Goal: Information Seeking & Learning: Find specific fact

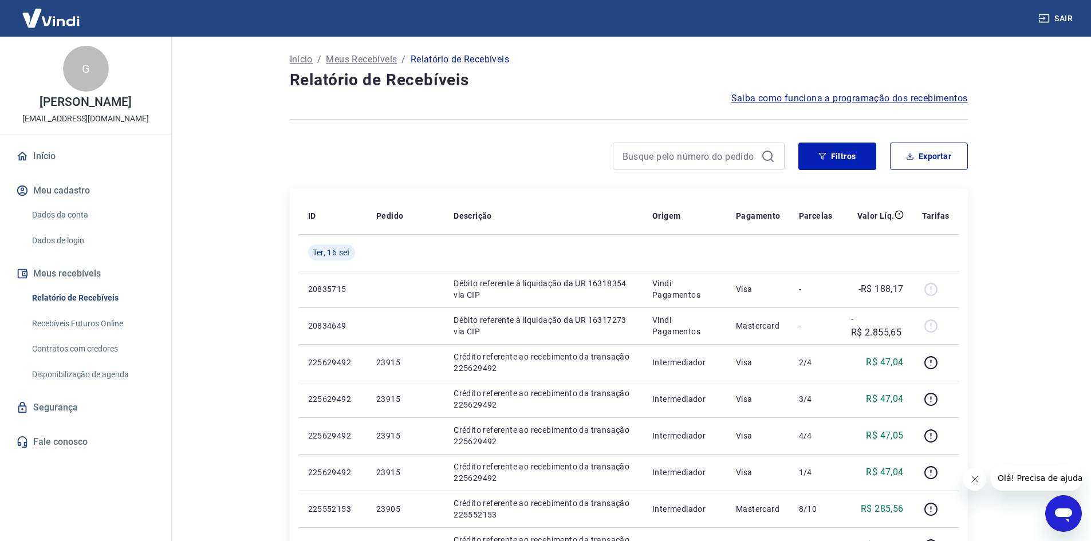
click at [231, 437] on main "Início / Meus Recebíveis / Relatório de Recebíveis Relatório de Recebíveis Saib…" at bounding box center [628, 289] width 925 height 505
click at [77, 273] on button "Meus recebíveis" at bounding box center [86, 273] width 144 height 25
click at [309, 59] on p "Início" at bounding box center [301, 60] width 23 height 14
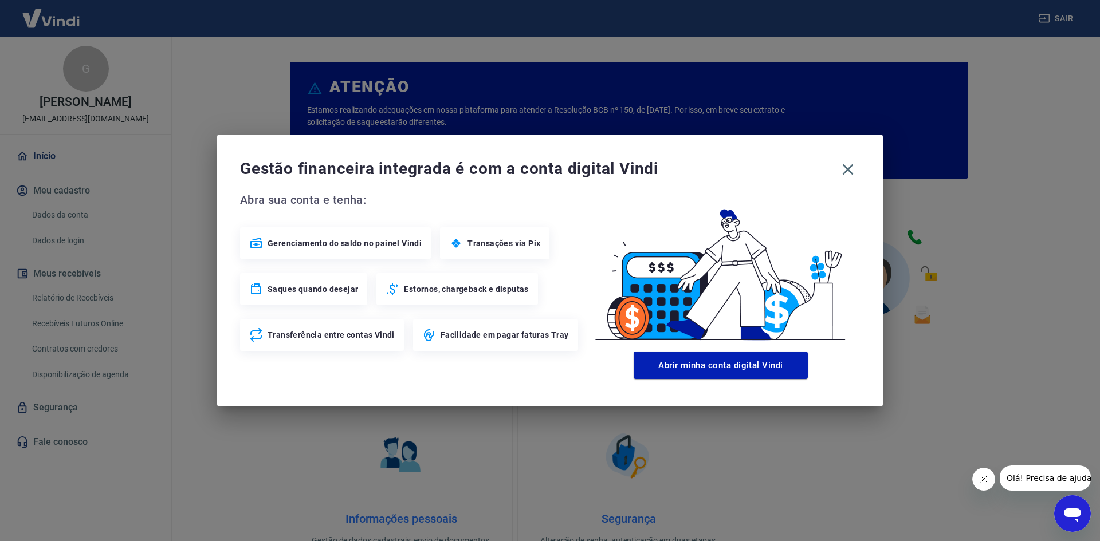
click at [154, 203] on div "Gestão financeira integrada é com a conta digital Vindi Abra sua conta e tenha:…" at bounding box center [550, 270] width 1100 height 541
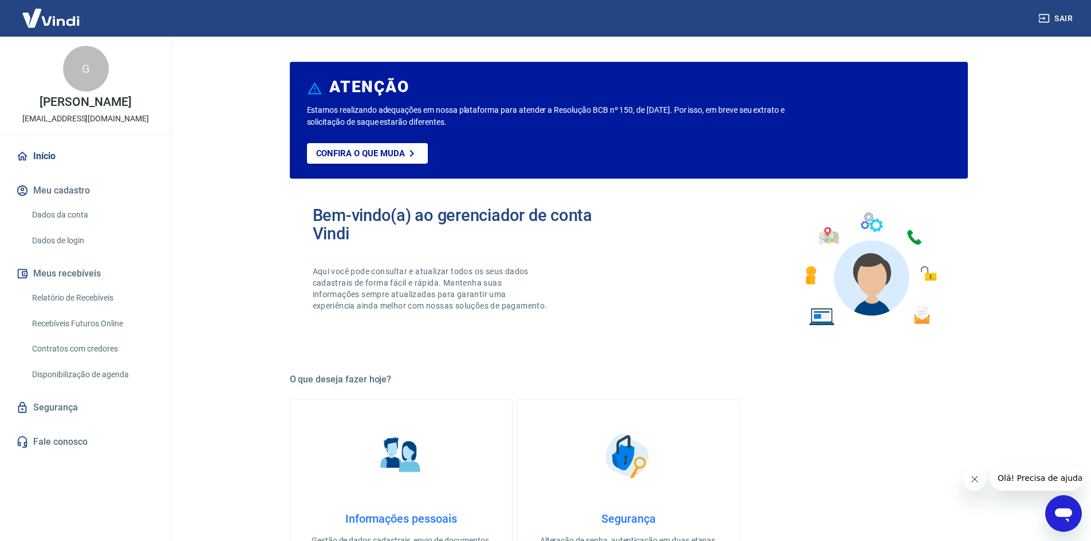
click at [67, 274] on button "Meus recebíveis" at bounding box center [86, 273] width 144 height 25
click at [40, 151] on link "Início" at bounding box center [86, 156] width 144 height 25
click at [48, 302] on link "Relatório de Recebíveis" at bounding box center [92, 297] width 130 height 23
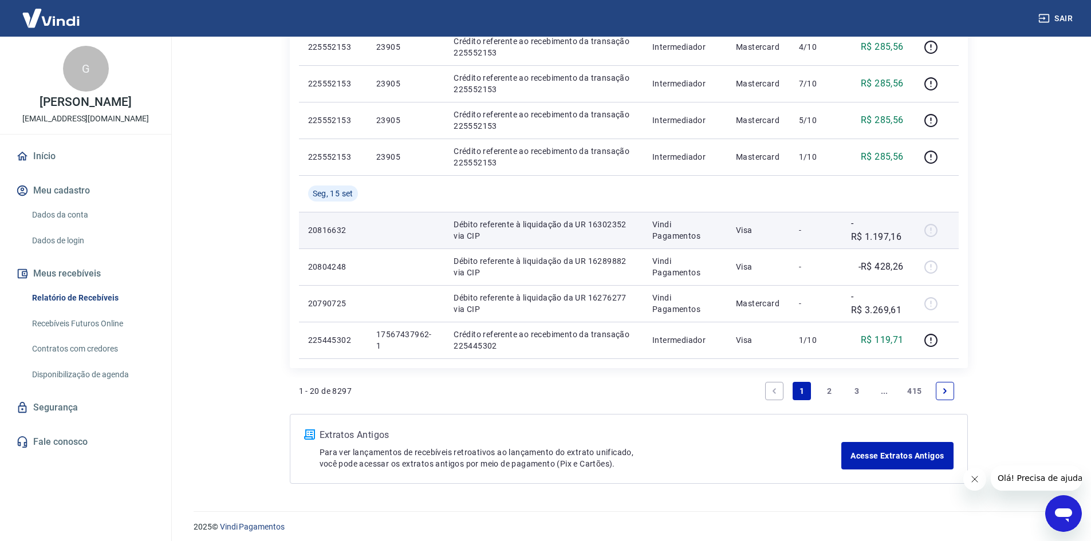
scroll to position [688, 0]
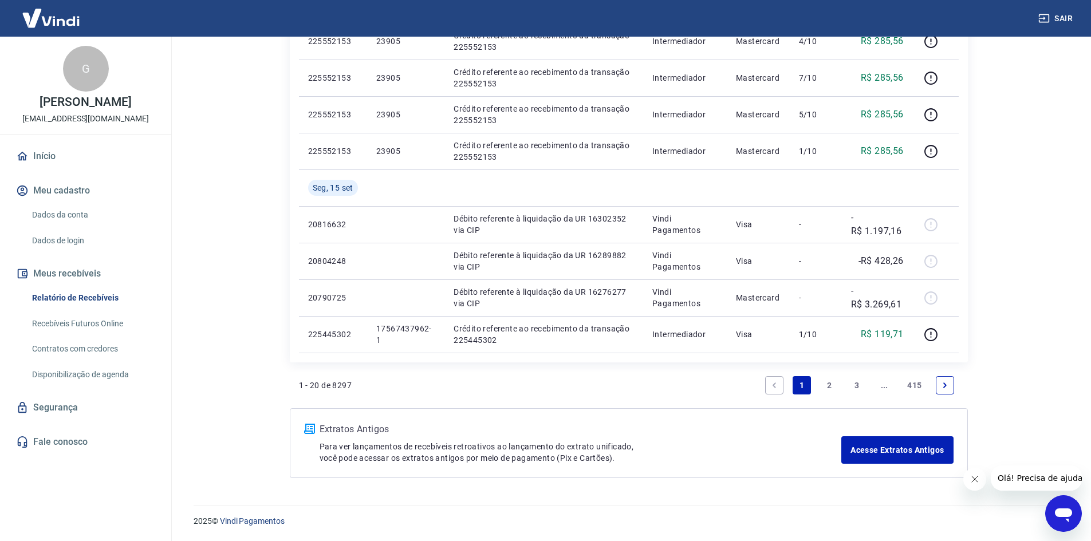
click at [853, 386] on link "3" at bounding box center [857, 385] width 18 height 18
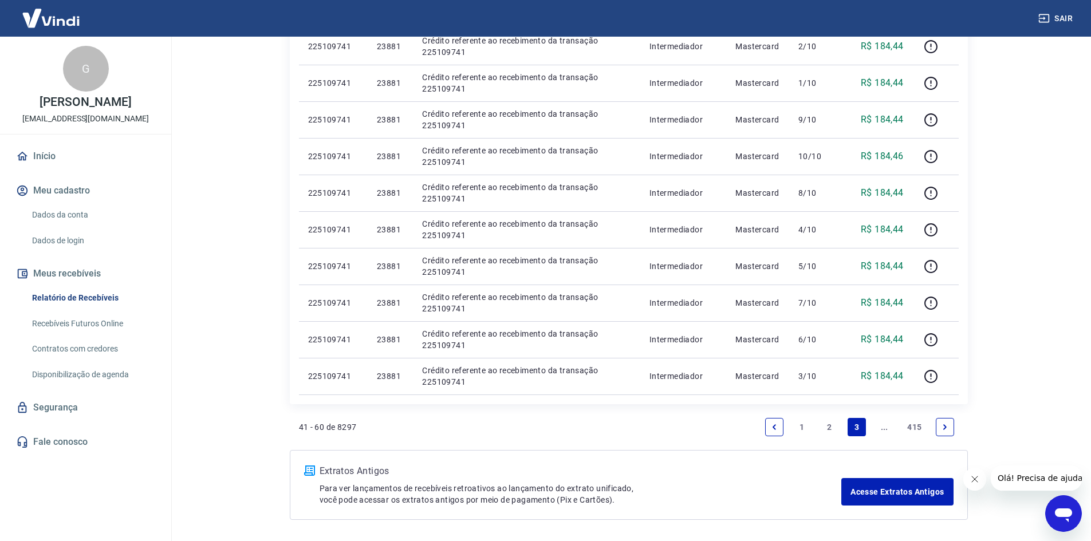
scroll to position [687, 0]
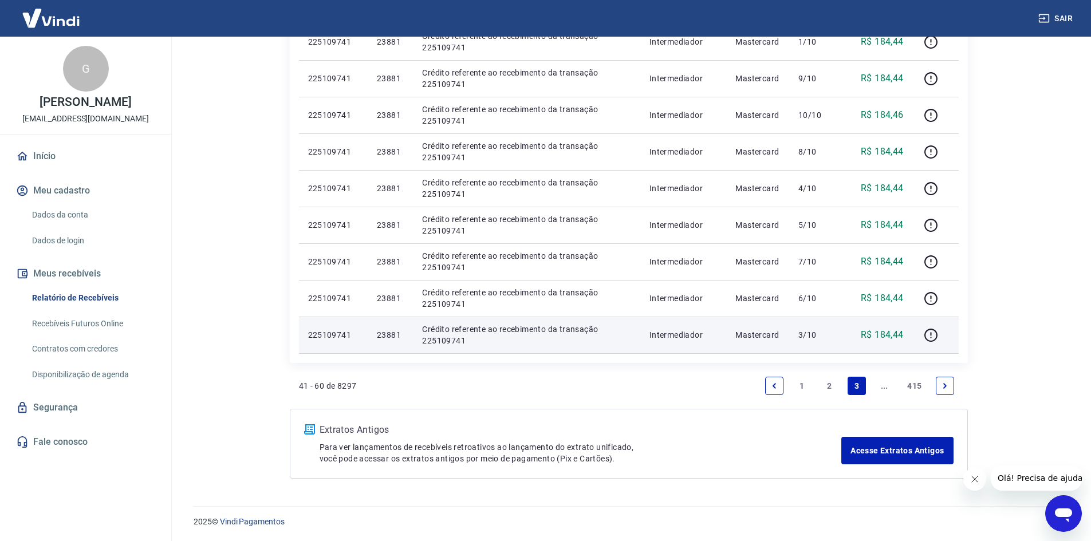
click at [387, 336] on p "23881" at bounding box center [390, 334] width 27 height 11
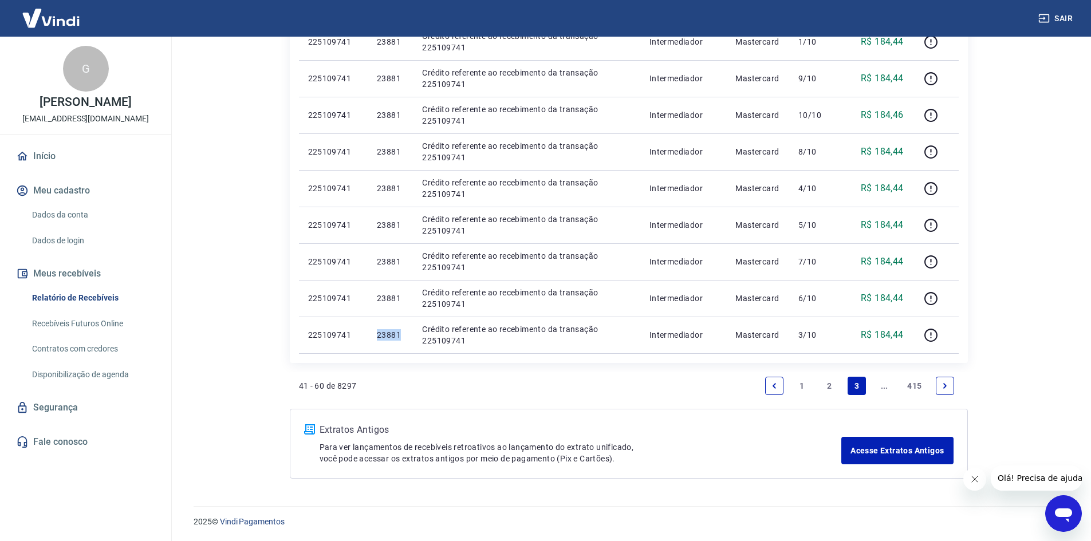
copy p "23881"
click at [945, 392] on link "Next page" at bounding box center [945, 386] width 18 height 18
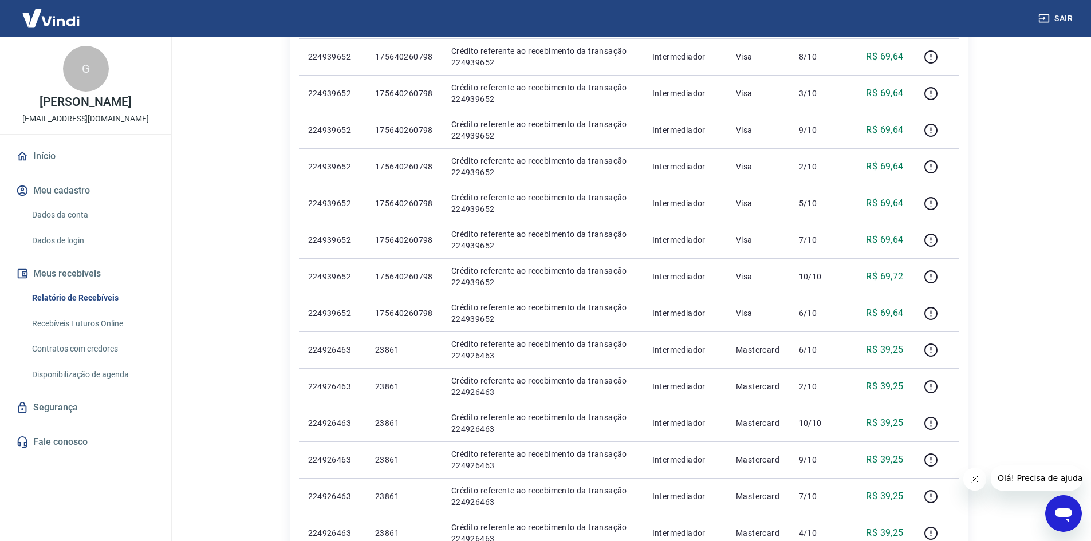
scroll to position [344, 0]
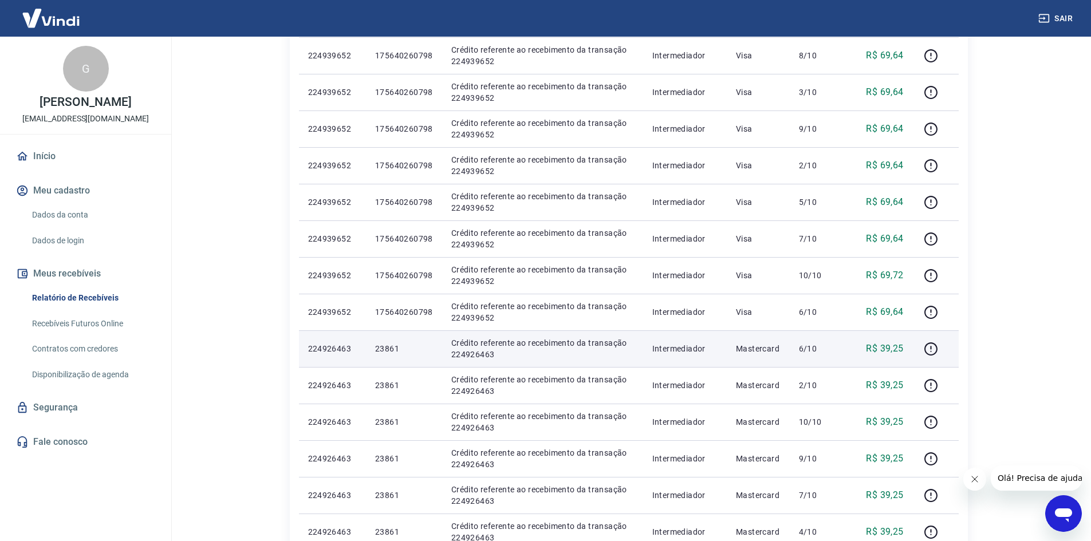
click at [382, 344] on p "23861" at bounding box center [404, 348] width 58 height 11
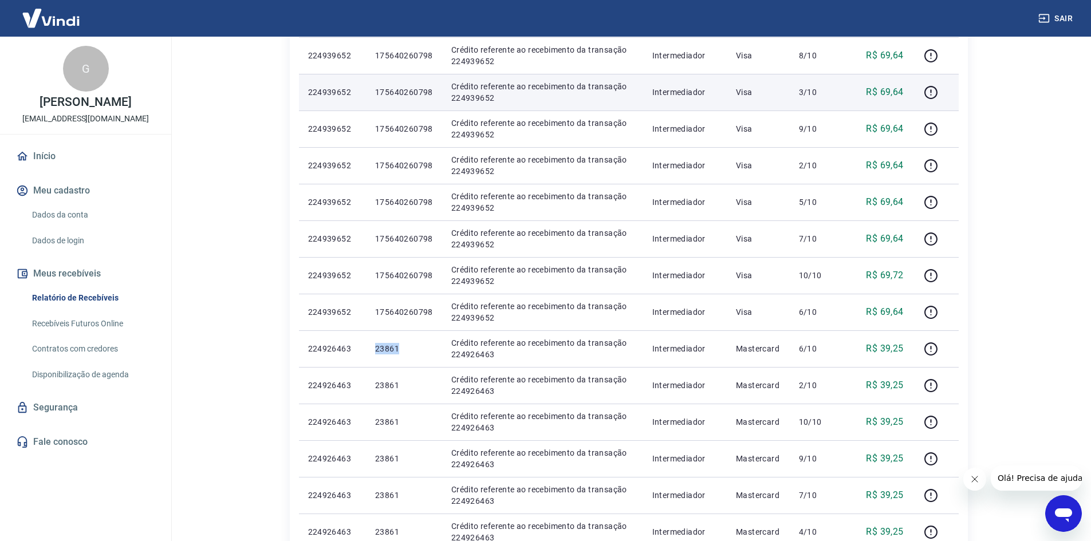
copy p "23861"
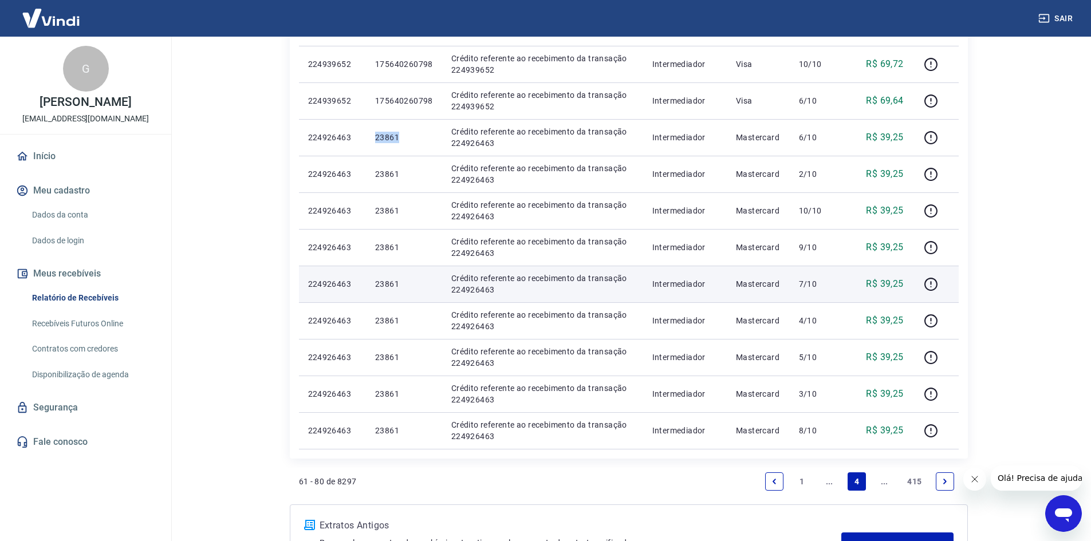
scroll to position [630, 0]
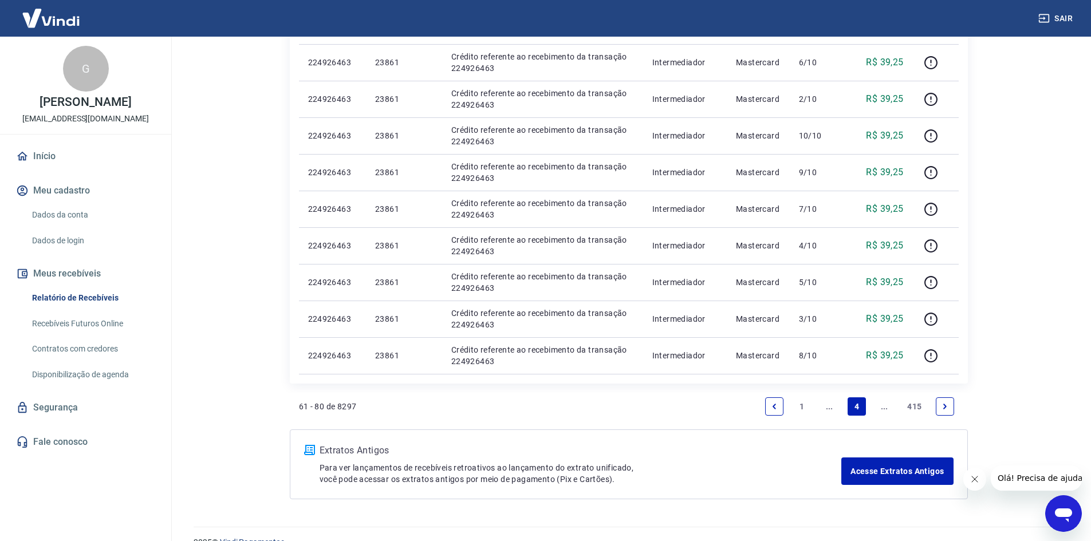
click at [942, 410] on icon "Next page" at bounding box center [945, 407] width 8 height 8
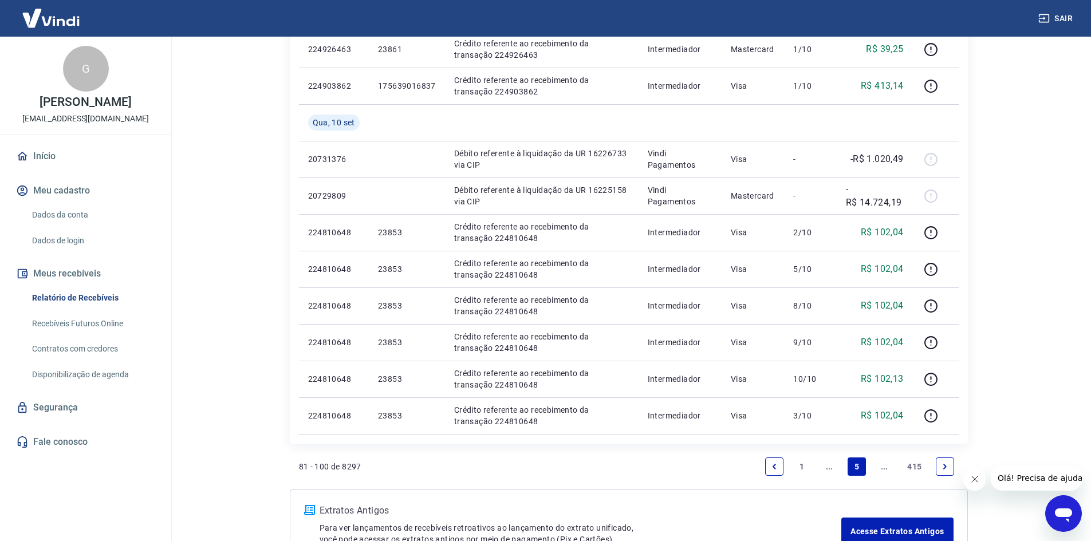
scroll to position [688, 0]
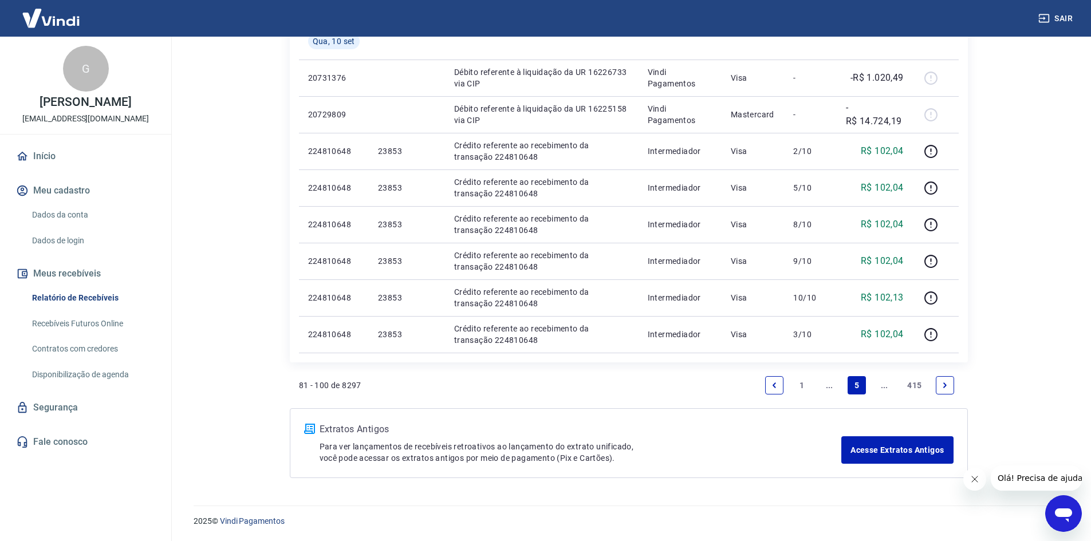
click at [958, 382] on li "Pagination" at bounding box center [945, 385] width 27 height 27
click at [942, 392] on link "Next page" at bounding box center [945, 385] width 18 height 18
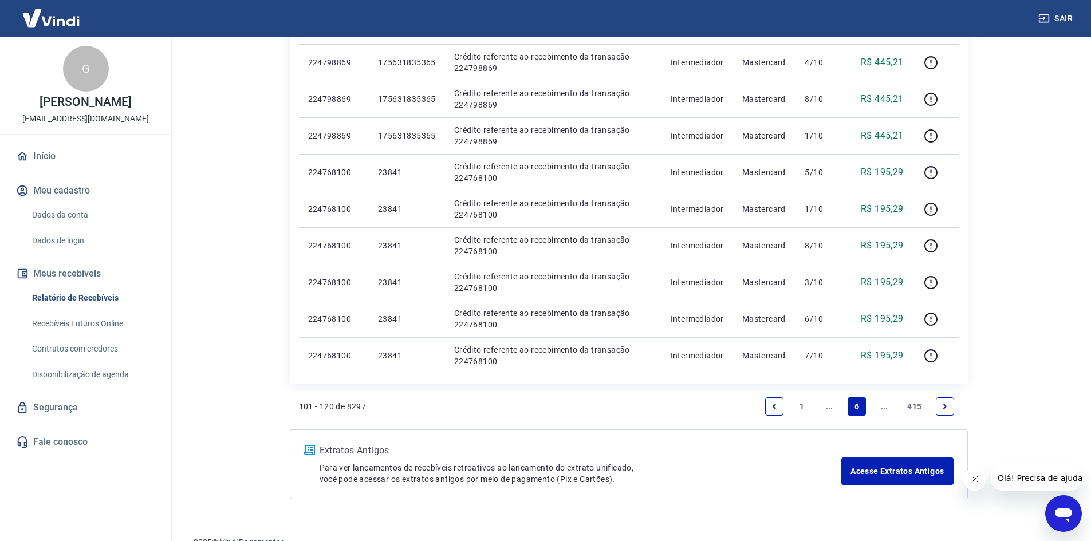
scroll to position [651, 0]
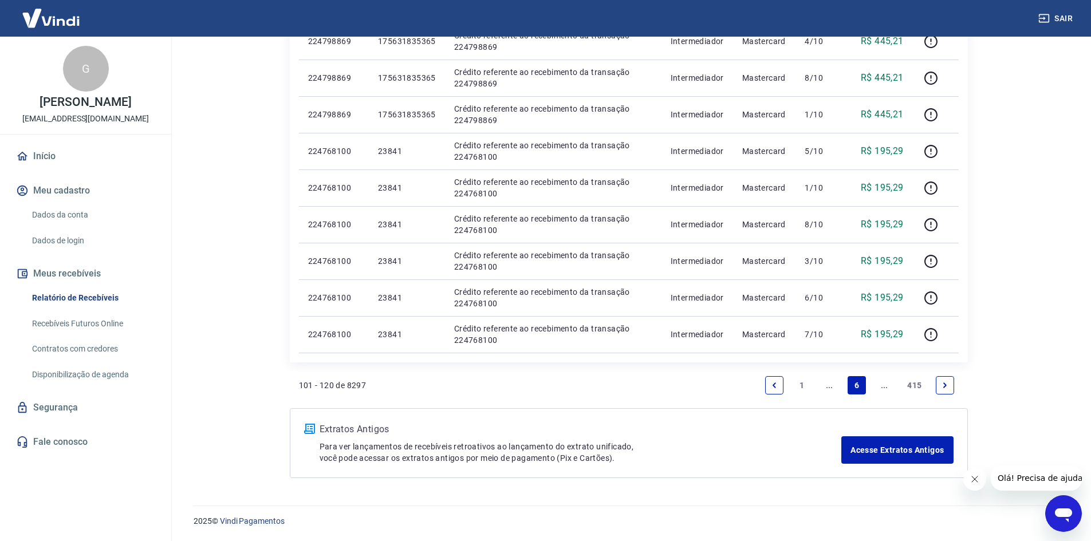
click at [952, 390] on link "Next page" at bounding box center [945, 385] width 18 height 18
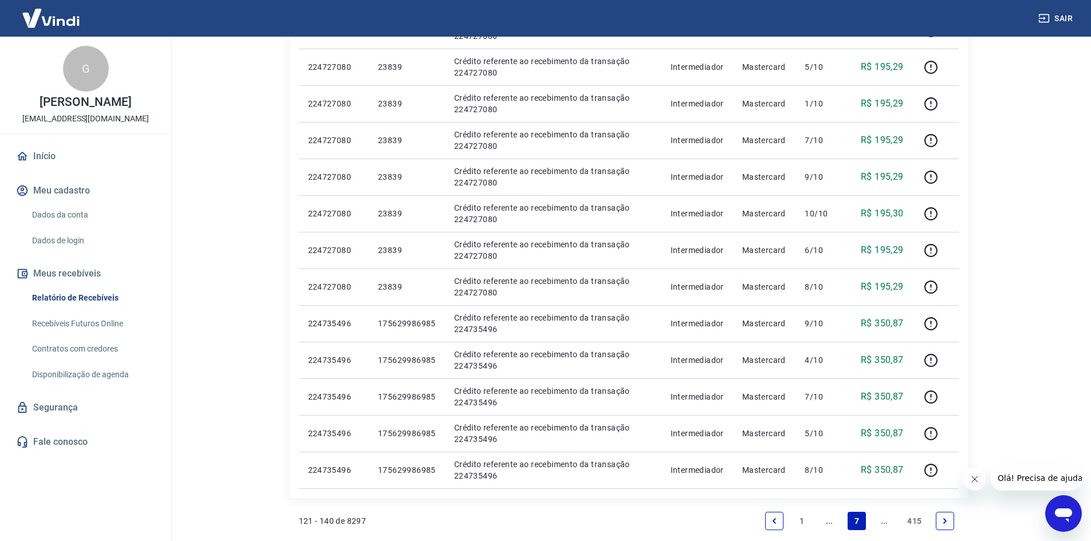
scroll to position [651, 0]
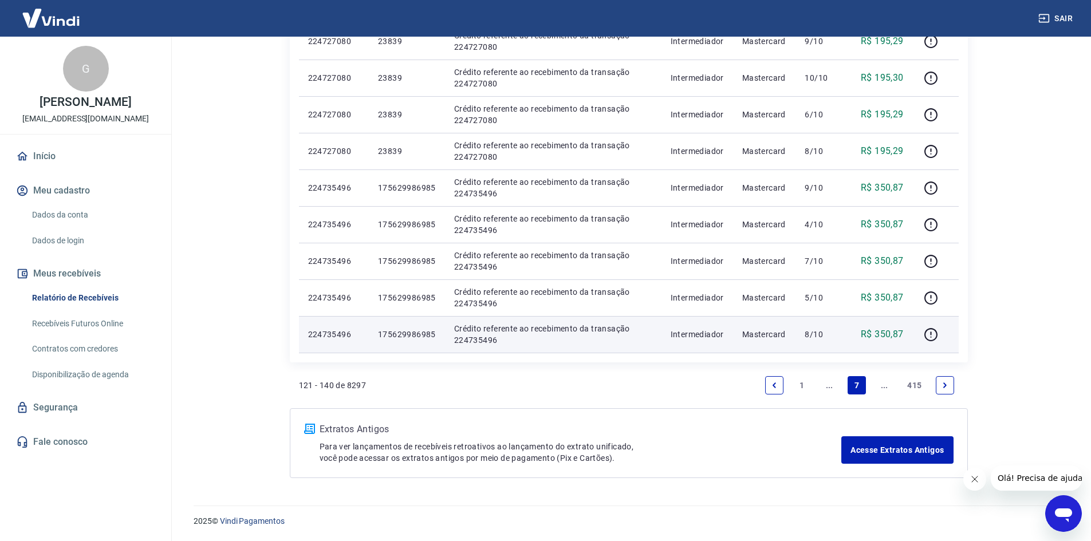
click at [413, 335] on p "175629986985" at bounding box center [407, 334] width 58 height 11
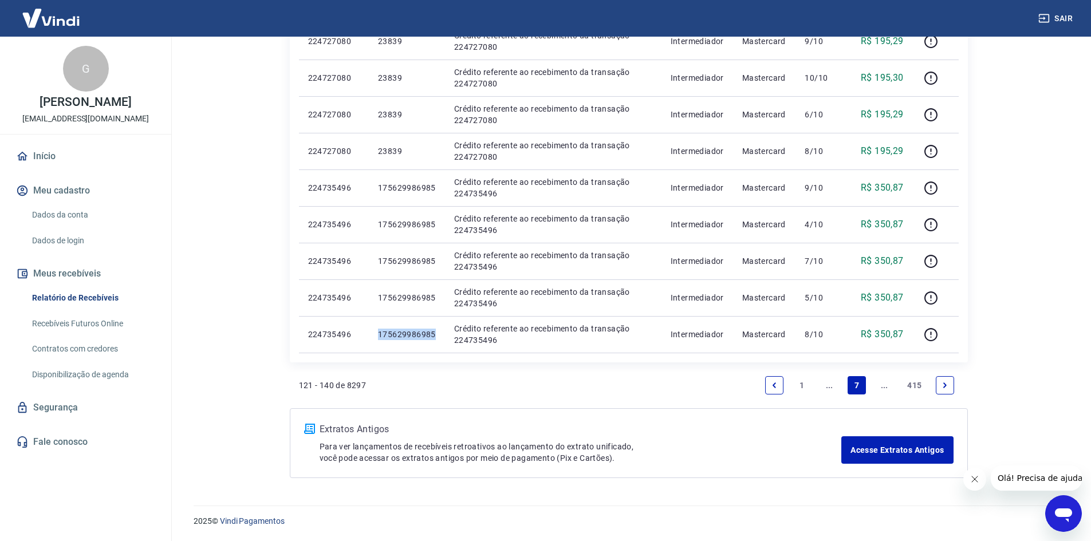
copy p "175629986985"
click at [942, 387] on icon "Next page" at bounding box center [945, 386] width 8 height 8
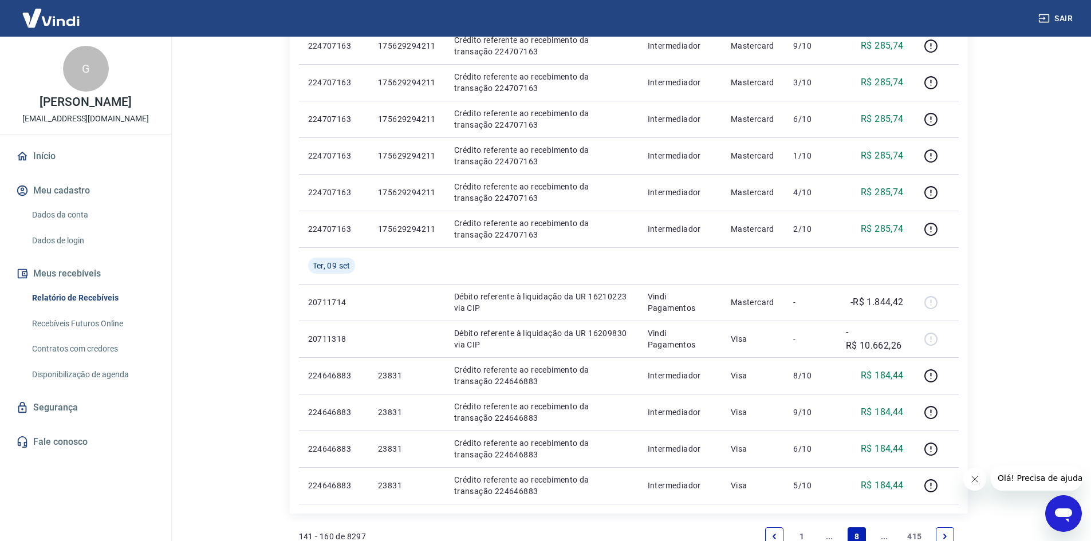
scroll to position [630, 0]
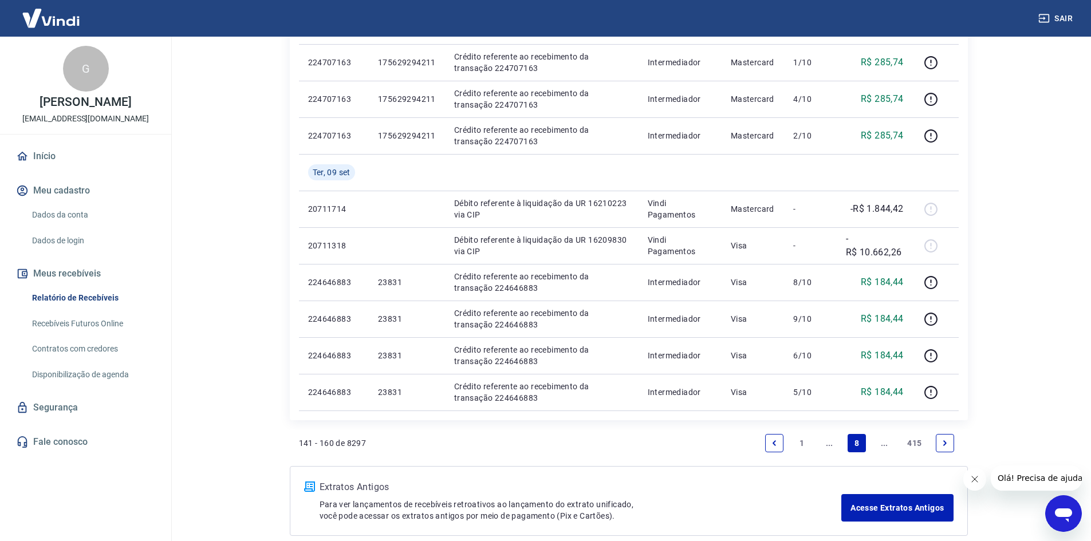
click at [938, 441] on link "Next page" at bounding box center [945, 443] width 18 height 18
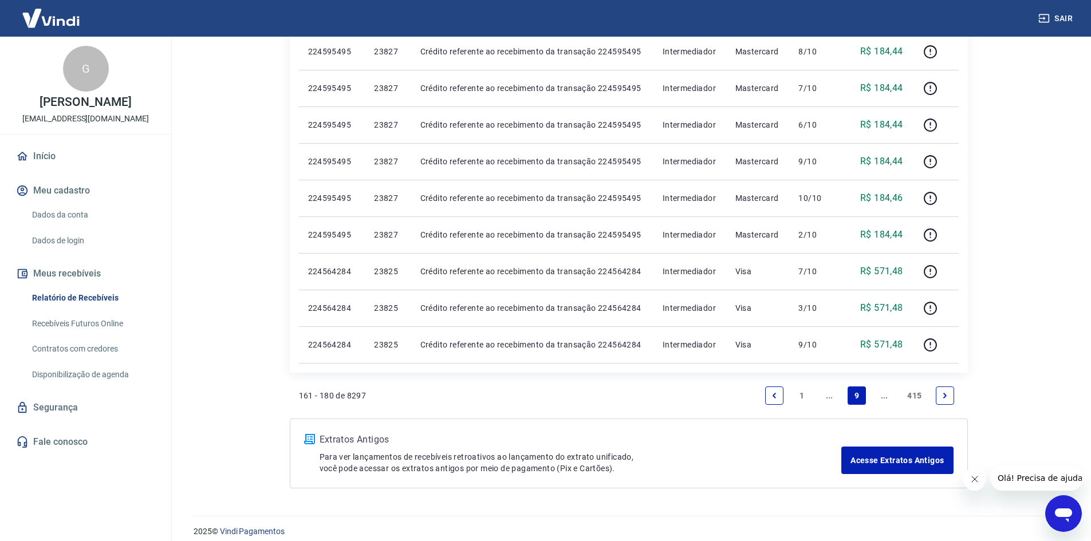
scroll to position [651, 0]
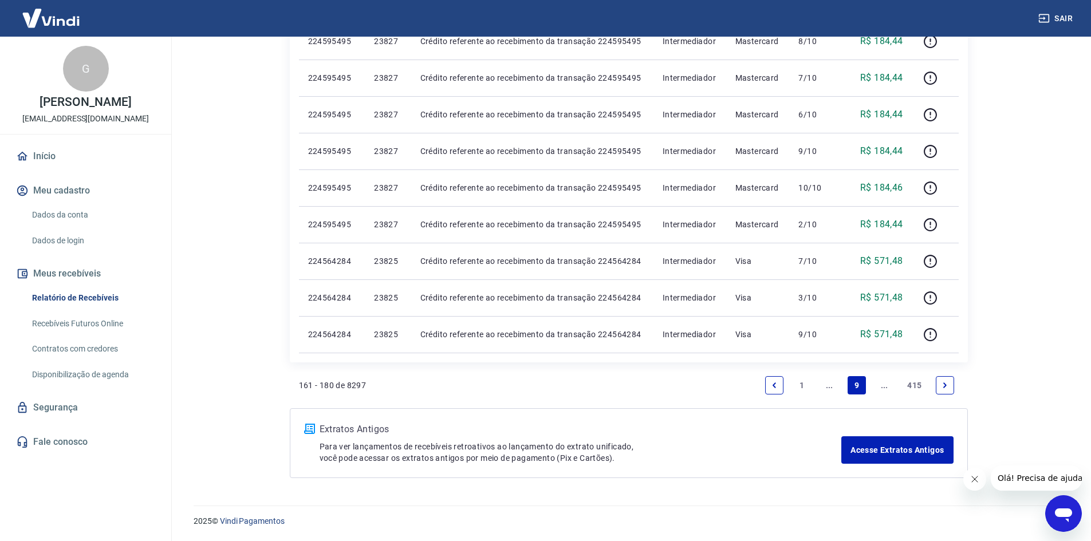
click at [944, 378] on link "Next page" at bounding box center [945, 385] width 18 height 18
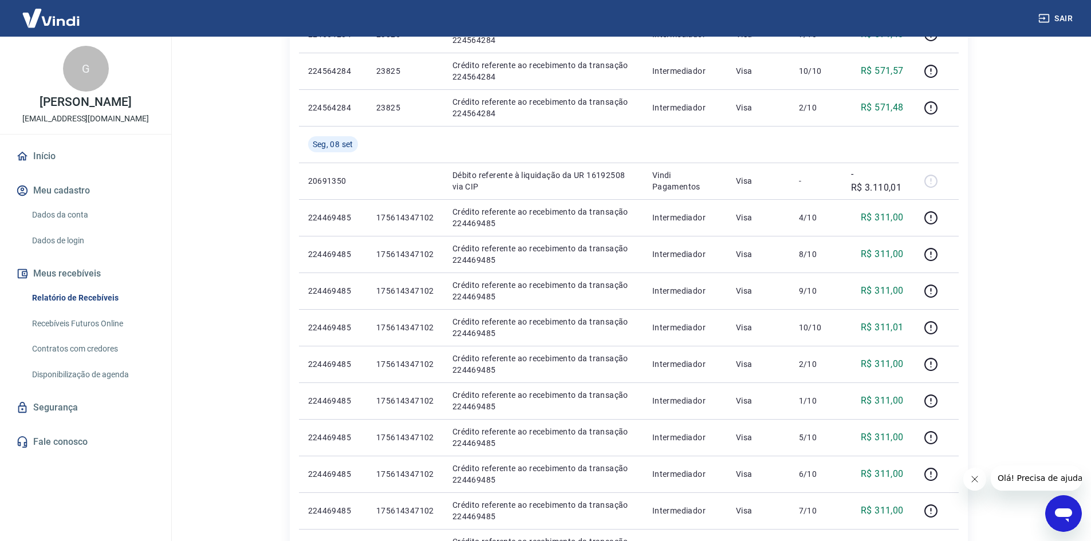
scroll to position [630, 0]
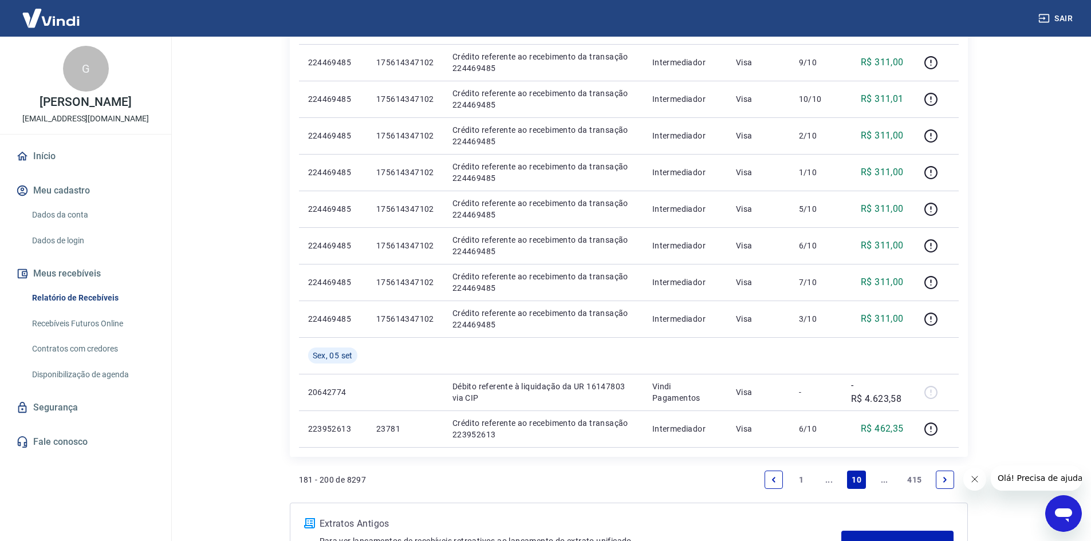
click at [953, 480] on link "Next page" at bounding box center [945, 480] width 18 height 18
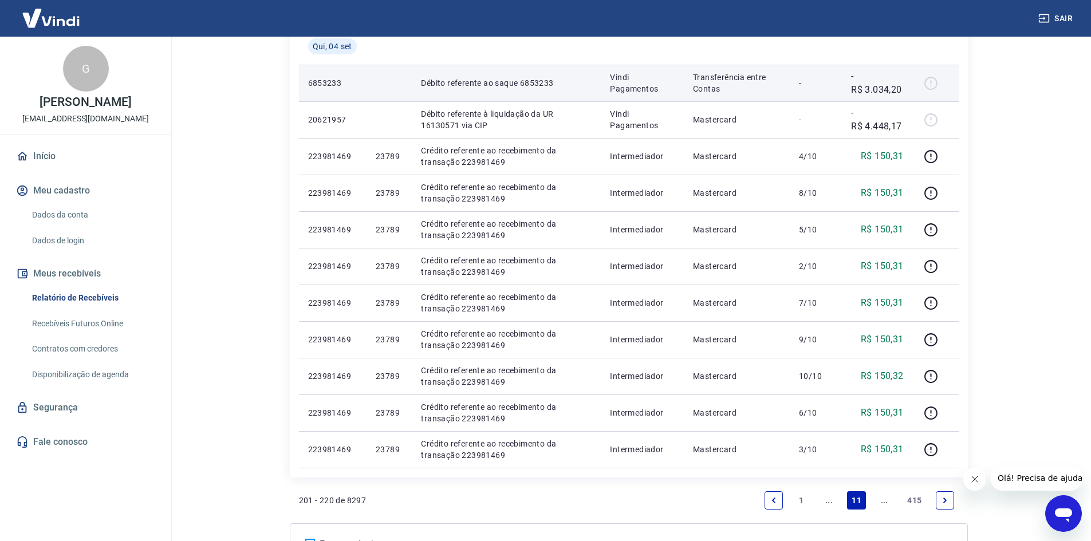
scroll to position [688, 0]
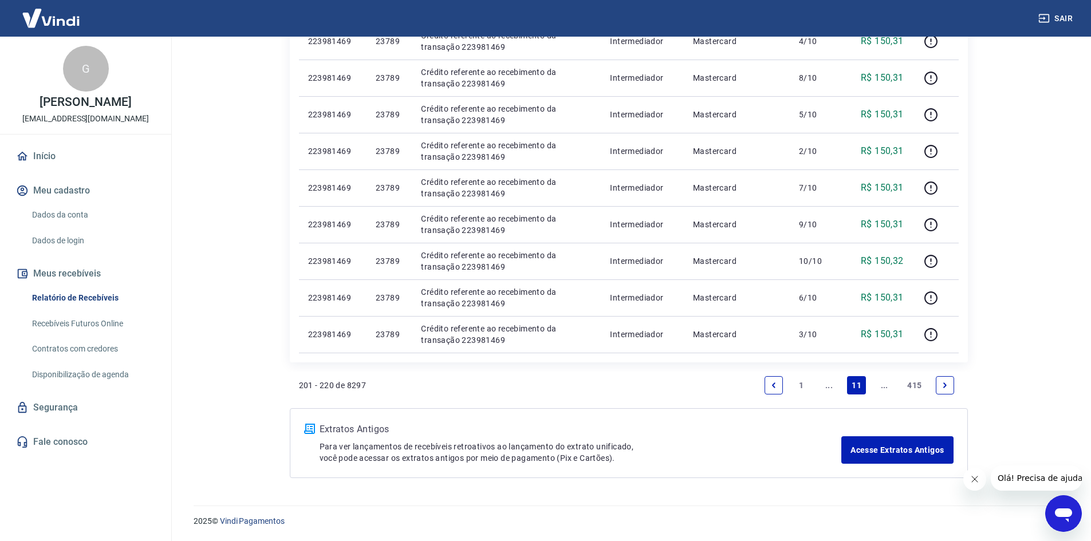
click at [942, 383] on icon "Next page" at bounding box center [945, 386] width 8 height 8
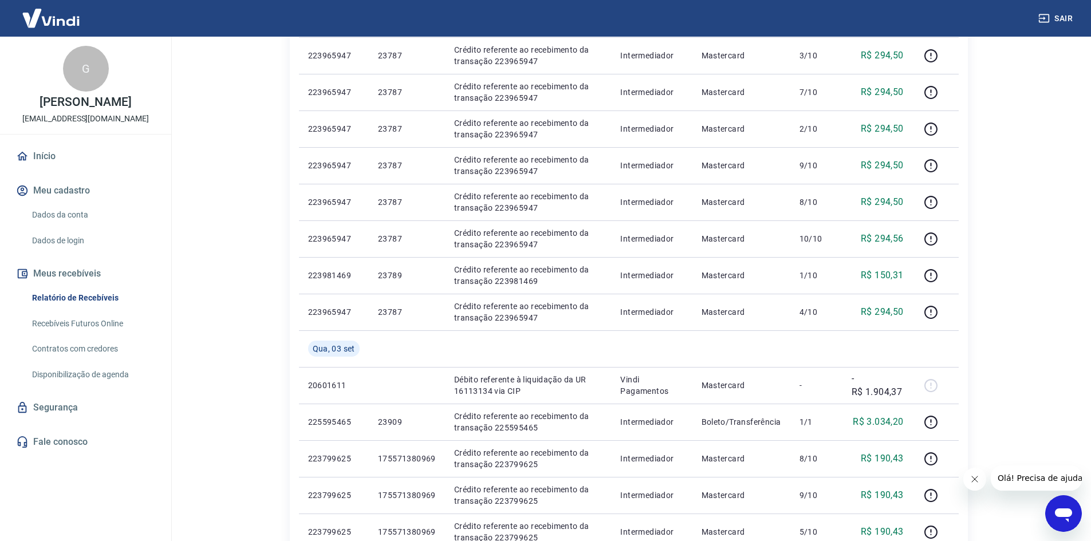
scroll to position [630, 0]
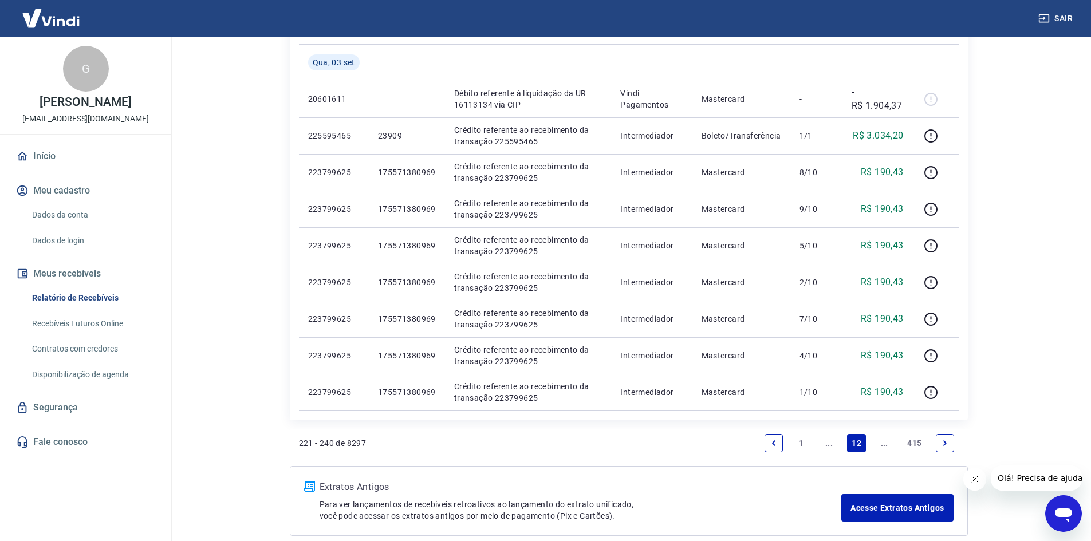
click at [944, 442] on icon "Next page" at bounding box center [945, 443] width 8 height 8
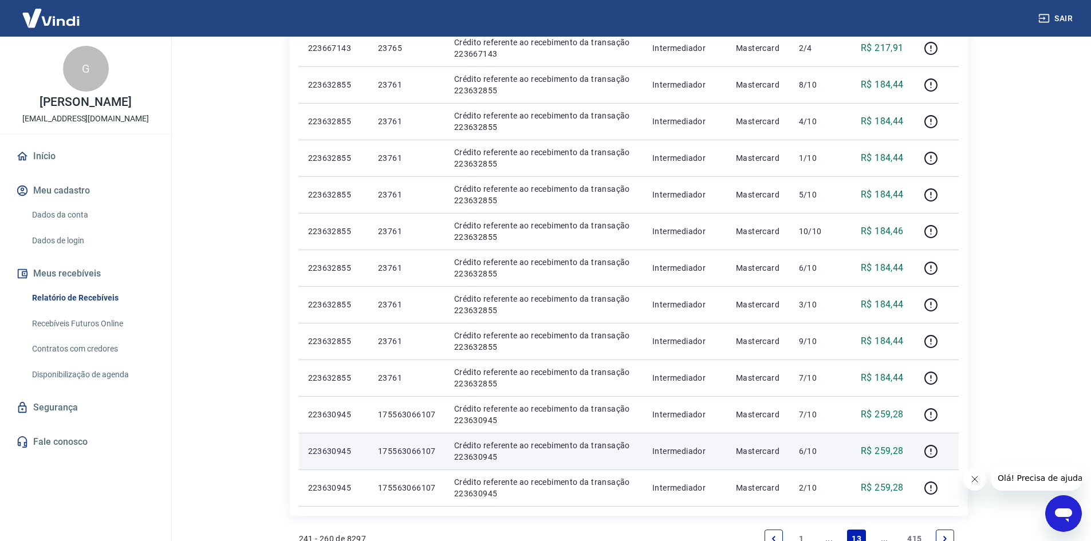
scroll to position [573, 0]
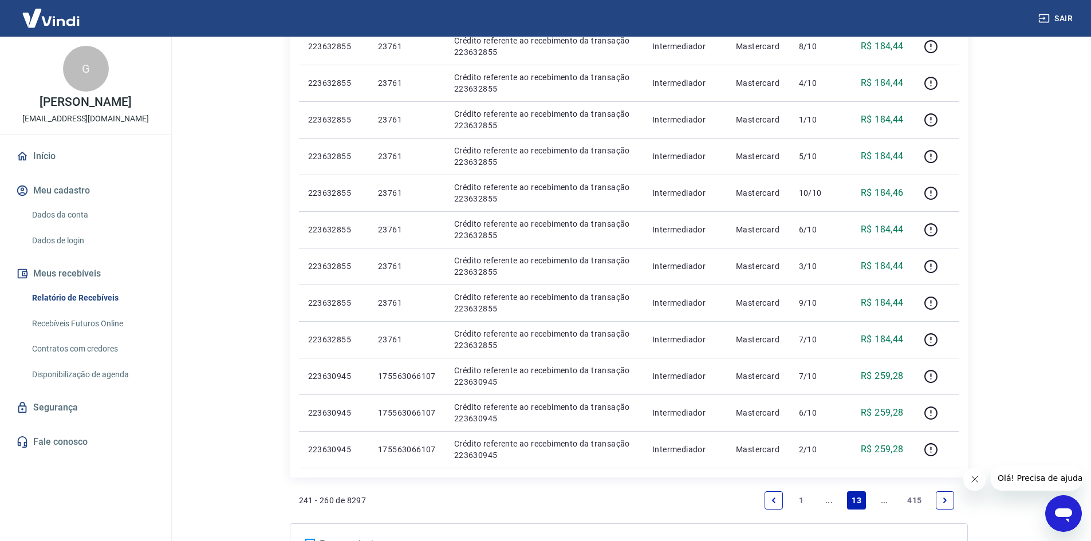
click at [945, 503] on icon "Next page" at bounding box center [945, 501] width 8 height 8
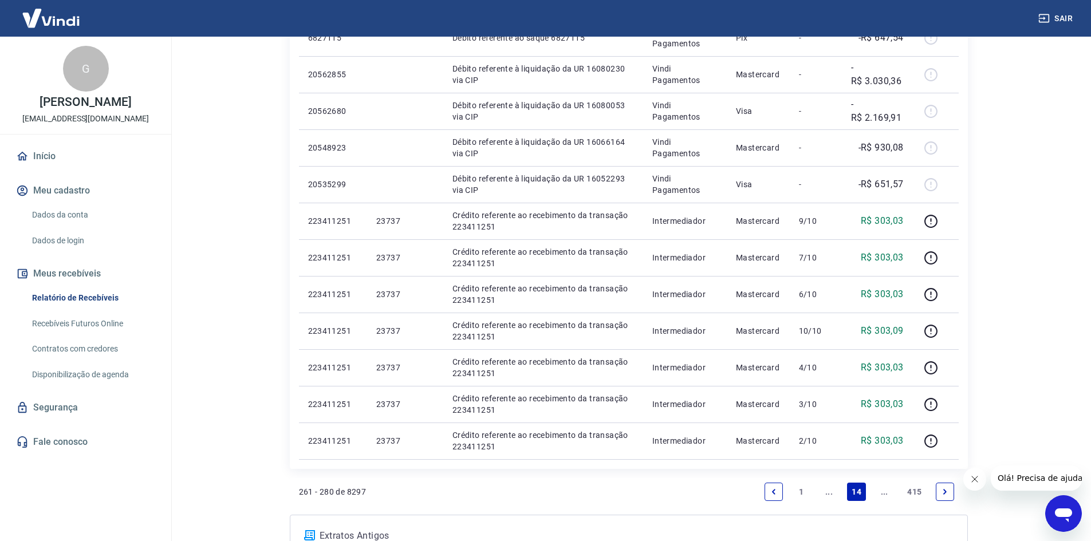
scroll to position [688, 0]
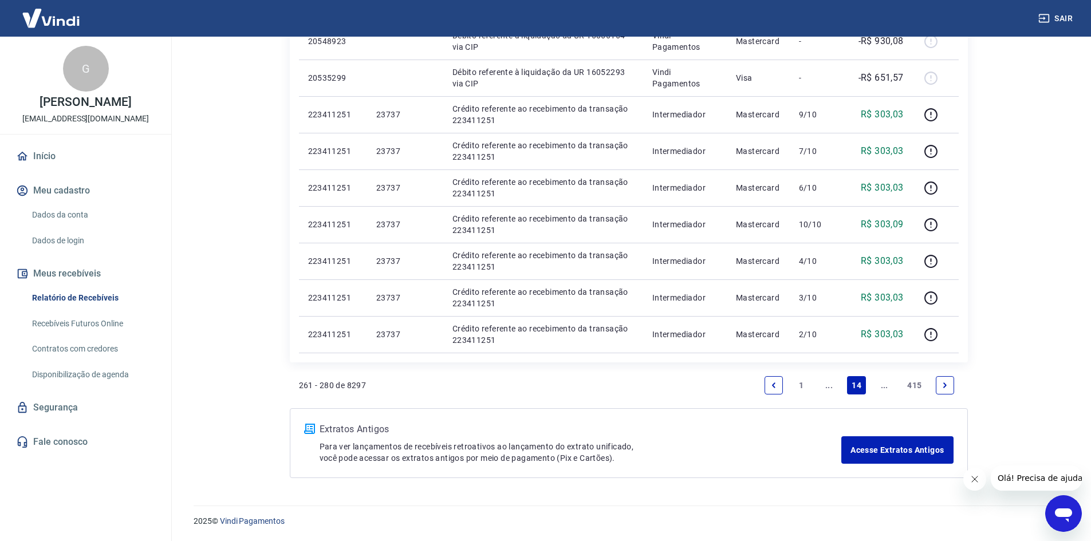
click at [940, 386] on link "Next page" at bounding box center [945, 385] width 18 height 18
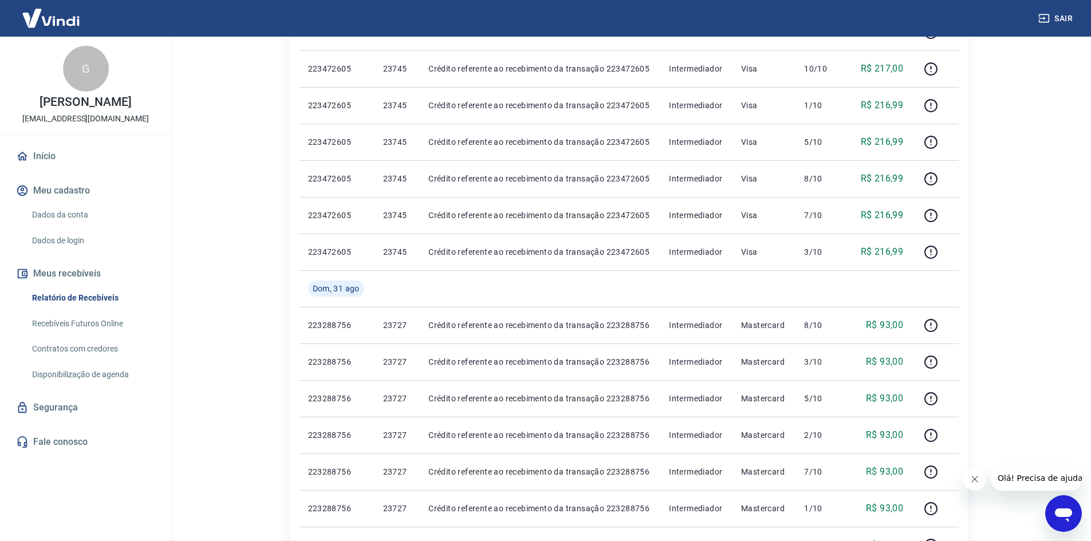
scroll to position [573, 0]
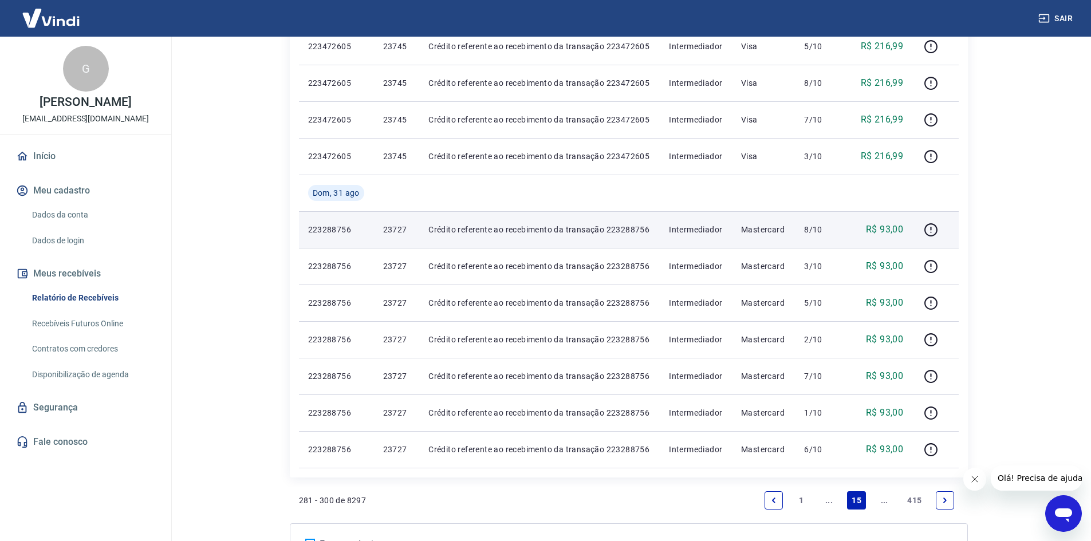
click at [383, 229] on p "23727" at bounding box center [396, 229] width 27 height 11
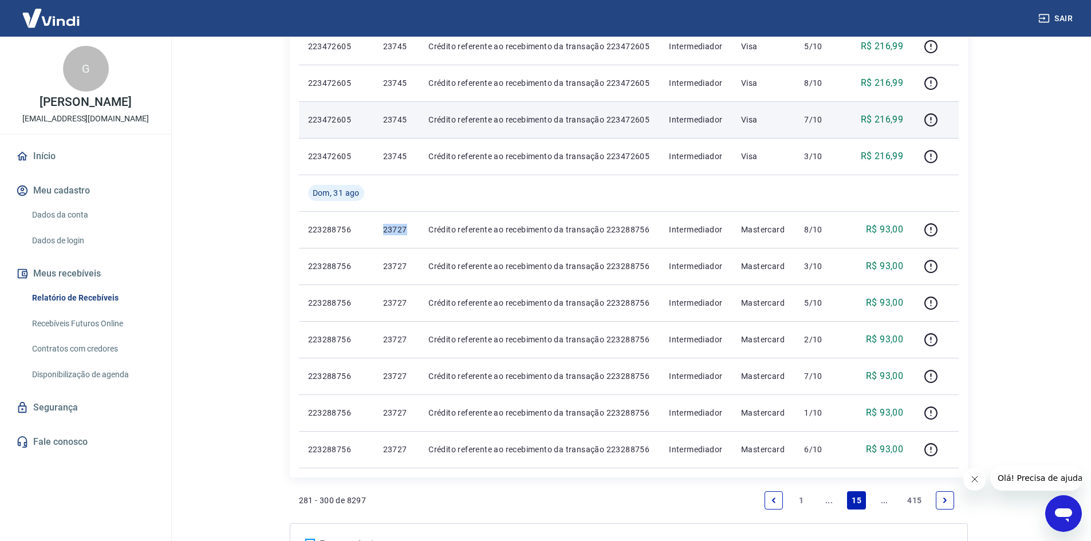
copy p "23727"
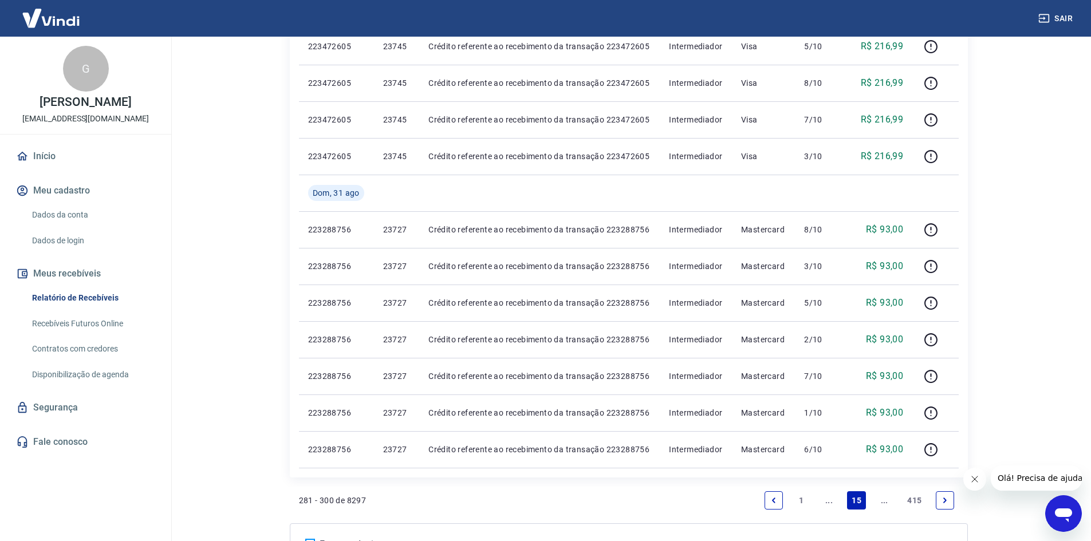
click at [946, 506] on link "Next page" at bounding box center [945, 501] width 18 height 18
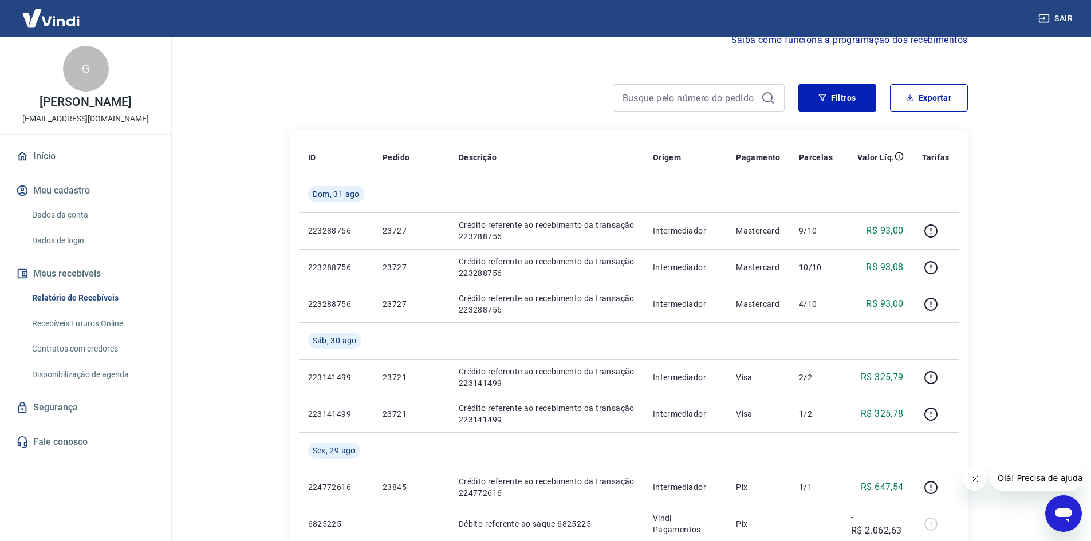
scroll to position [115, 0]
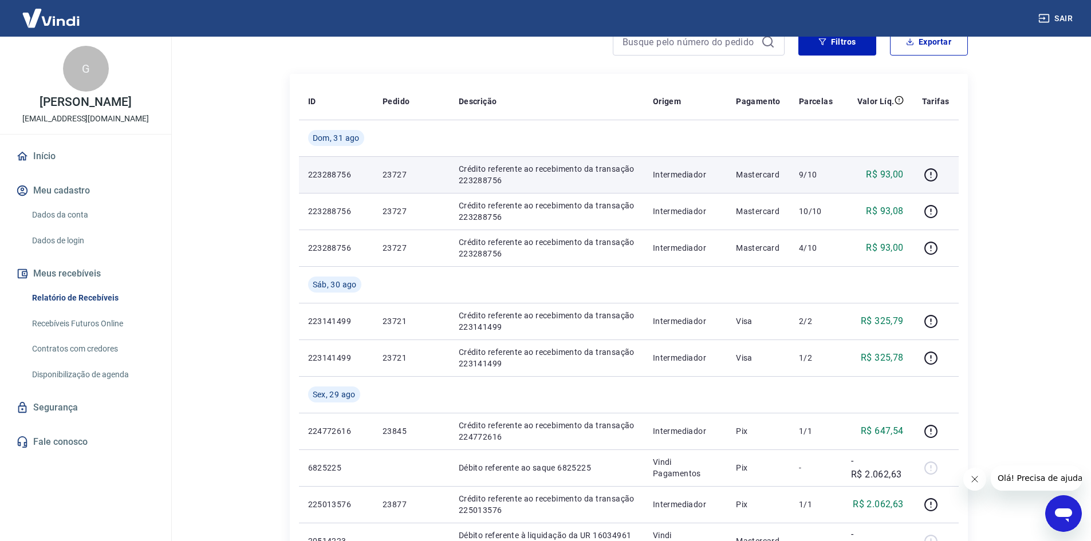
click at [397, 170] on p "23727" at bounding box center [412, 174] width 58 height 11
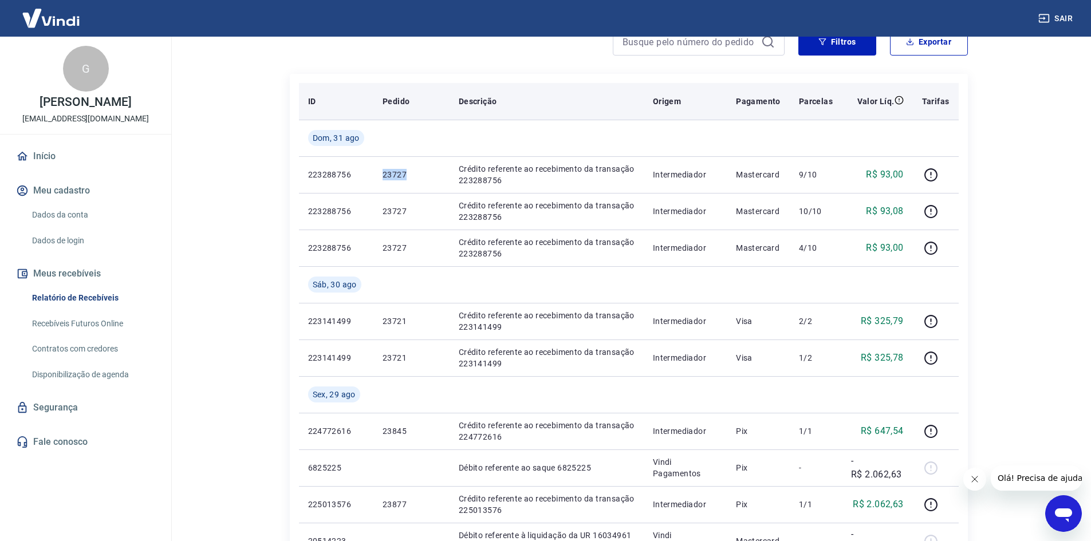
copy p "23727"
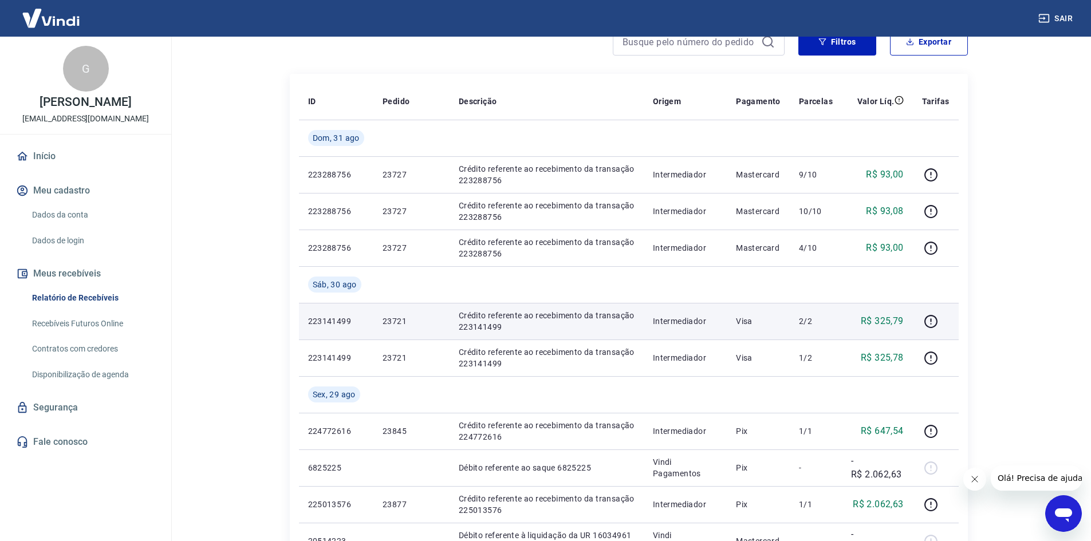
click at [395, 318] on p "23721" at bounding box center [412, 321] width 58 height 11
copy p "23721"
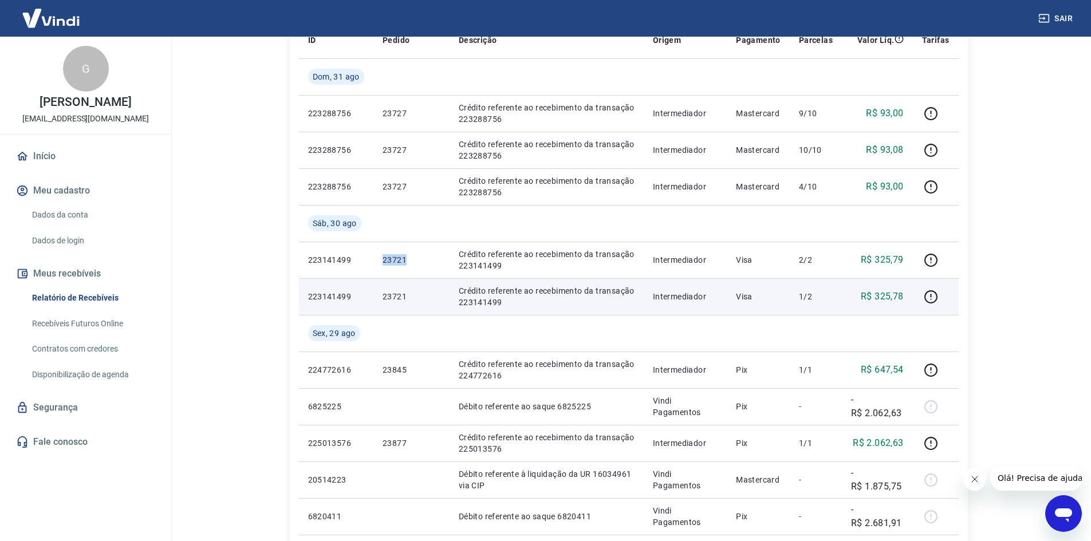
scroll to position [229, 0]
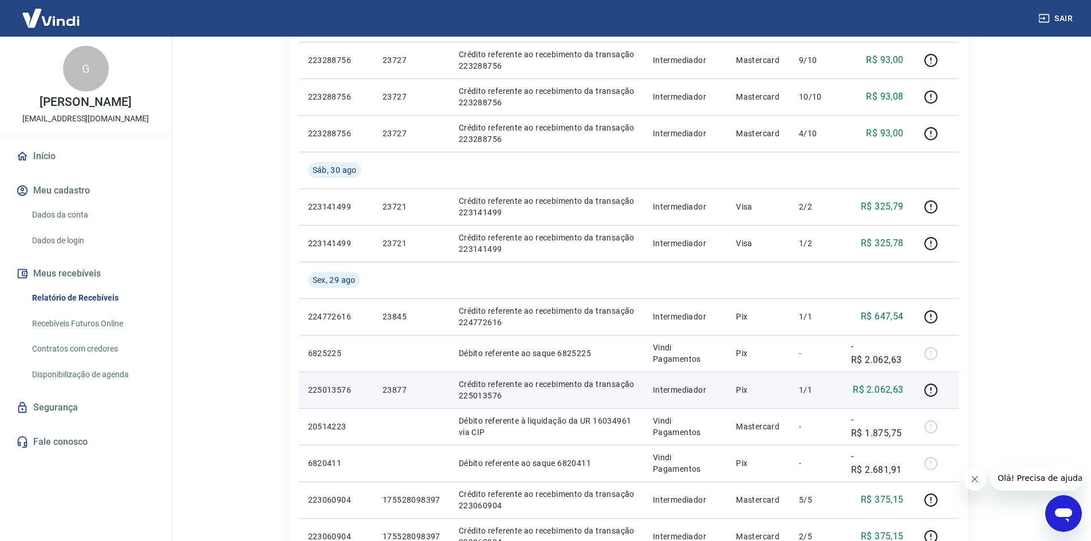
click at [398, 387] on p "23877" at bounding box center [412, 389] width 58 height 11
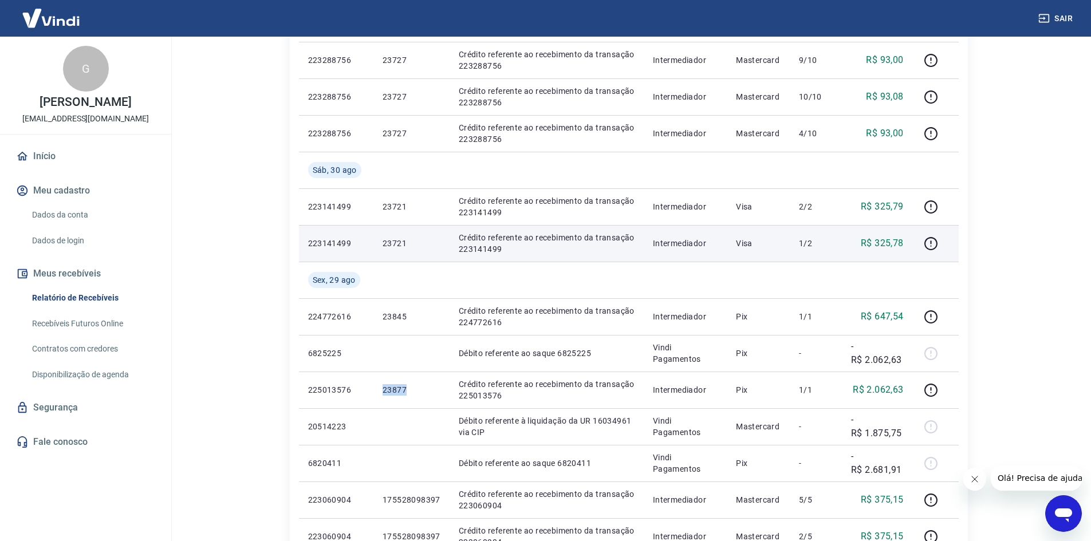
copy p "23877"
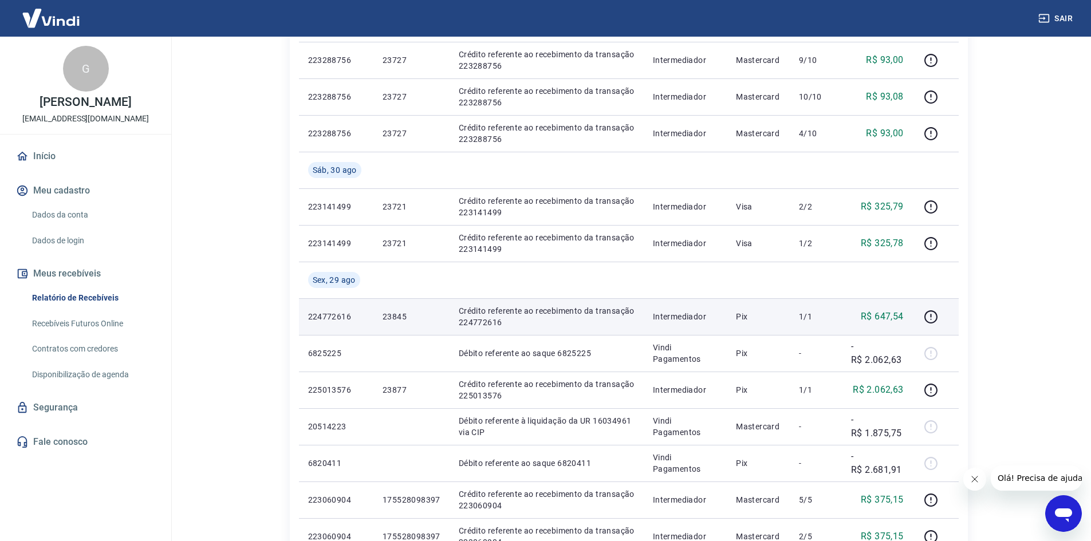
click at [398, 317] on p "23845" at bounding box center [412, 316] width 58 height 11
copy p "23845"
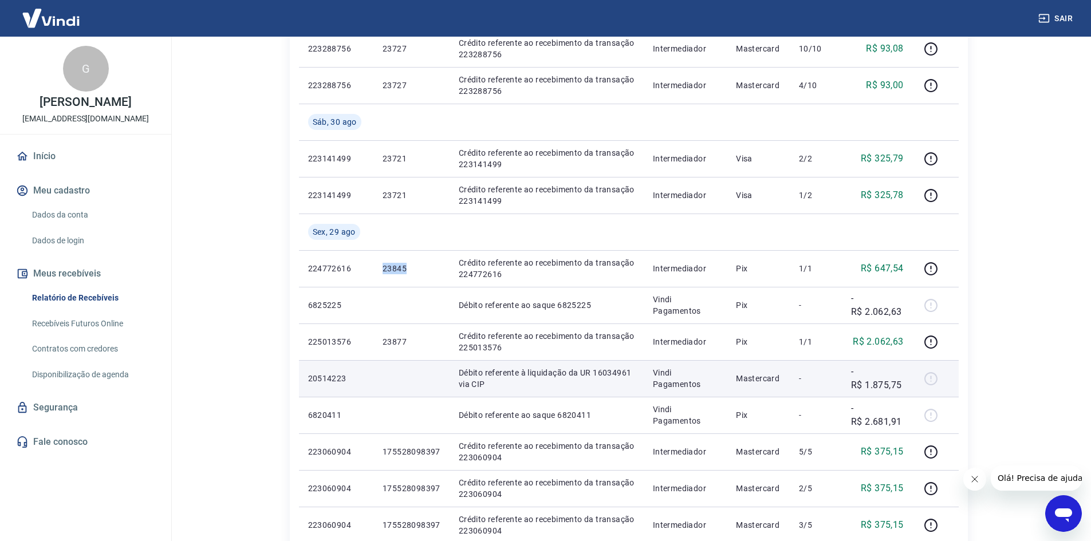
scroll to position [344, 0]
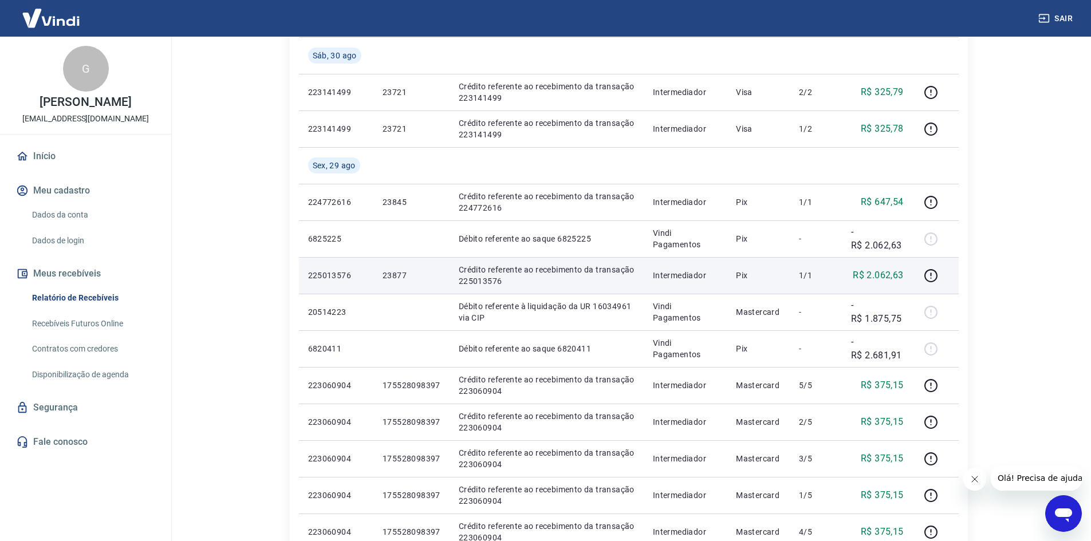
click at [386, 277] on p "23877" at bounding box center [412, 275] width 58 height 11
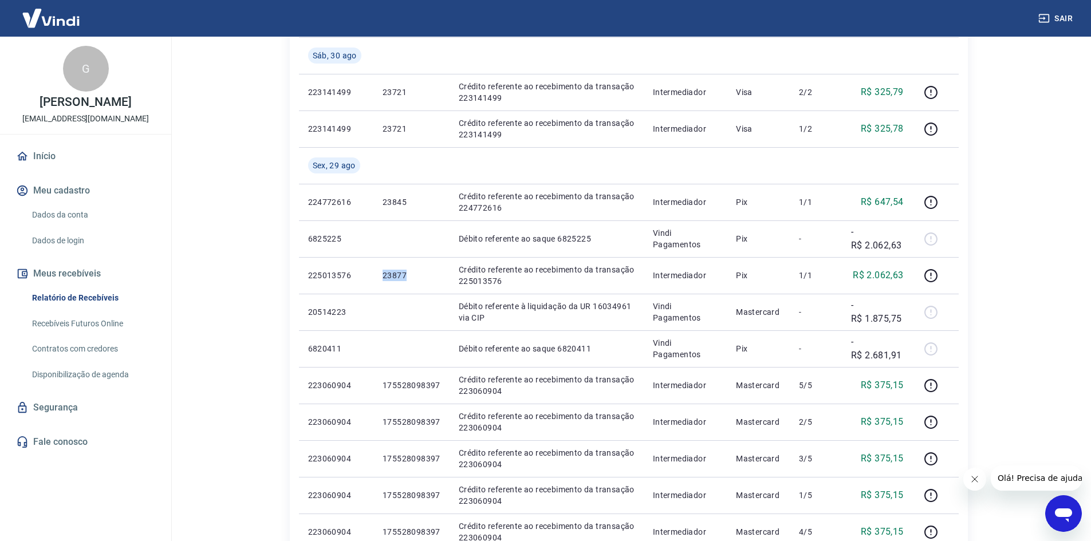
copy p "23877"
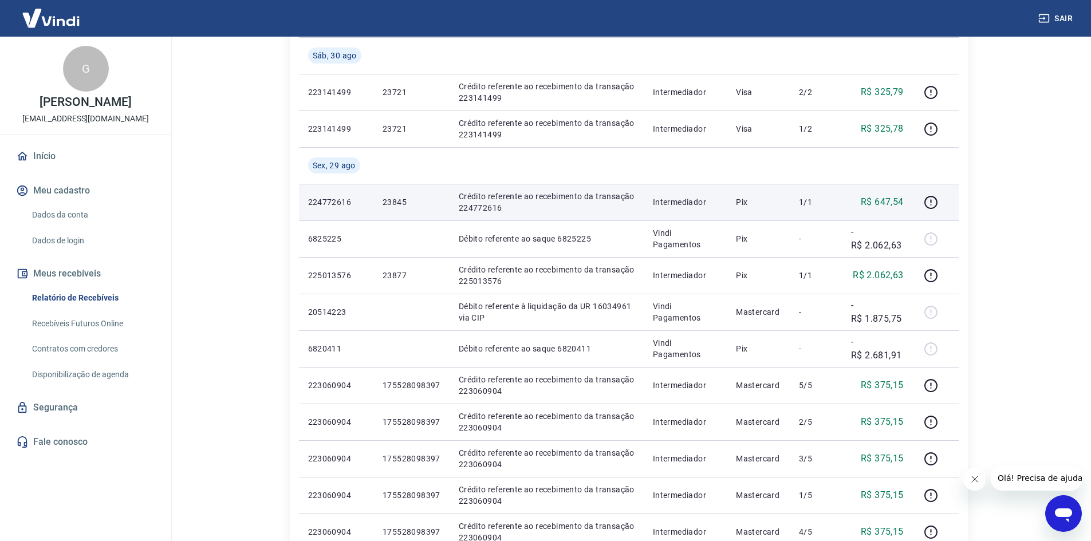
click at [402, 202] on p "23845" at bounding box center [412, 202] width 58 height 11
copy p "23845"
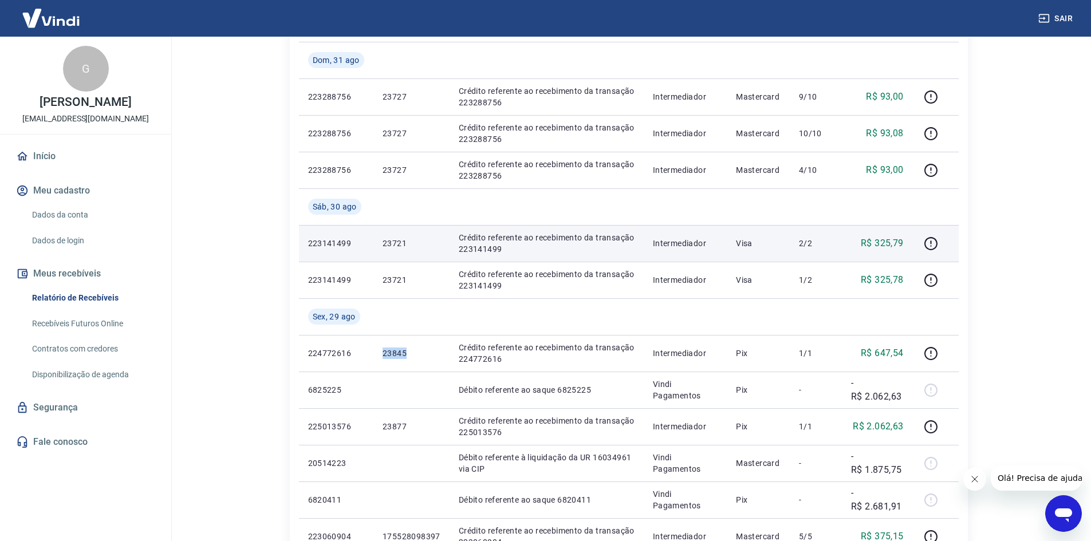
scroll to position [172, 0]
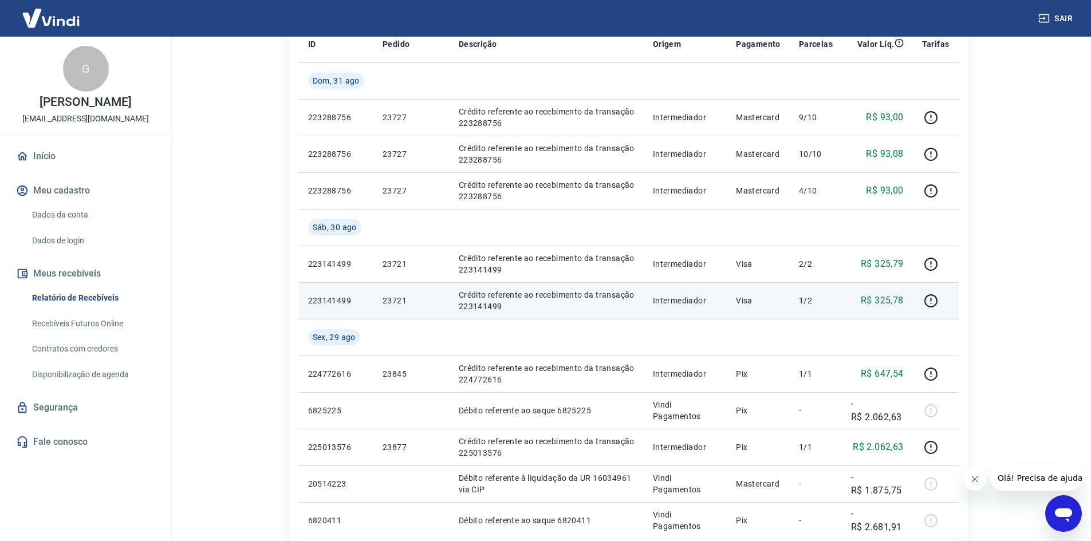
click at [388, 298] on p "23721" at bounding box center [412, 300] width 58 height 11
copy p "23721"
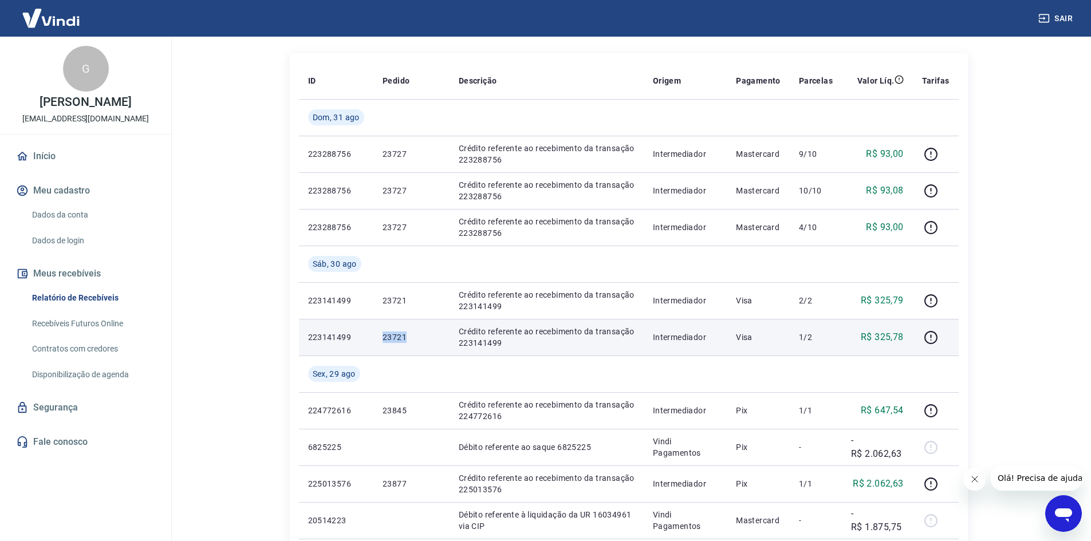
scroll to position [115, 0]
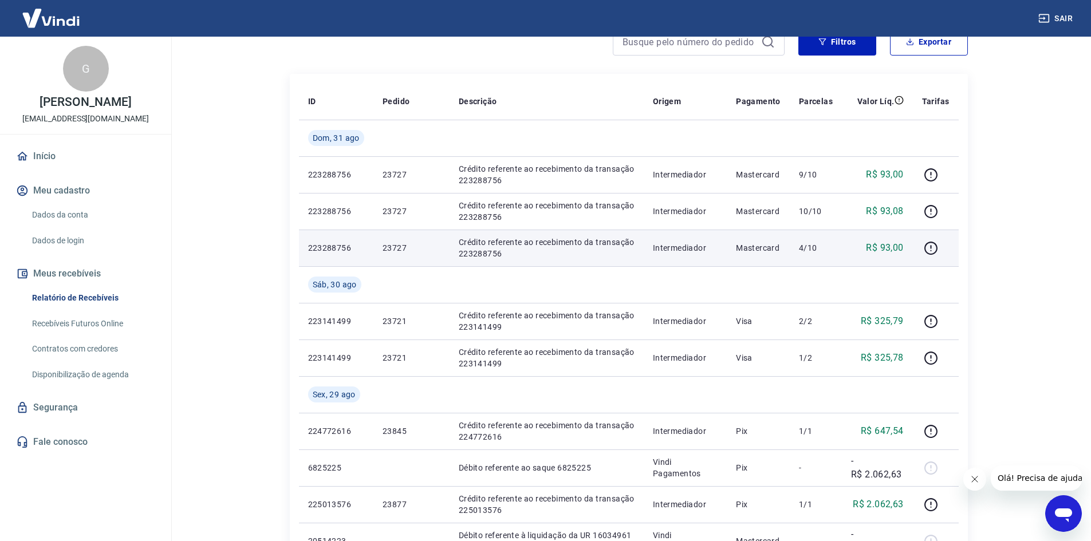
click at [395, 247] on p "23727" at bounding box center [412, 247] width 58 height 11
copy p "23727"
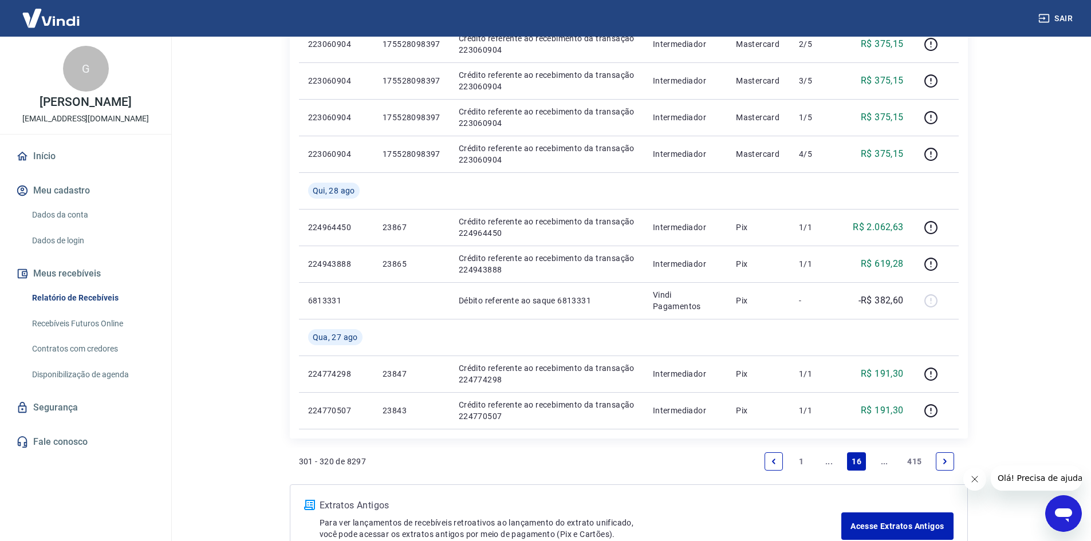
scroll to position [798, 0]
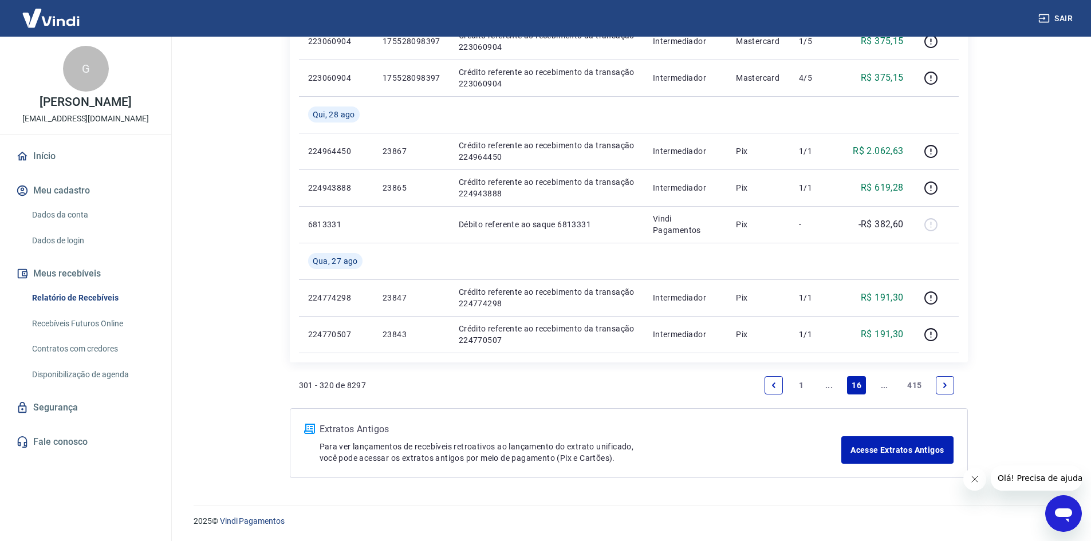
click at [771, 384] on icon "Previous page" at bounding box center [774, 386] width 8 height 8
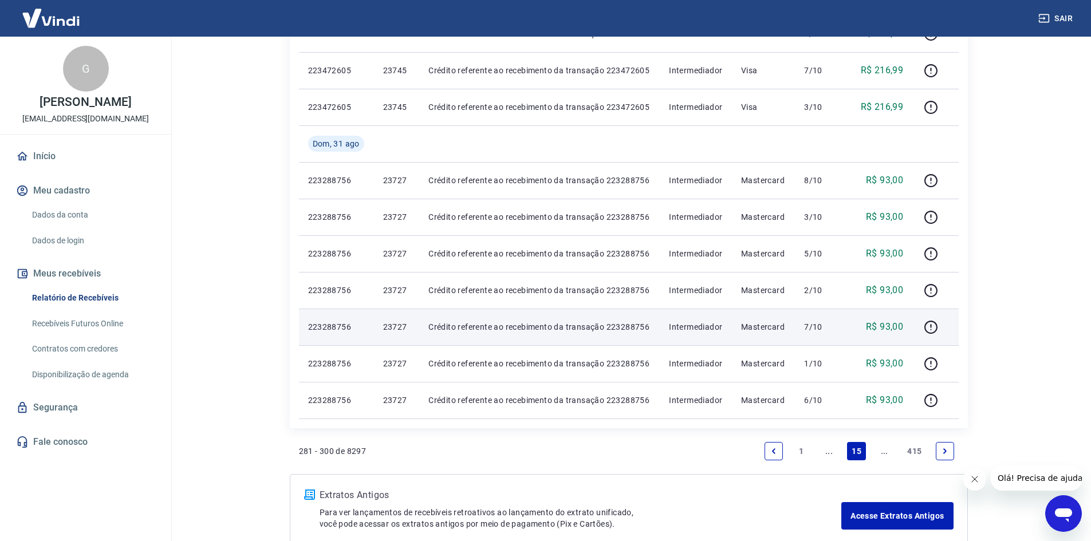
scroll to position [516, 0]
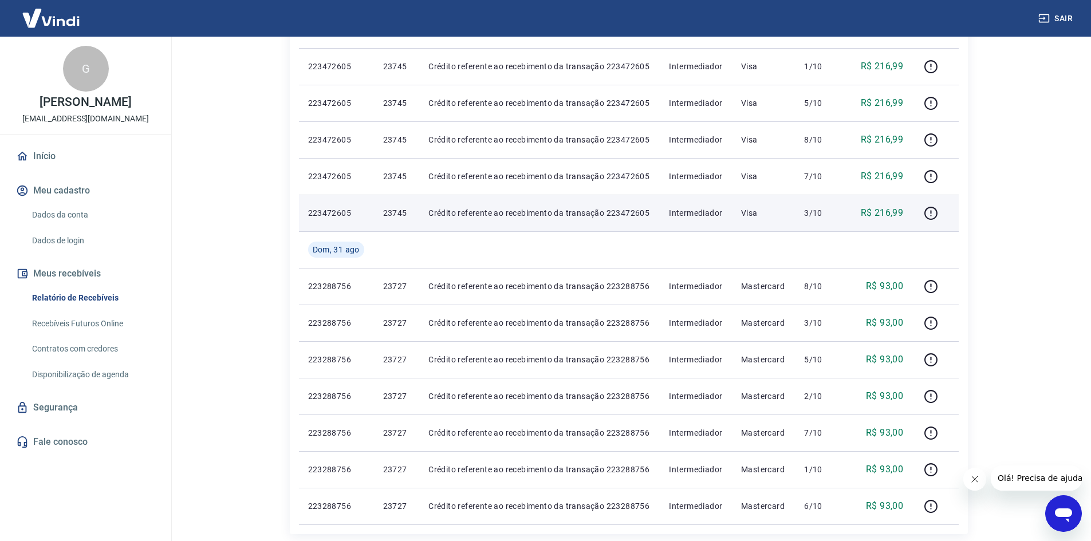
click at [394, 212] on p "23745" at bounding box center [396, 212] width 27 height 11
copy p "23745"
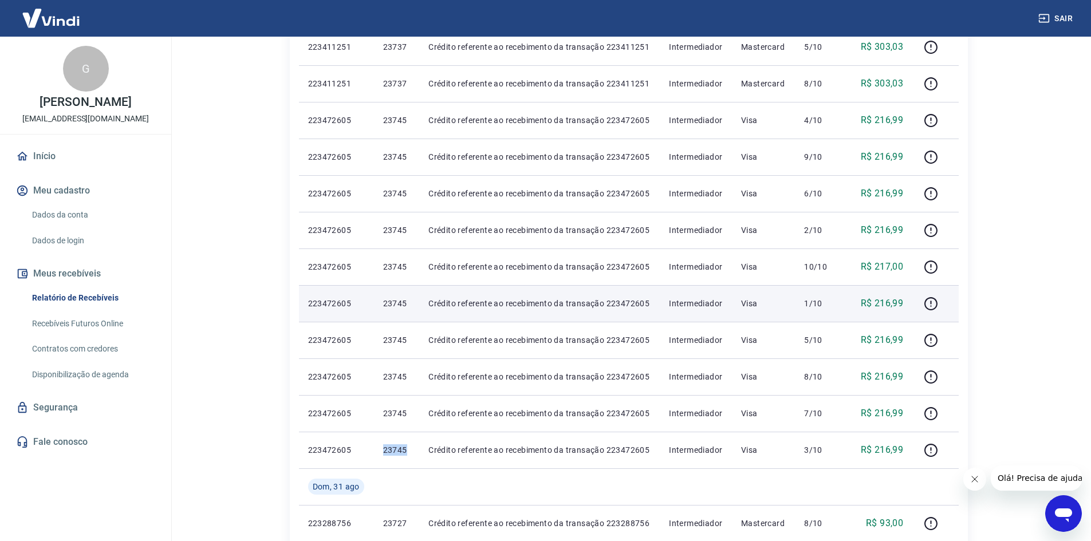
scroll to position [230, 0]
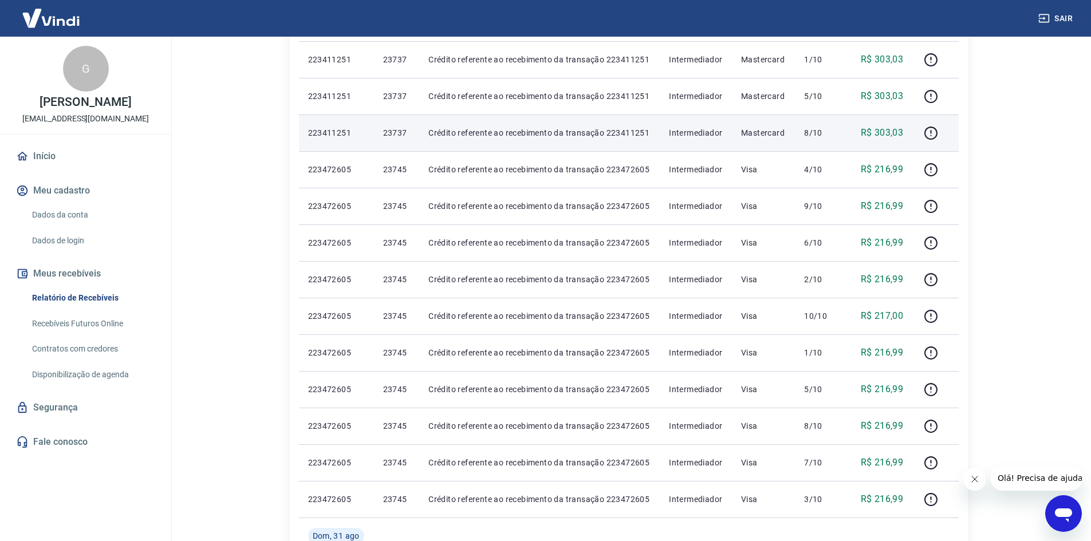
click at [399, 132] on p "23737" at bounding box center [396, 132] width 27 height 11
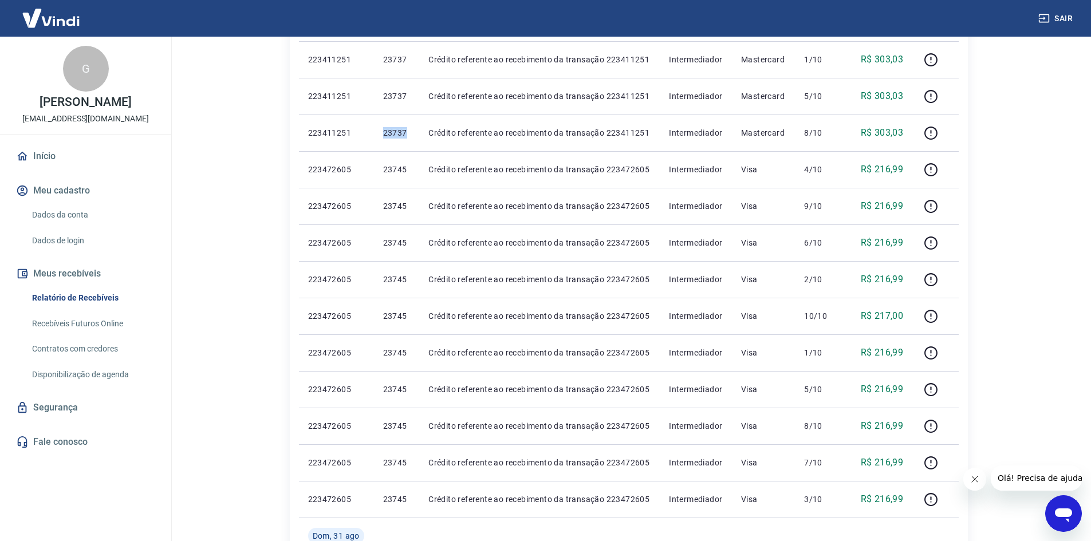
copy p "23737"
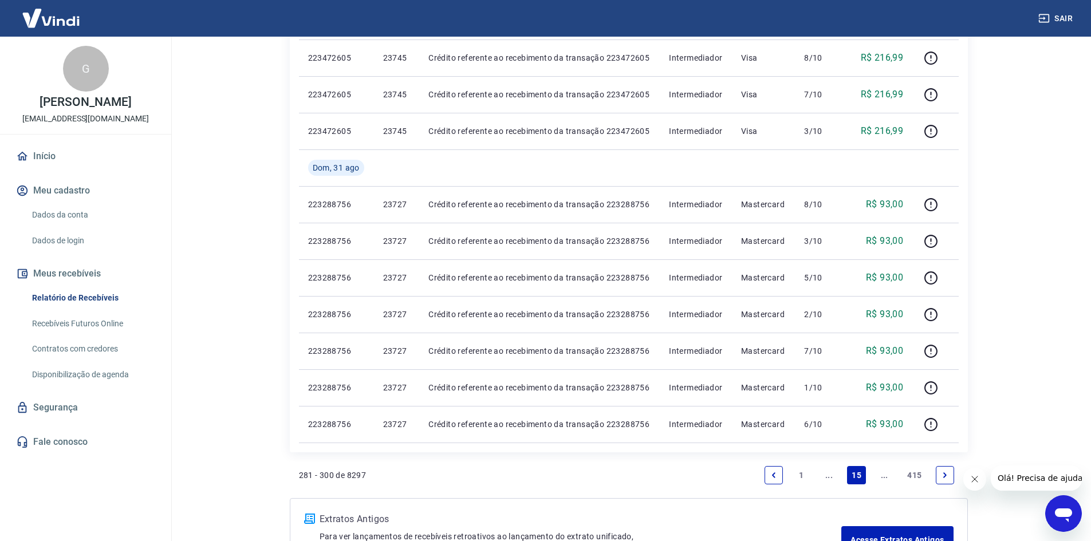
scroll to position [688, 0]
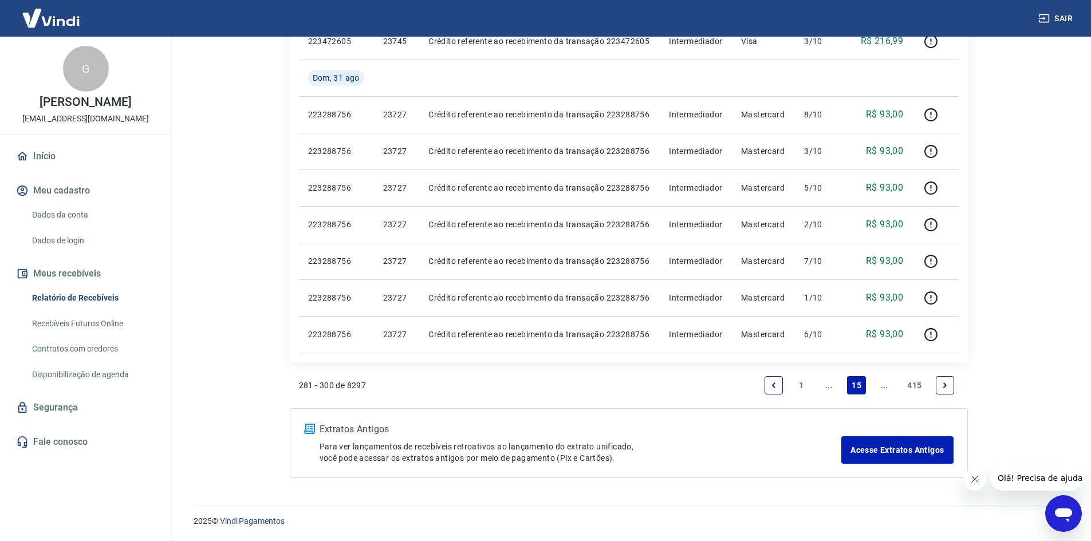
click at [777, 391] on link "Previous page" at bounding box center [774, 385] width 18 height 18
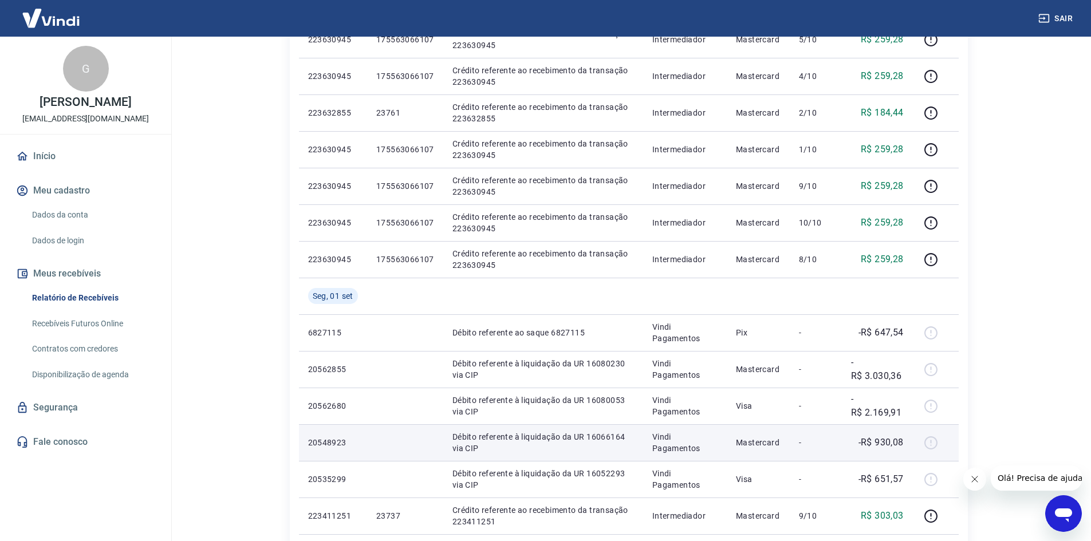
scroll to position [172, 0]
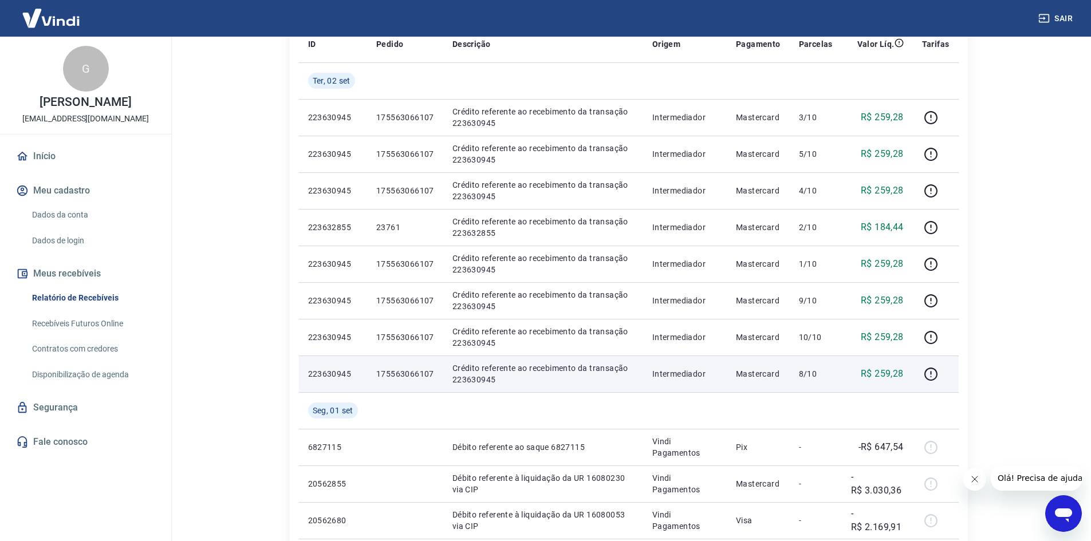
click at [411, 372] on p "175563066107" at bounding box center [405, 373] width 58 height 11
copy p "175563066107"
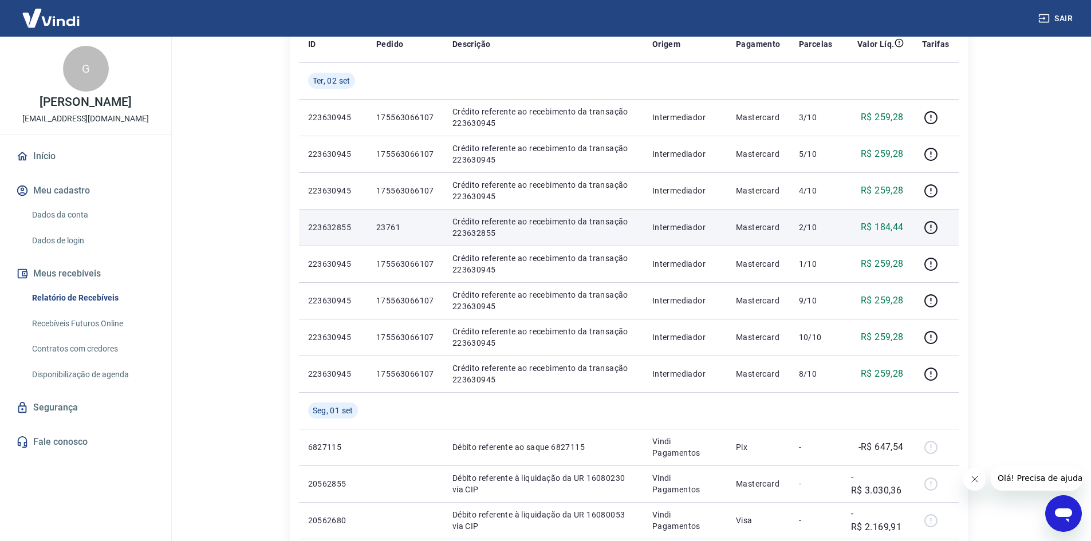
click at [387, 229] on p "23761" at bounding box center [405, 227] width 58 height 11
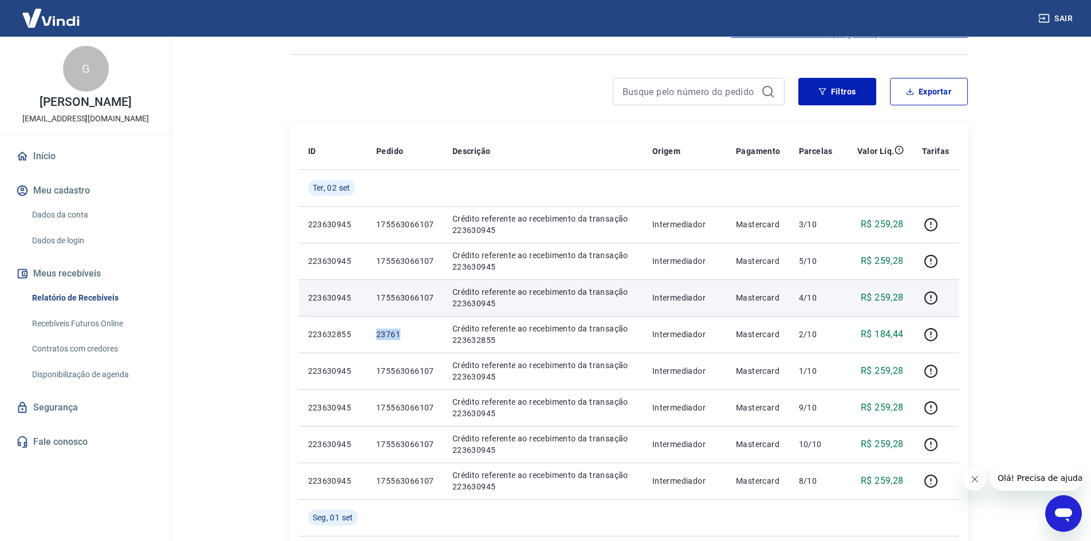
scroll to position [57, 0]
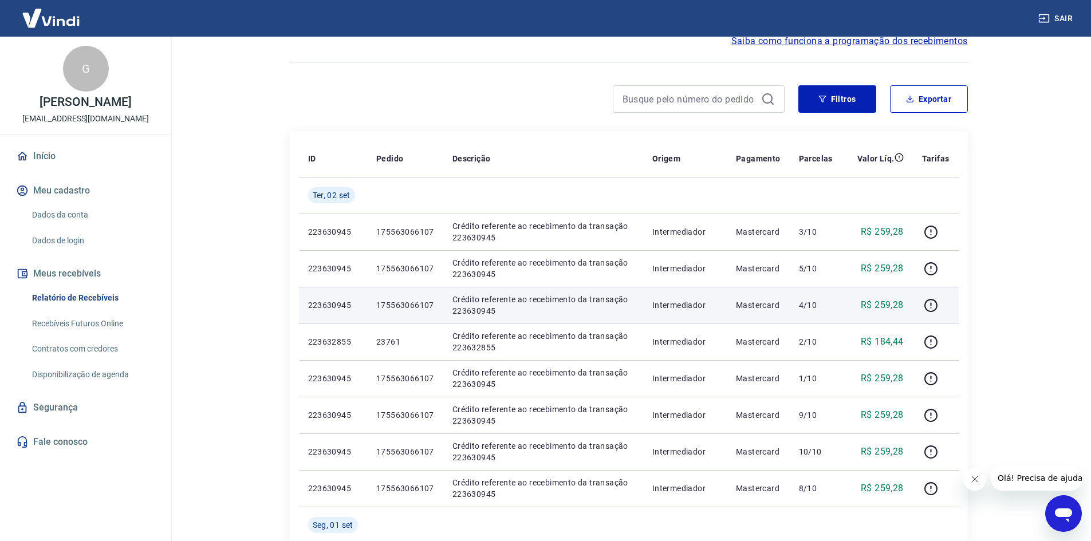
click at [394, 297] on td "175563066107" at bounding box center [405, 305] width 76 height 37
click at [394, 302] on p "175563066107" at bounding box center [405, 305] width 58 height 11
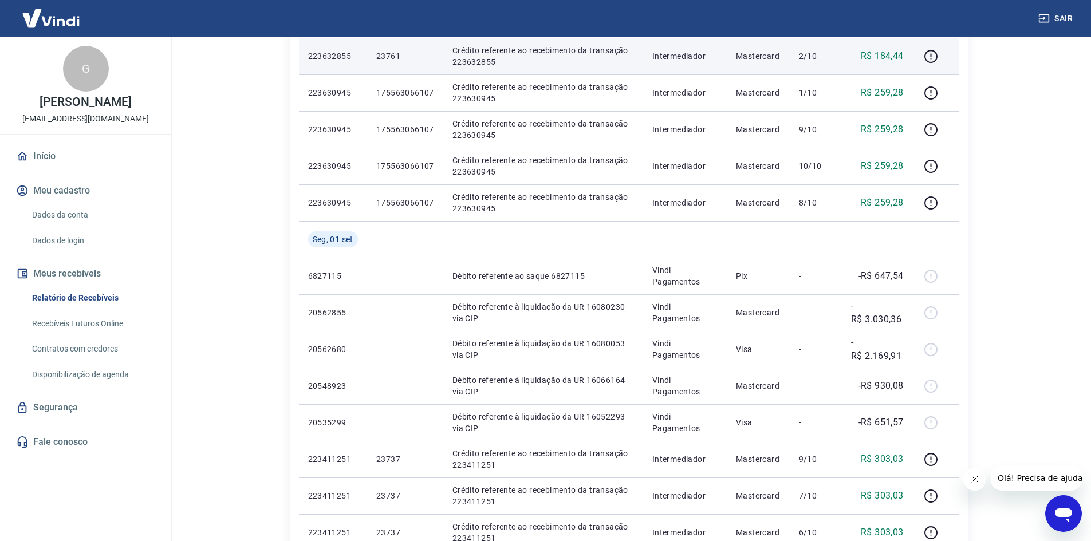
scroll to position [516, 0]
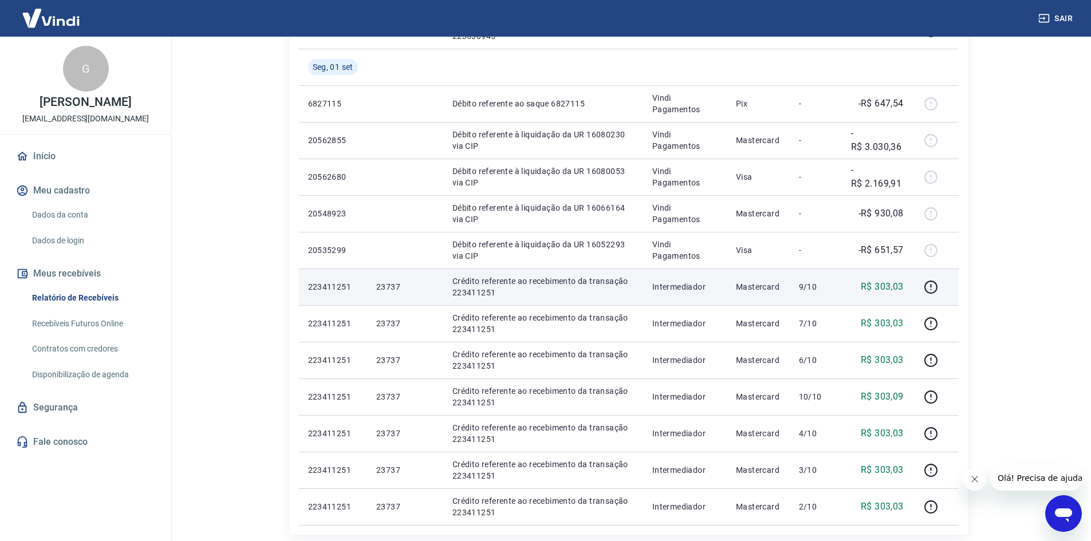
click at [384, 292] on p "23737" at bounding box center [405, 286] width 58 height 11
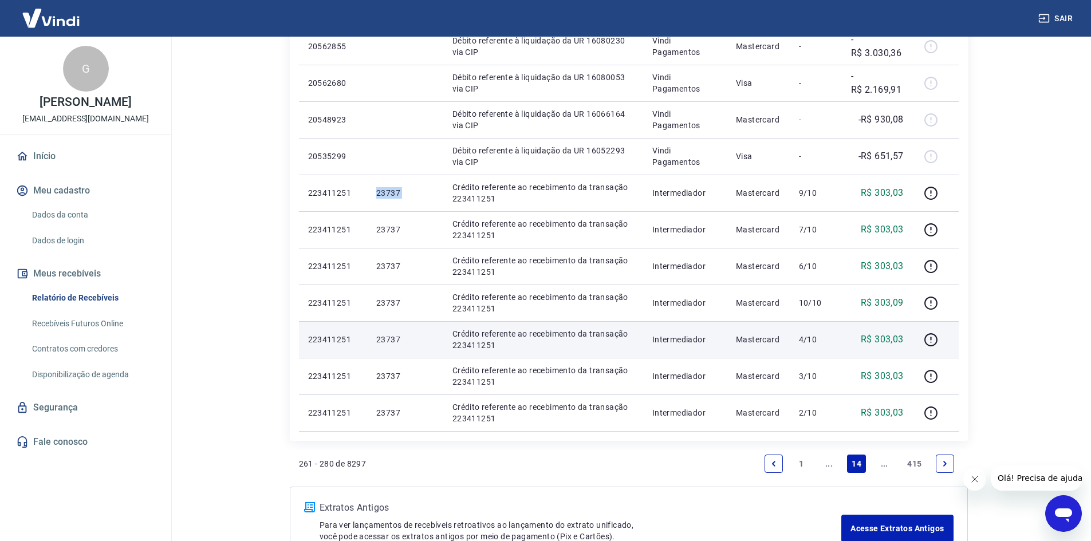
scroll to position [630, 0]
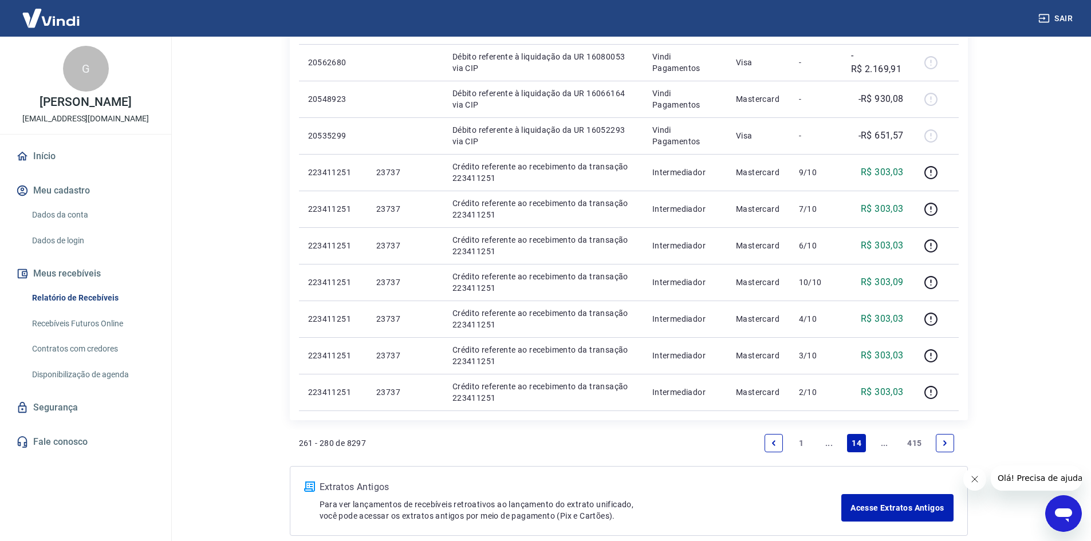
click at [950, 449] on link "Next page" at bounding box center [945, 443] width 18 height 18
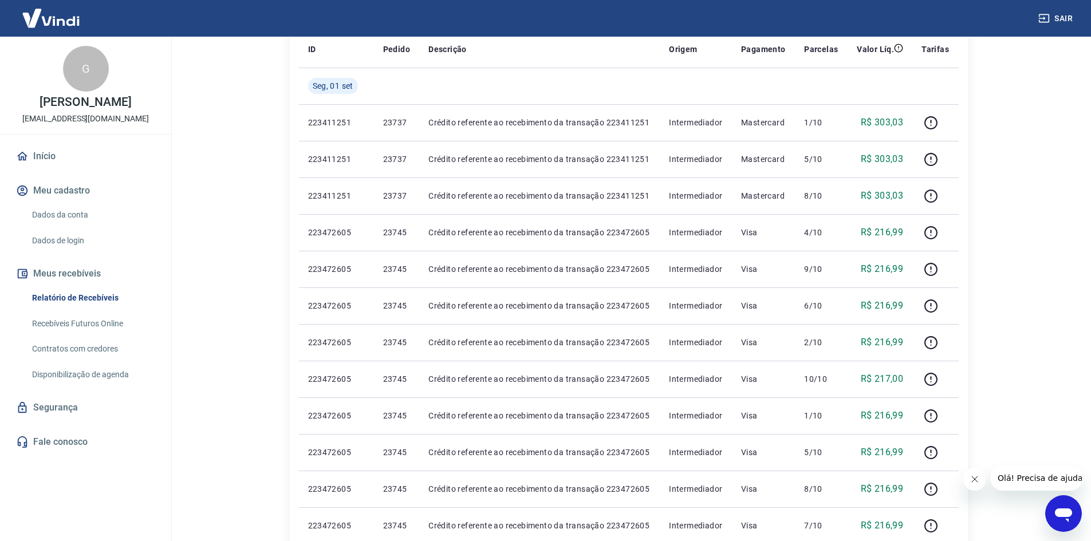
scroll to position [286, 0]
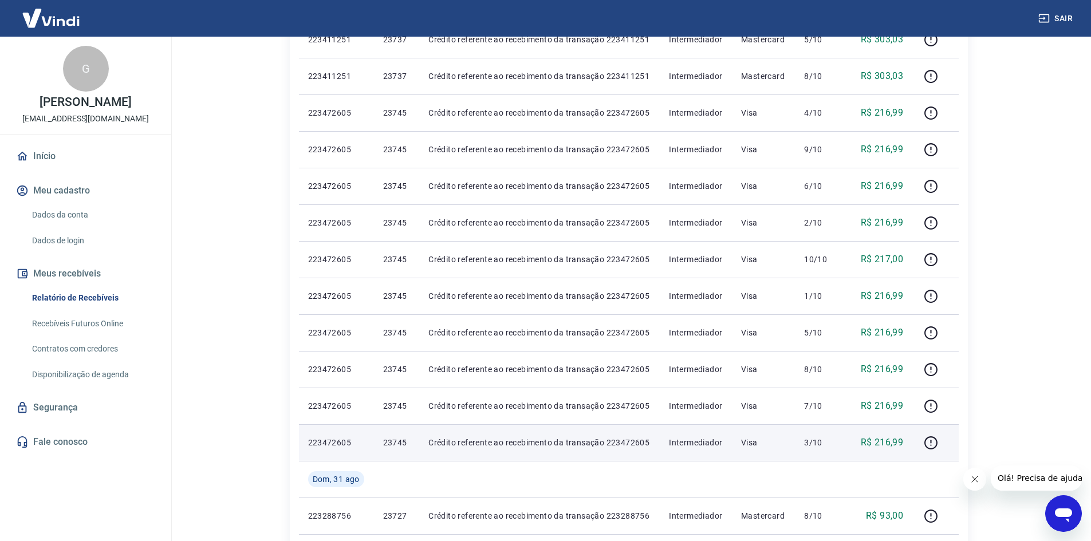
click at [401, 439] on p "23745" at bounding box center [396, 442] width 27 height 11
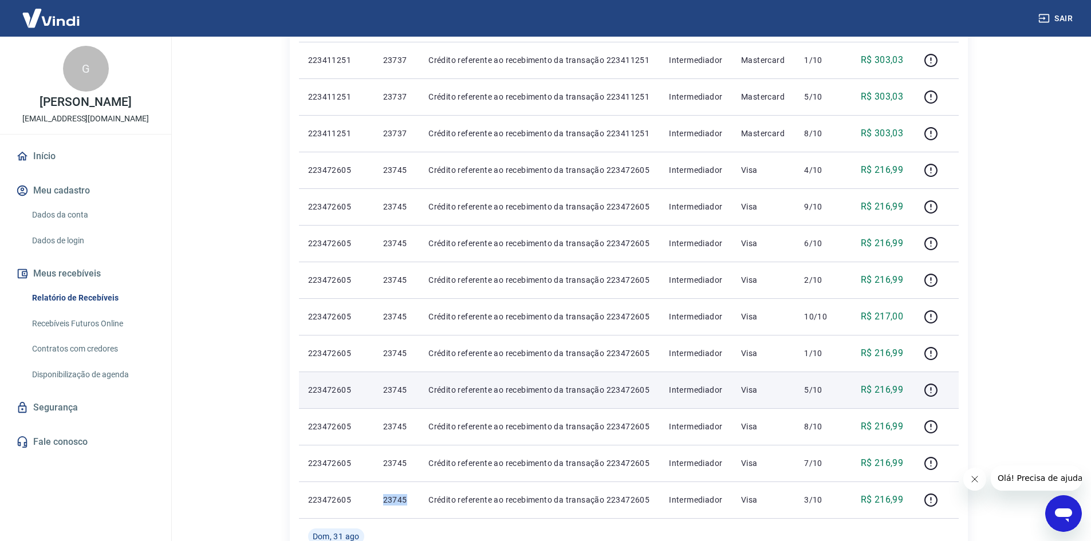
scroll to position [172, 0]
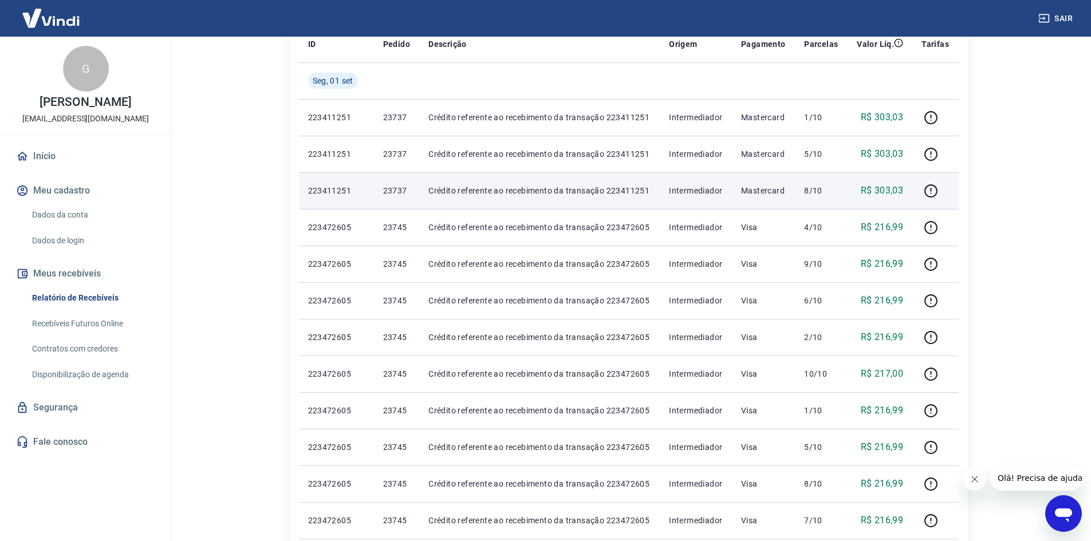
click at [390, 190] on p "23737" at bounding box center [396, 190] width 27 height 11
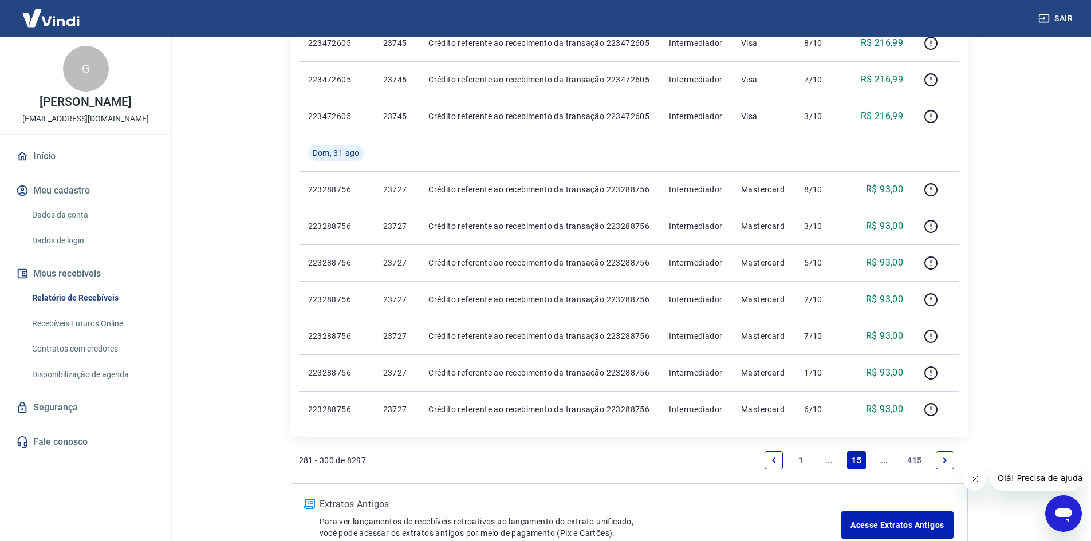
scroll to position [688, 0]
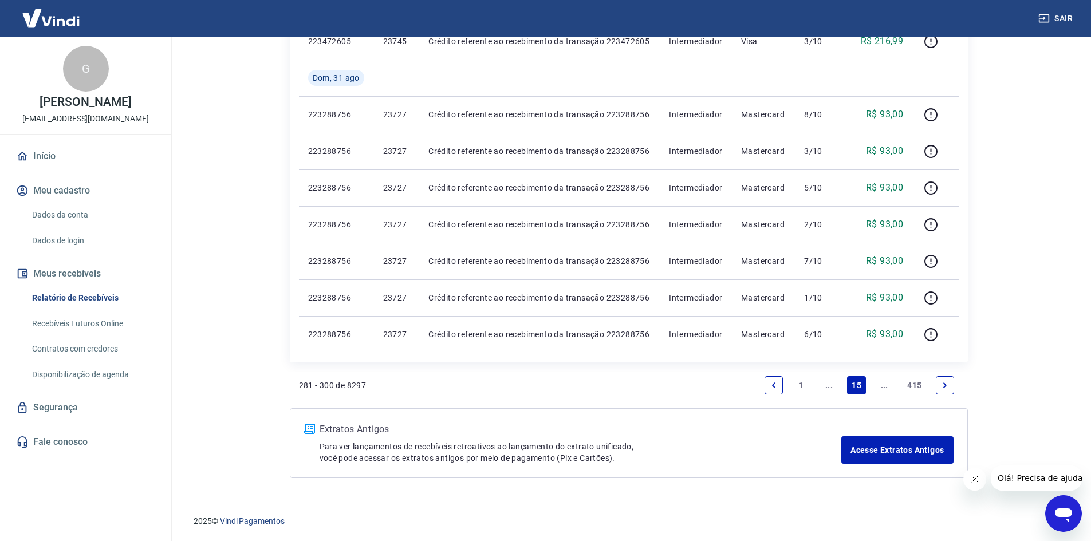
click at [780, 385] on link "Previous page" at bounding box center [774, 385] width 18 height 18
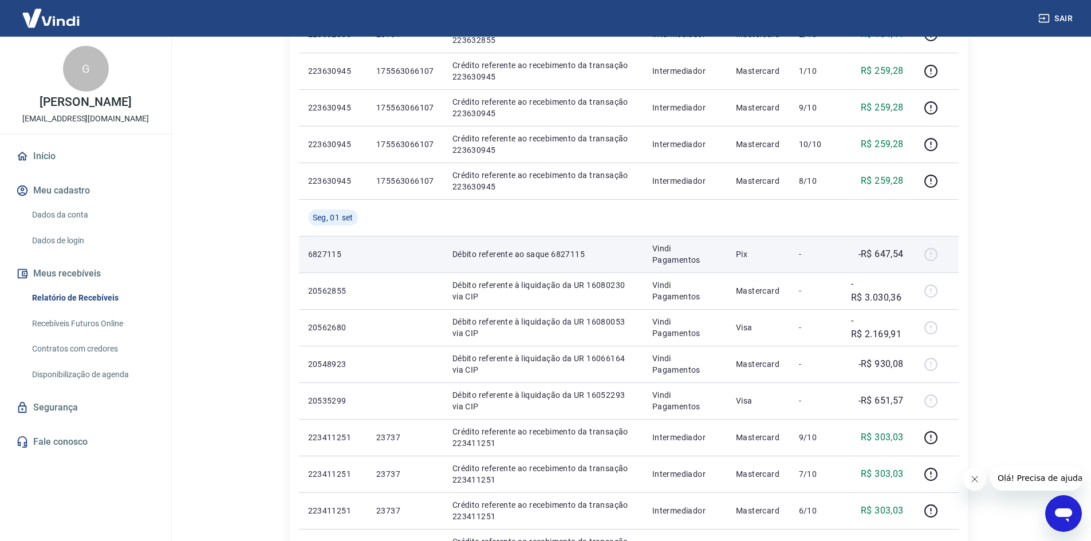
scroll to position [344, 0]
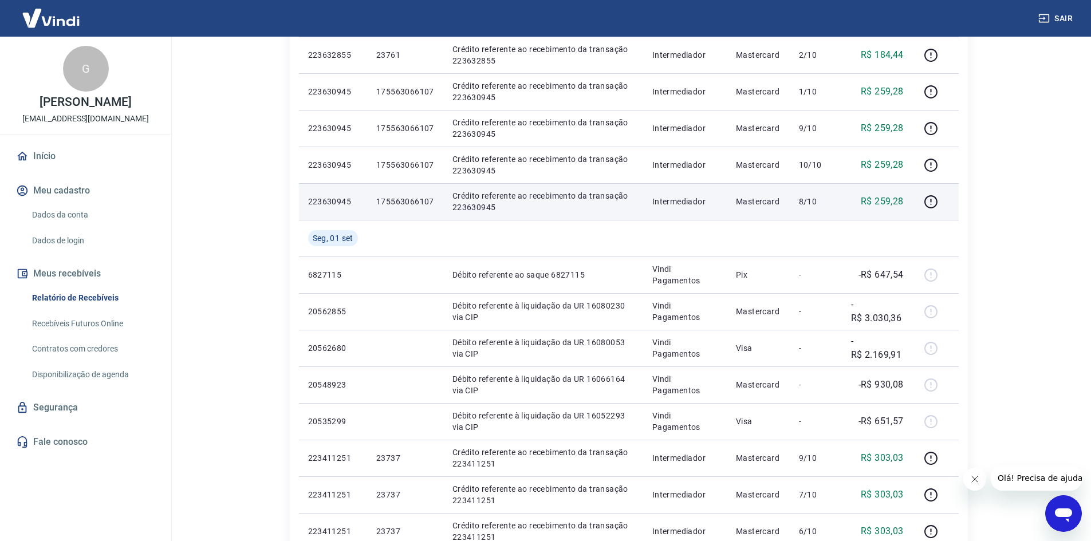
click at [427, 203] on p "175563066107" at bounding box center [405, 201] width 58 height 11
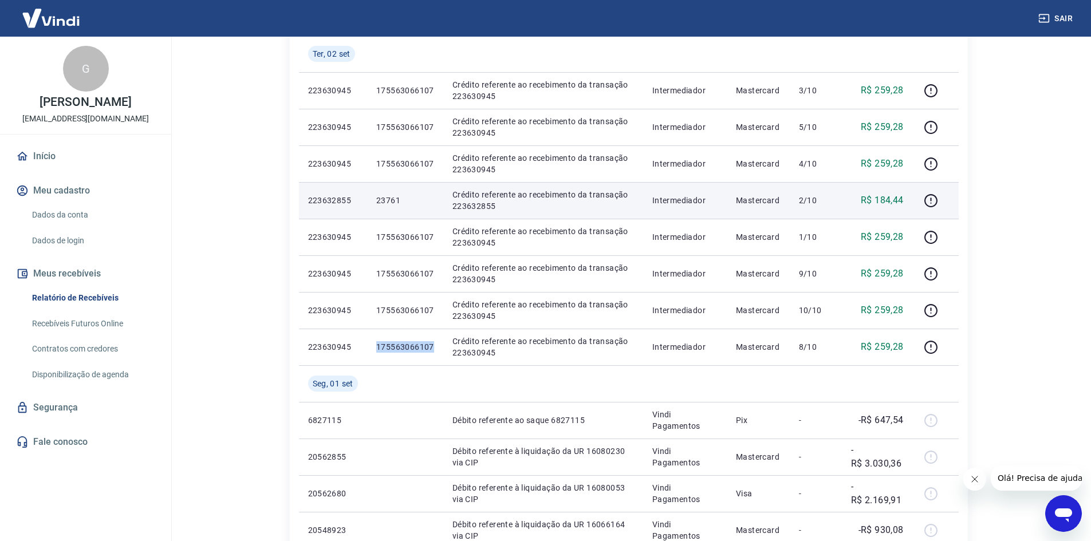
scroll to position [172, 0]
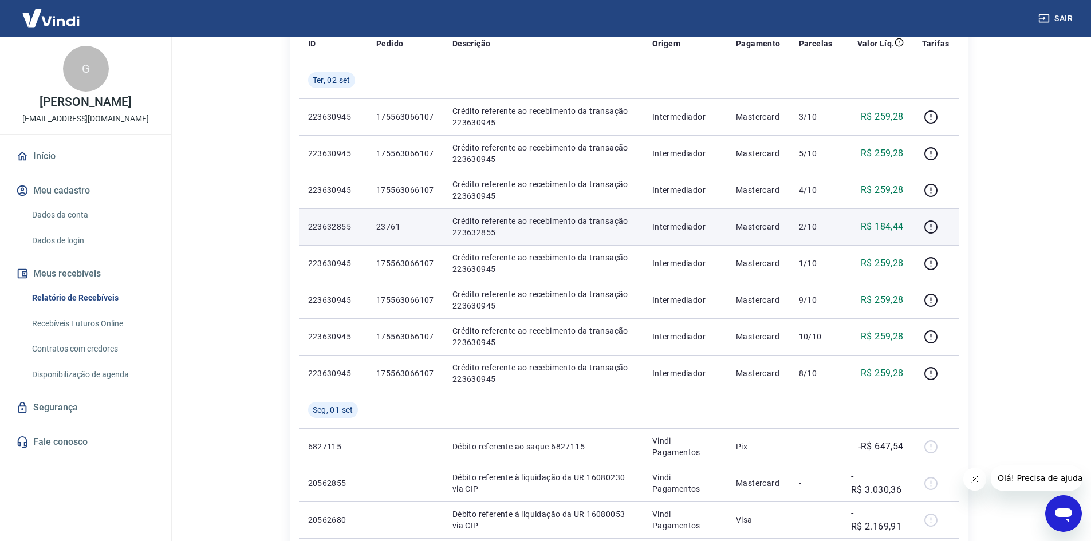
click at [386, 219] on td "23761" at bounding box center [405, 227] width 76 height 37
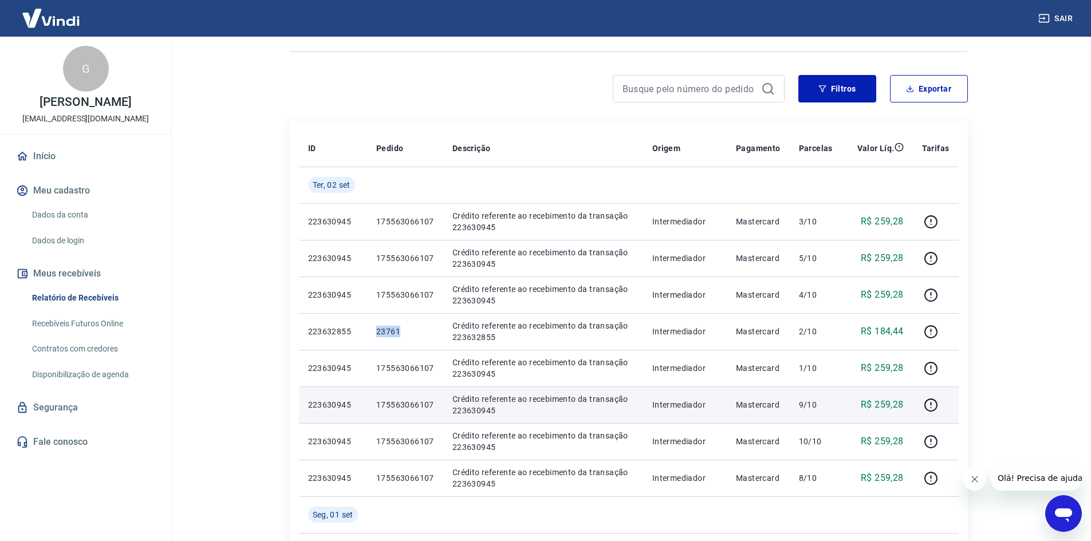
scroll to position [58, 0]
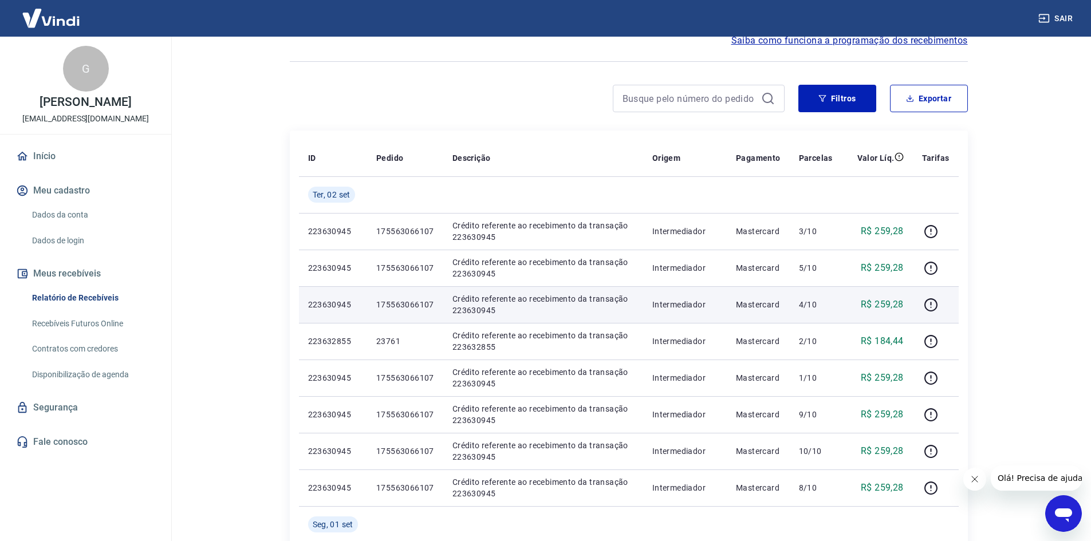
click at [390, 302] on p "175563066107" at bounding box center [405, 304] width 58 height 11
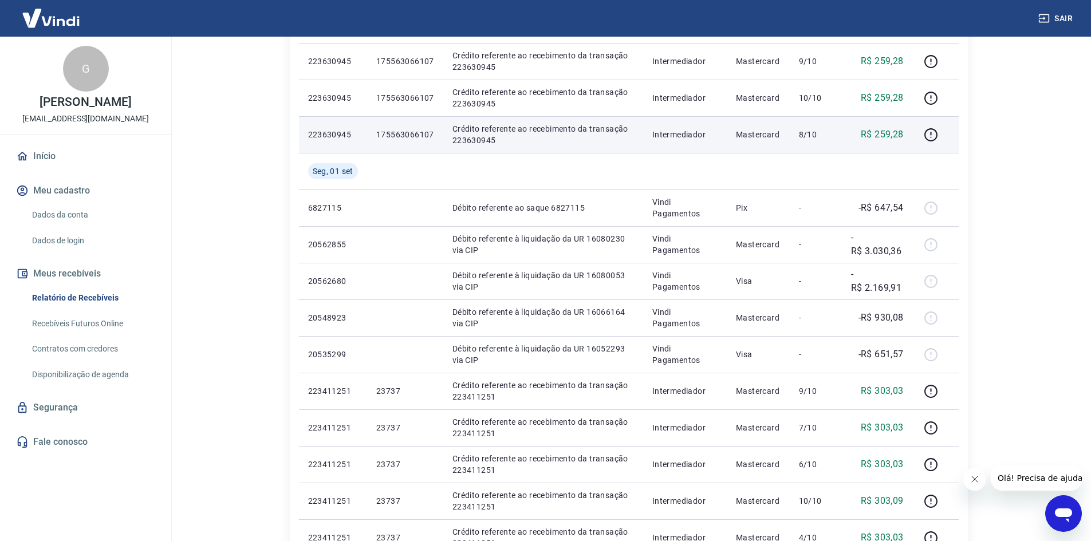
scroll to position [573, 0]
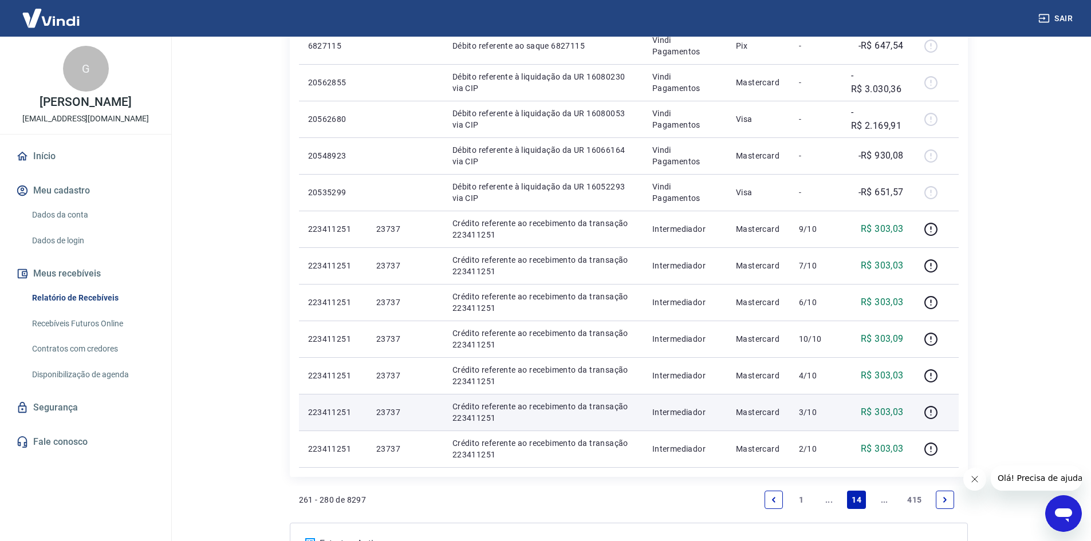
click at [386, 416] on p "23737" at bounding box center [405, 412] width 58 height 11
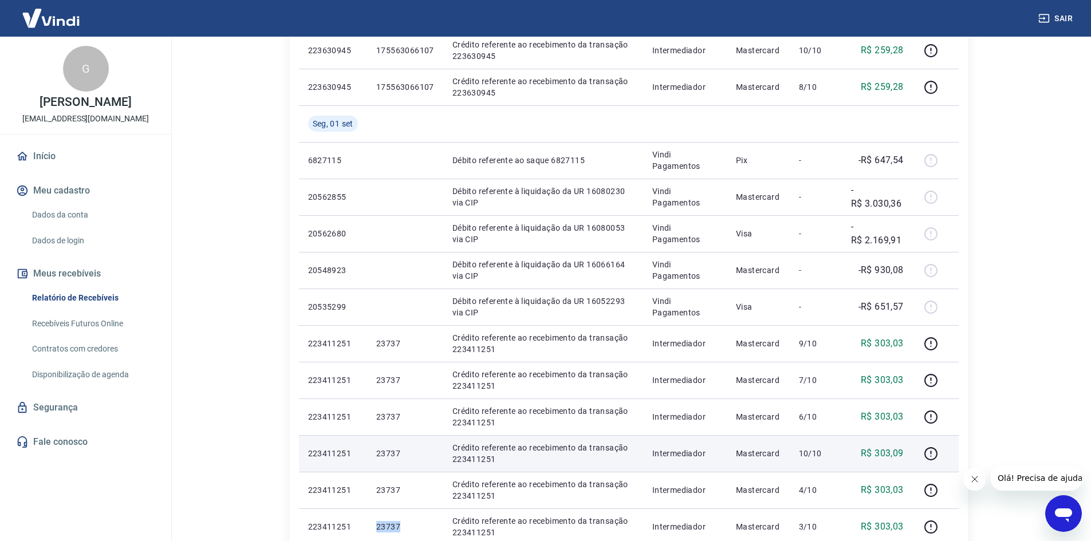
scroll to position [344, 0]
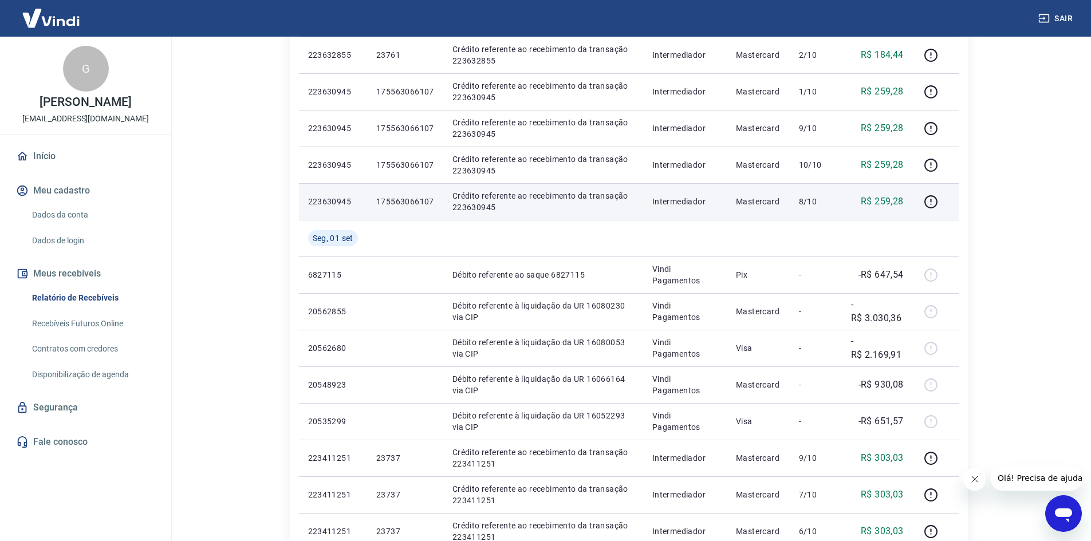
click at [396, 205] on p "175563066107" at bounding box center [405, 201] width 58 height 11
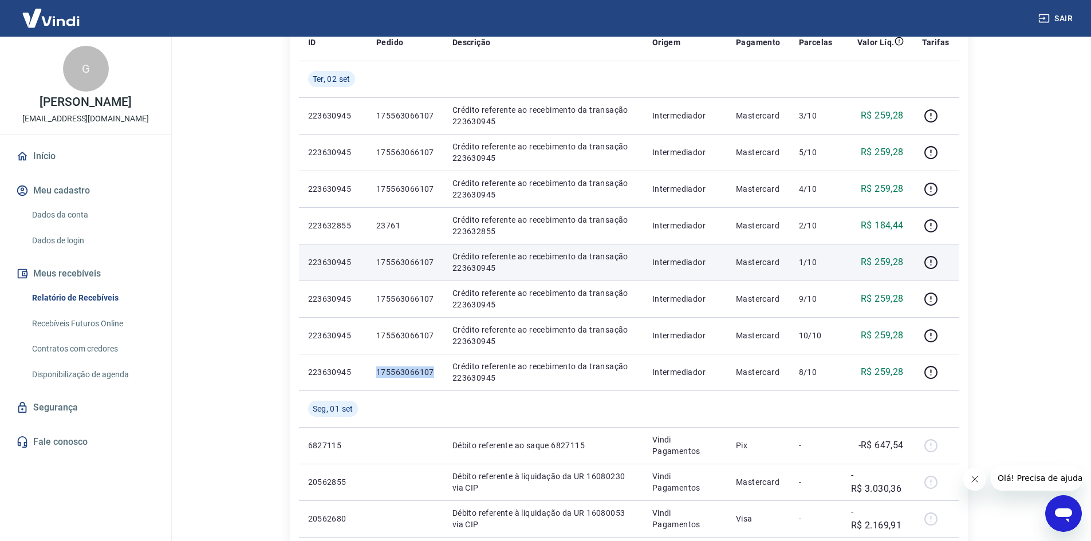
scroll to position [172, 0]
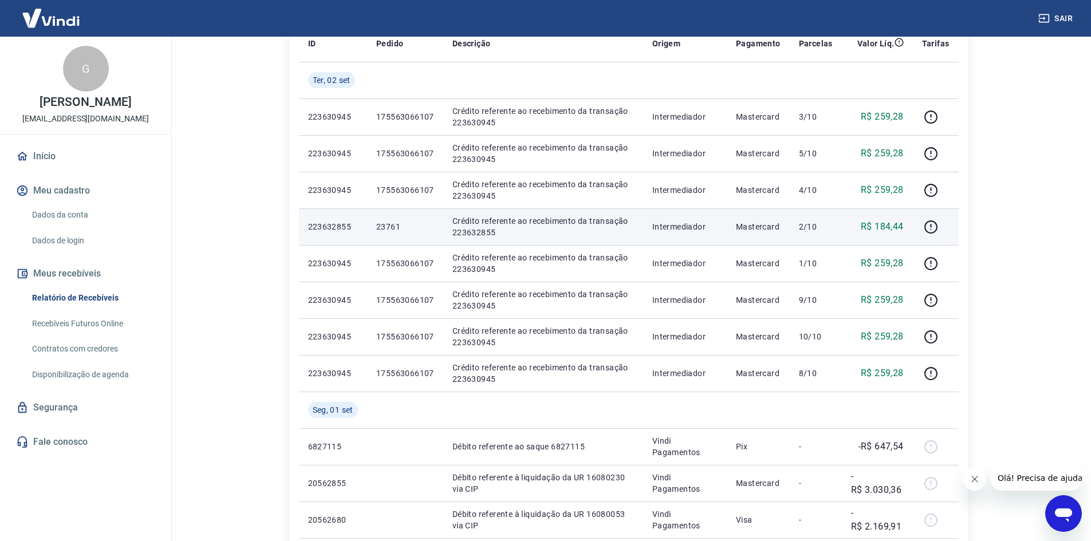
click at [389, 230] on p "23761" at bounding box center [405, 226] width 58 height 11
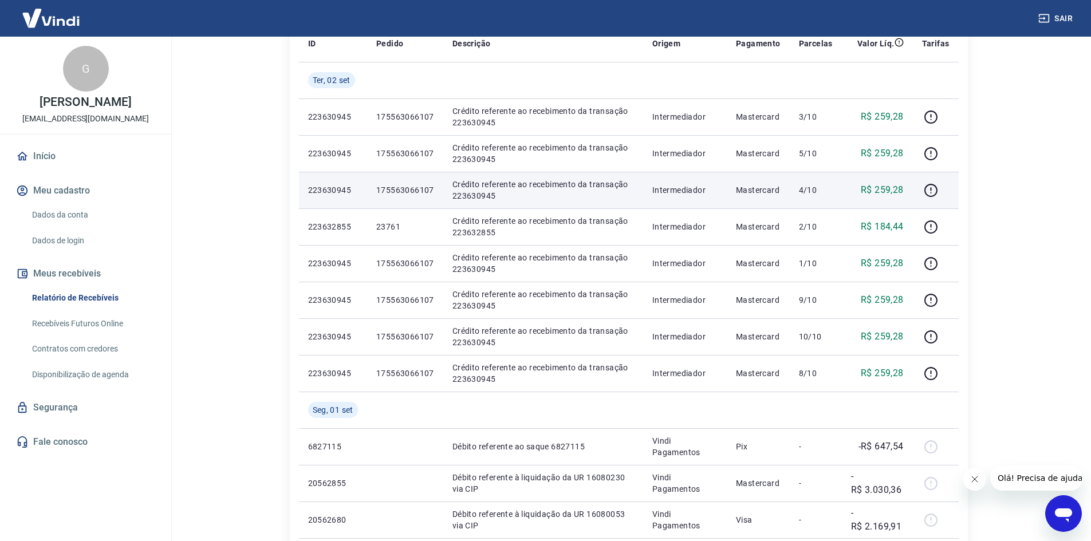
click at [387, 191] on p "175563066107" at bounding box center [405, 189] width 58 height 11
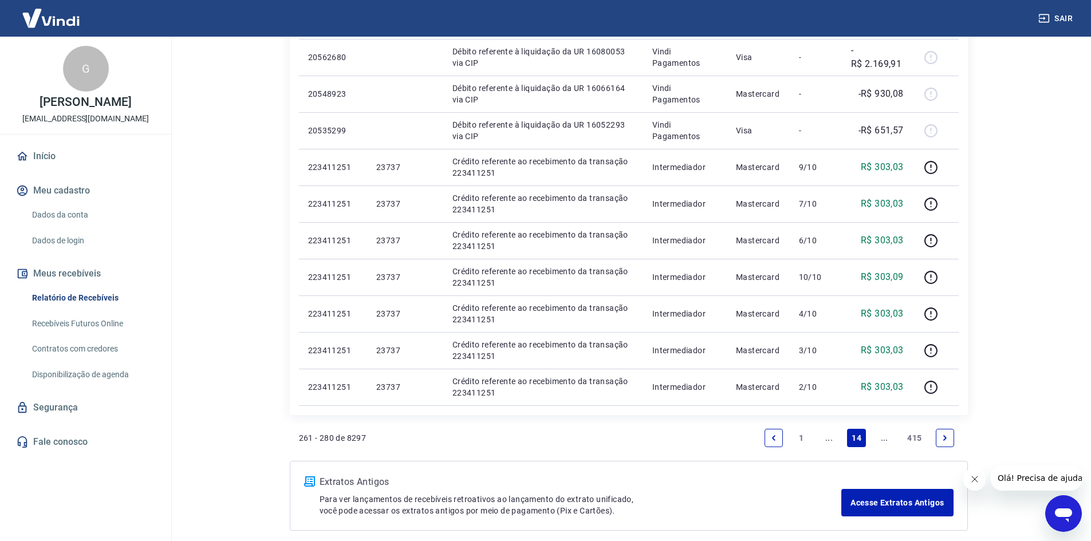
scroll to position [688, 0]
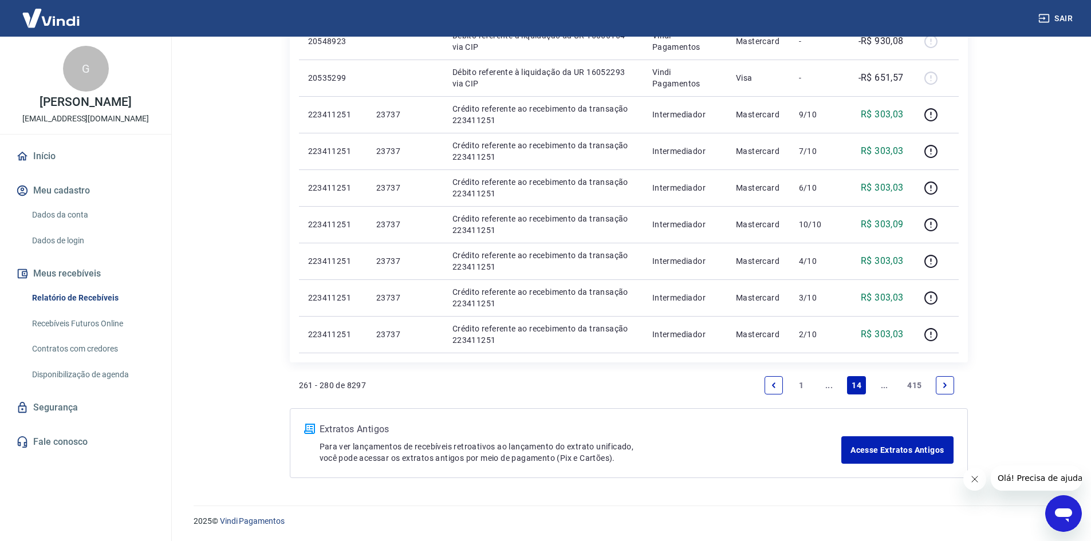
click at [780, 391] on link "Previous page" at bounding box center [774, 385] width 18 height 18
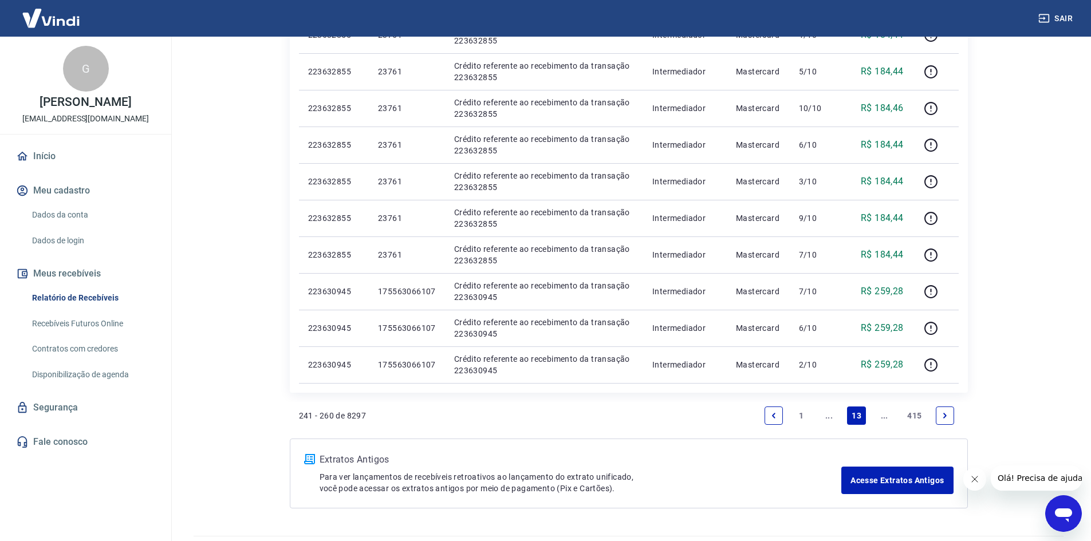
scroll to position [631, 0]
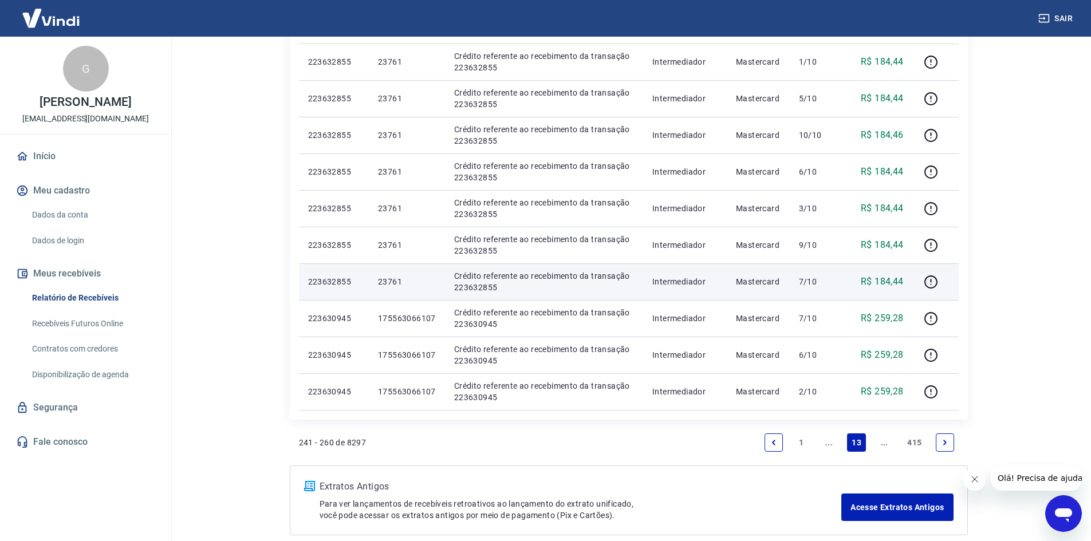
click at [392, 276] on td "23761" at bounding box center [407, 282] width 76 height 37
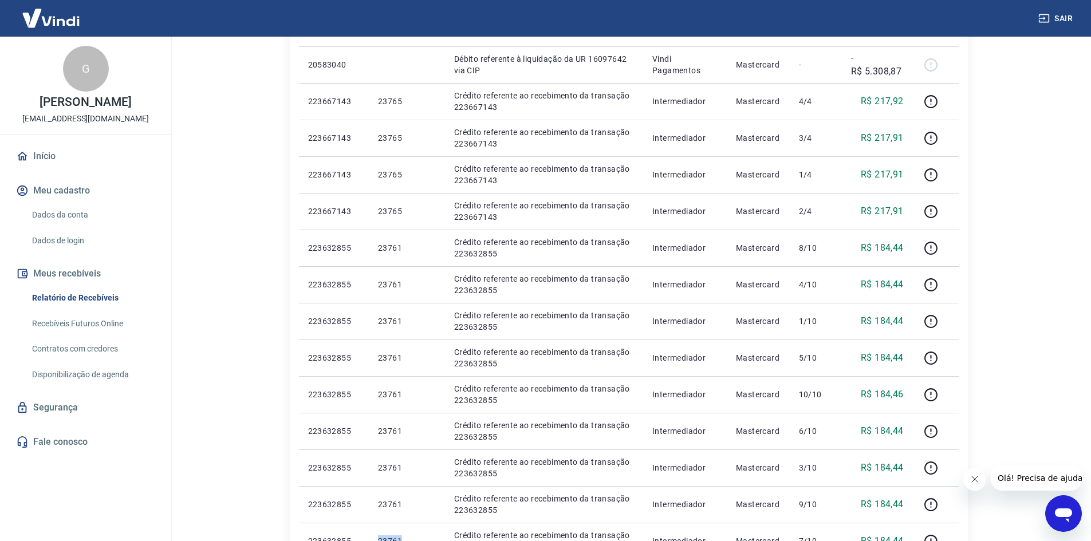
scroll to position [344, 0]
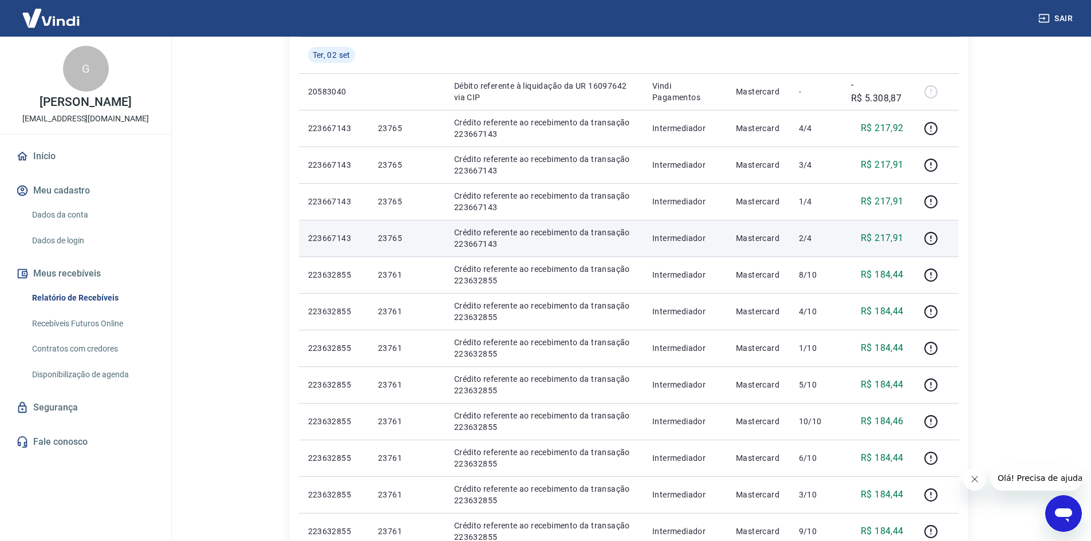
click at [387, 234] on p "23765" at bounding box center [407, 238] width 58 height 11
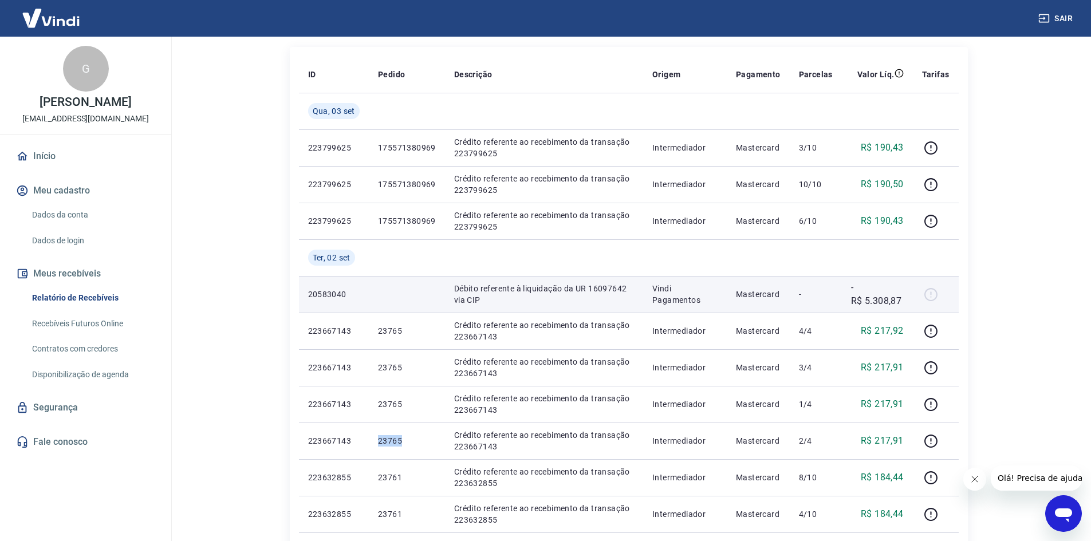
scroll to position [115, 0]
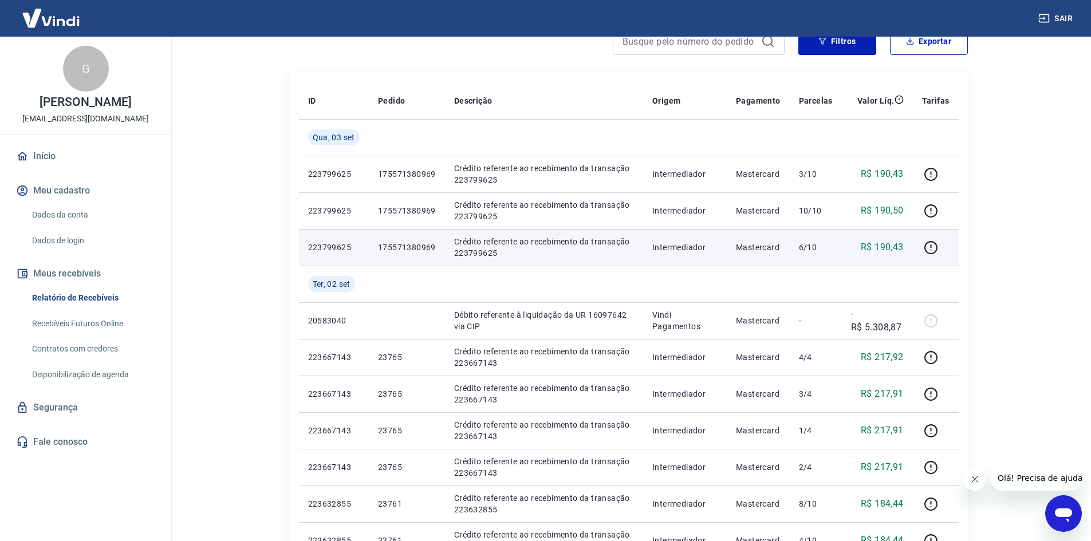
click at [400, 242] on p "175571380969" at bounding box center [407, 247] width 58 height 11
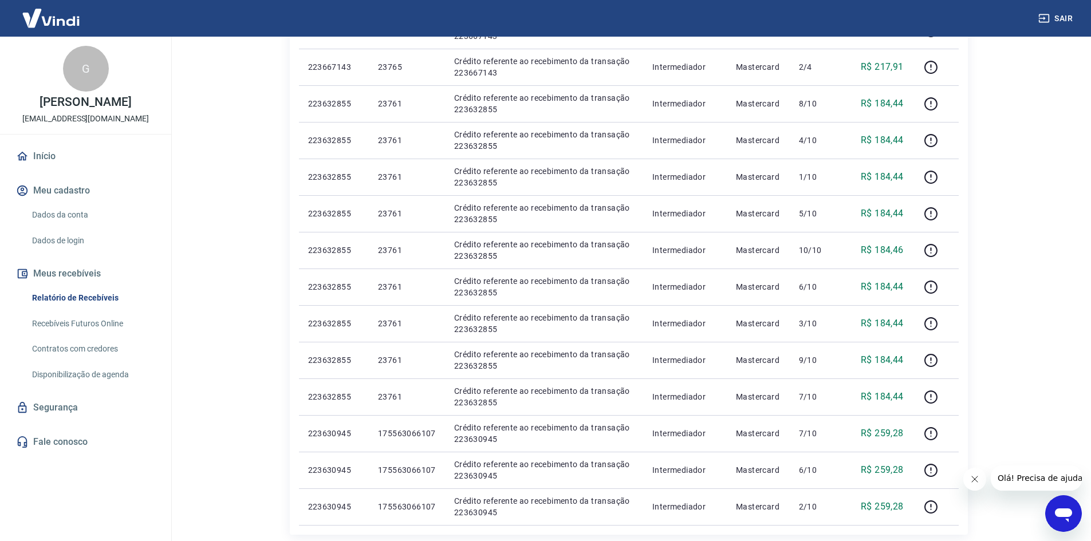
scroll to position [631, 0]
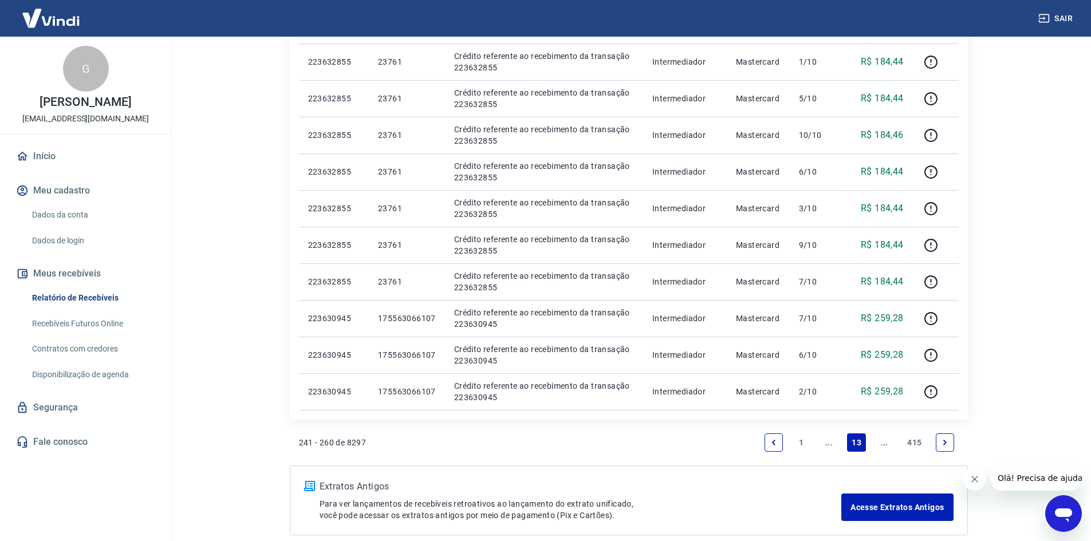
click at [775, 438] on link "Previous page" at bounding box center [774, 443] width 18 height 18
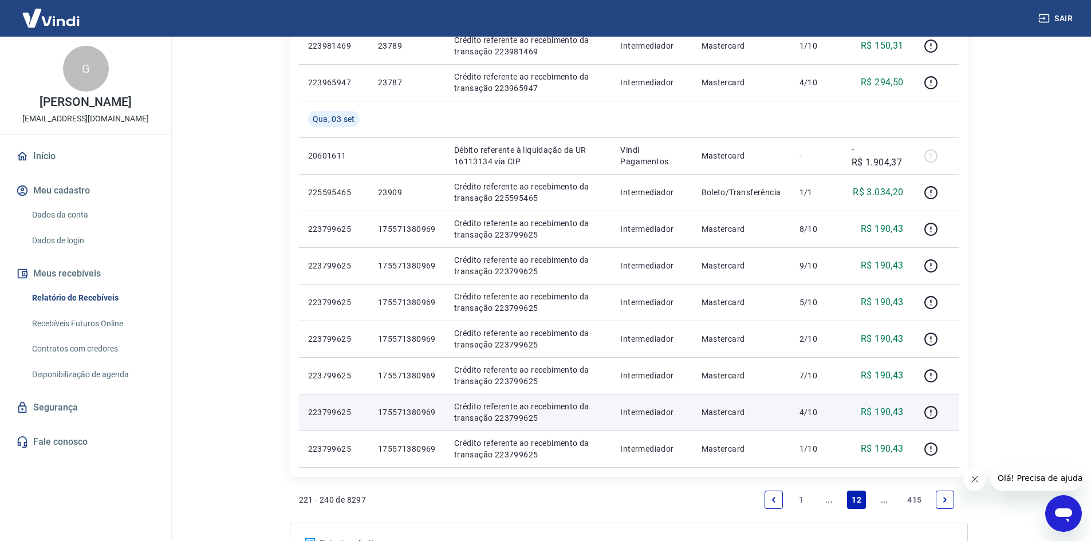
scroll to position [516, 0]
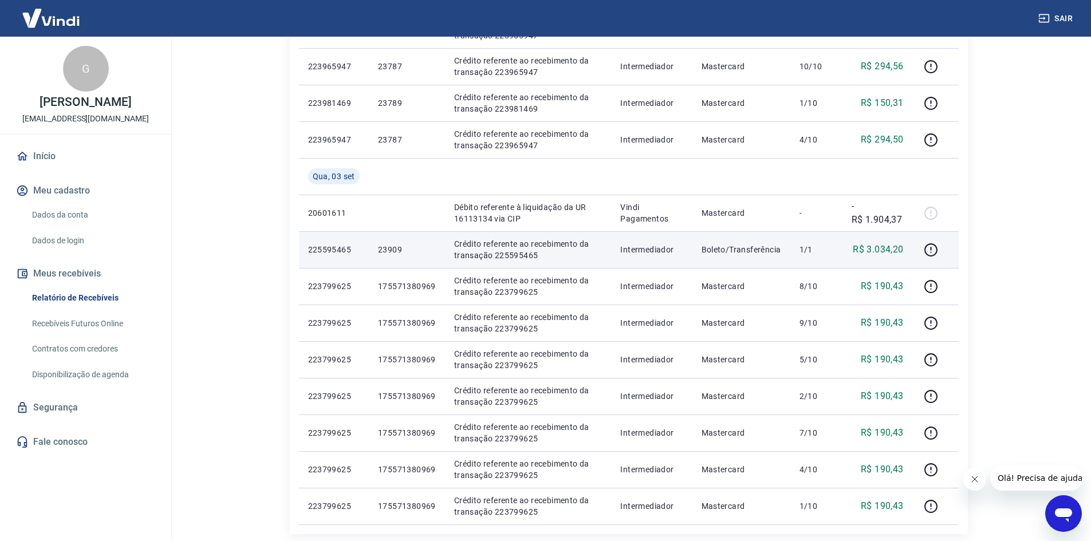
click at [387, 249] on p "23909" at bounding box center [407, 249] width 58 height 11
click at [388, 249] on p "23909" at bounding box center [407, 249] width 58 height 11
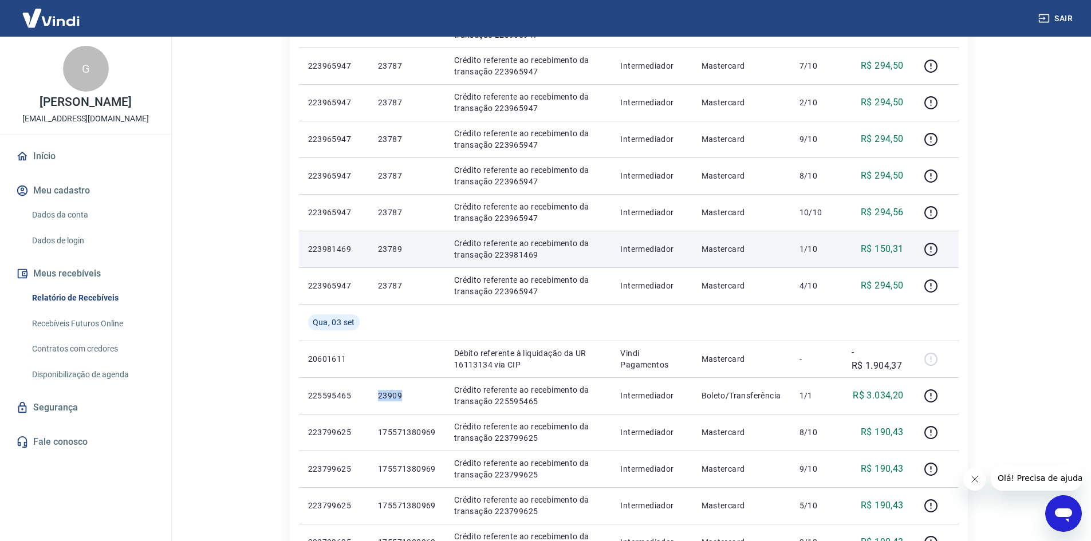
scroll to position [344, 0]
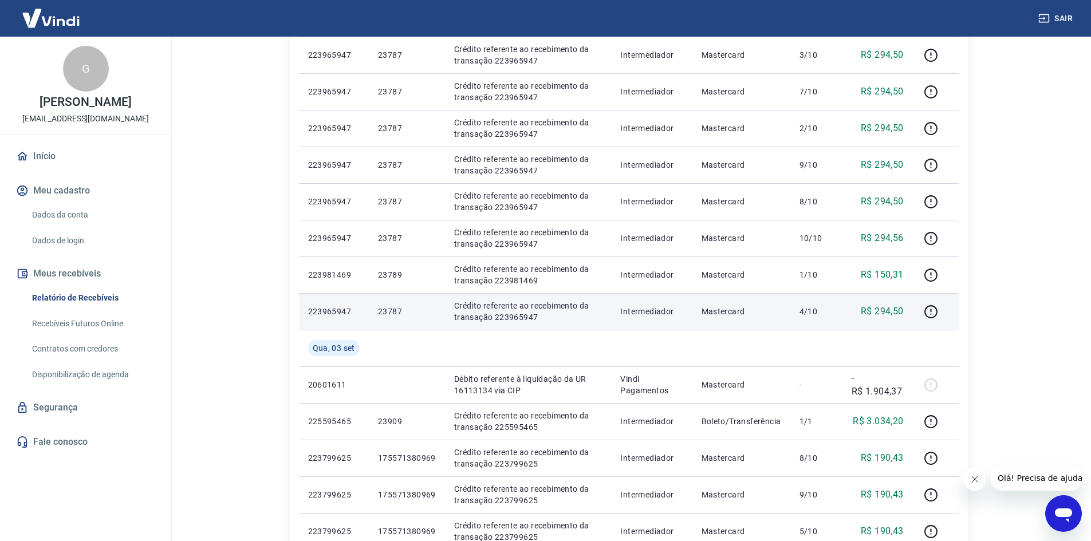
click at [391, 311] on p "23787" at bounding box center [407, 311] width 58 height 11
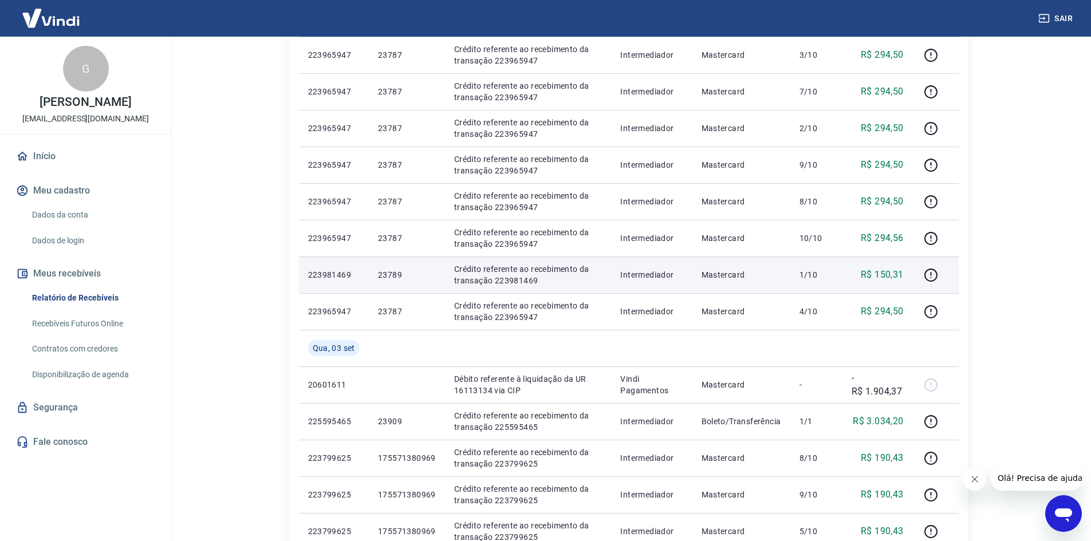
click at [396, 271] on p "23789" at bounding box center [407, 274] width 58 height 11
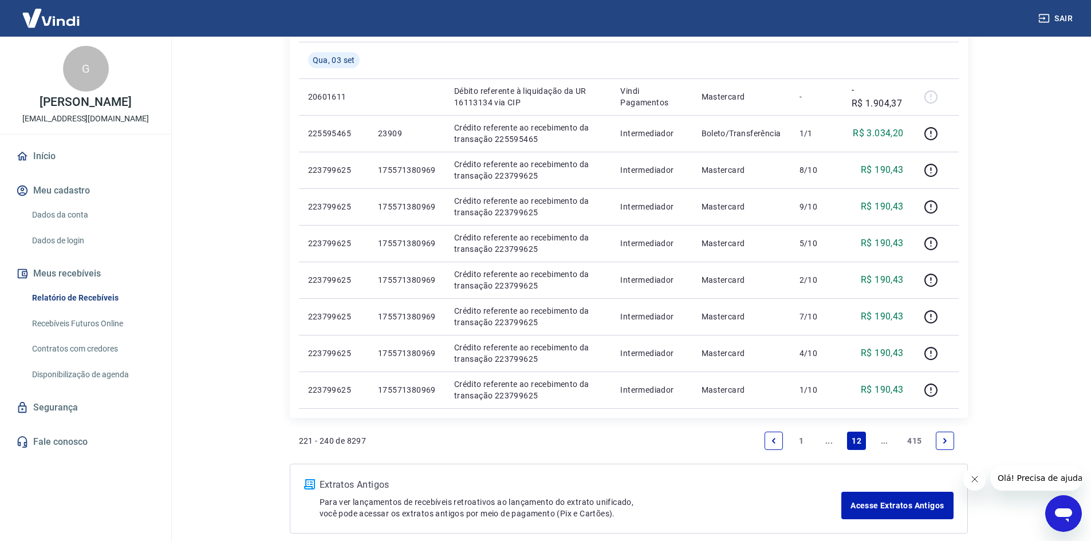
scroll to position [688, 0]
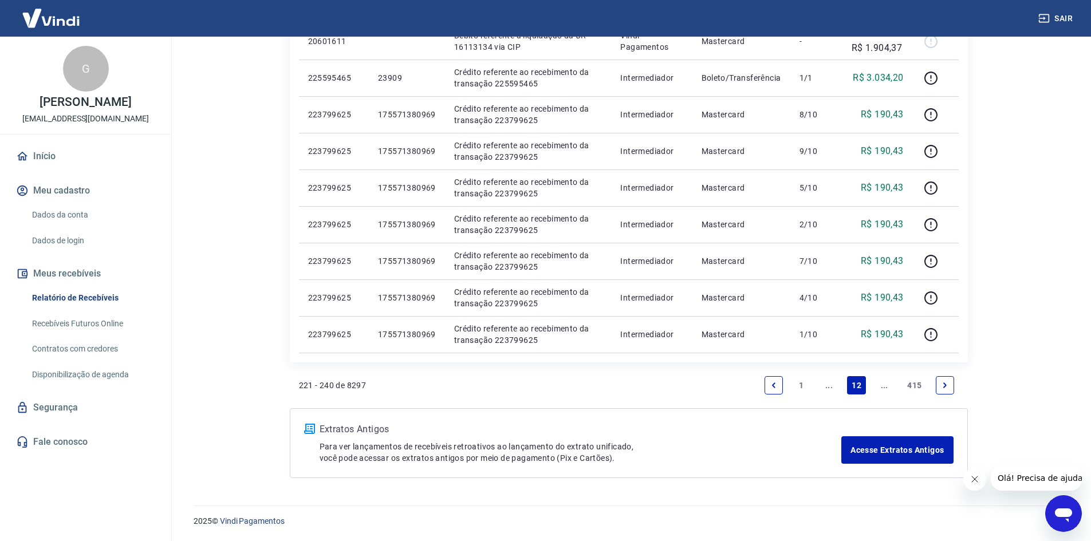
click at [775, 382] on icon "Previous page" at bounding box center [774, 386] width 8 height 8
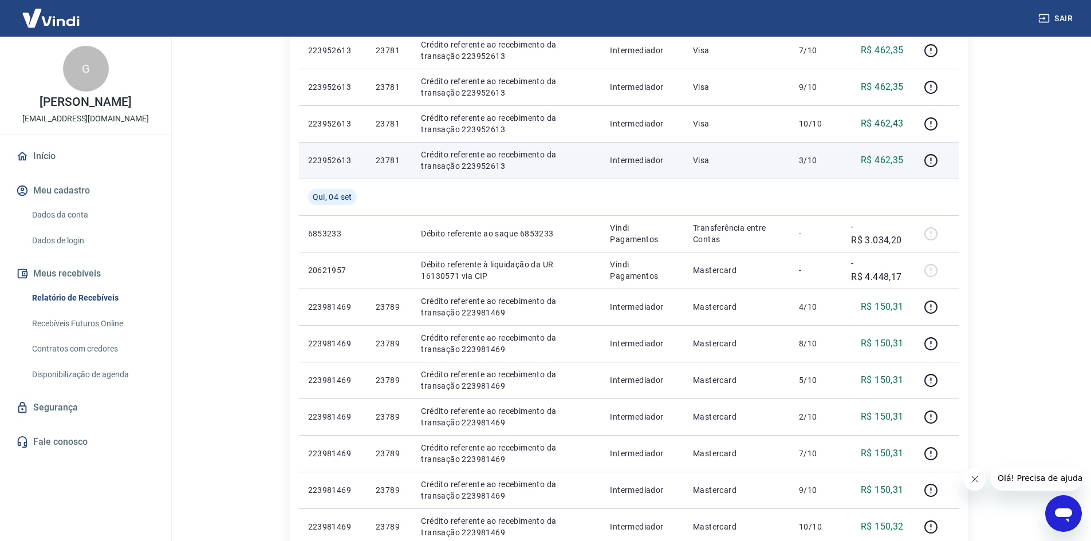
scroll to position [402, 0]
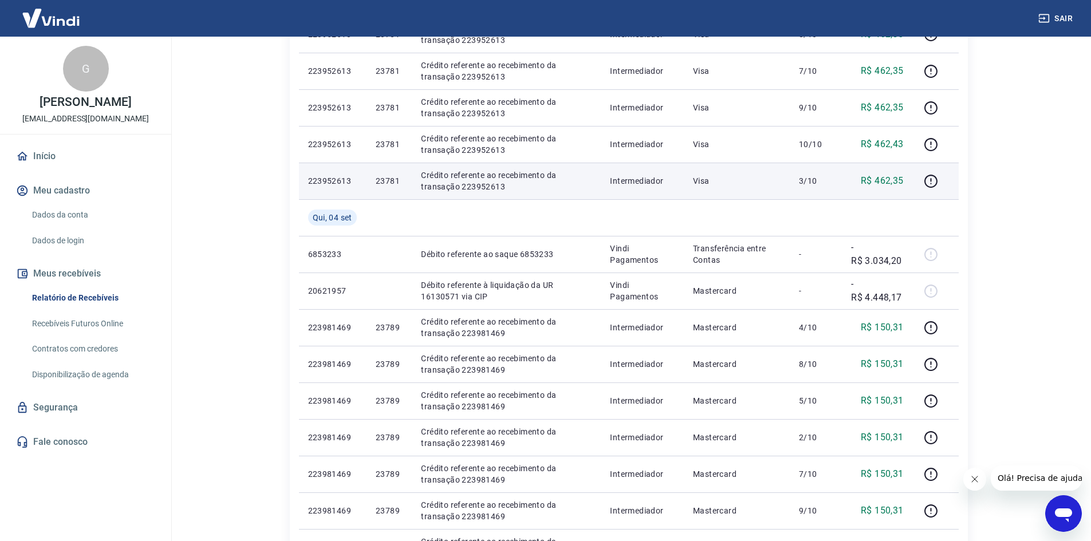
click at [394, 180] on p "23781" at bounding box center [389, 180] width 27 height 11
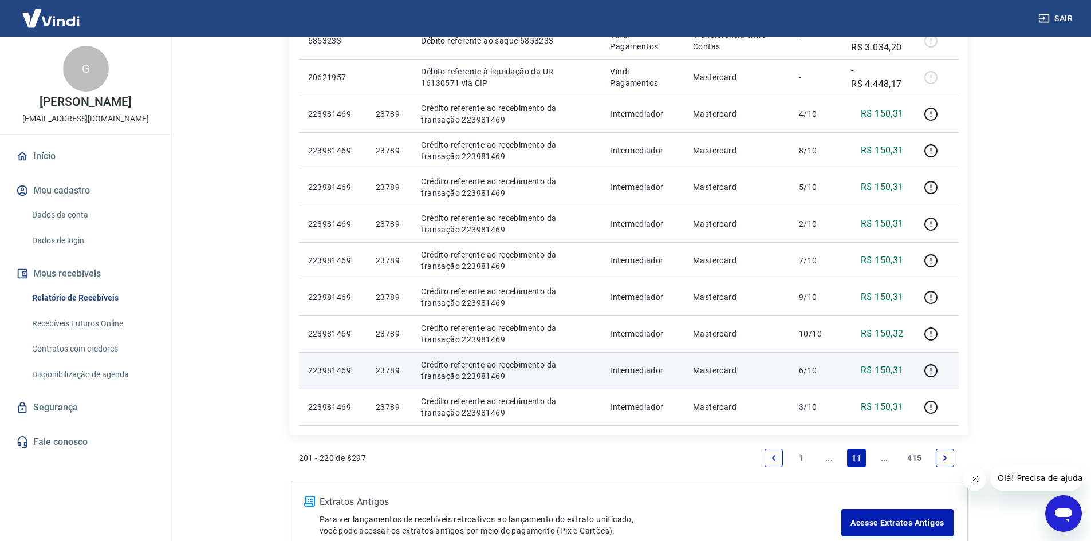
scroll to position [688, 0]
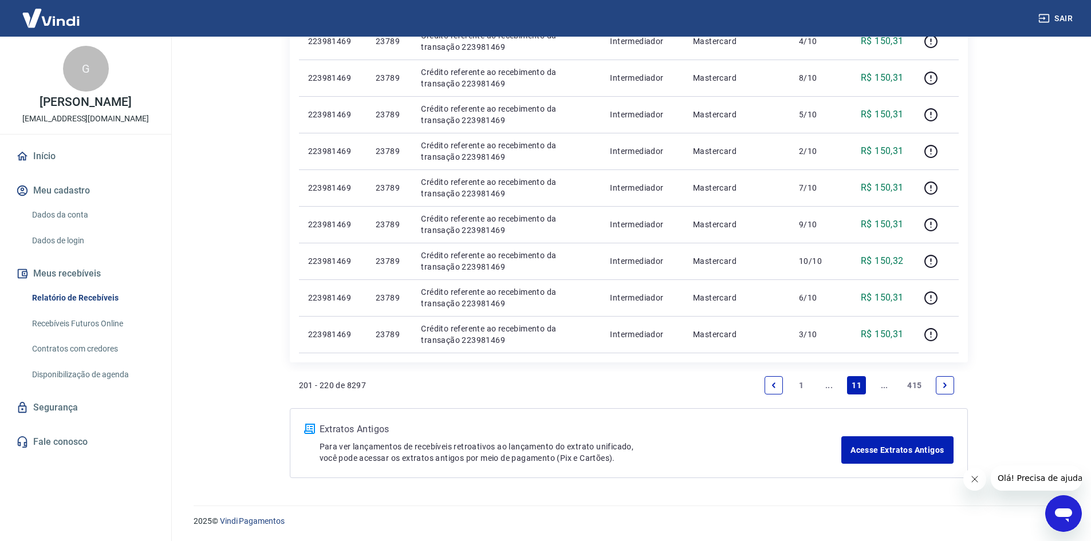
click at [942, 389] on icon "Next page" at bounding box center [945, 386] width 8 height 8
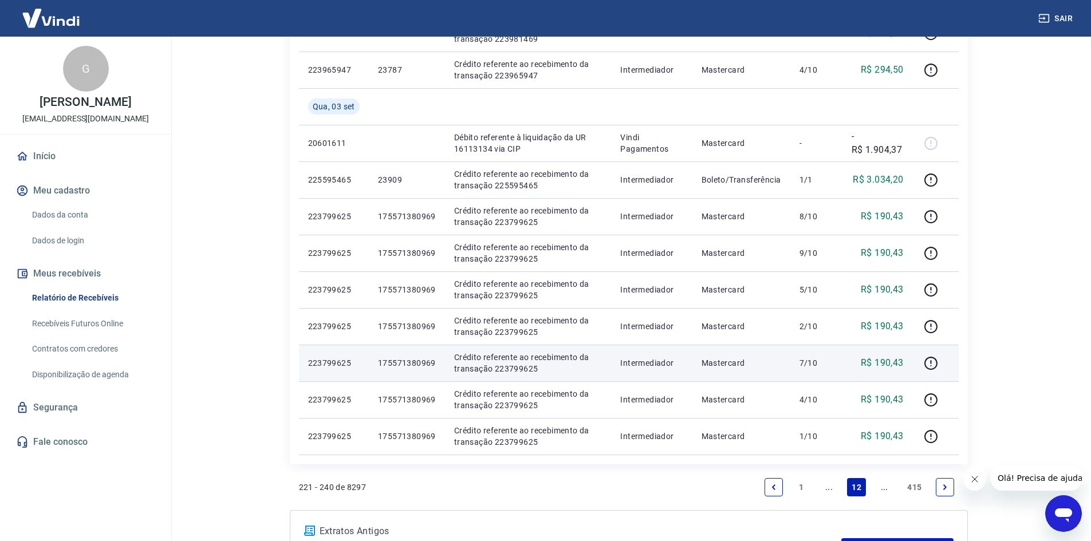
scroll to position [459, 0]
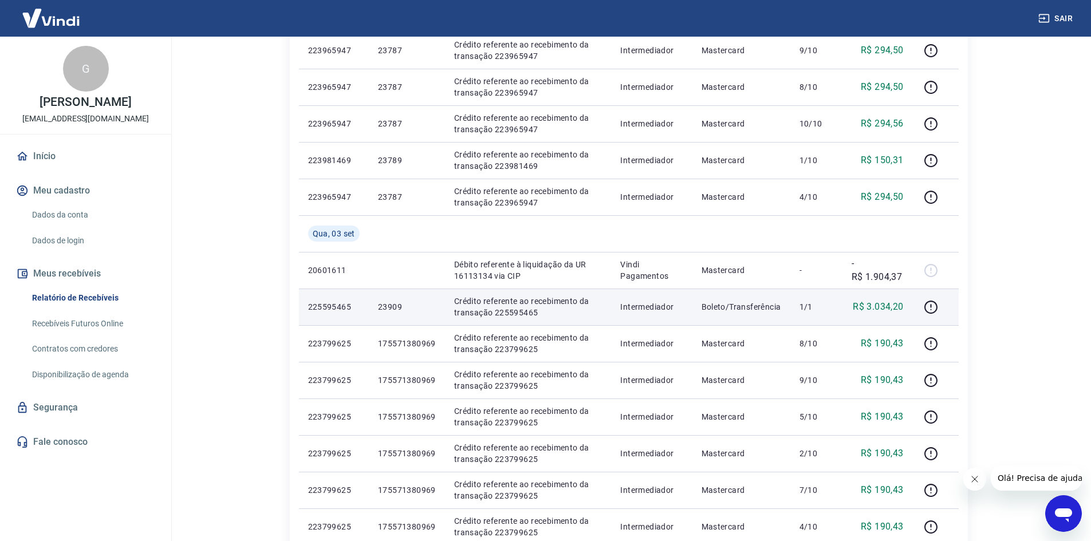
click at [396, 310] on p "23909" at bounding box center [407, 306] width 58 height 11
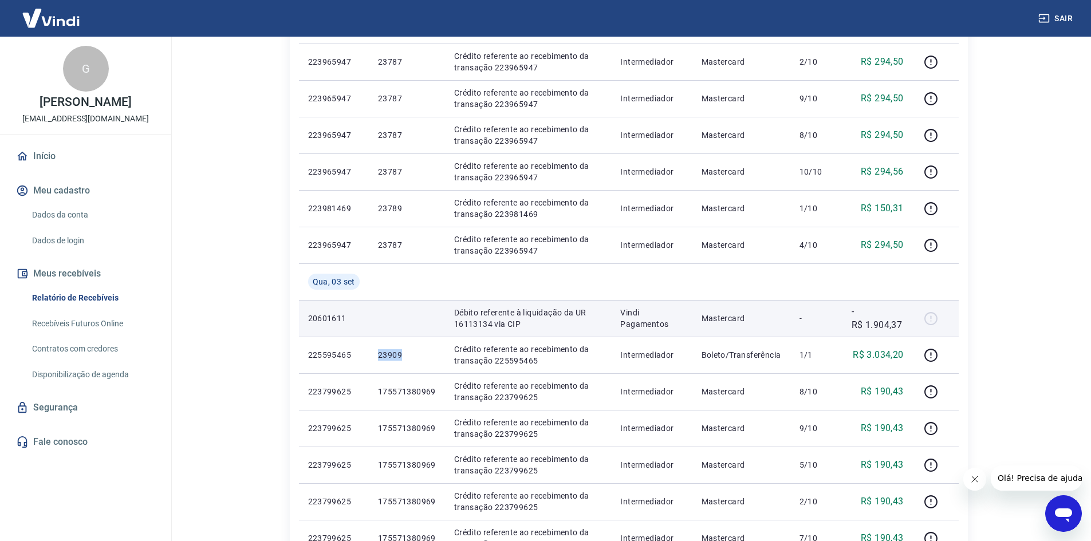
scroll to position [344, 0]
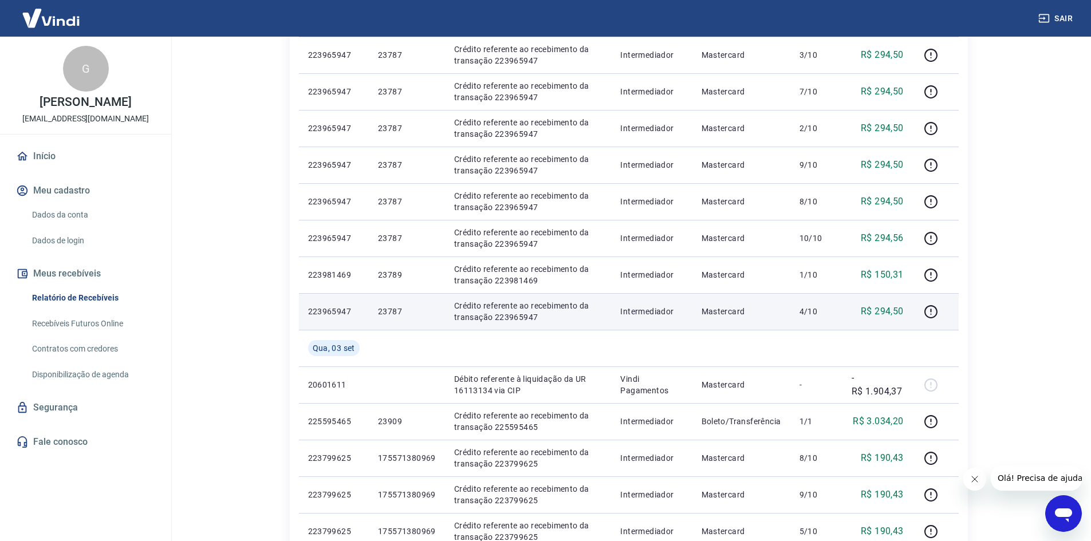
click at [392, 308] on p "23787" at bounding box center [407, 311] width 58 height 11
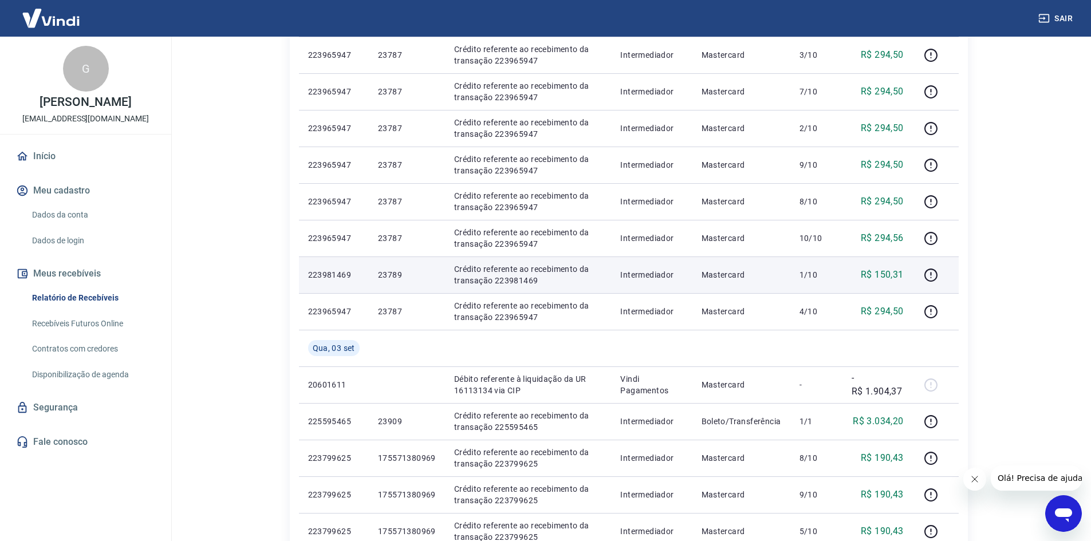
click at [392, 270] on p "23789" at bounding box center [407, 274] width 58 height 11
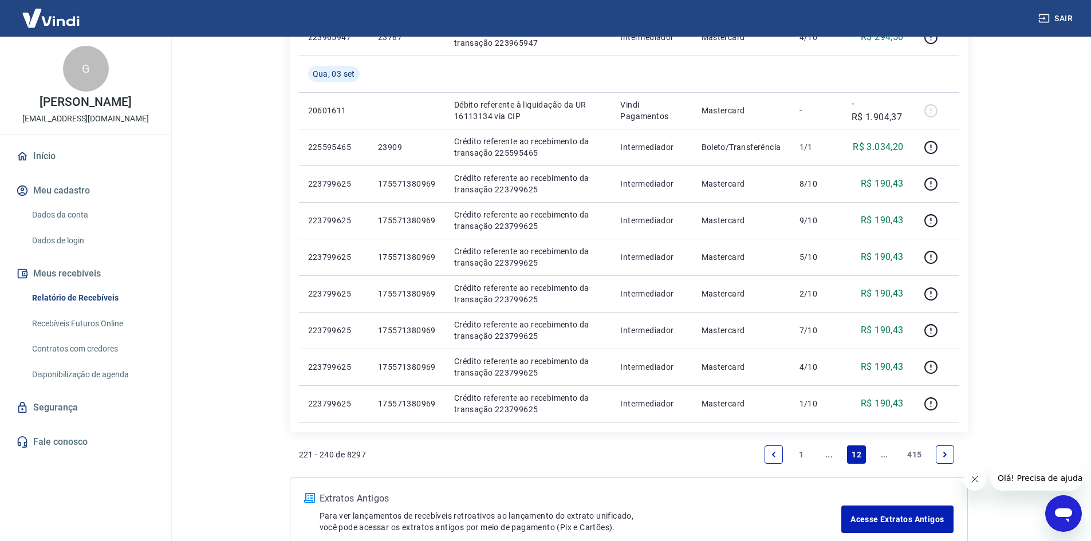
scroll to position [688, 0]
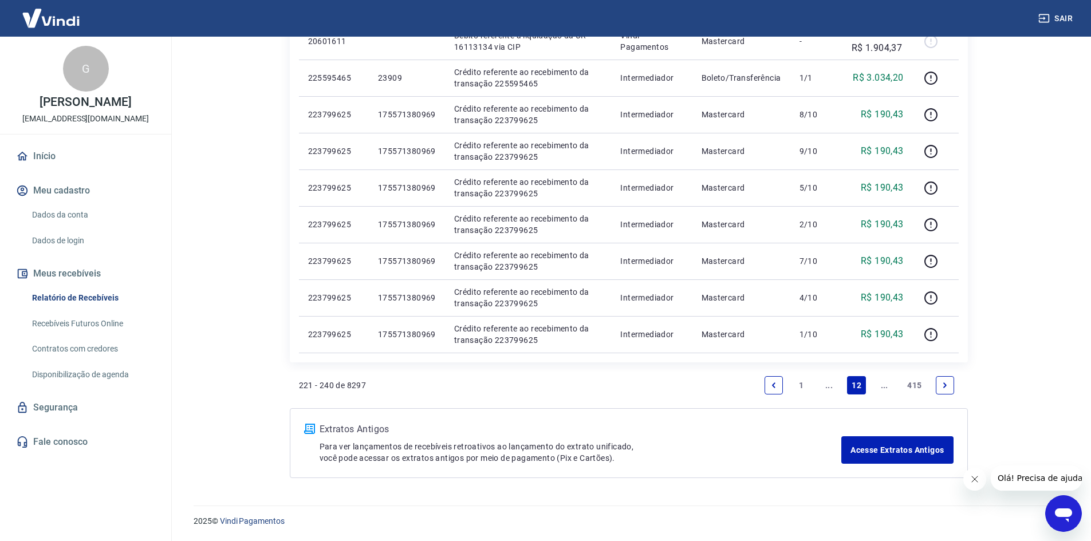
click at [774, 391] on link "Previous page" at bounding box center [774, 385] width 18 height 18
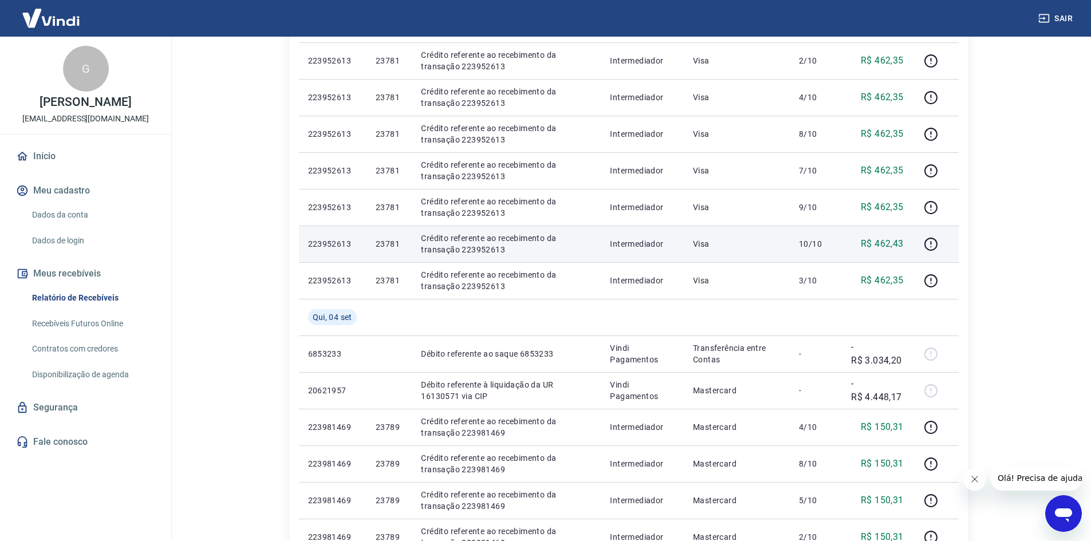
scroll to position [287, 0]
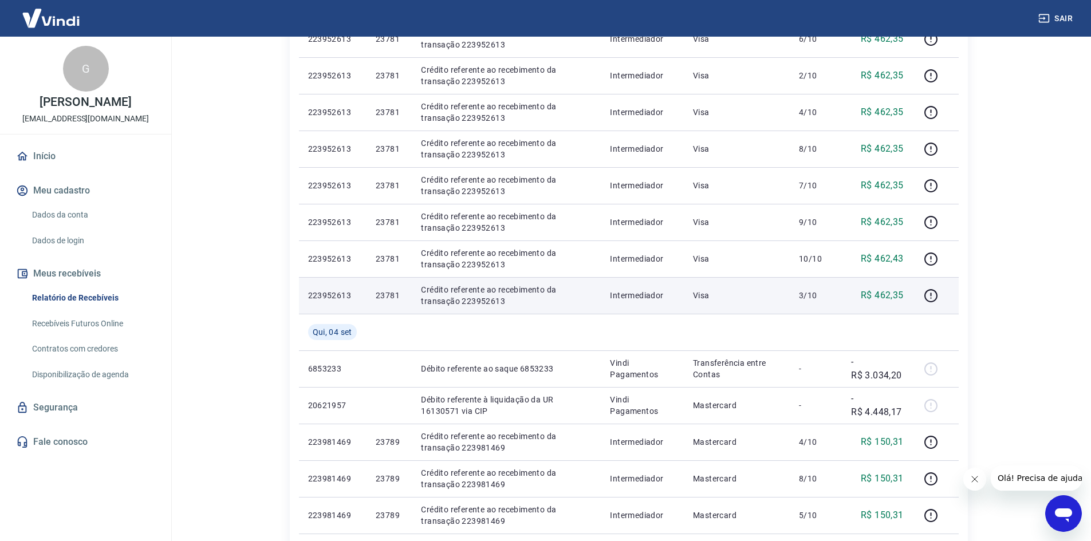
click at [393, 292] on p "23781" at bounding box center [389, 295] width 27 height 11
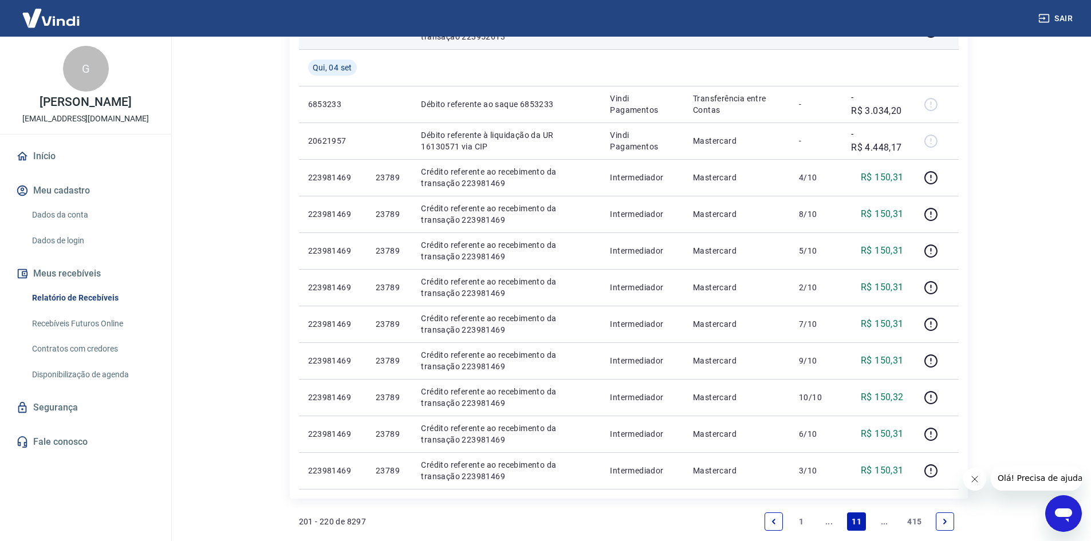
scroll to position [688, 0]
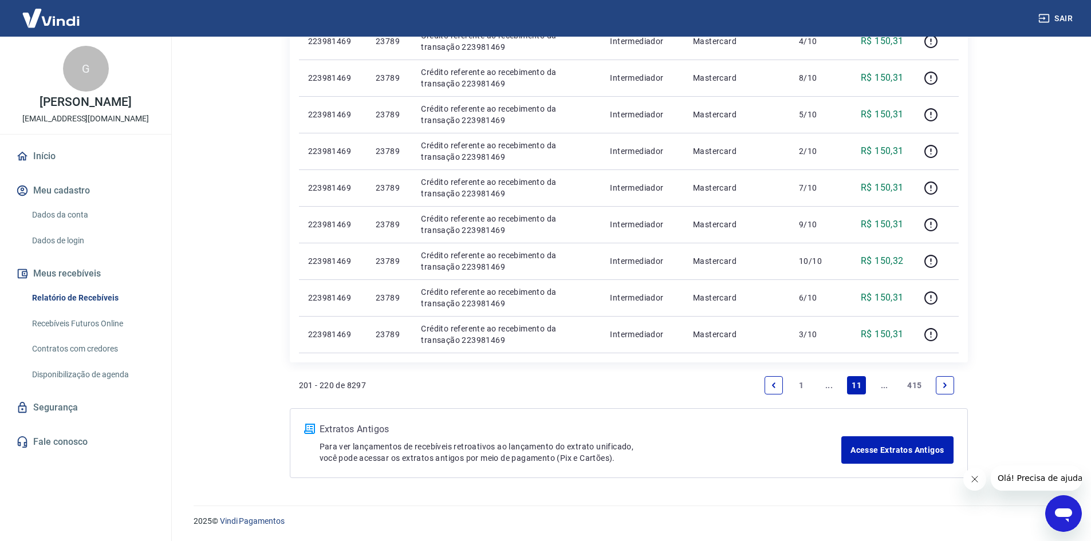
click at [775, 385] on icon "Previous page" at bounding box center [774, 386] width 8 height 8
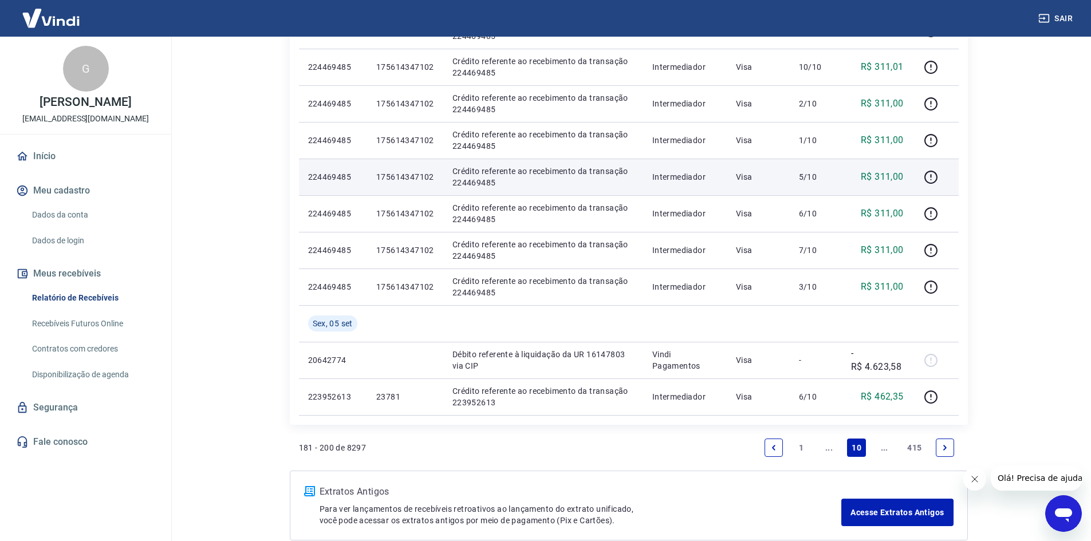
scroll to position [725, 0]
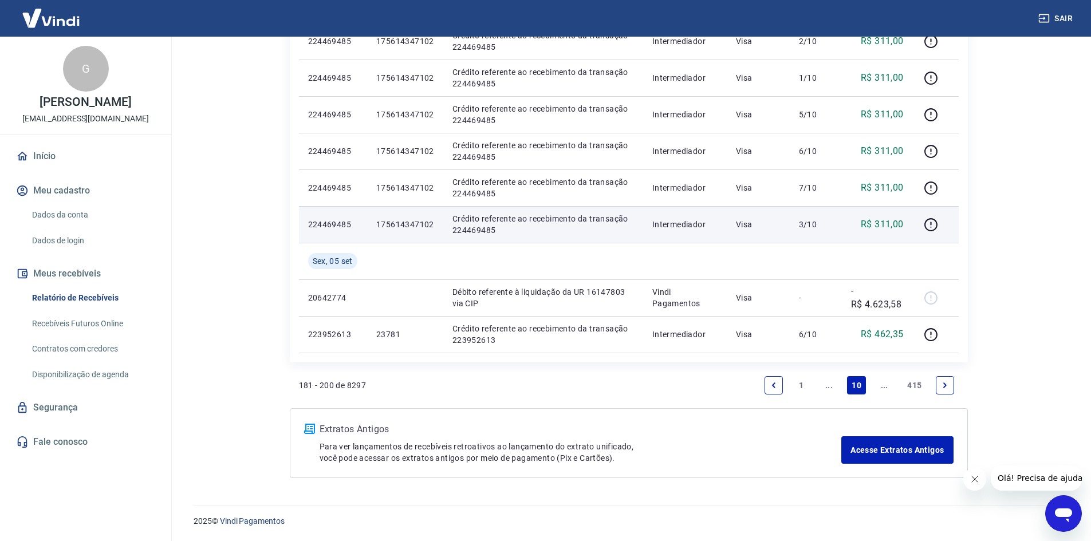
click at [403, 222] on p "175614347102" at bounding box center [405, 224] width 58 height 11
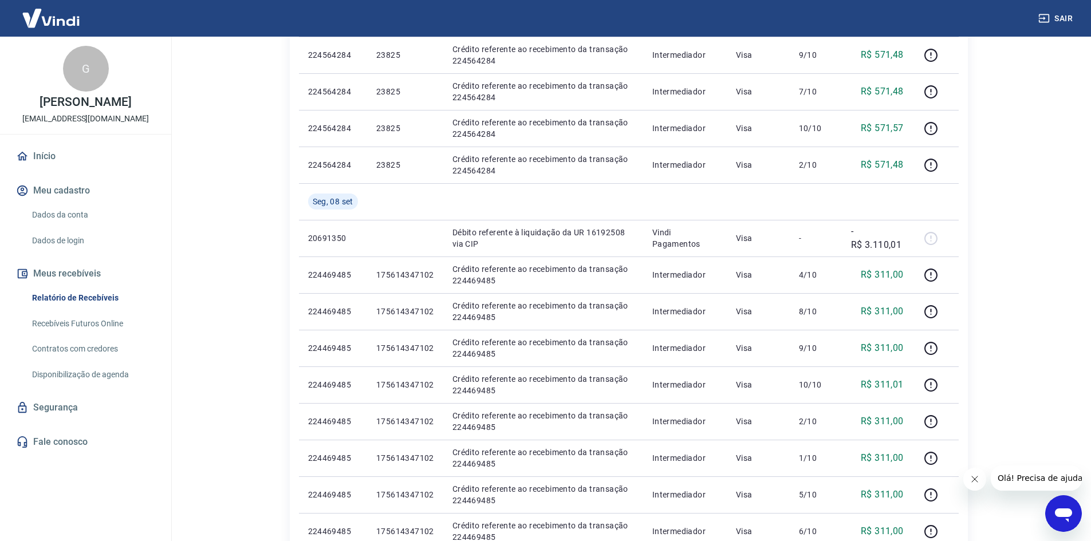
scroll to position [324, 0]
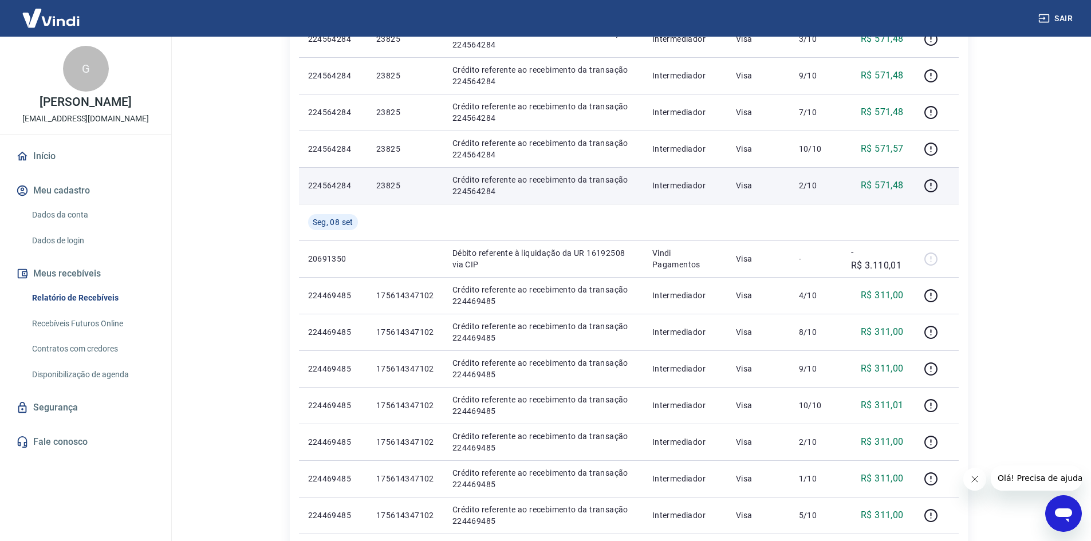
click at [391, 190] on p "23825" at bounding box center [405, 185] width 58 height 11
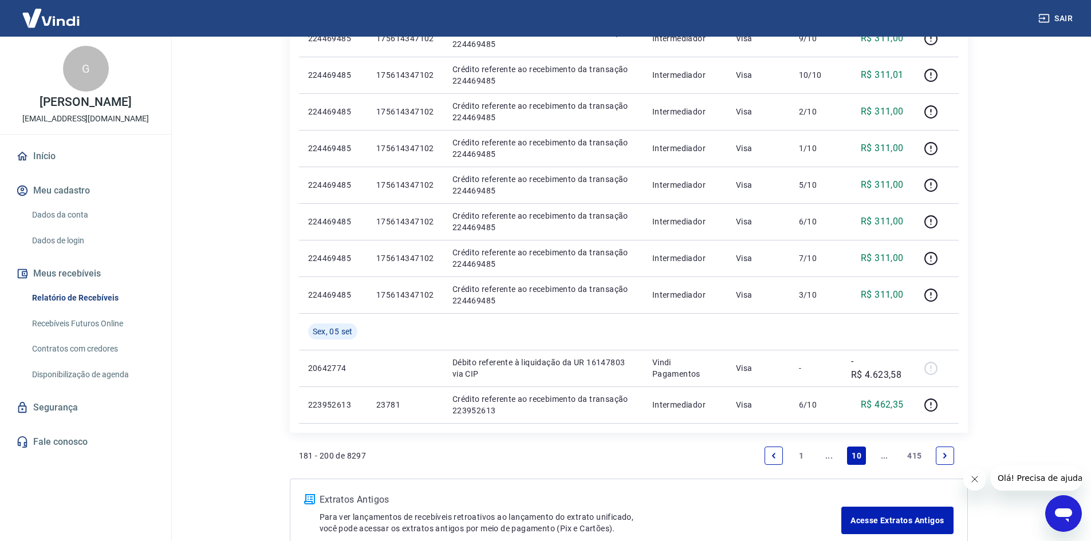
scroll to position [725, 0]
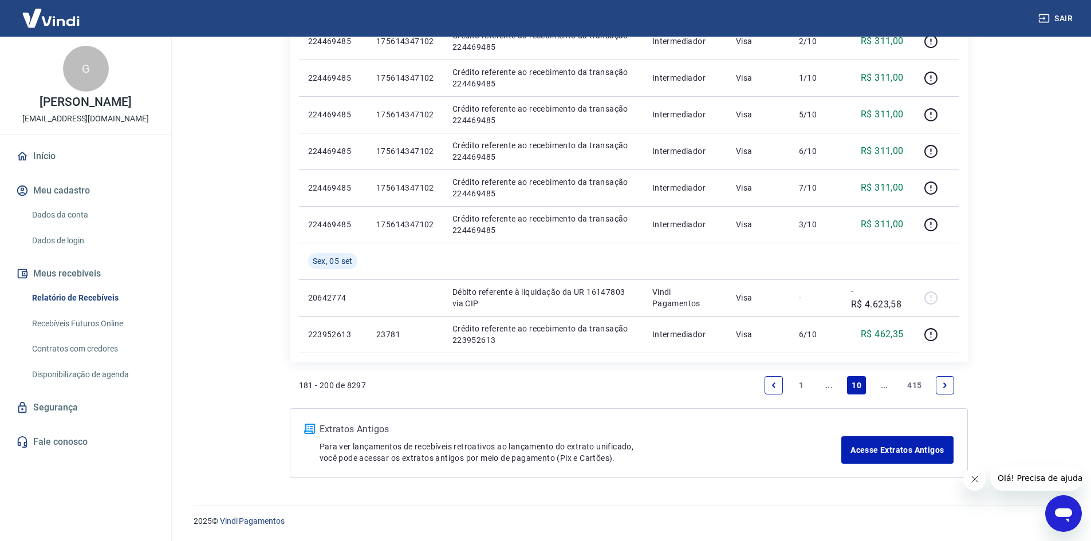
click at [771, 383] on icon "Previous page" at bounding box center [774, 386] width 8 height 8
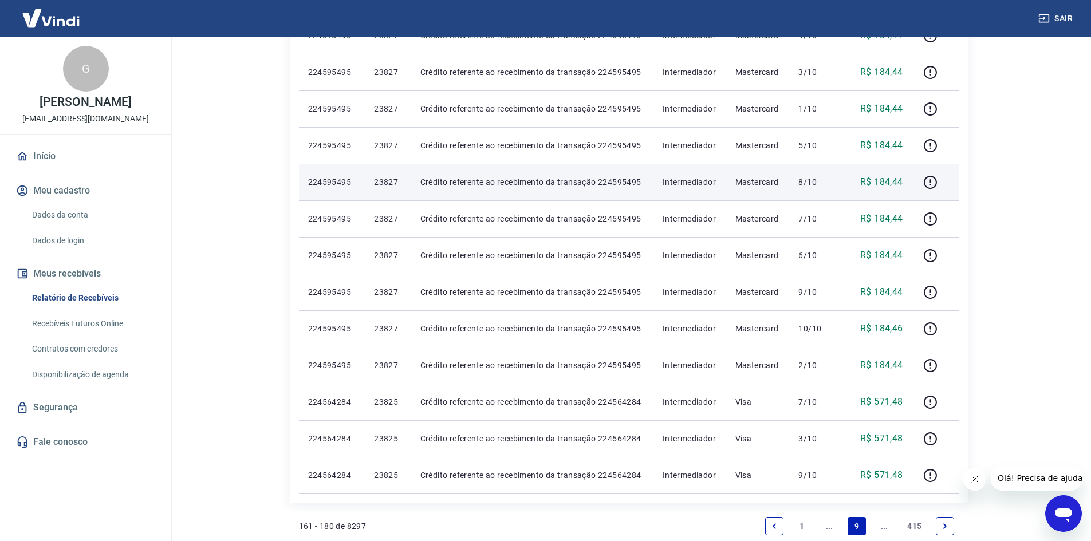
scroll to position [630, 0]
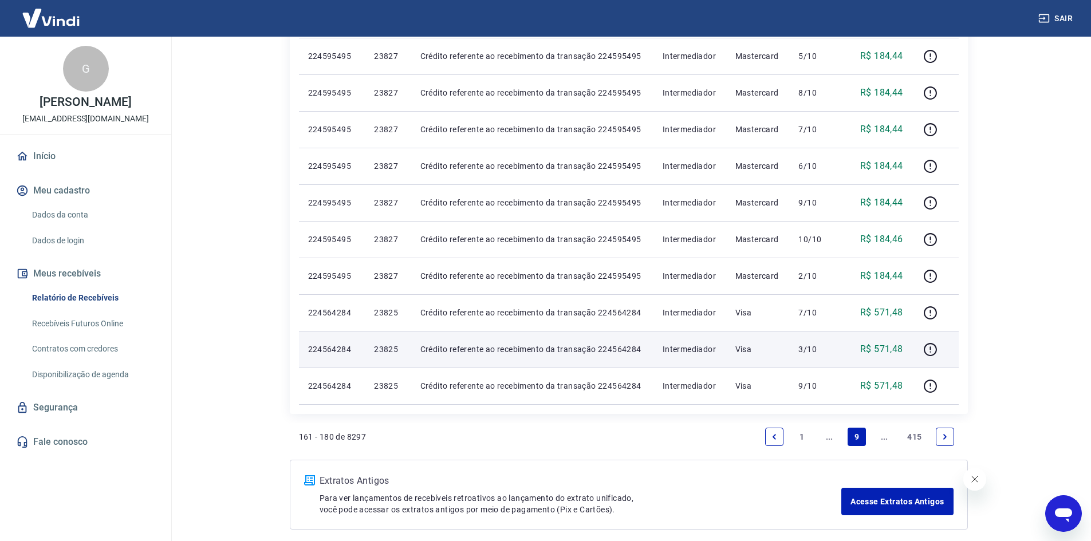
scroll to position [573, 0]
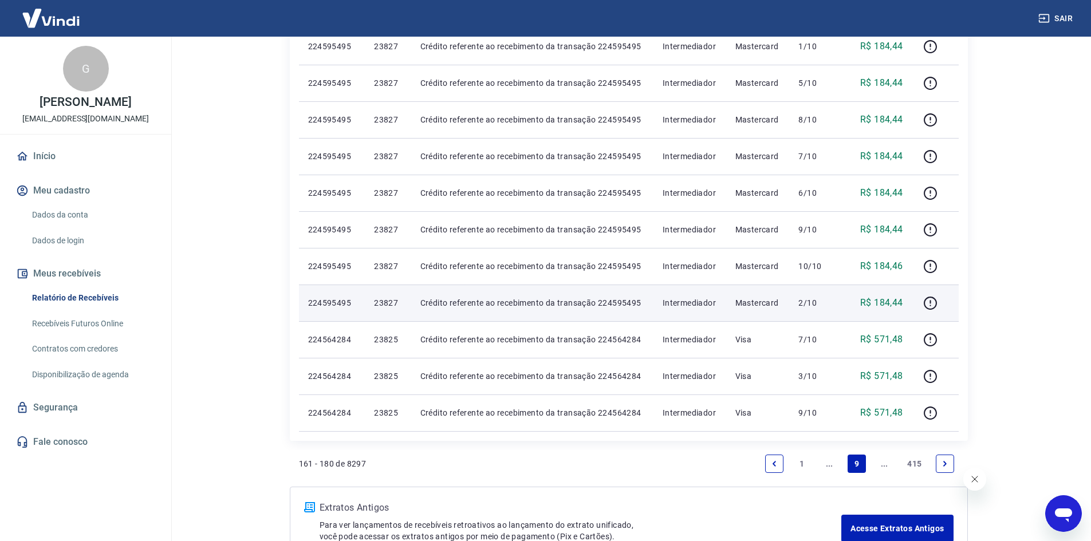
click at [383, 301] on p "23827" at bounding box center [387, 302] width 27 height 11
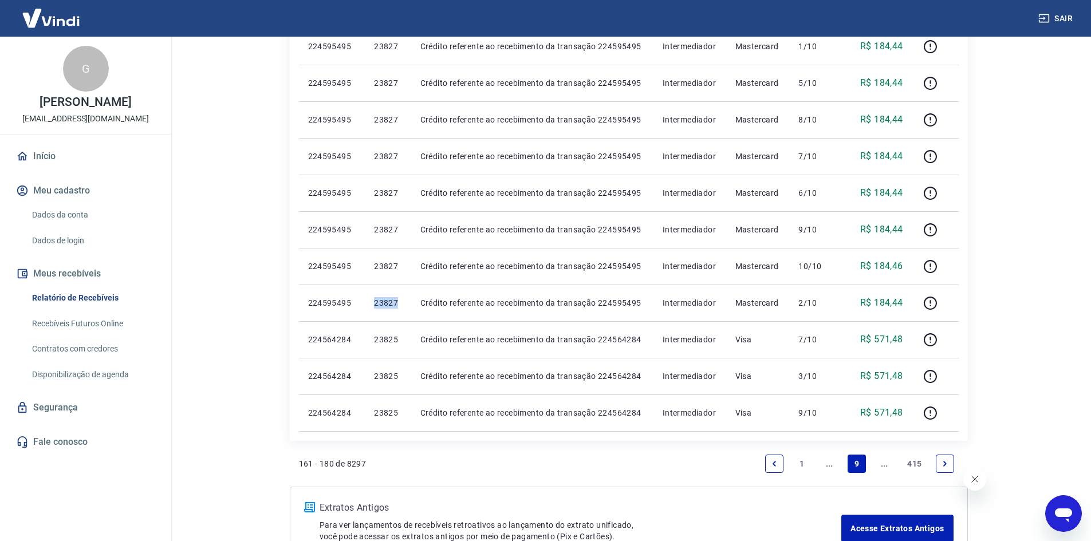
copy p "23827"
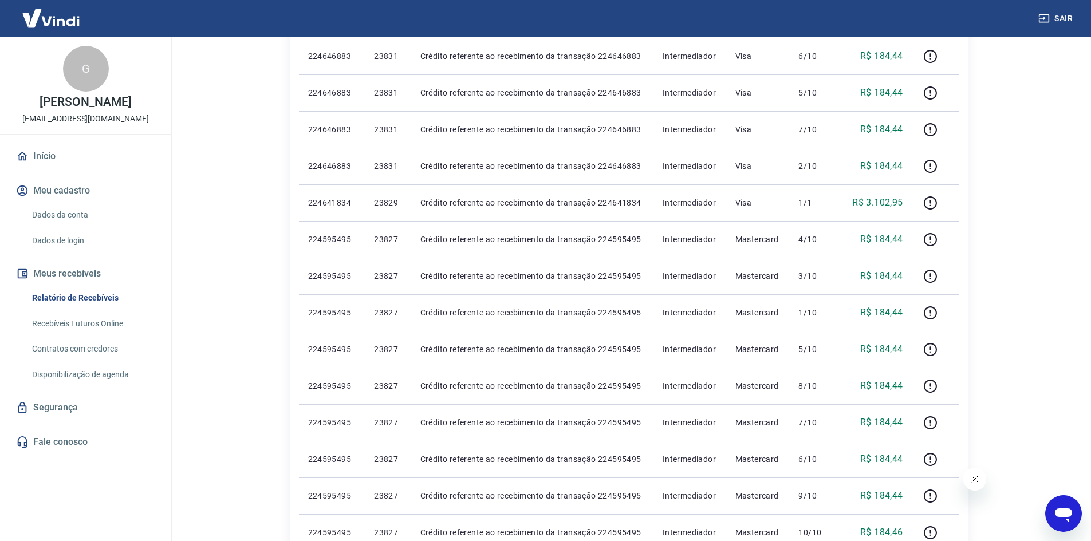
scroll to position [286, 0]
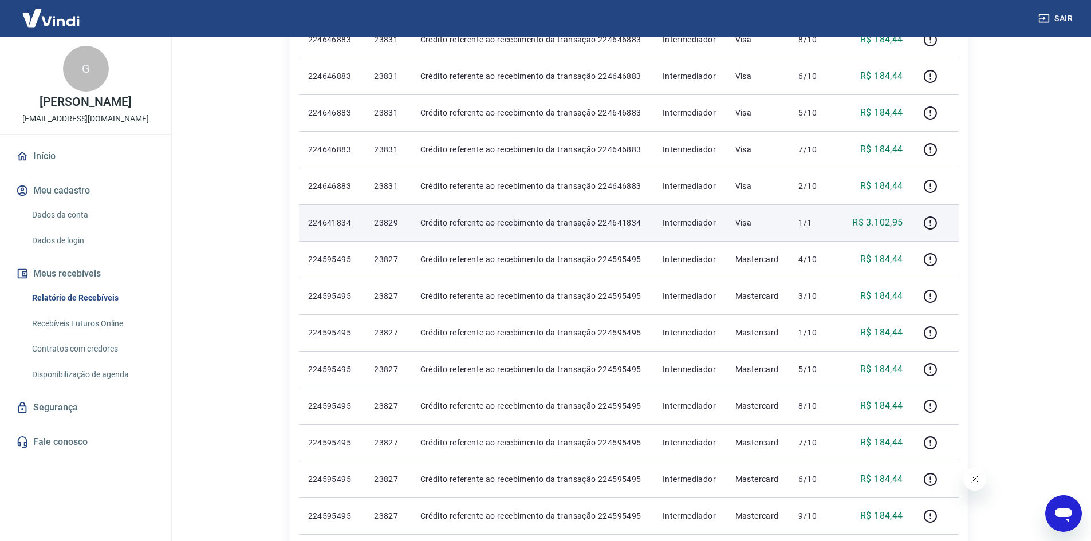
click at [387, 220] on p "23829" at bounding box center [387, 222] width 27 height 11
copy p "23829"
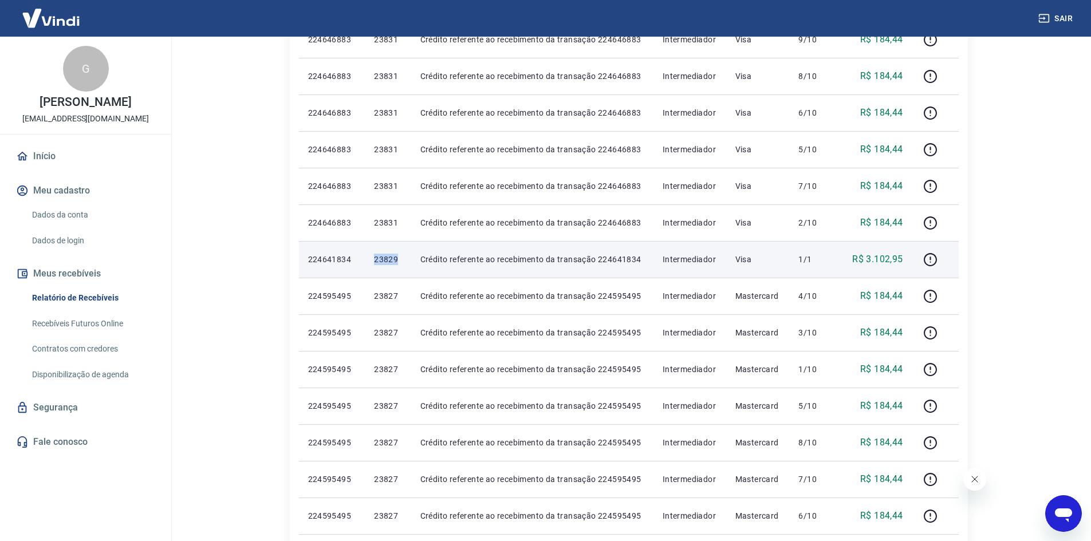
scroll to position [229, 0]
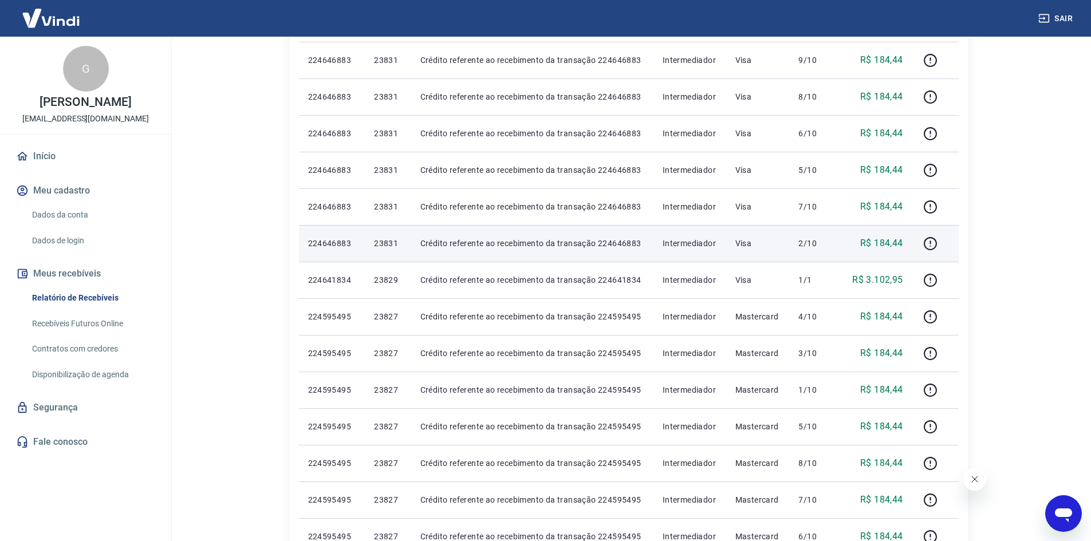
click at [382, 246] on p "23831" at bounding box center [387, 243] width 27 height 11
copy p "23831"
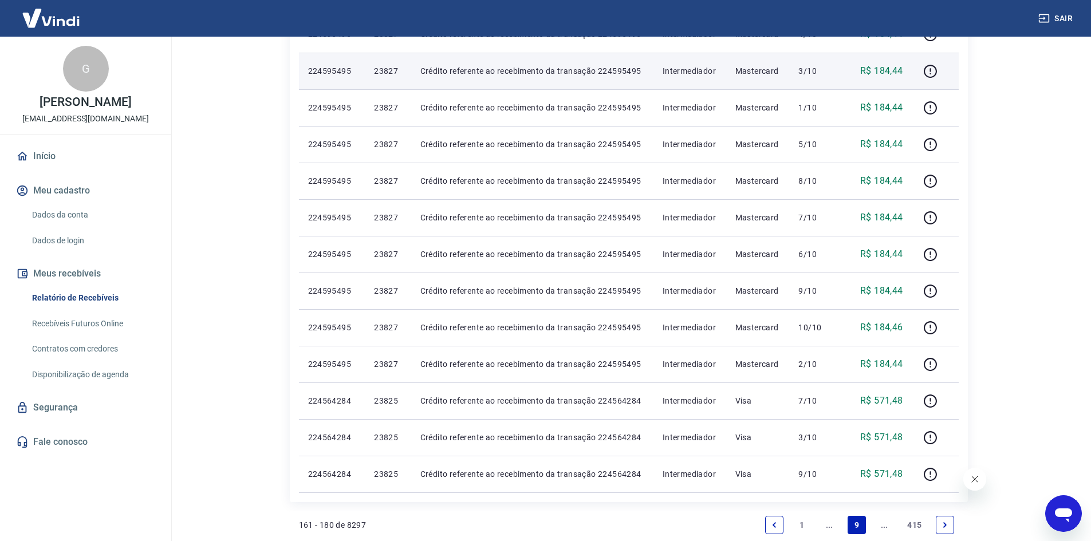
scroll to position [573, 0]
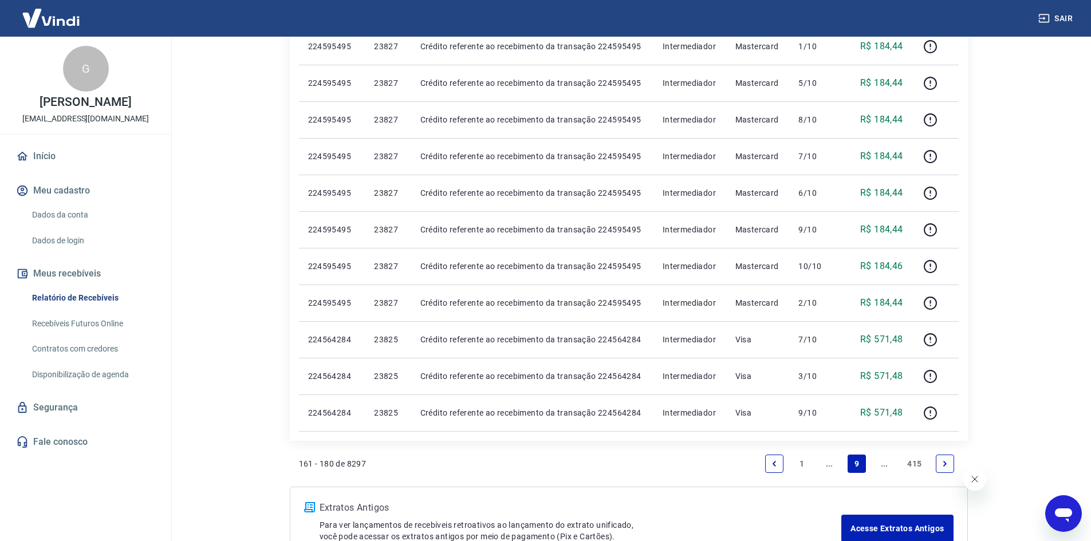
click at [772, 462] on icon "Previous page" at bounding box center [775, 464] width 8 height 8
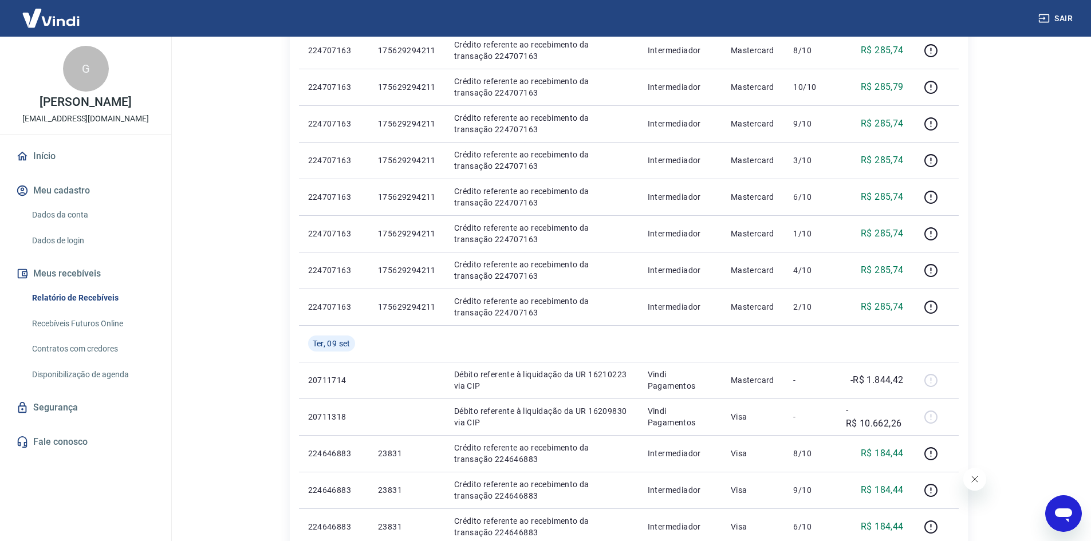
scroll to position [573, 0]
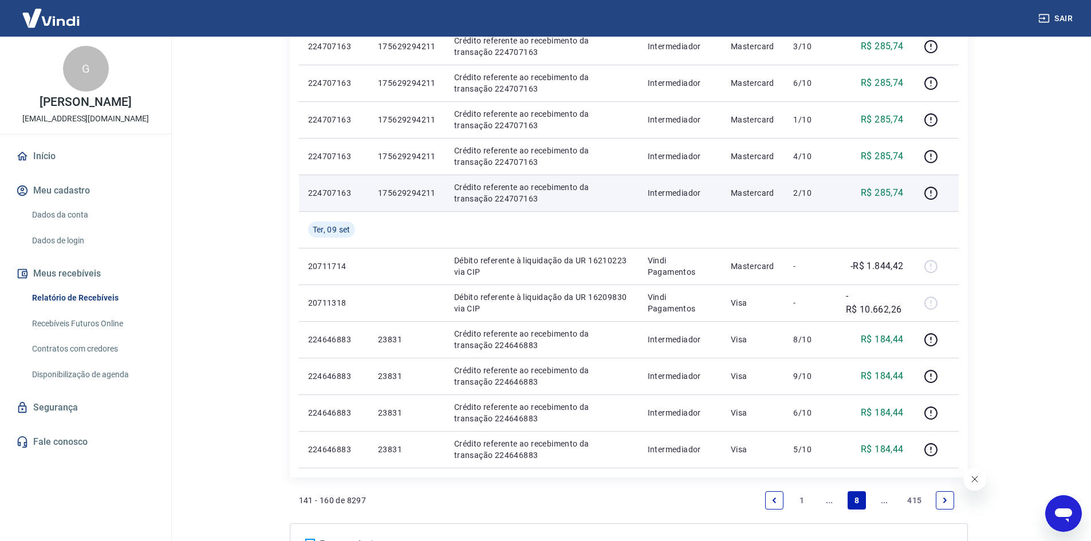
click at [419, 193] on p "175629294211" at bounding box center [407, 192] width 58 height 11
copy p "175629294211"
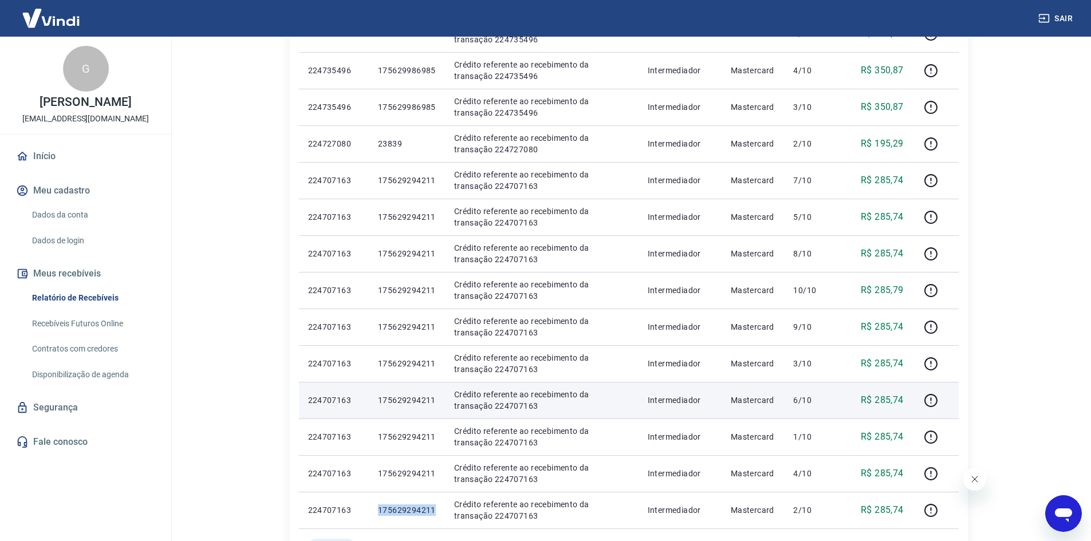
scroll to position [229, 0]
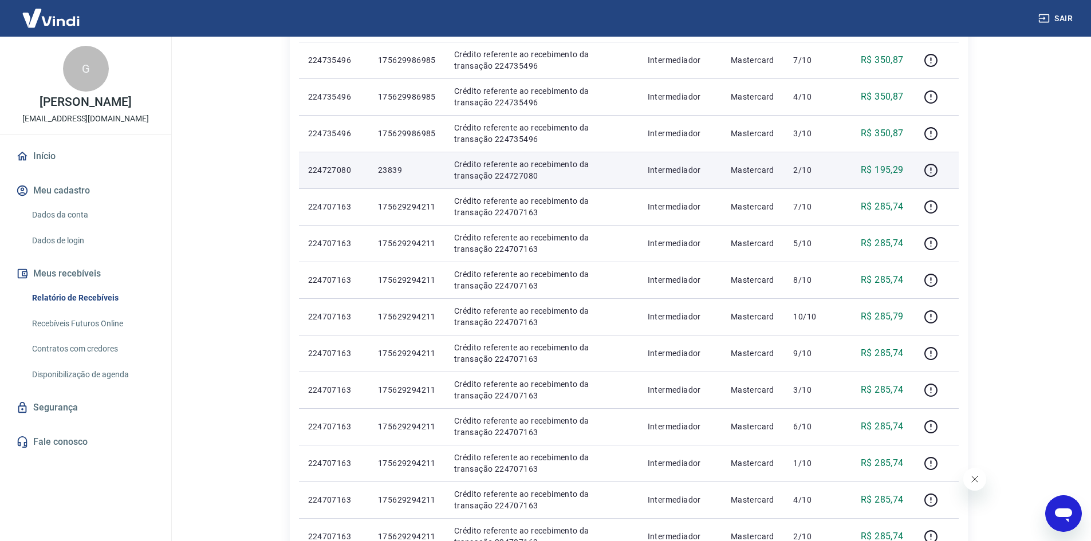
click at [396, 170] on p "23839" at bounding box center [407, 169] width 58 height 11
copy p "23839"
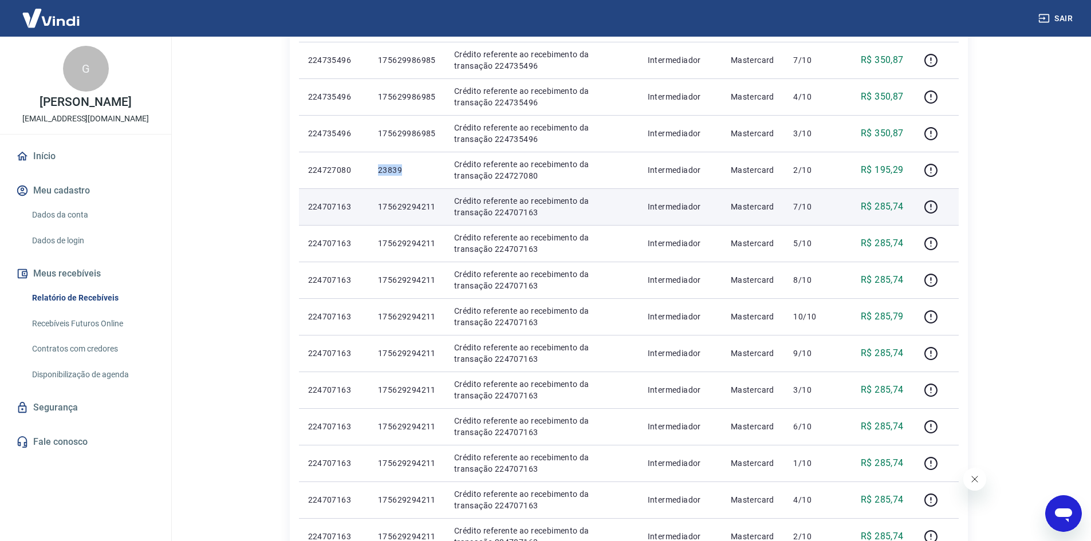
scroll to position [115, 0]
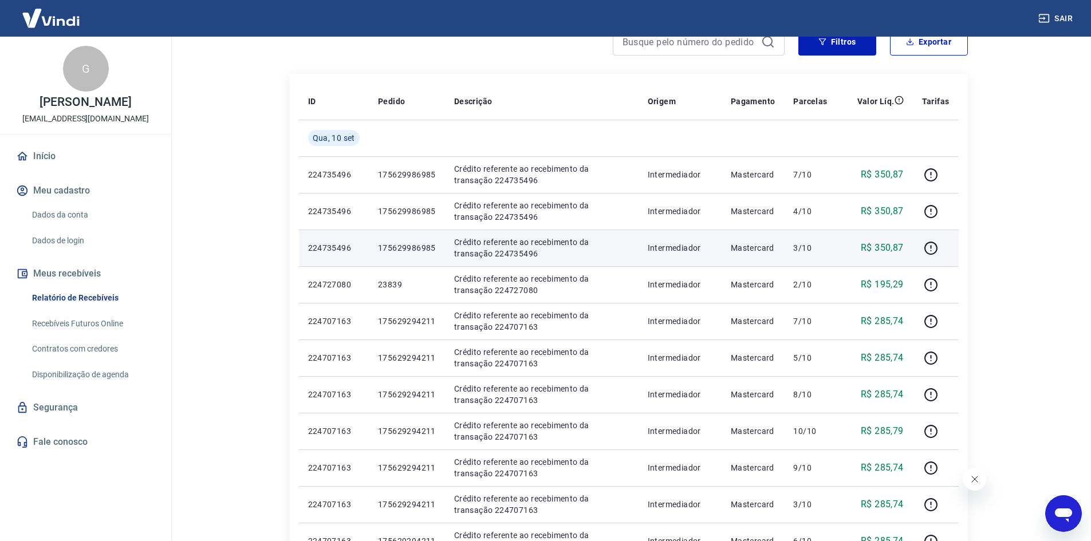
click at [402, 244] on p "175629986985" at bounding box center [407, 247] width 58 height 11
copy p "175629986985"
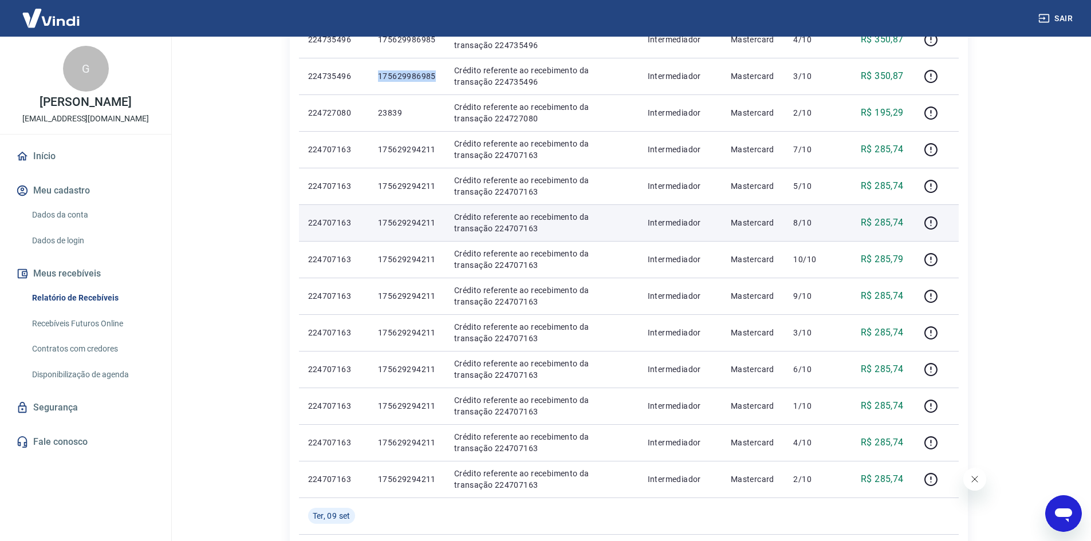
scroll to position [573, 0]
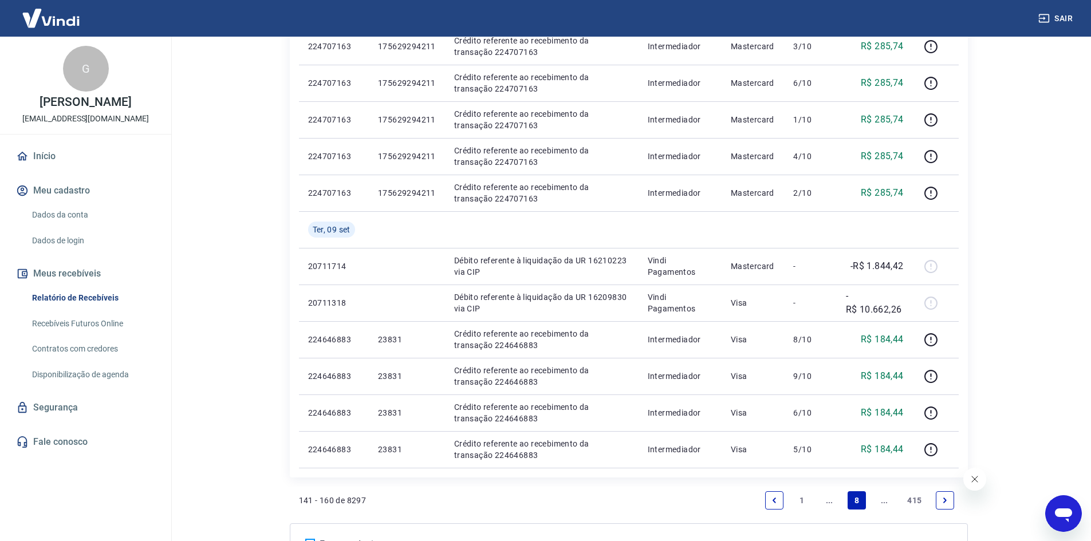
click at [778, 496] on link "Previous page" at bounding box center [774, 501] width 18 height 18
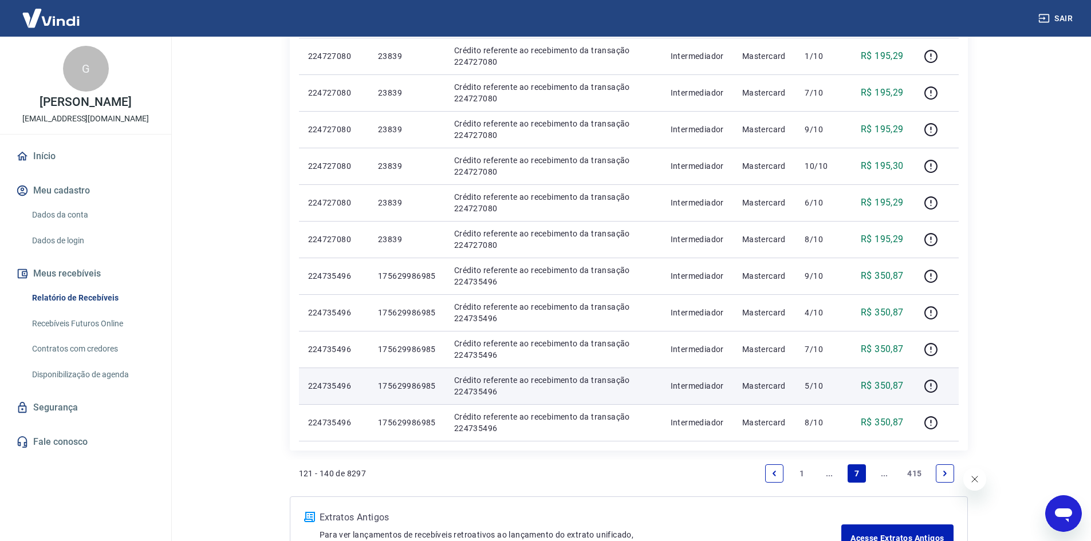
scroll to position [537, 0]
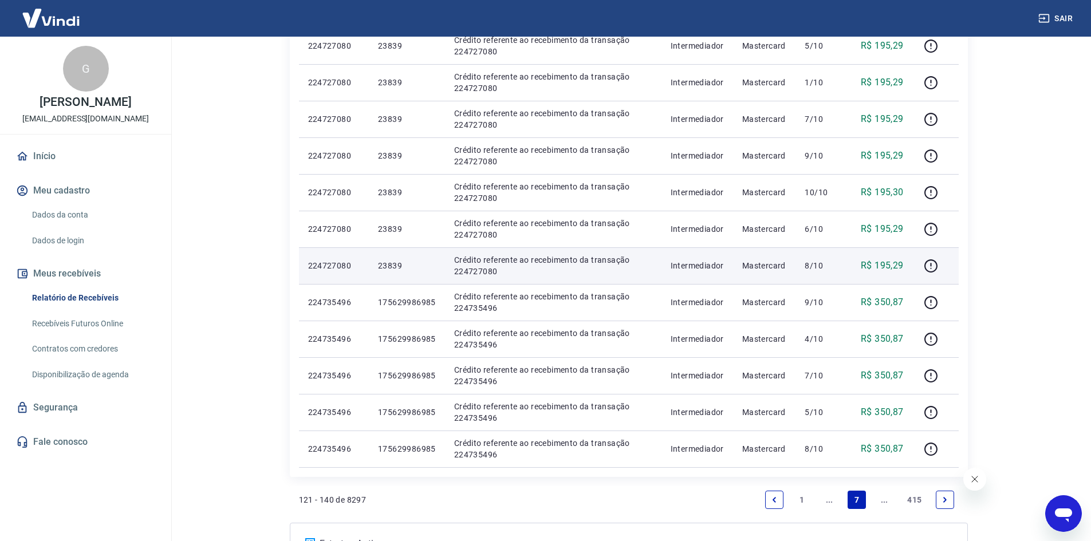
click at [384, 270] on p "23839" at bounding box center [407, 265] width 58 height 11
copy p "23839"
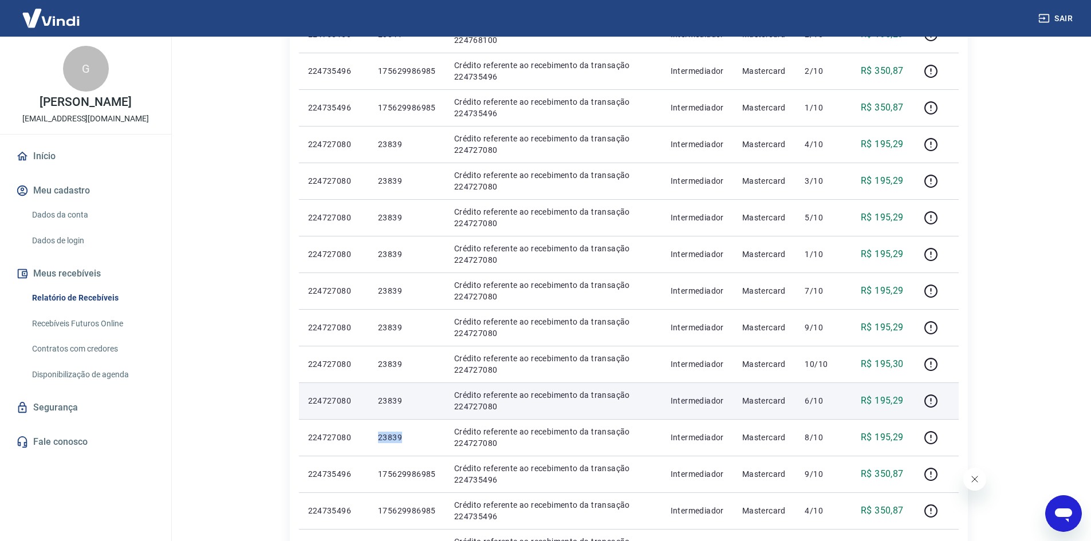
scroll to position [308, 0]
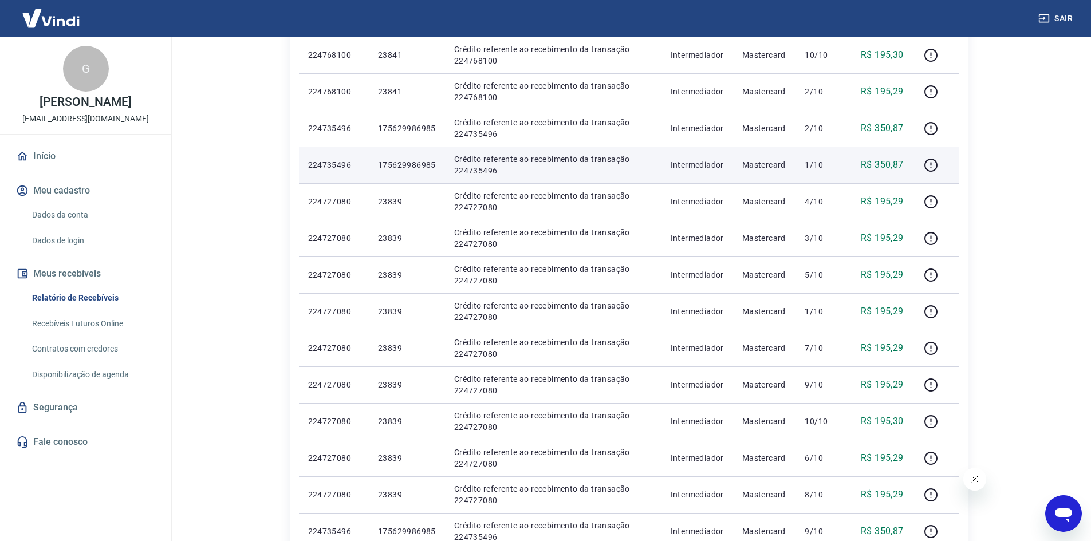
click at [402, 162] on p "175629986985" at bounding box center [407, 164] width 58 height 11
copy p "175629986985"
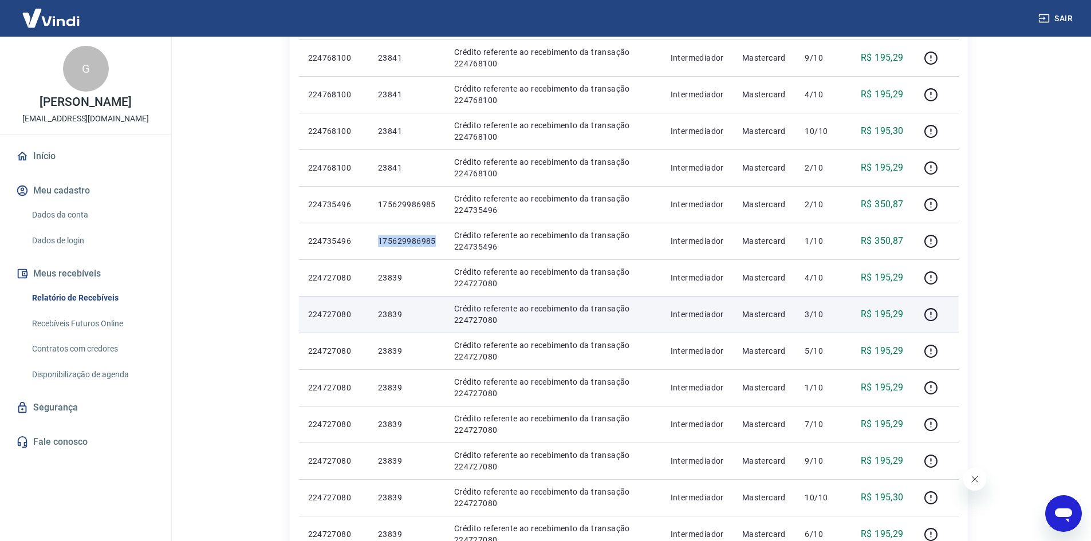
scroll to position [136, 0]
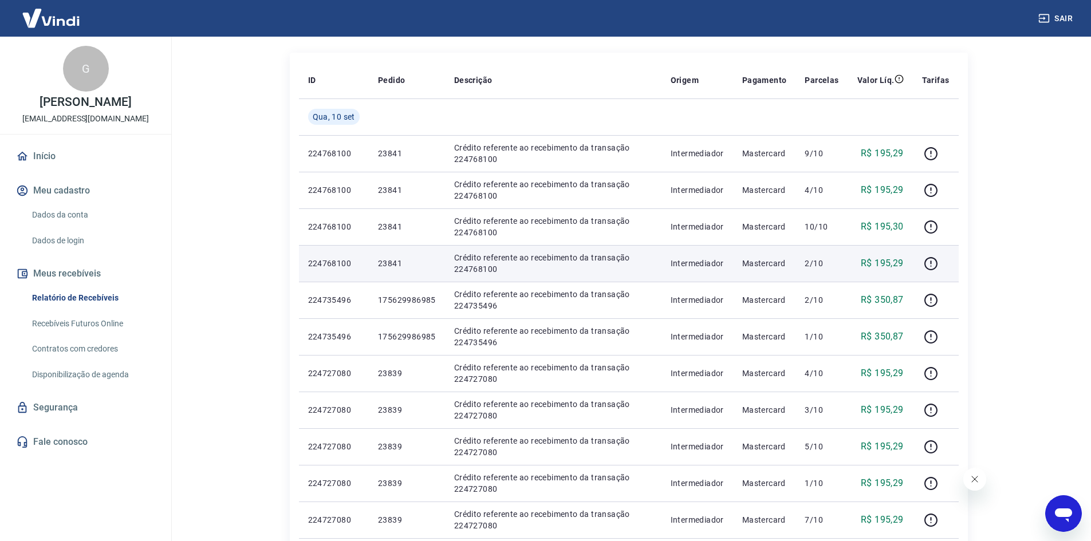
click at [395, 265] on p "23841" at bounding box center [407, 263] width 58 height 11
copy p "23841"
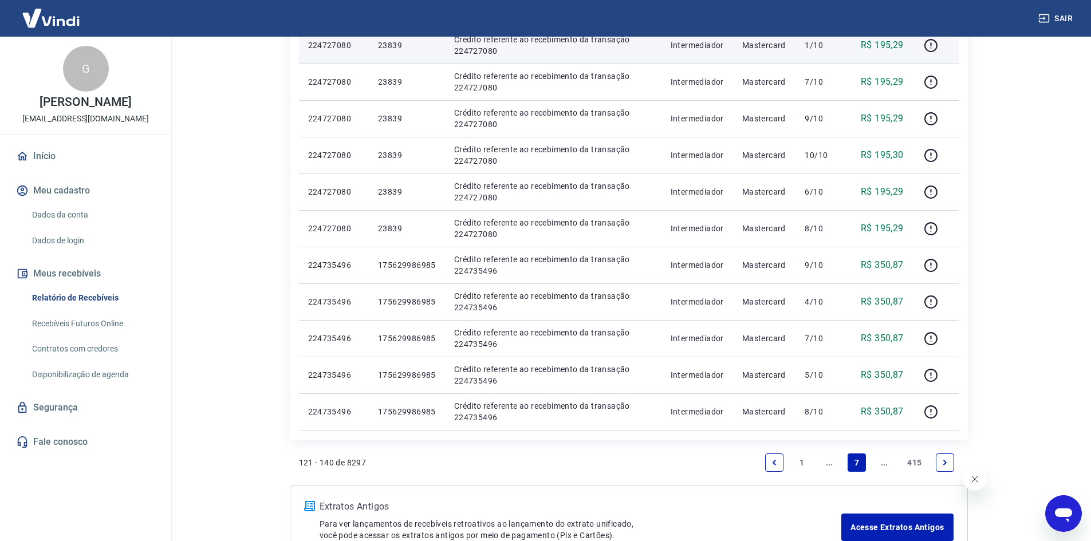
scroll to position [651, 0]
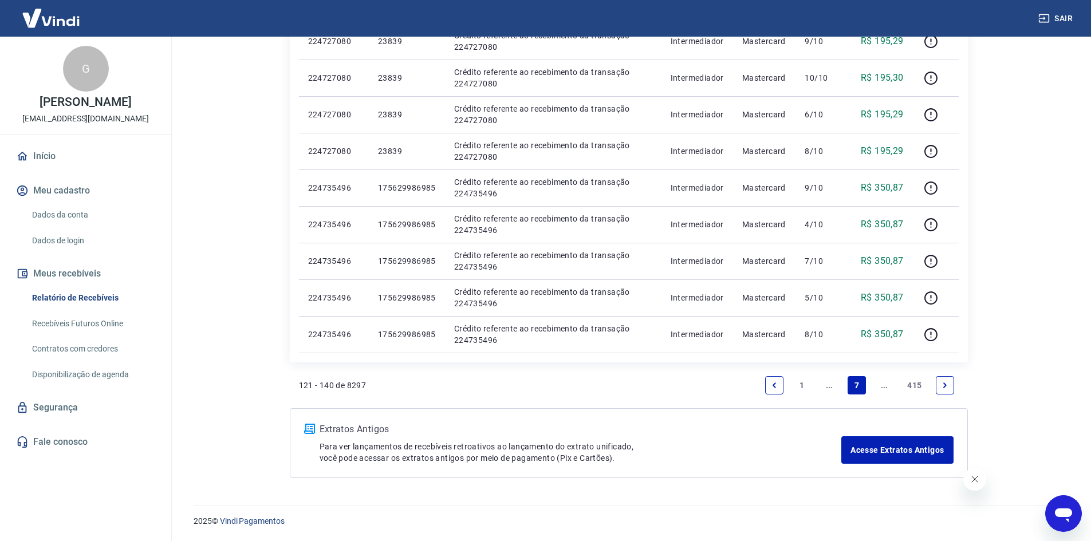
click at [947, 386] on icon "Next page" at bounding box center [945, 386] width 8 height 8
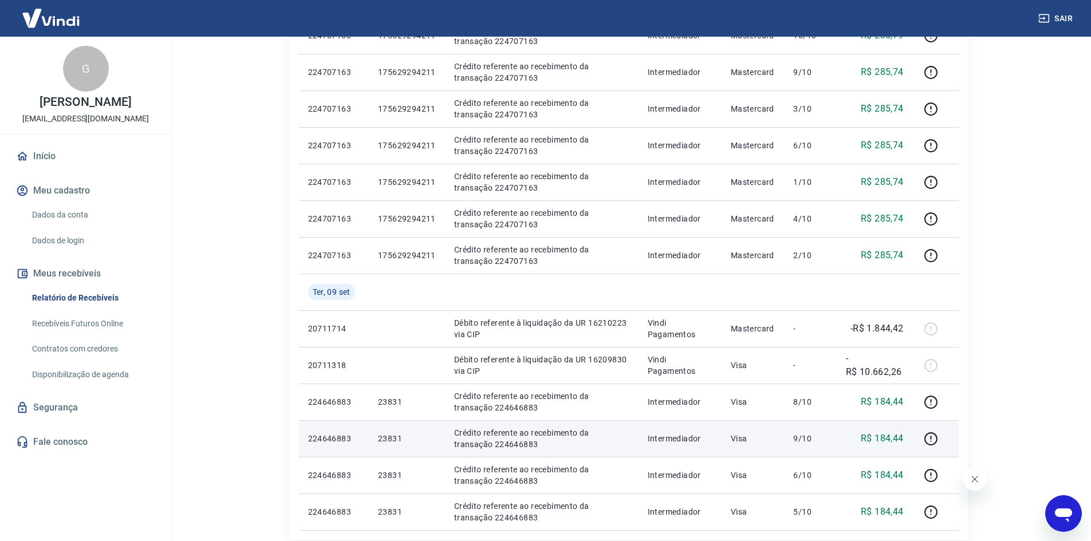
scroll to position [516, 0]
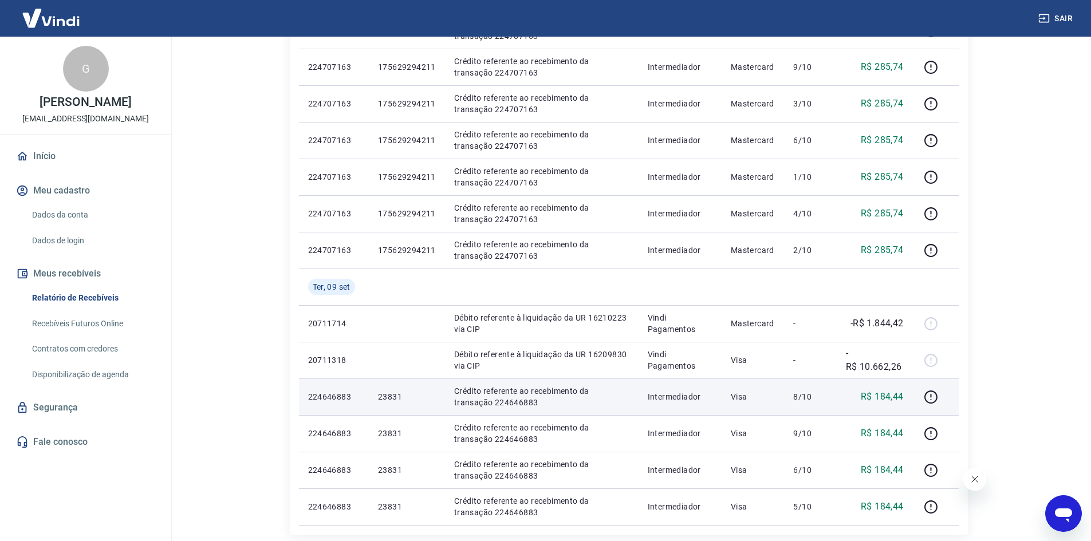
click at [396, 400] on p "23831" at bounding box center [407, 396] width 58 height 11
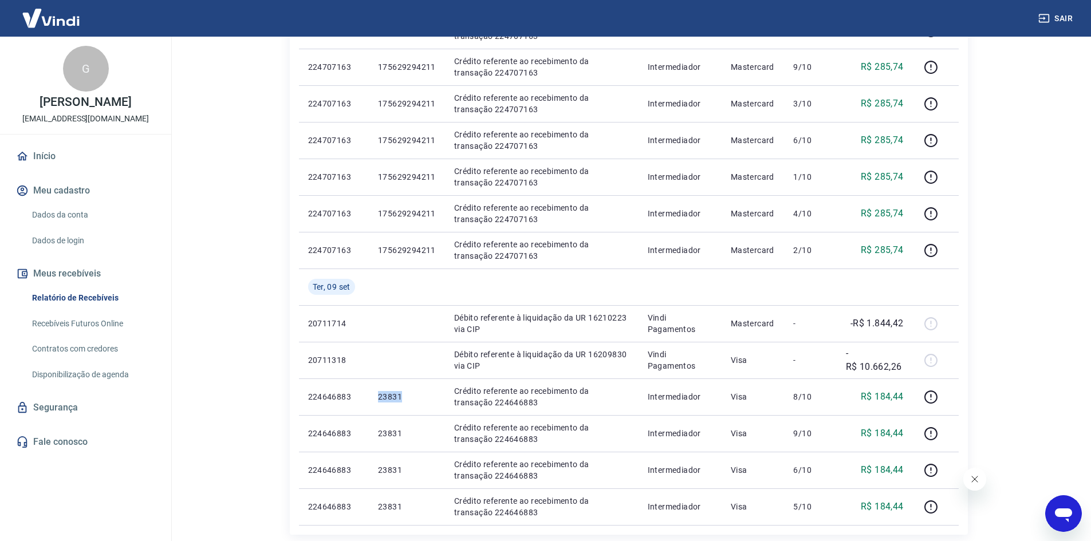
copy p "23831"
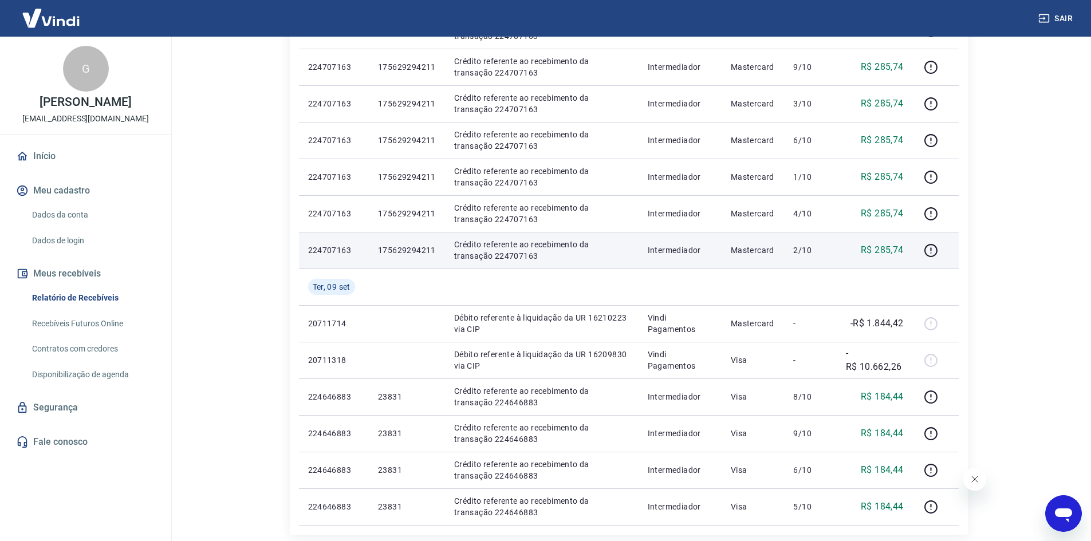
click at [395, 247] on p "175629294211" at bounding box center [407, 250] width 58 height 11
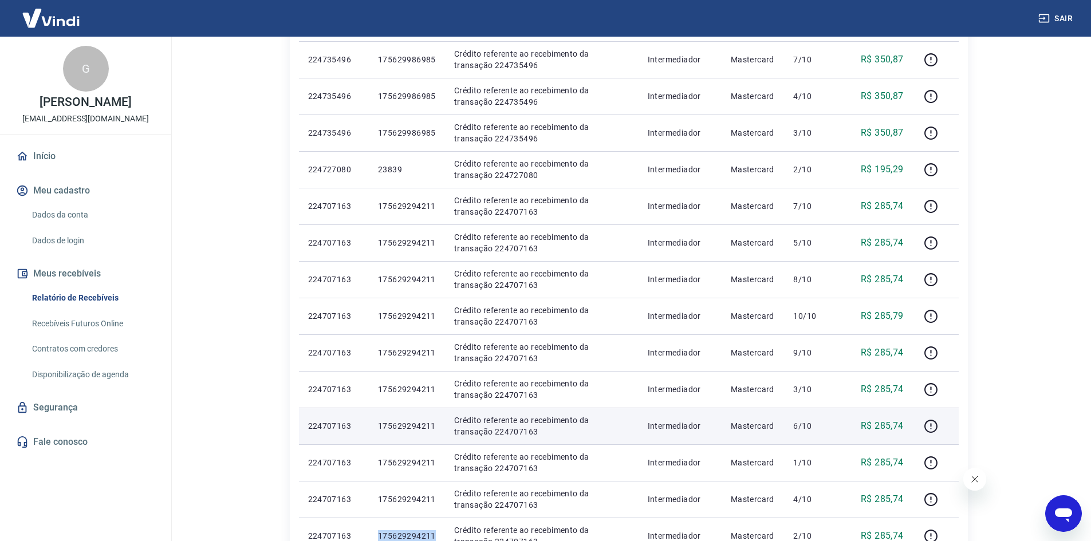
scroll to position [229, 0]
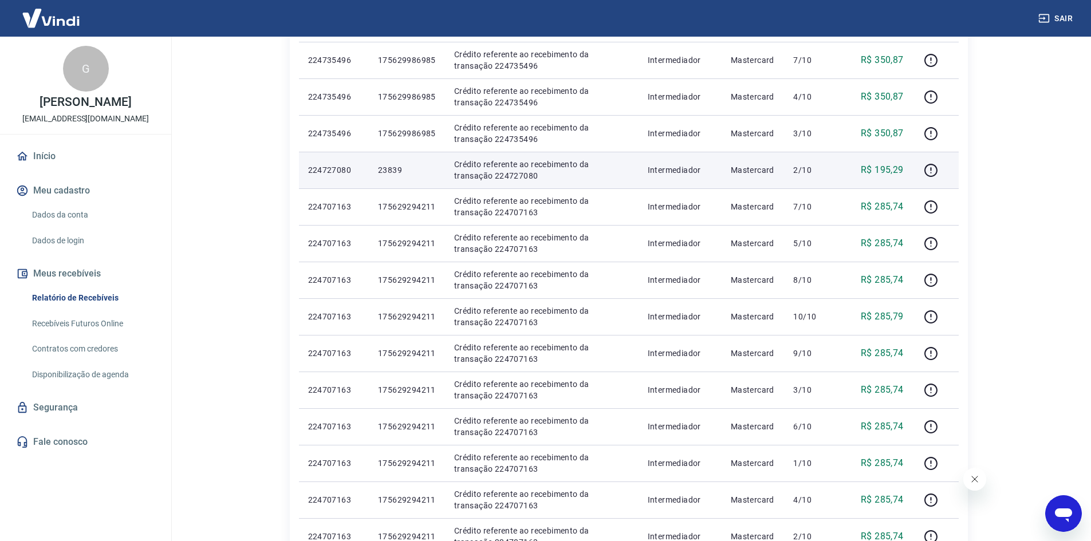
click at [377, 172] on td "23839" at bounding box center [407, 170] width 76 height 37
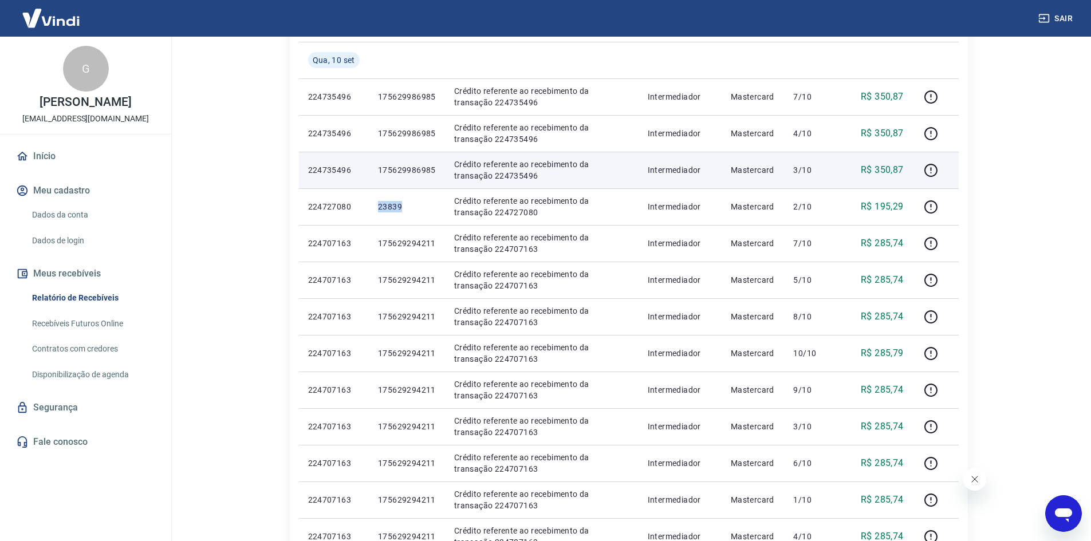
scroll to position [172, 0]
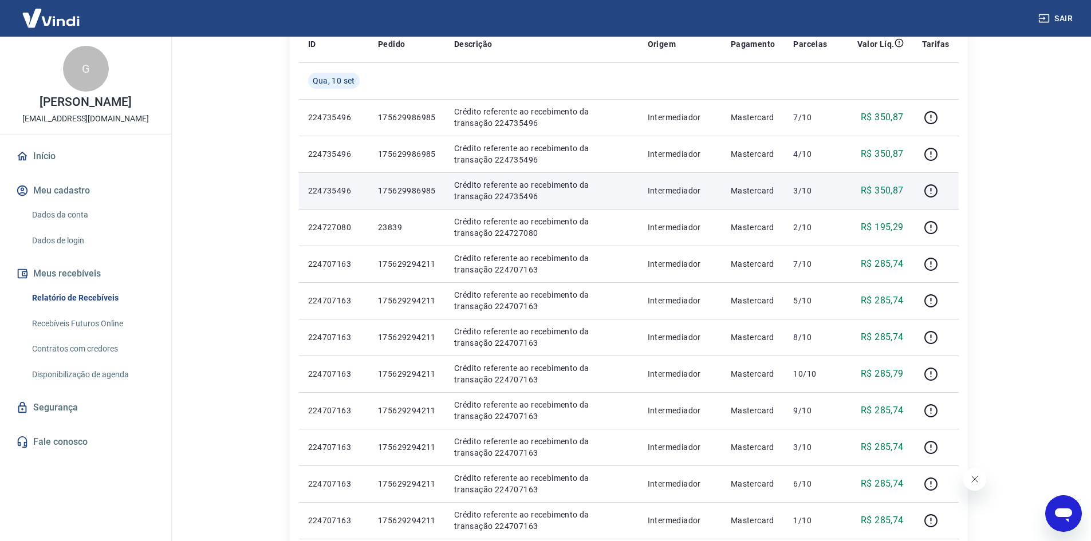
click at [423, 191] on p "175629986985" at bounding box center [407, 190] width 58 height 11
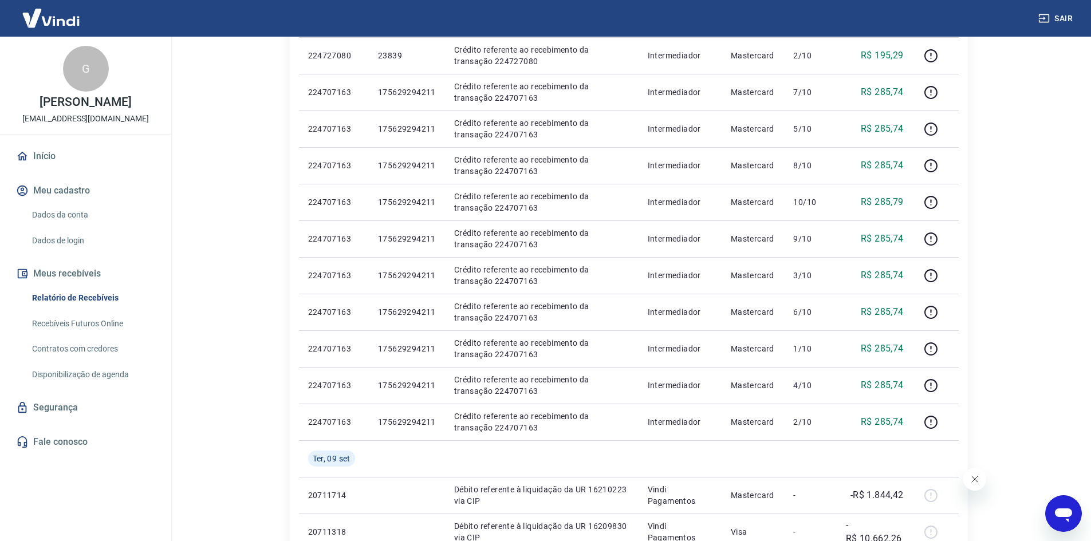
scroll to position [630, 0]
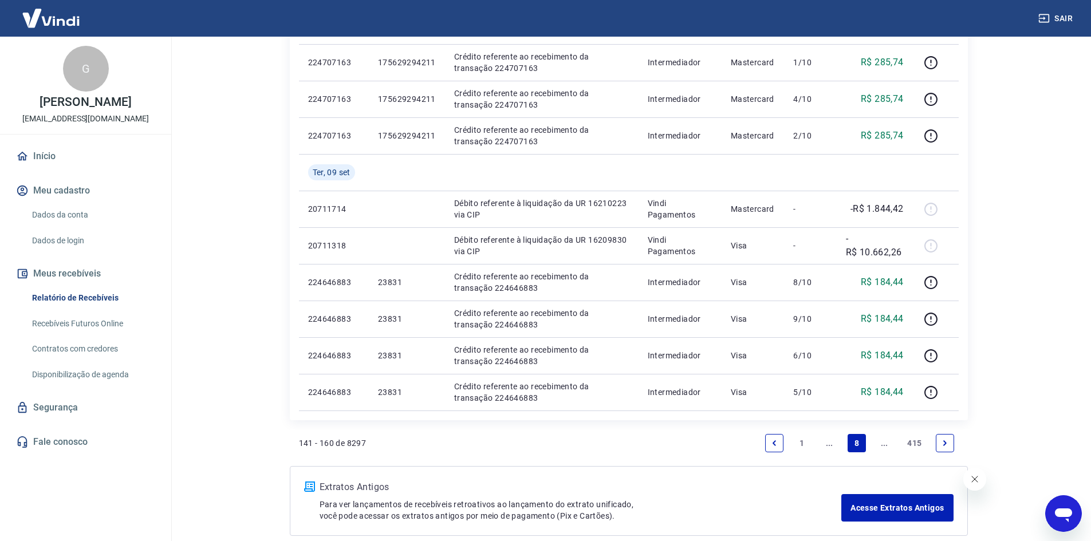
click at [775, 439] on icon "Previous page" at bounding box center [775, 443] width 8 height 8
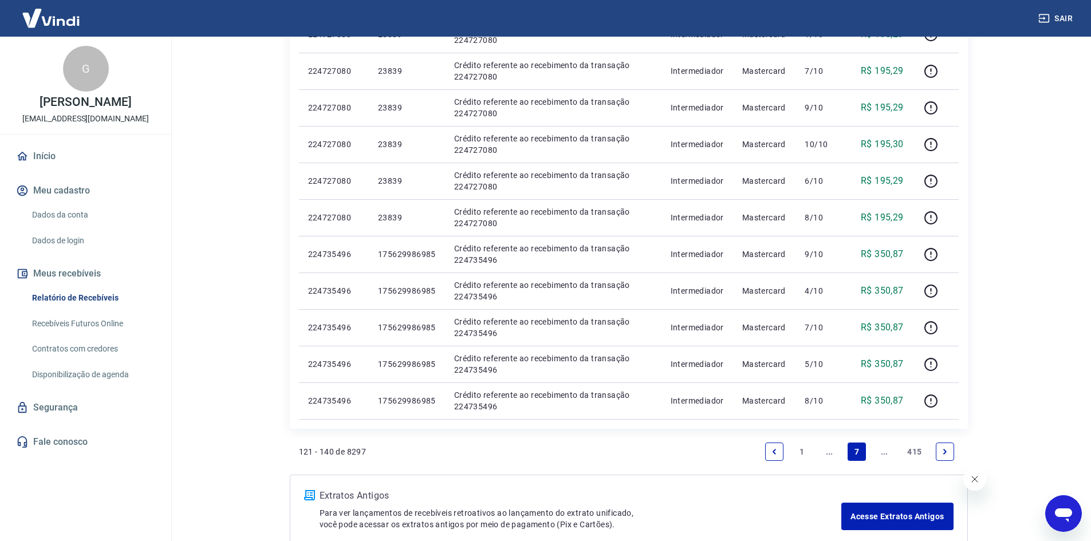
scroll to position [651, 0]
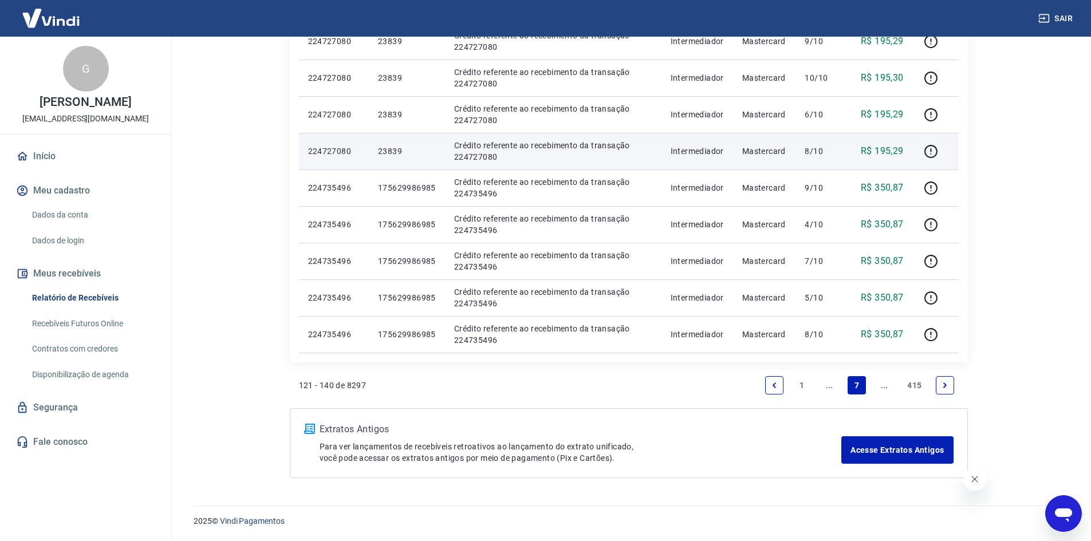
click at [390, 150] on p "23839" at bounding box center [407, 151] width 58 height 11
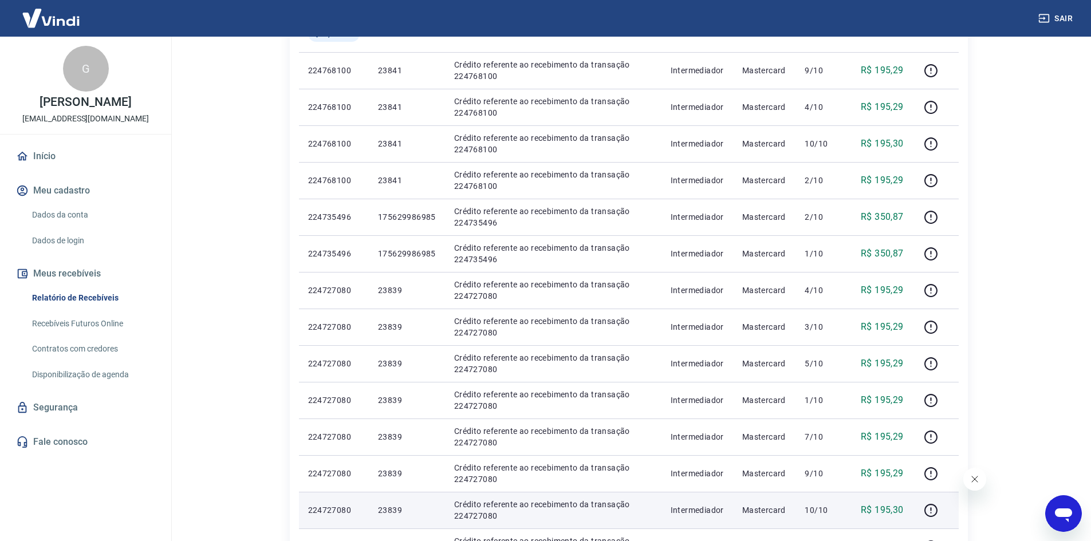
scroll to position [193, 0]
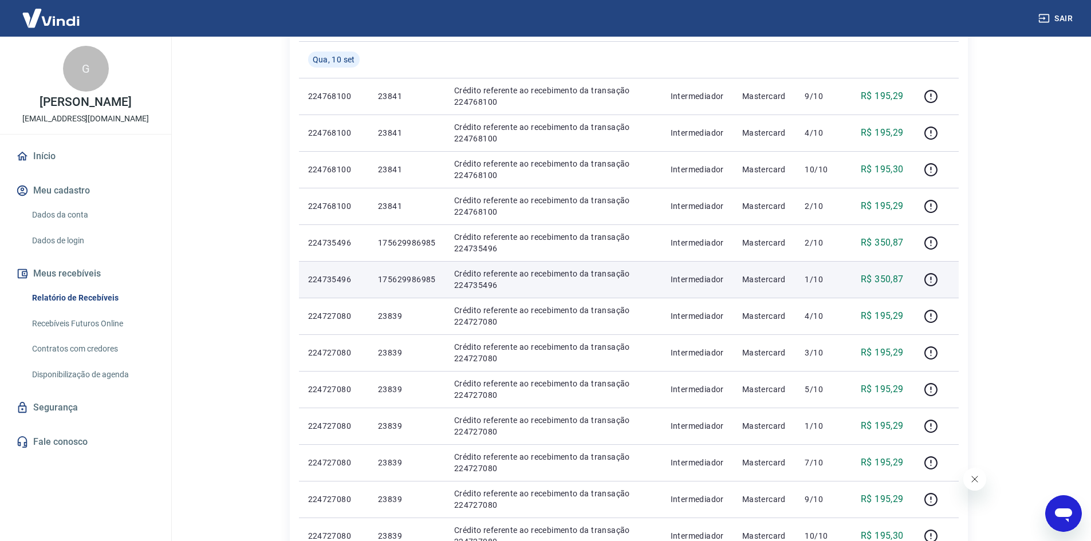
click at [408, 276] on p "175629986985" at bounding box center [407, 279] width 58 height 11
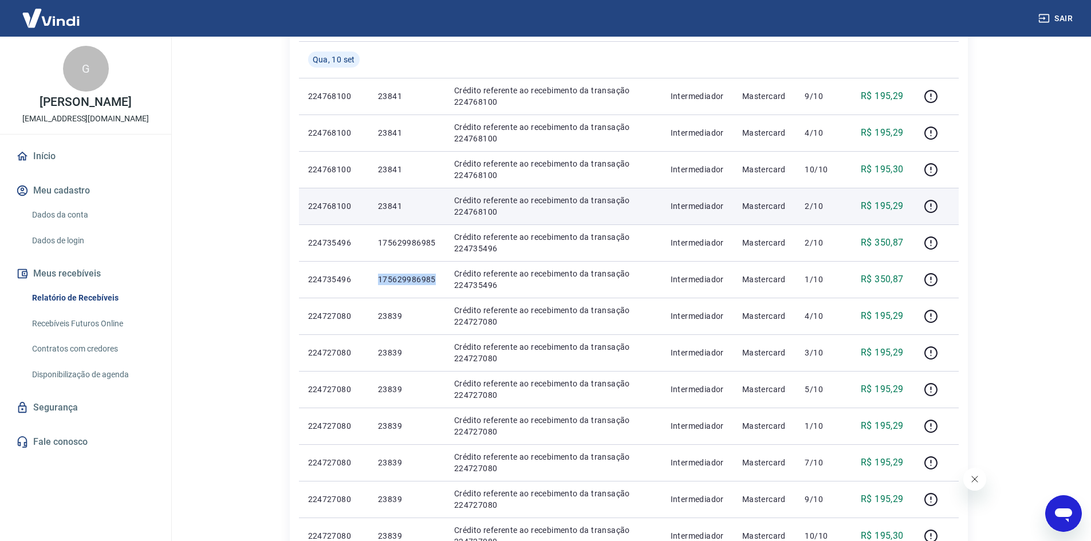
click at [384, 207] on p "23841" at bounding box center [407, 206] width 58 height 11
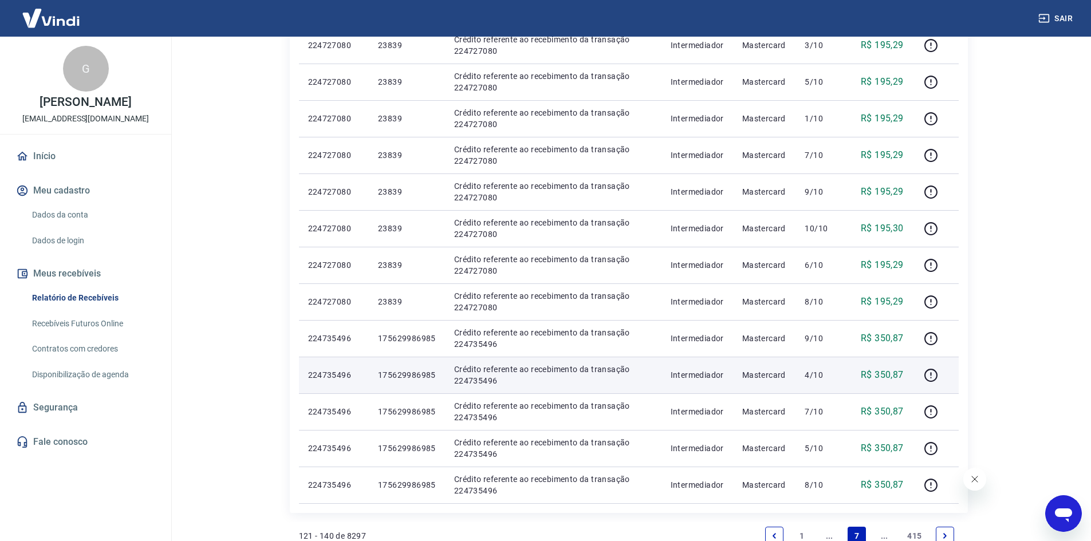
scroll to position [594, 0]
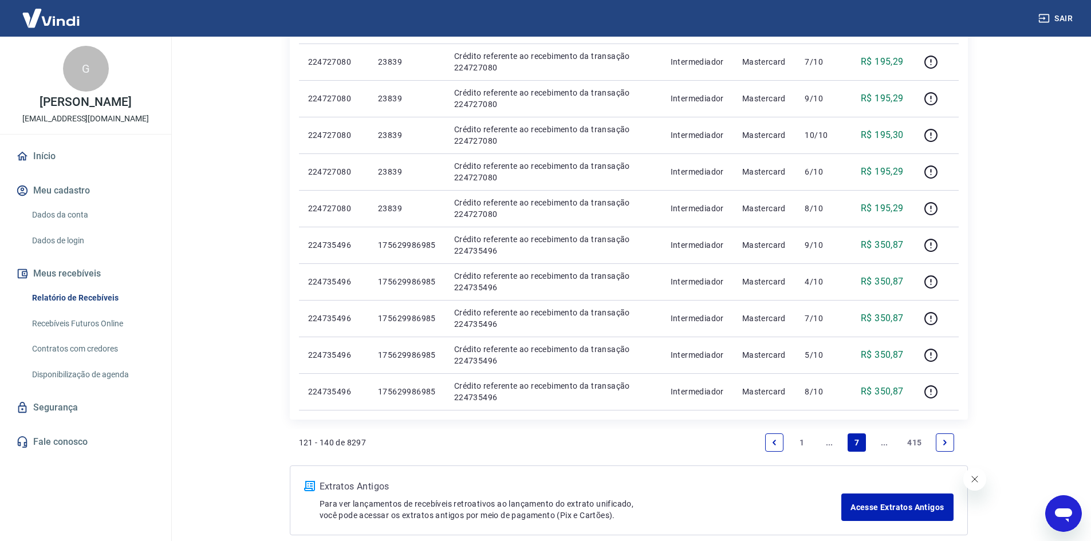
click at [944, 441] on icon "Next page" at bounding box center [945, 443] width 8 height 8
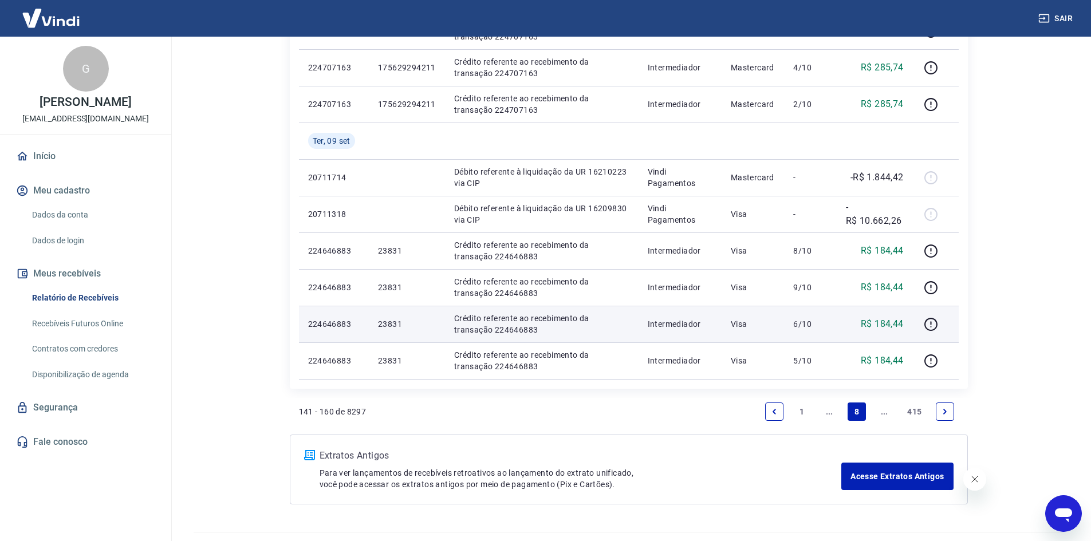
scroll to position [687, 0]
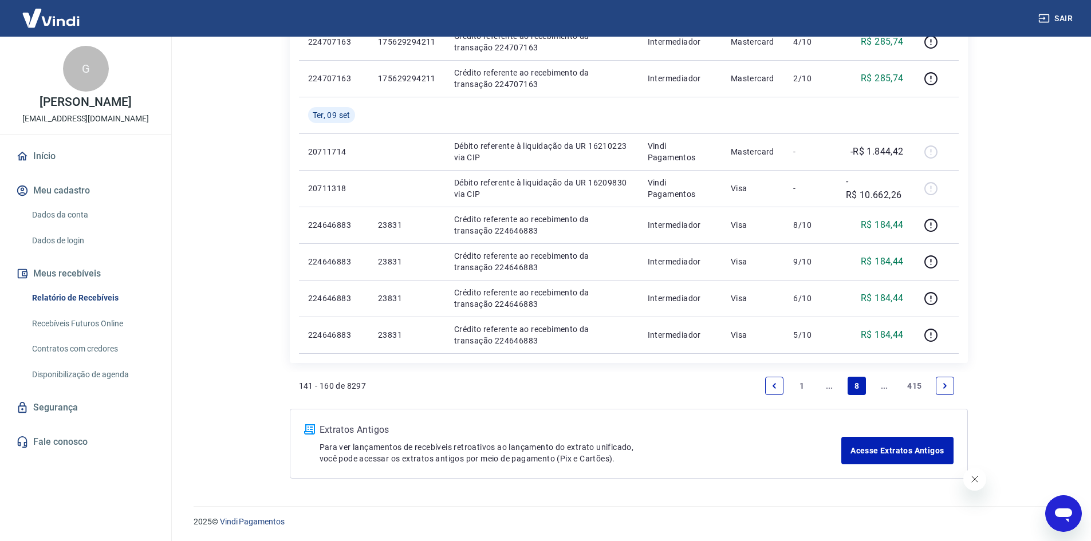
click at [770, 385] on link "Previous page" at bounding box center [774, 386] width 18 height 18
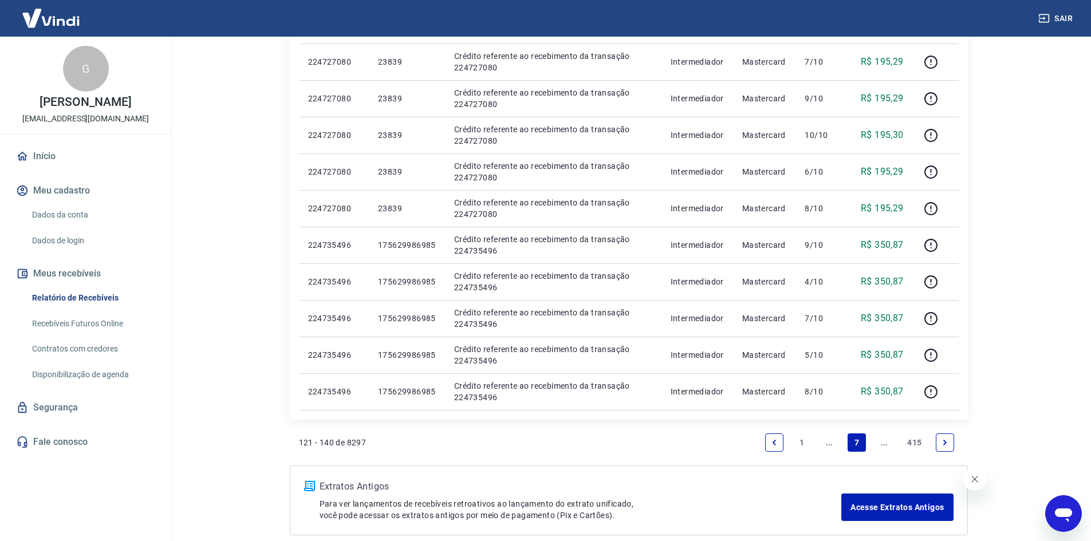
scroll to position [651, 0]
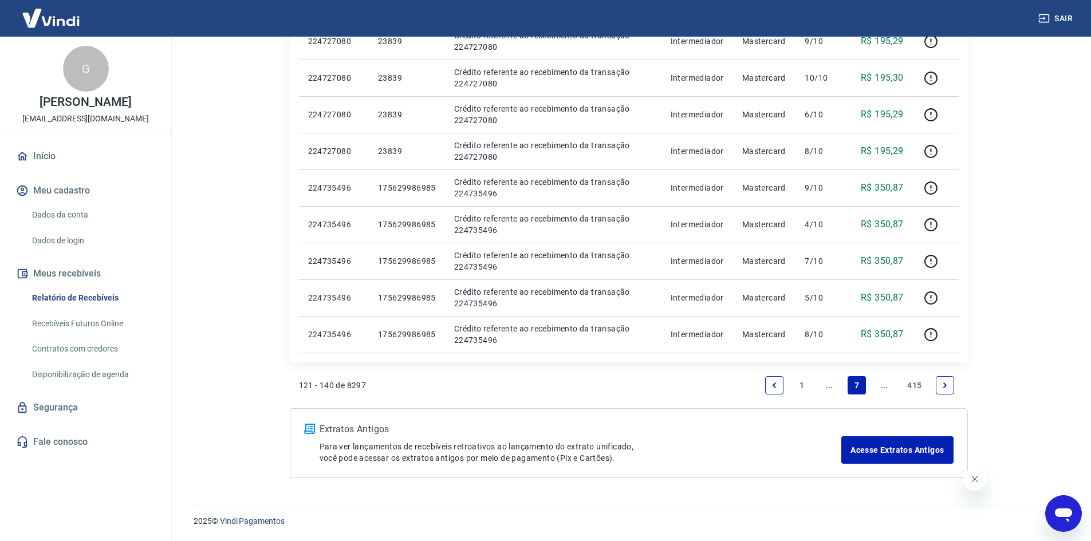
click at [778, 385] on icon "Previous page" at bounding box center [775, 386] width 8 height 8
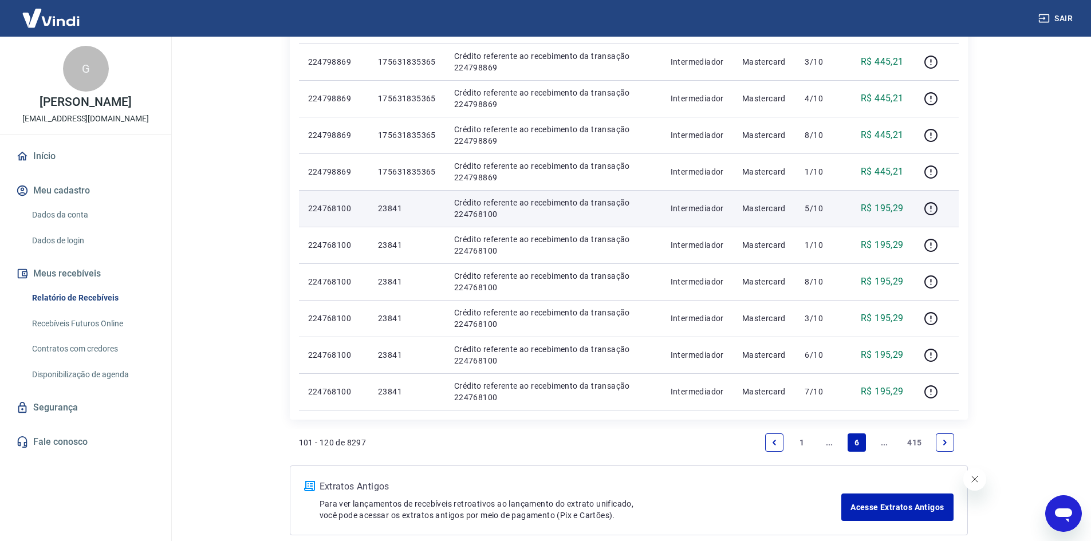
scroll to position [537, 0]
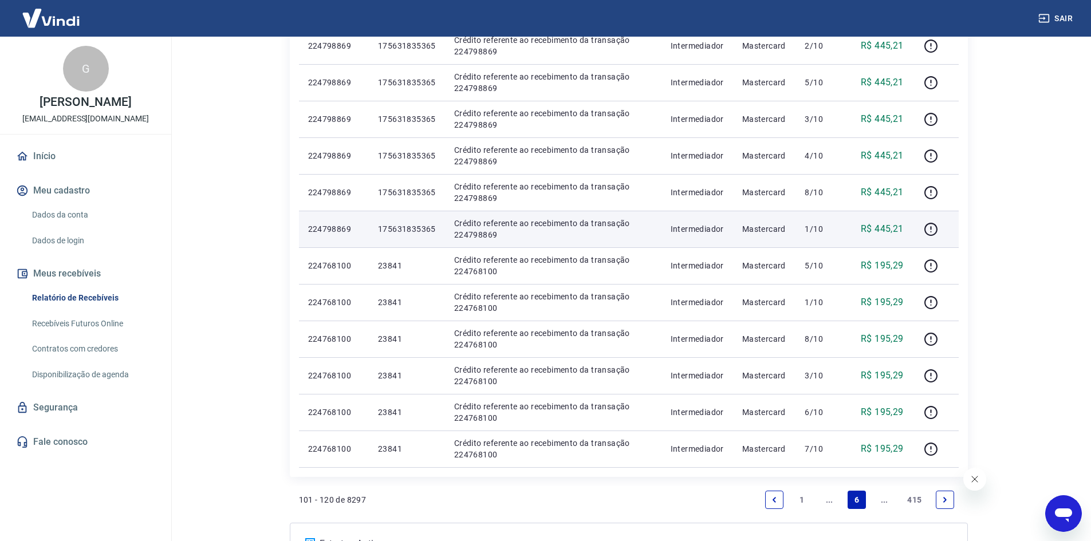
click at [389, 230] on p "175631835365" at bounding box center [407, 228] width 58 height 11
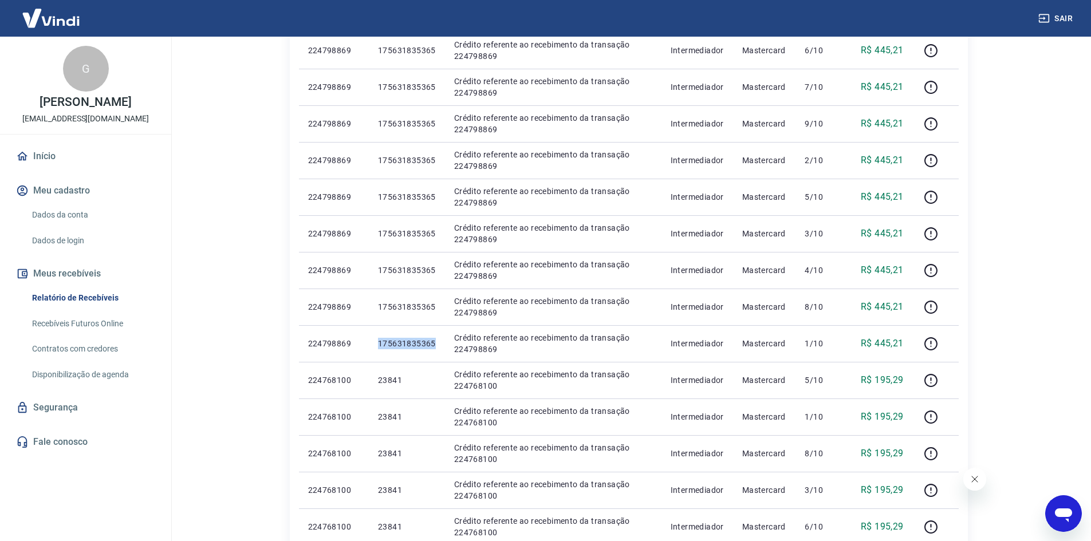
scroll to position [651, 0]
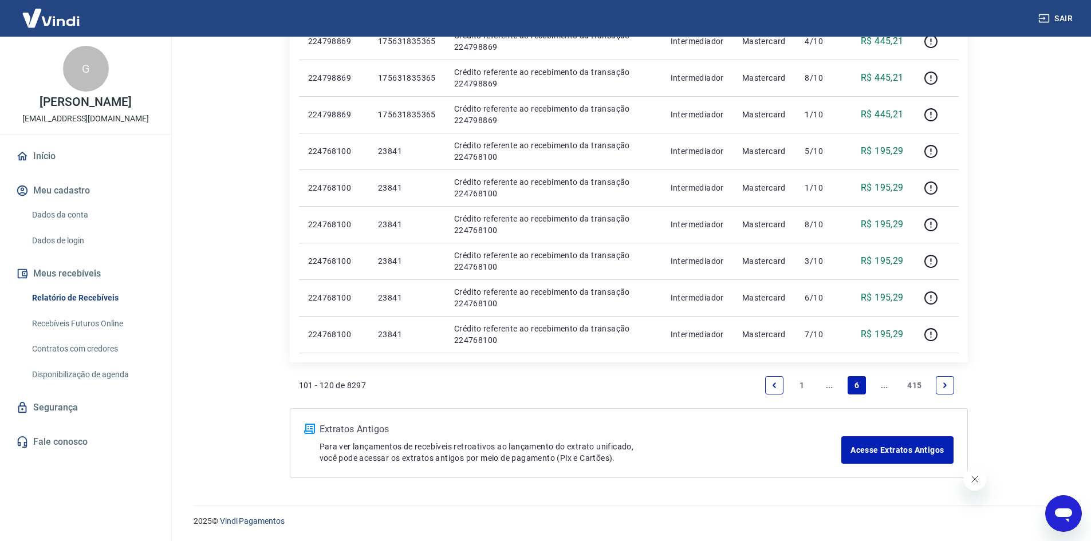
click at [948, 383] on icon "Next page" at bounding box center [945, 386] width 8 height 8
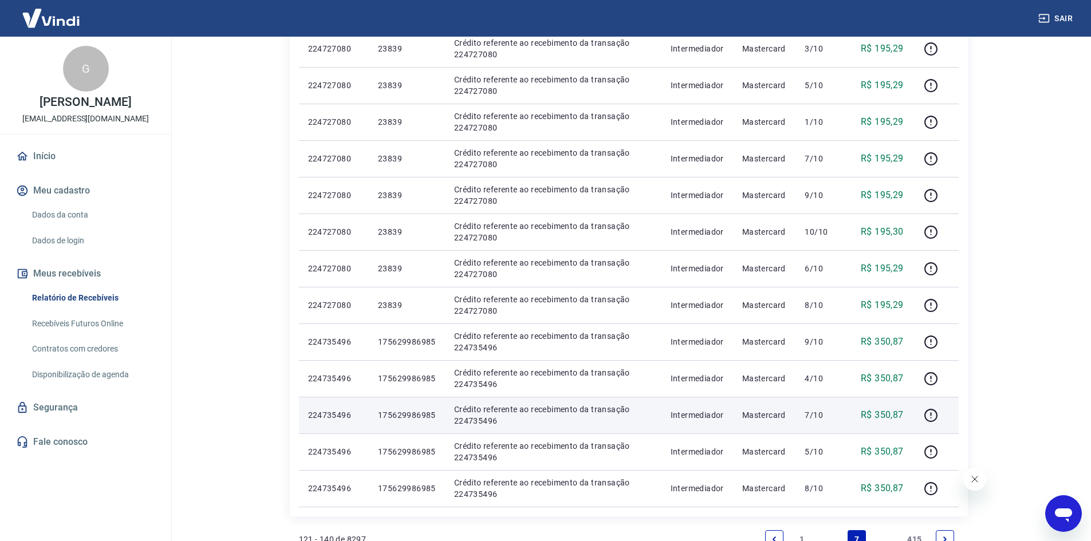
scroll to position [630, 0]
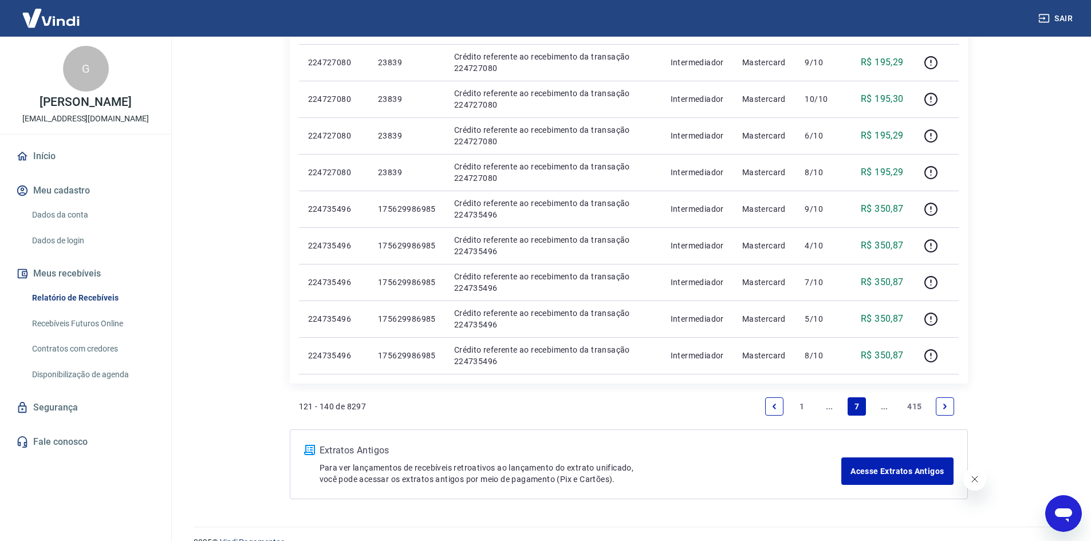
click at [945, 406] on icon "Next page" at bounding box center [945, 406] width 3 height 5
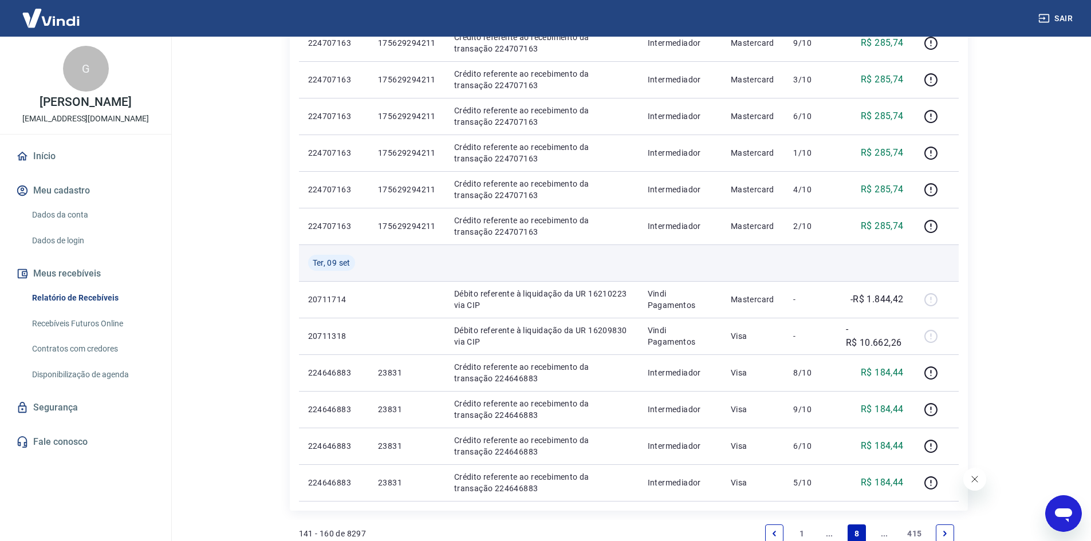
scroll to position [687, 0]
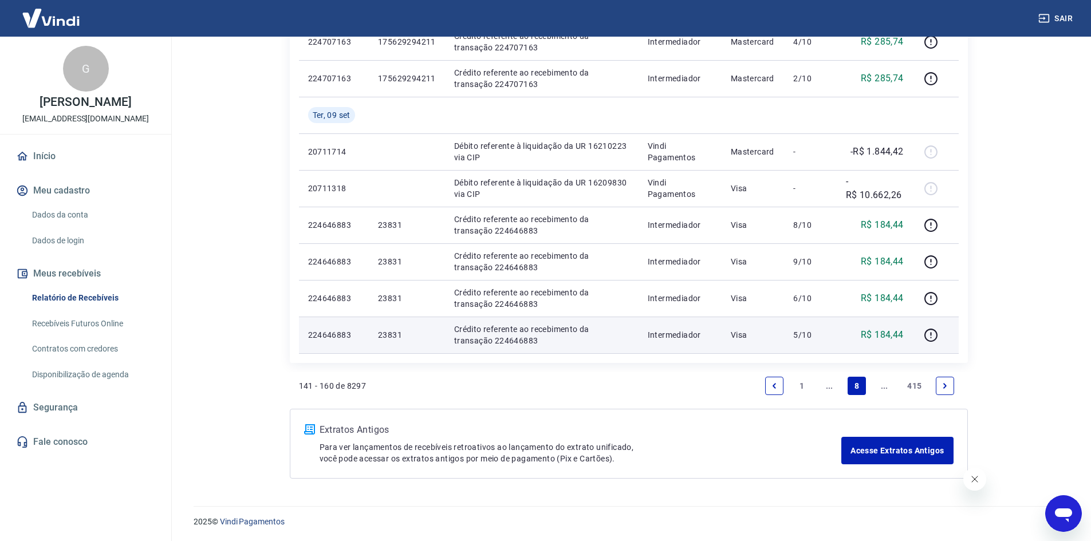
click at [385, 336] on p "23831" at bounding box center [407, 334] width 58 height 11
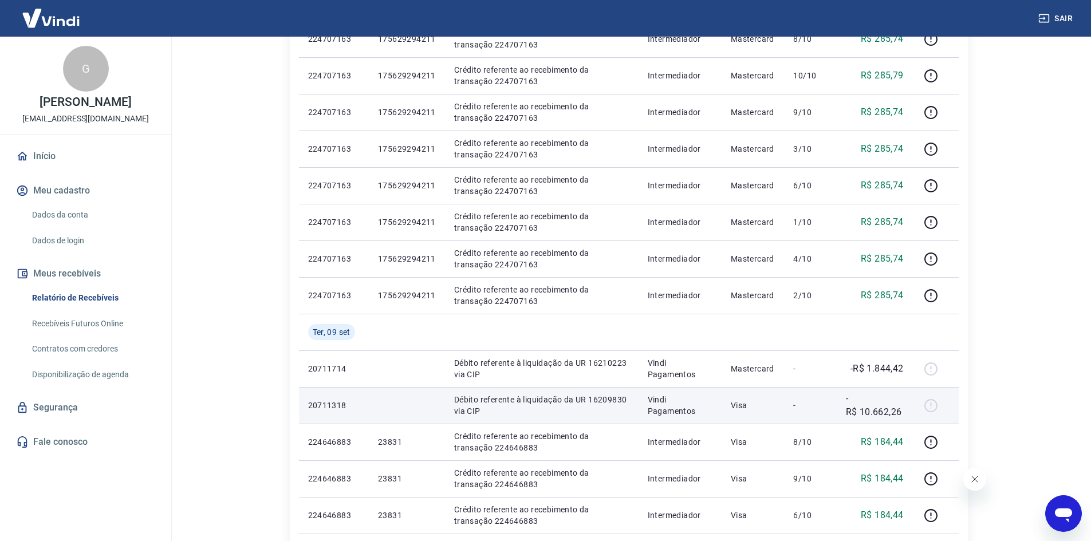
scroll to position [458, 0]
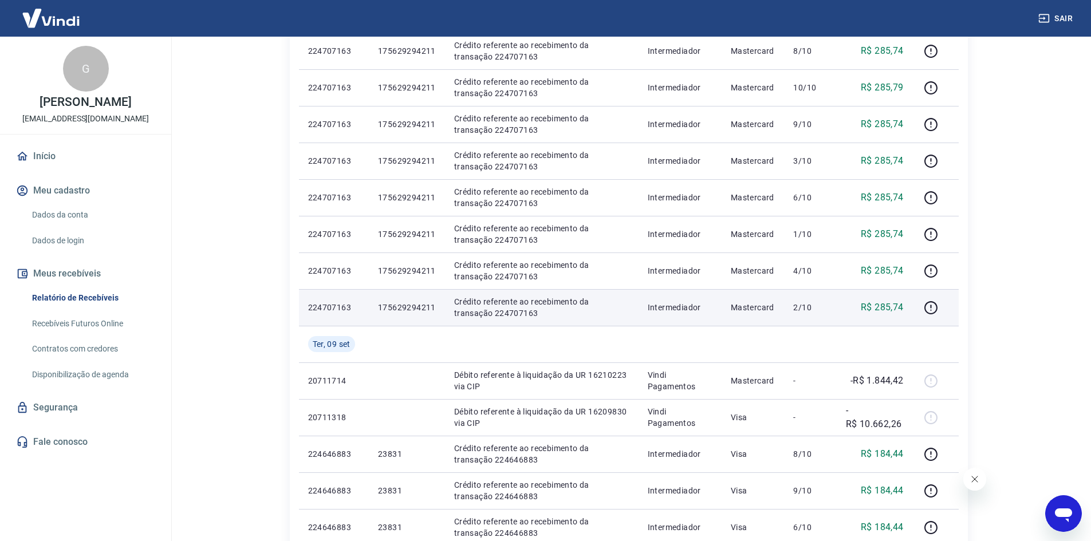
click at [409, 304] on p "175629294211" at bounding box center [407, 307] width 58 height 11
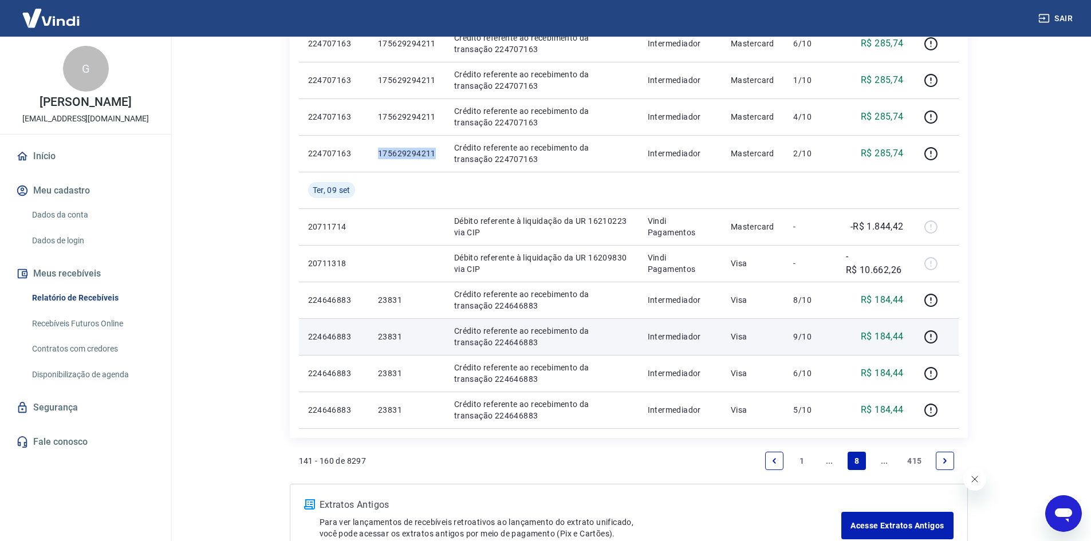
scroll to position [688, 0]
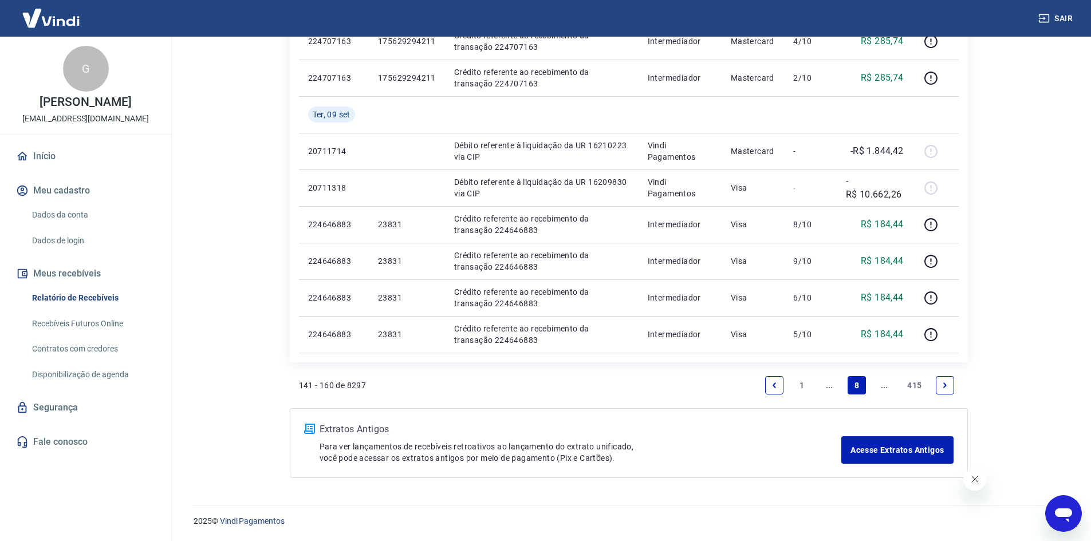
click at [779, 386] on link "Previous page" at bounding box center [774, 385] width 18 height 18
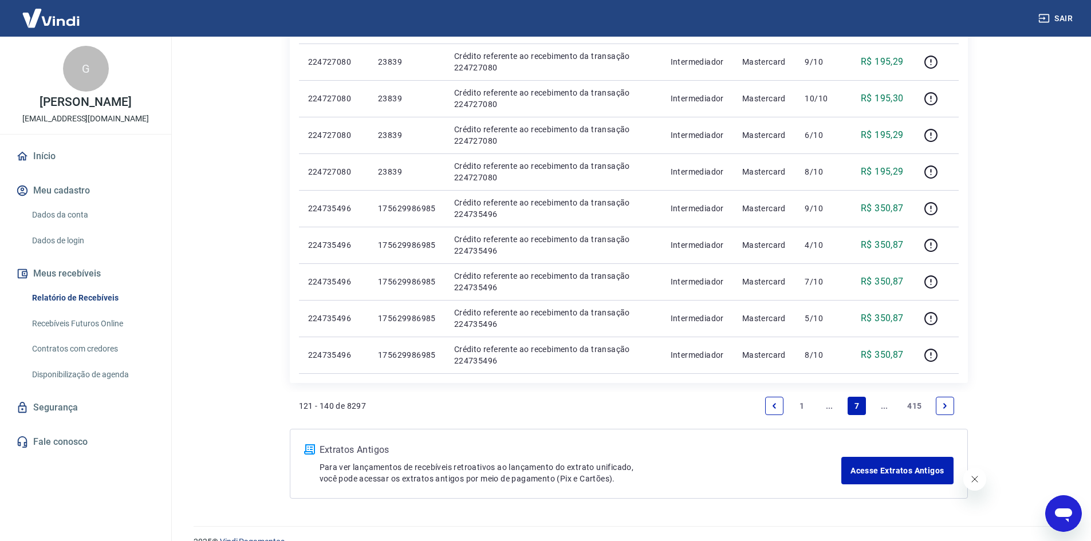
scroll to position [651, 0]
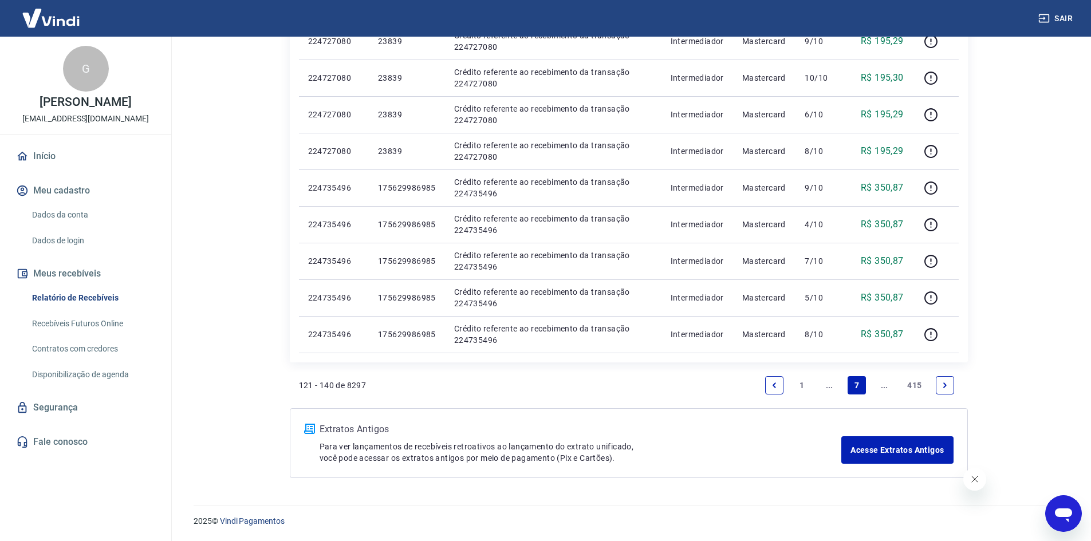
click at [769, 388] on link "Previous page" at bounding box center [774, 385] width 18 height 18
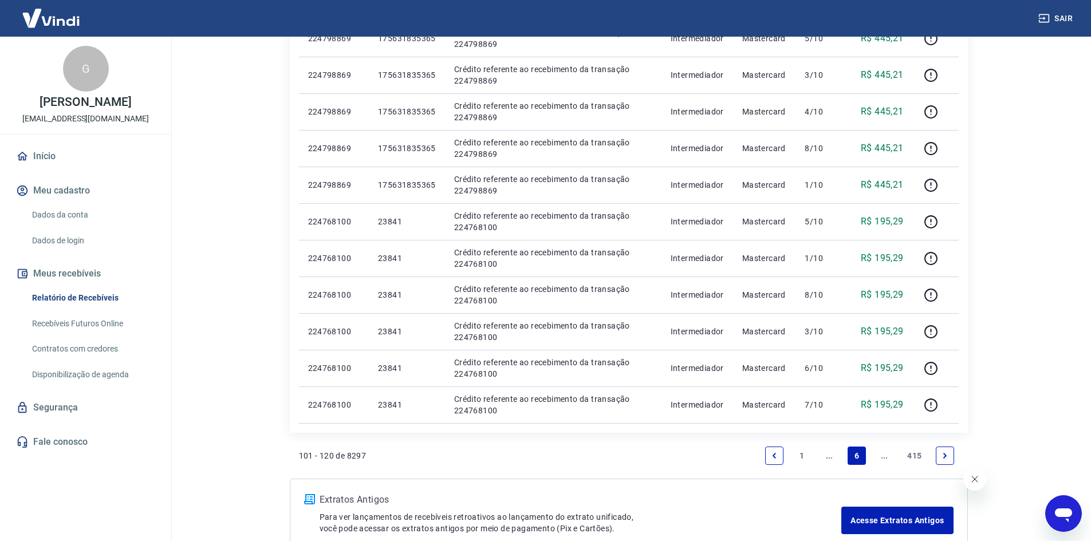
scroll to position [651, 0]
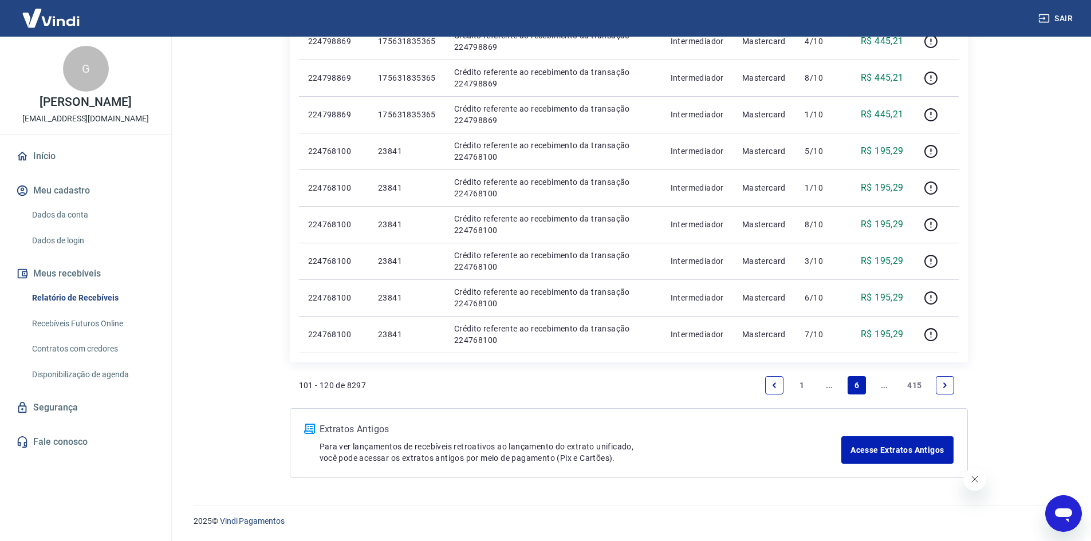
click at [770, 379] on link "Previous page" at bounding box center [774, 385] width 18 height 18
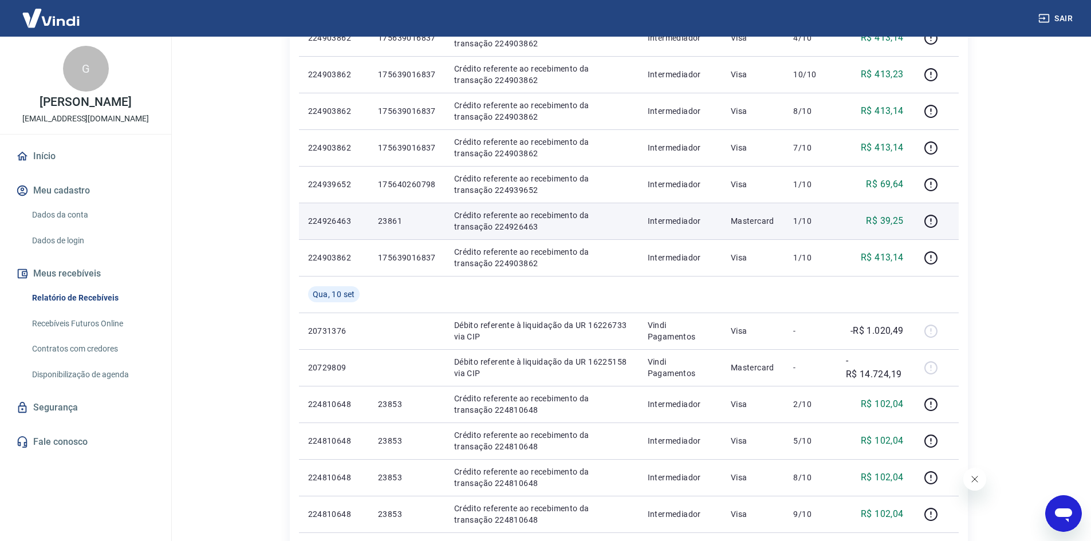
scroll to position [573, 0]
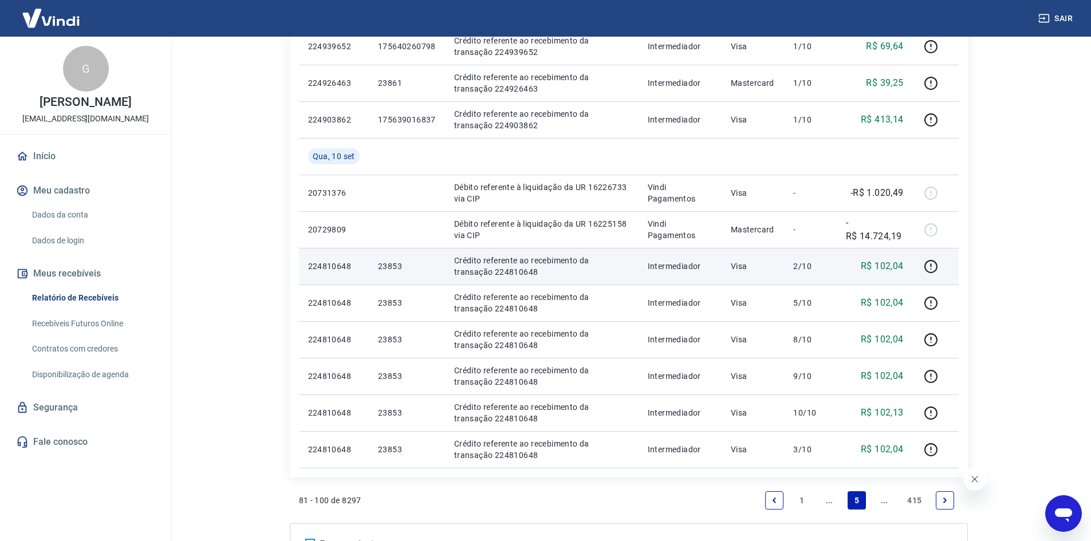
click at [386, 266] on p "23853" at bounding box center [407, 266] width 58 height 11
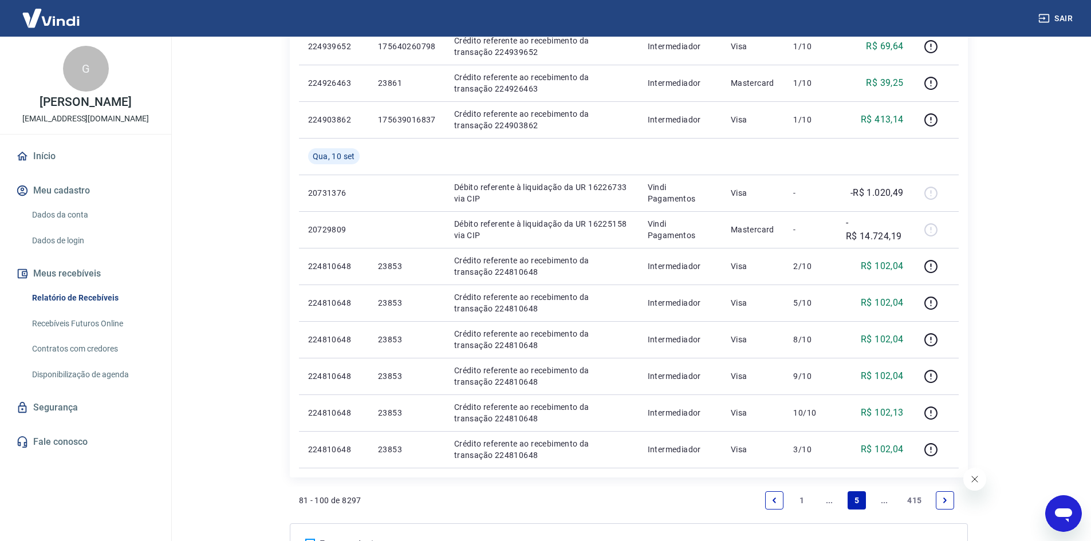
click at [949, 496] on link "Next page" at bounding box center [945, 501] width 18 height 18
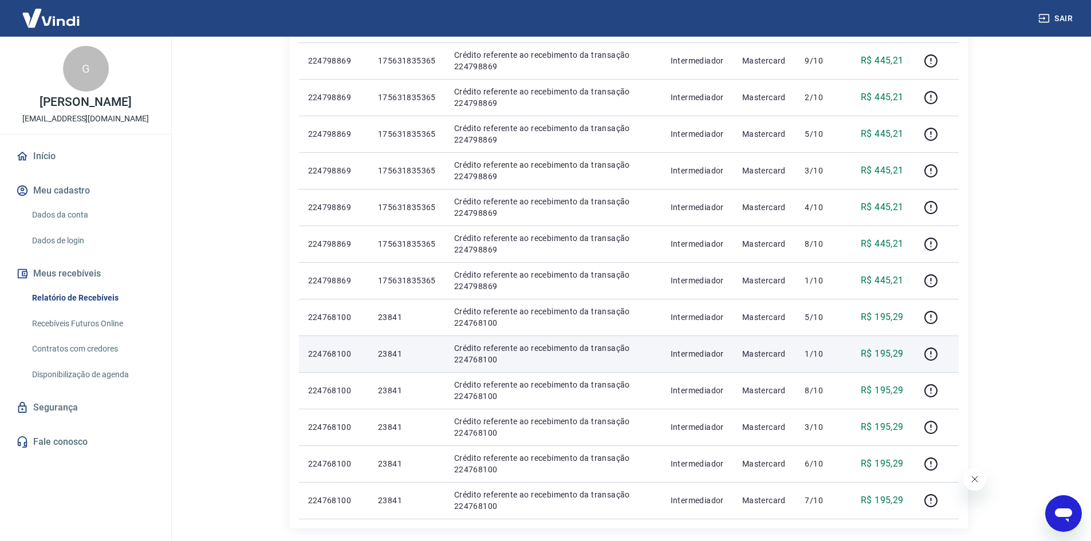
scroll to position [630, 0]
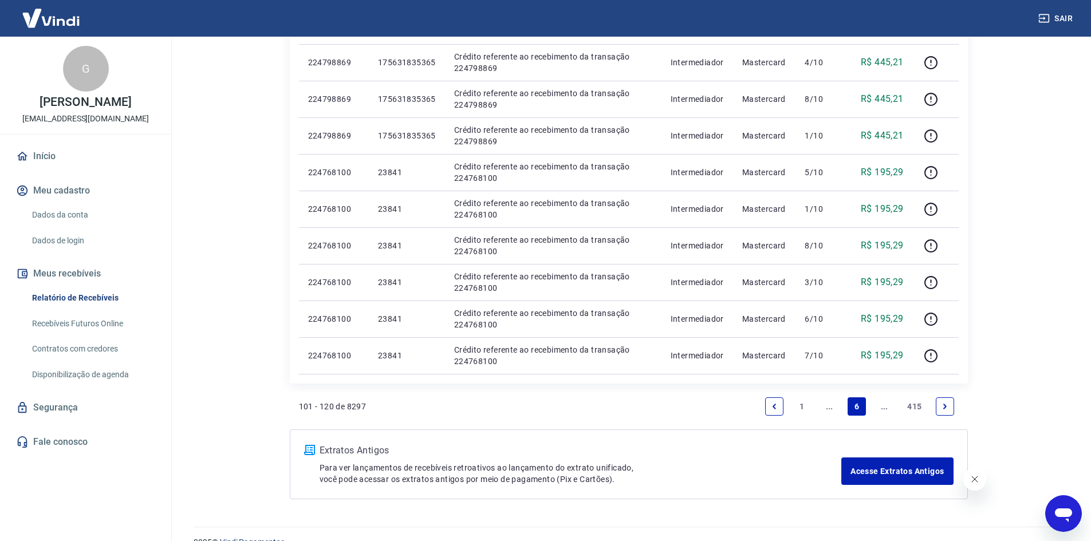
click at [946, 403] on icon "Next page" at bounding box center [945, 407] width 8 height 8
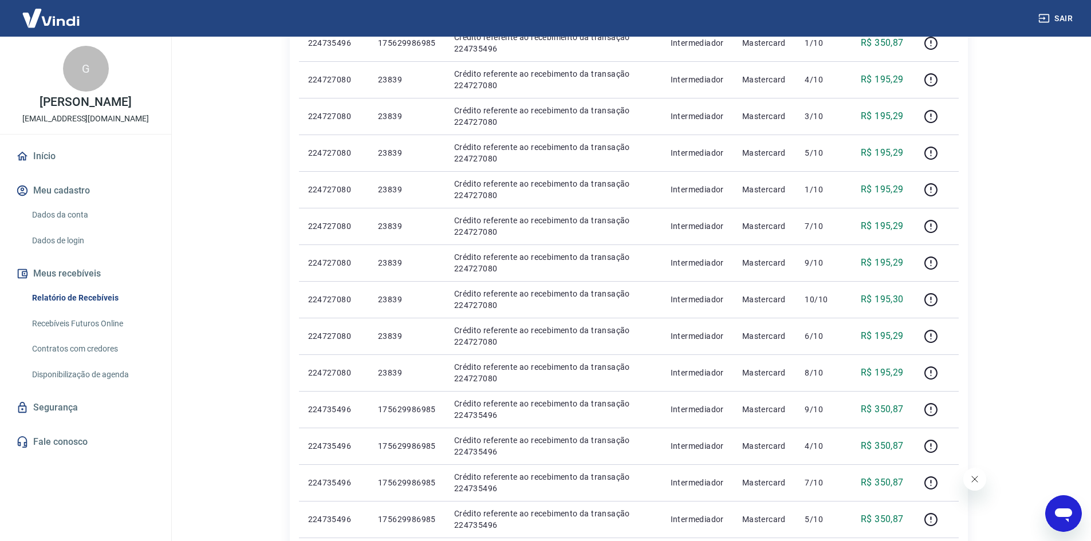
scroll to position [573, 0]
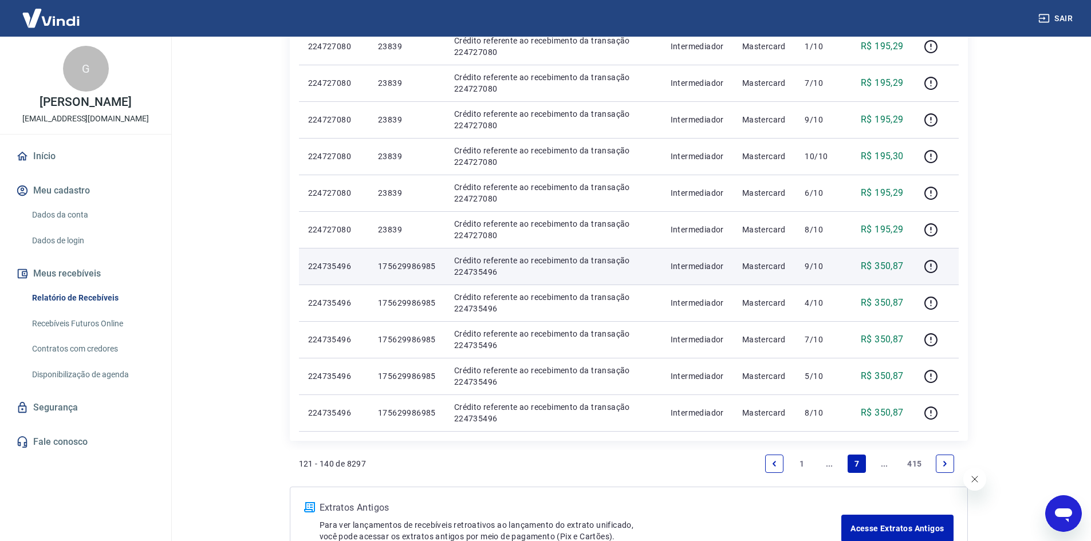
click at [383, 261] on p "175629986985" at bounding box center [407, 266] width 58 height 11
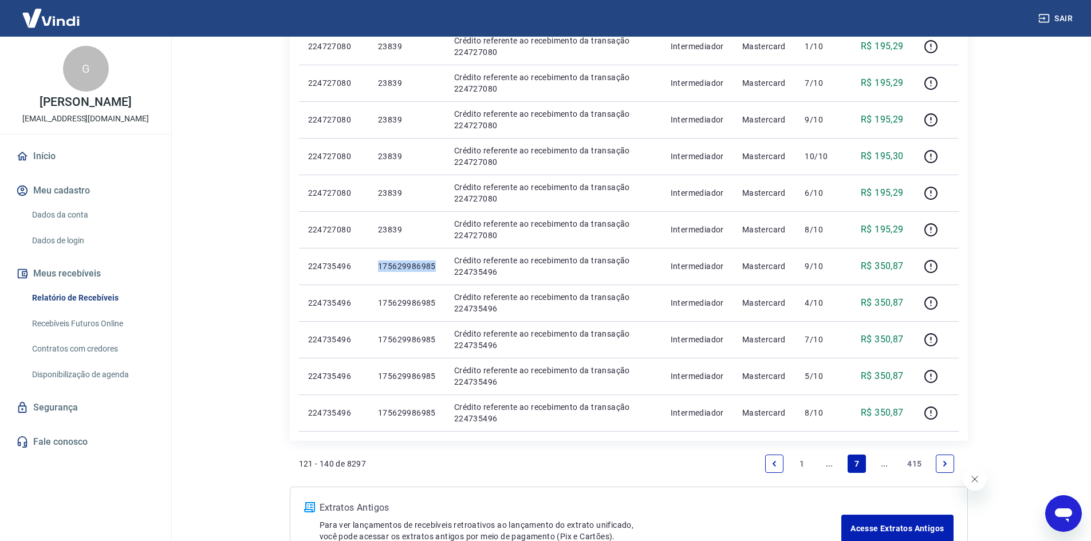
copy p "175629986985"
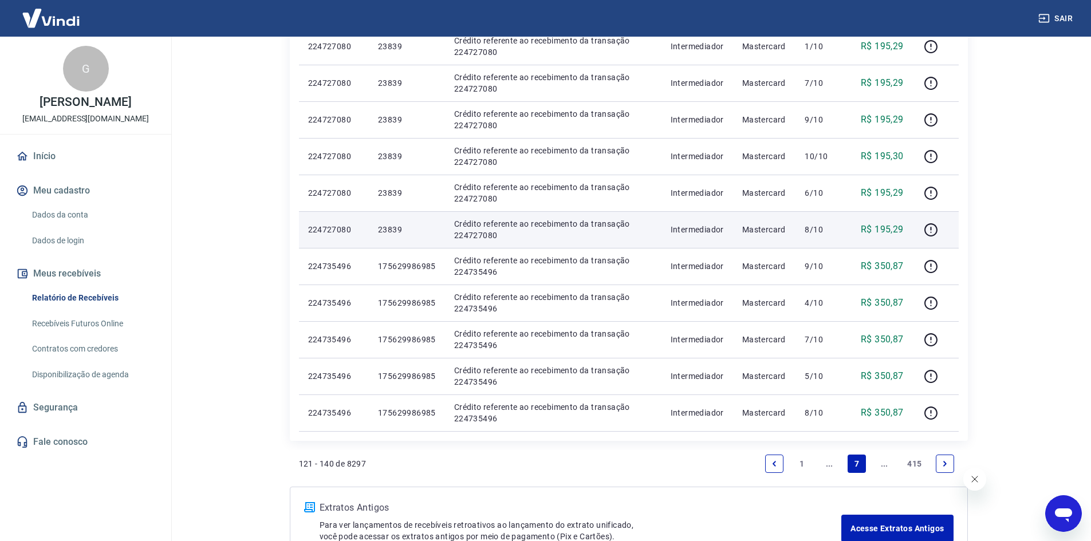
click at [386, 225] on p "23839" at bounding box center [407, 229] width 58 height 11
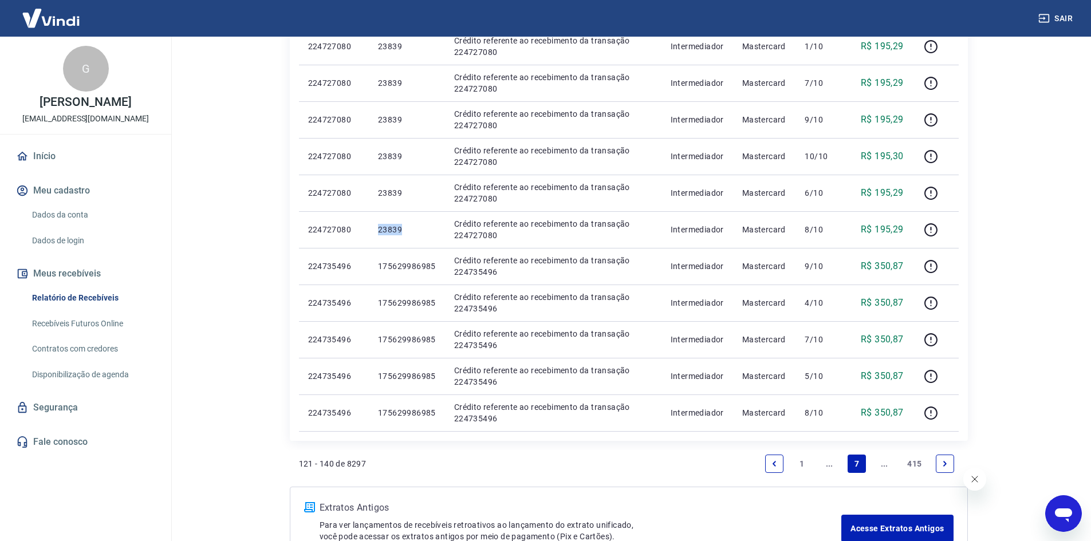
copy p "23839"
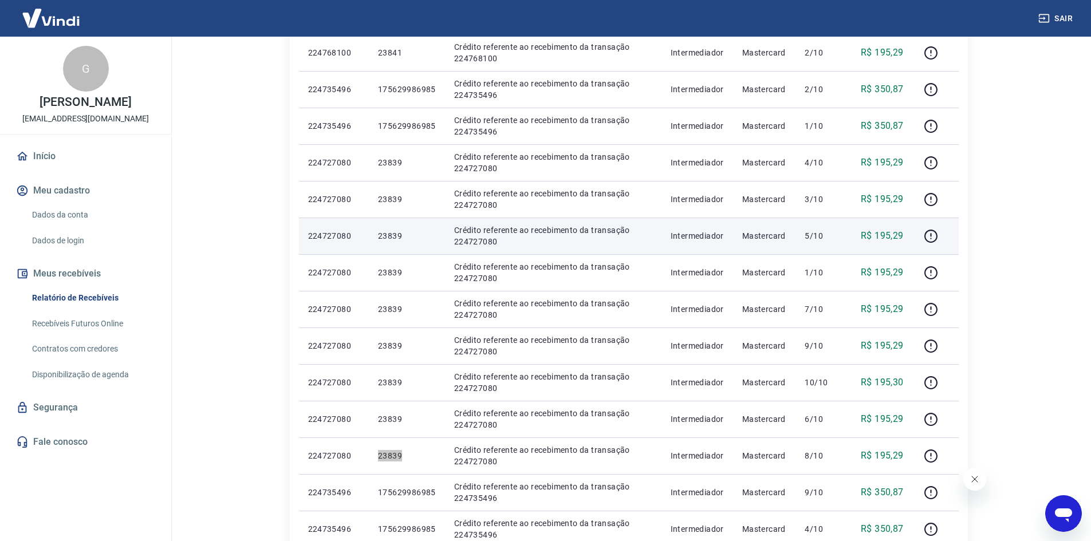
scroll to position [344, 0]
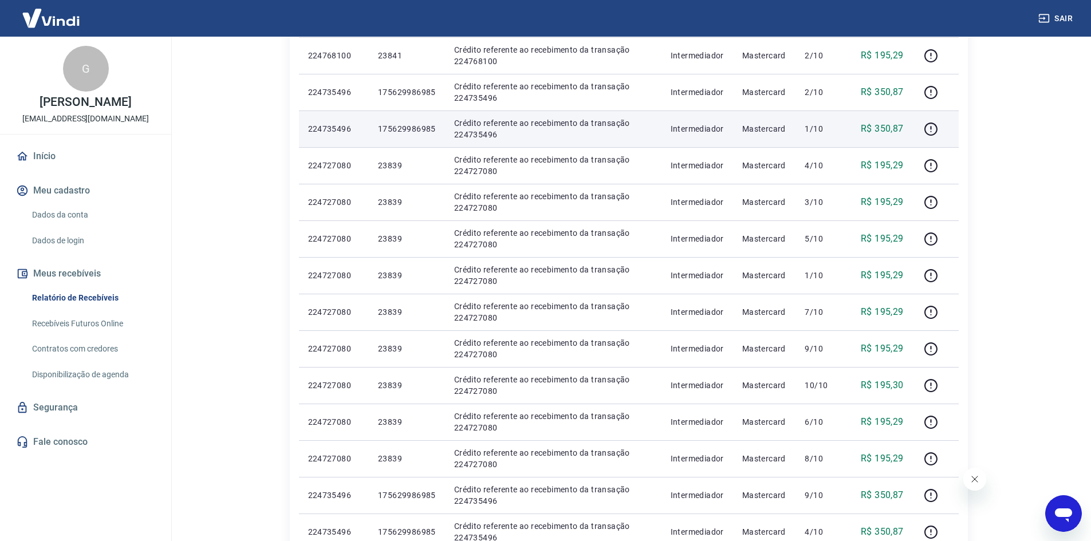
click at [391, 128] on p "175629986985" at bounding box center [407, 128] width 58 height 11
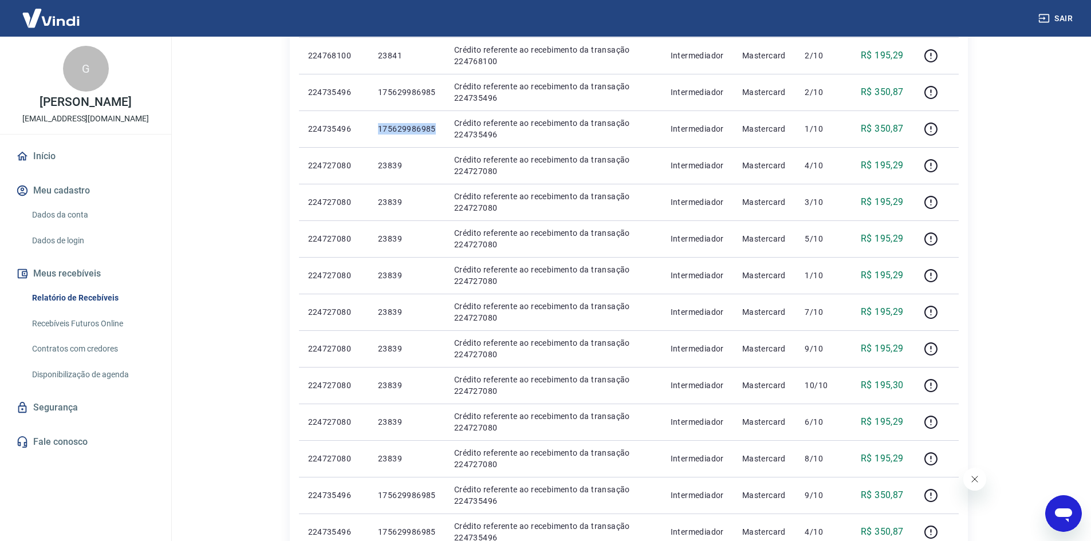
copy p "175629986985"
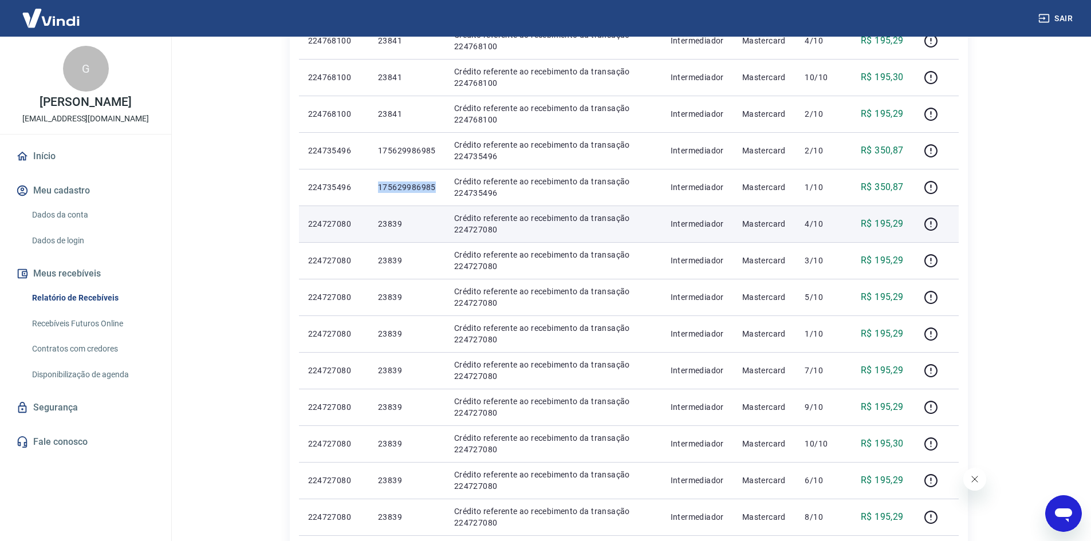
scroll to position [229, 0]
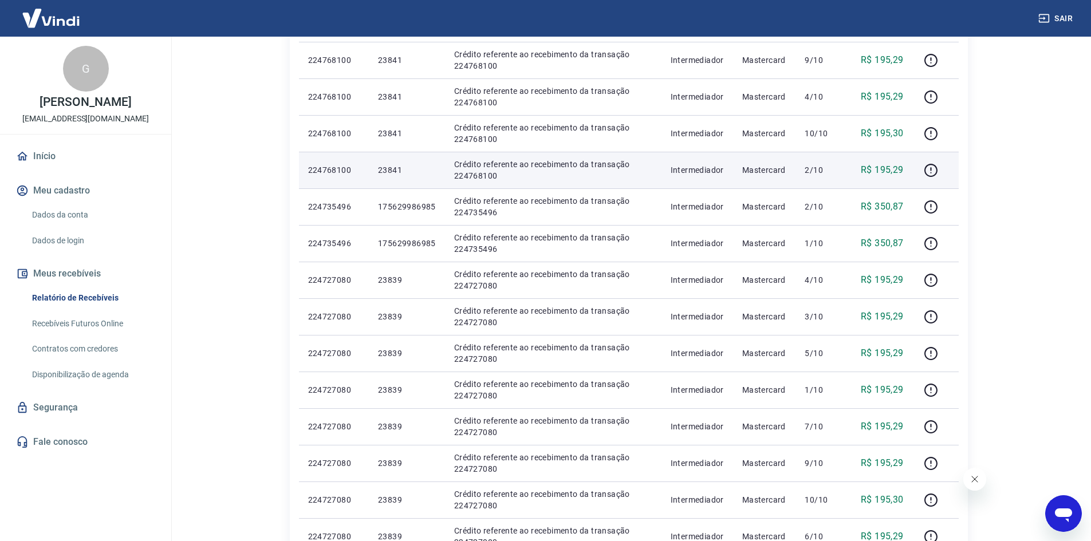
click at [384, 166] on p "23841" at bounding box center [407, 169] width 58 height 11
copy p "23841"
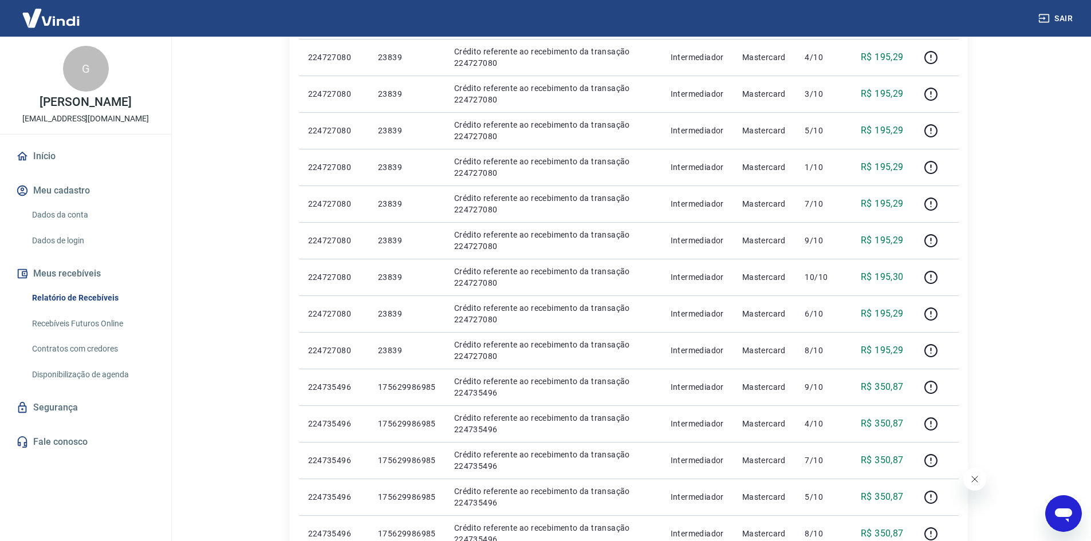
scroll to position [516, 0]
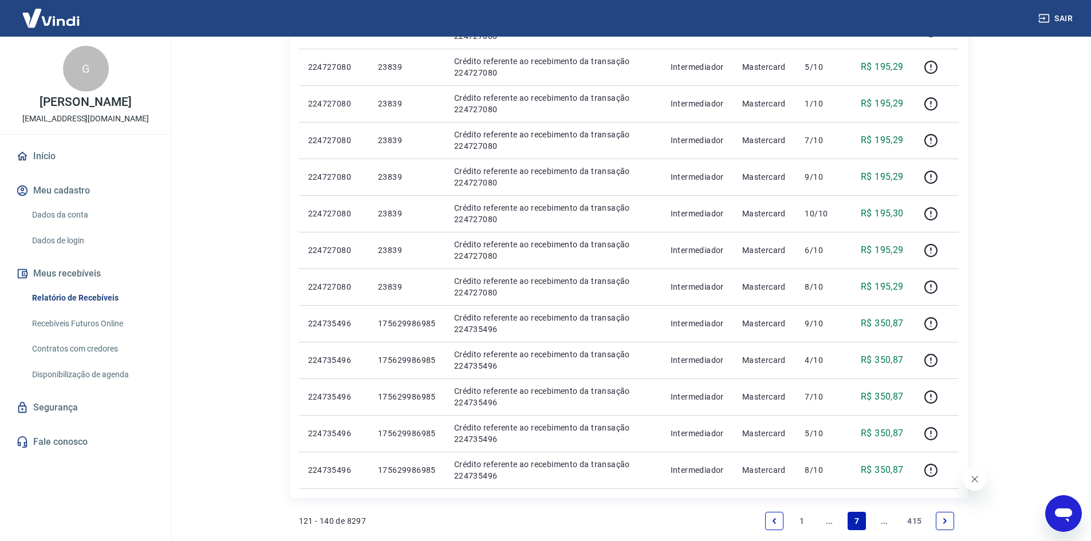
click at [763, 522] on li "Pagination" at bounding box center [774, 521] width 27 height 27
click at [770, 524] on link "Previous page" at bounding box center [774, 521] width 18 height 18
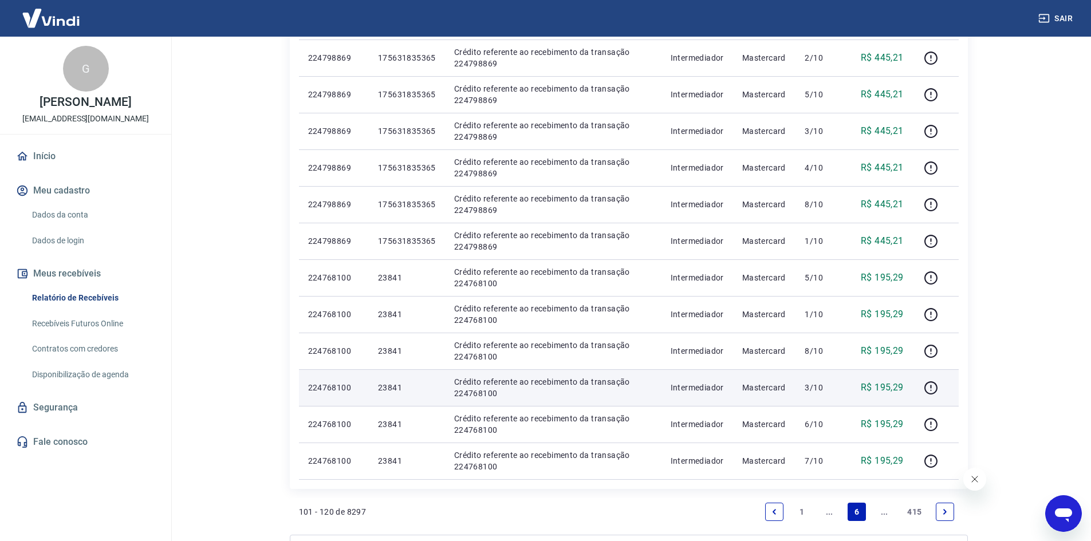
scroll to position [458, 0]
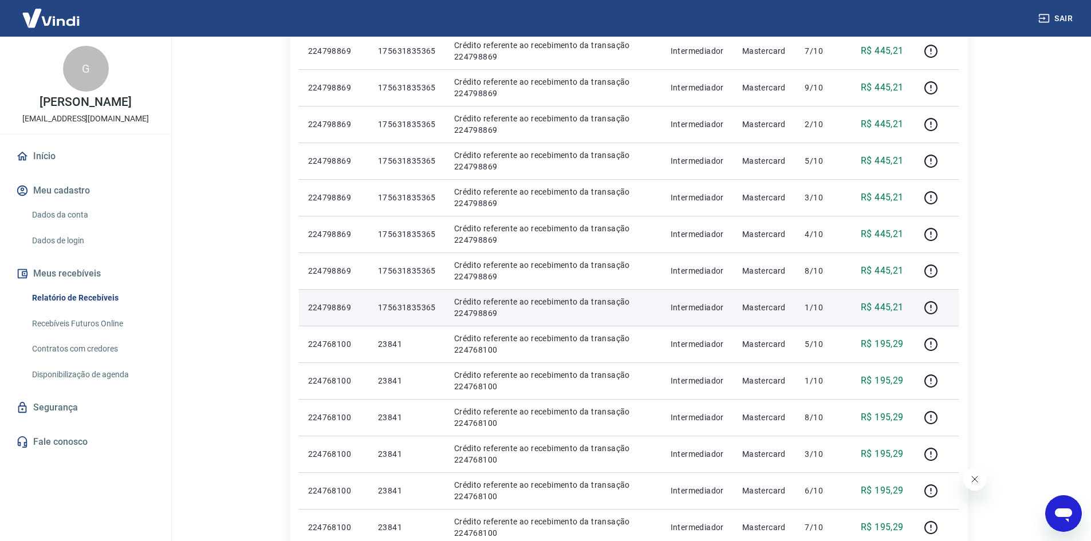
click at [403, 308] on p "175631835365" at bounding box center [407, 307] width 58 height 11
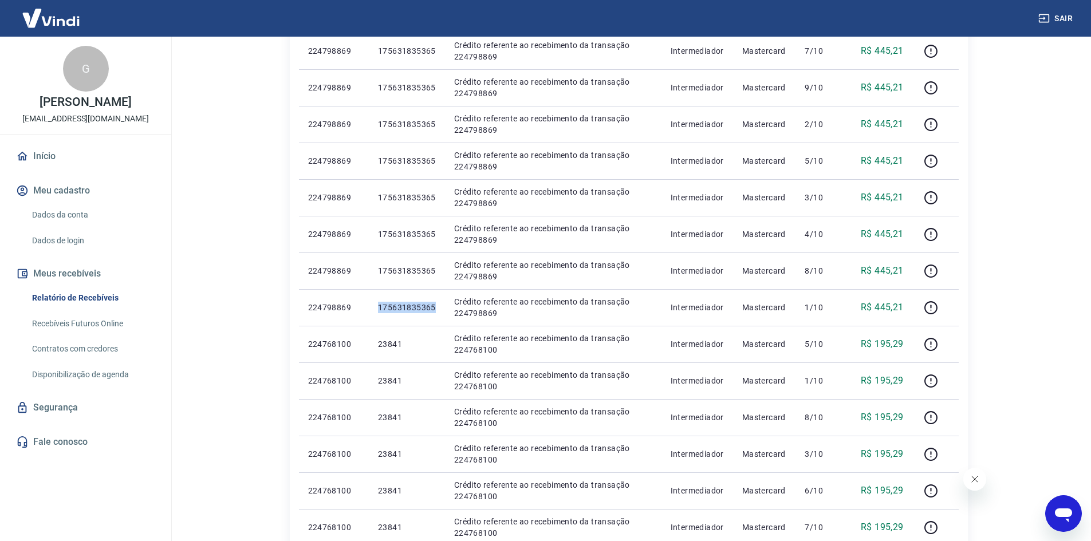
copy p "175631835365"
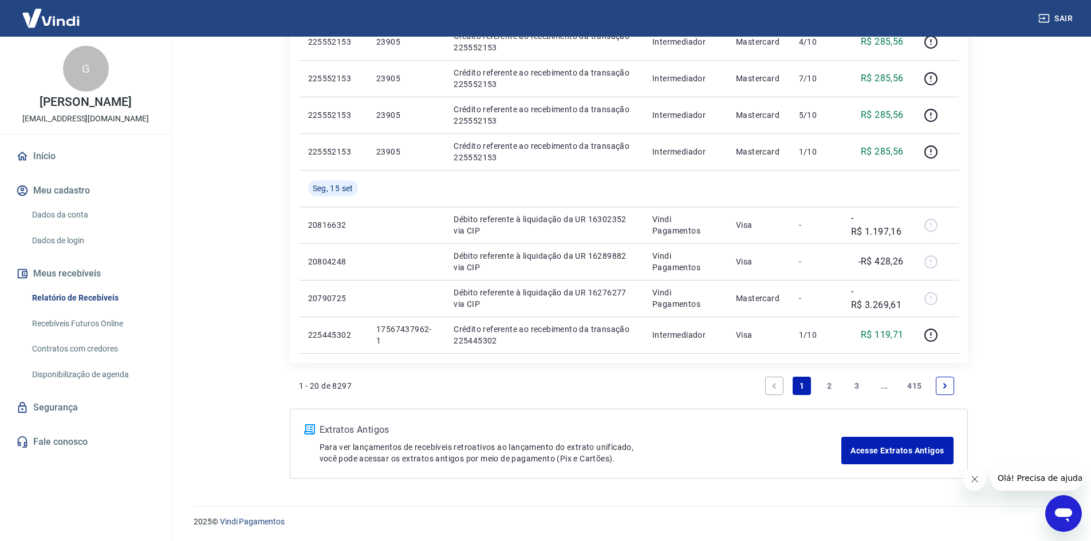
scroll to position [688, 0]
click at [865, 384] on link "3" at bounding box center [857, 385] width 18 height 18
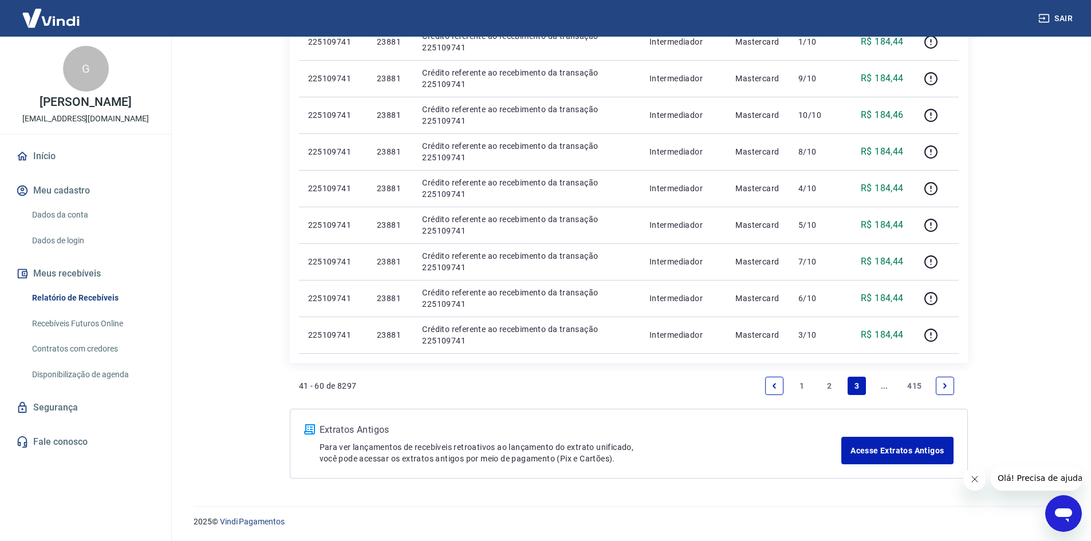
scroll to position [688, 0]
click at [939, 388] on link "Next page" at bounding box center [945, 385] width 18 height 18
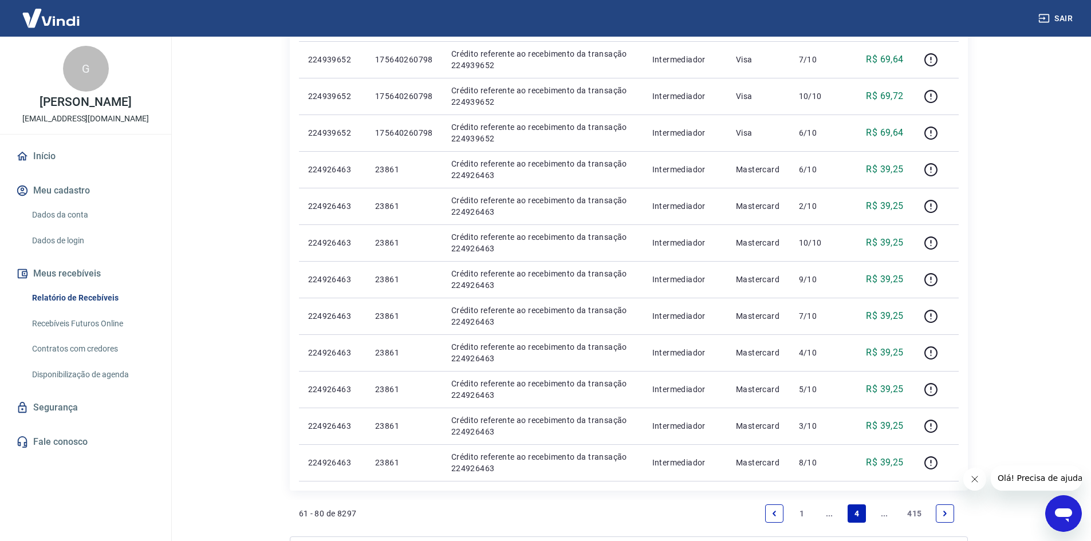
scroll to position [630, 0]
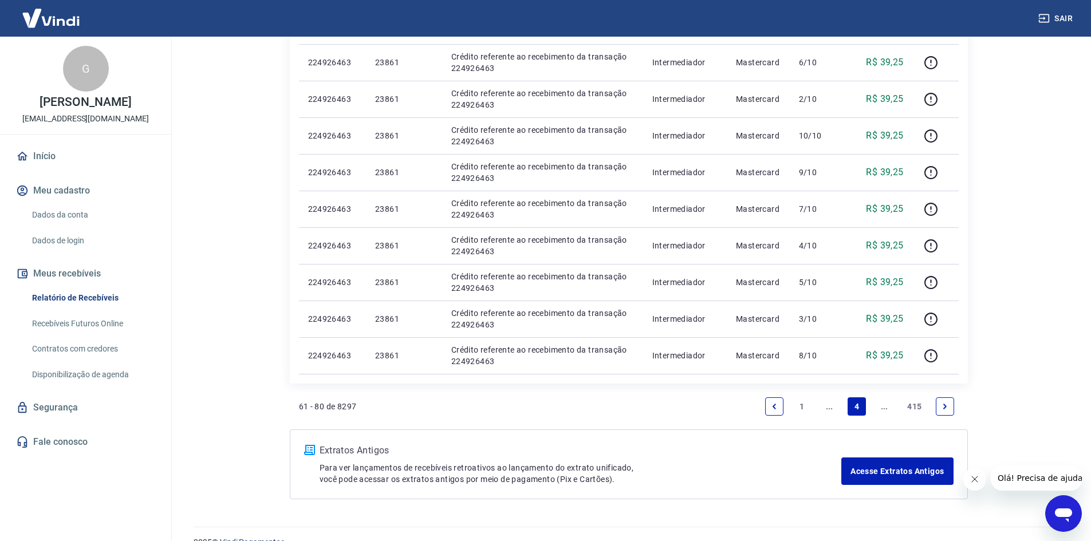
click at [938, 400] on link "Next page" at bounding box center [945, 407] width 18 height 18
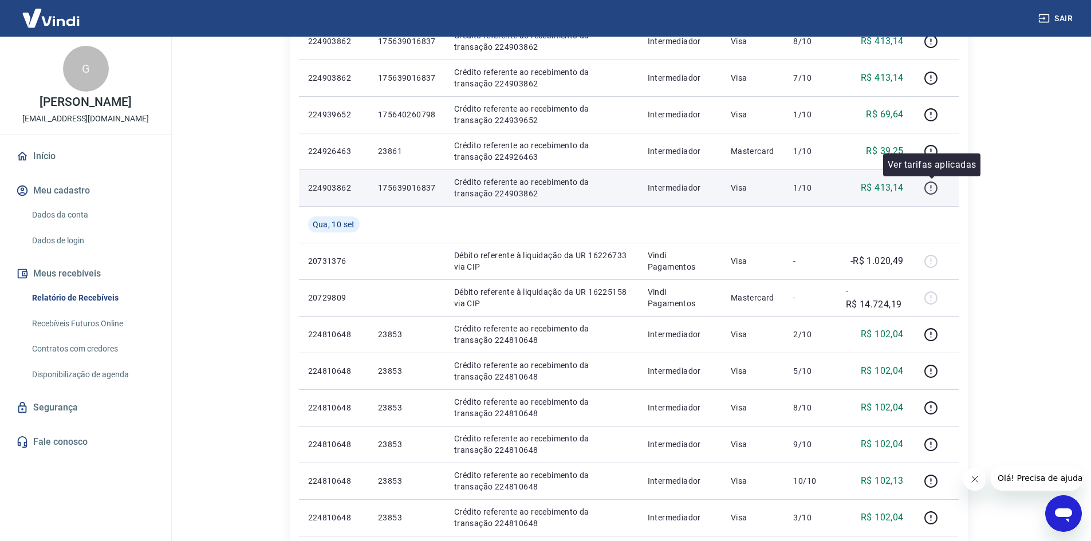
scroll to position [630, 0]
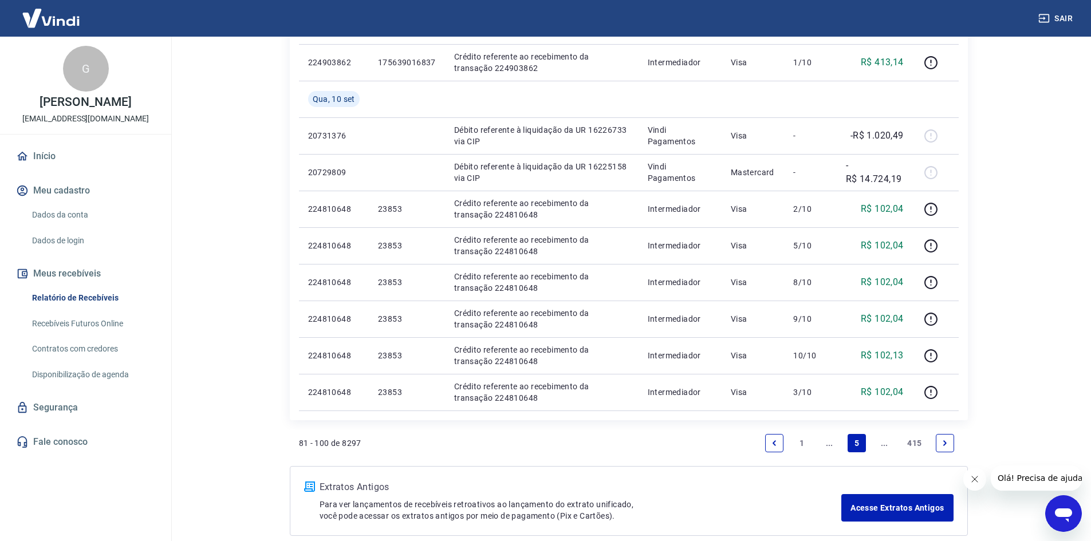
click at [938, 439] on link "Next page" at bounding box center [945, 443] width 18 height 18
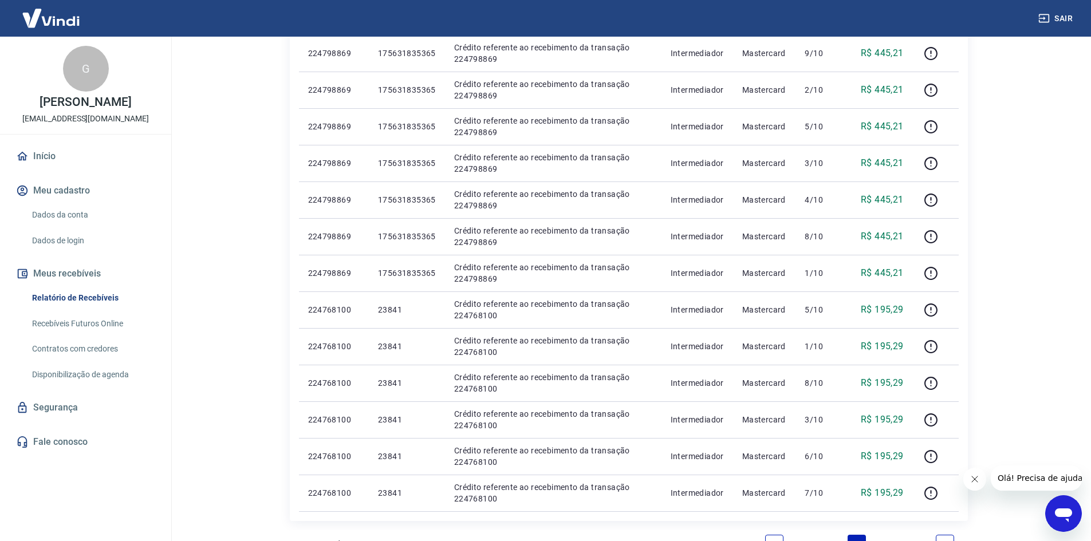
scroll to position [630, 0]
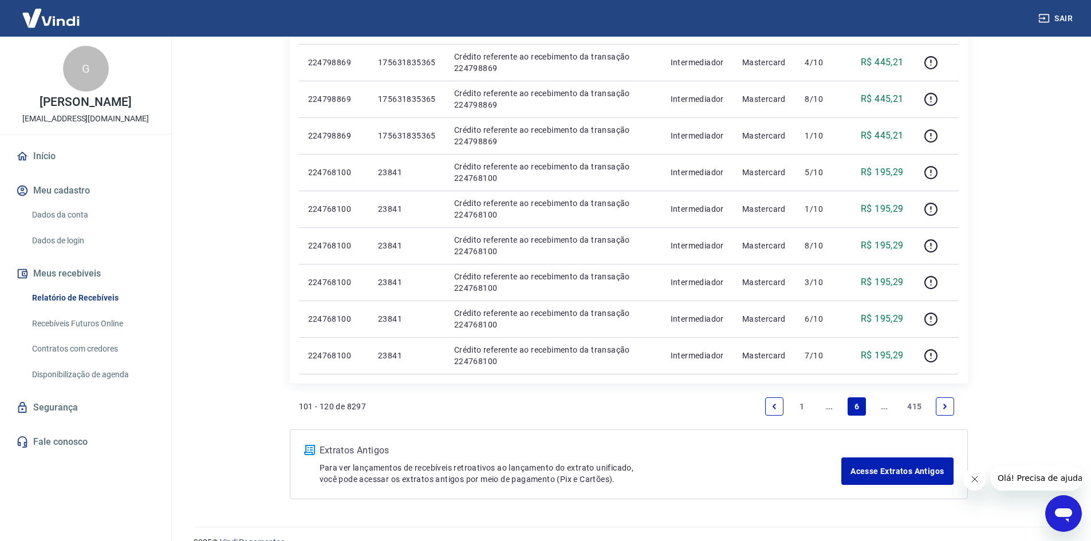
click at [949, 400] on link "Next page" at bounding box center [945, 407] width 18 height 18
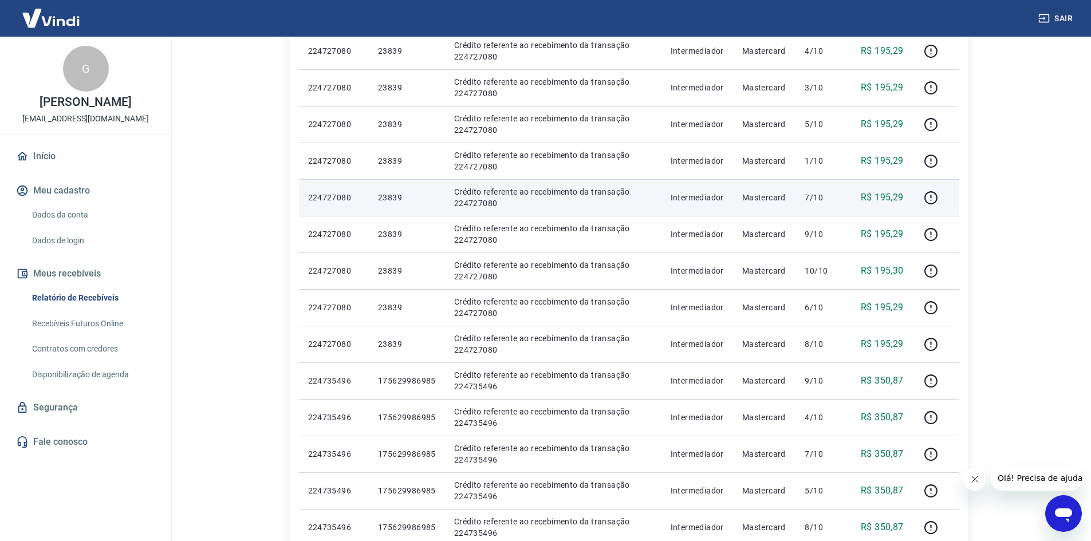
scroll to position [573, 0]
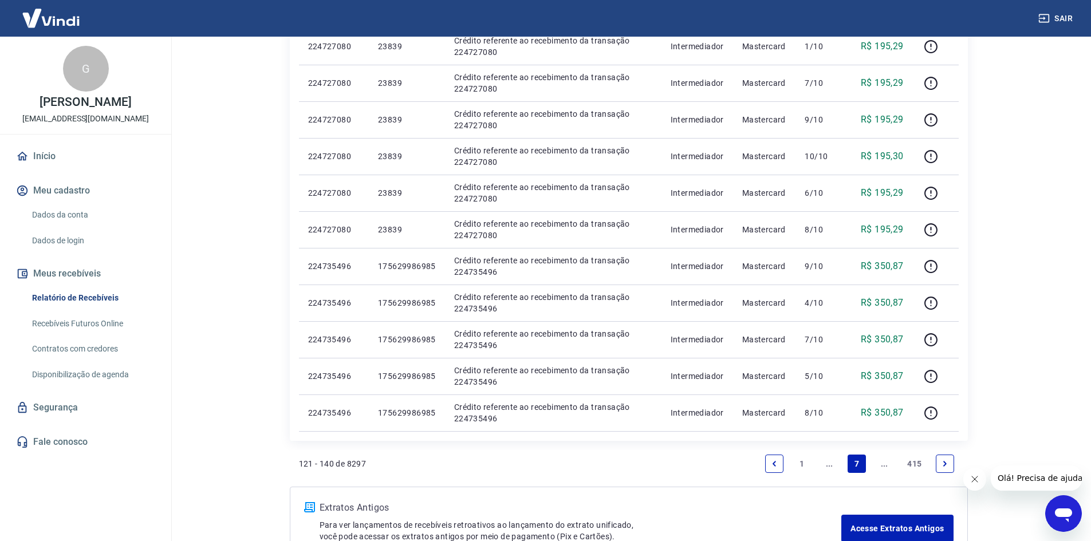
click at [952, 460] on link "Next page" at bounding box center [945, 464] width 18 height 18
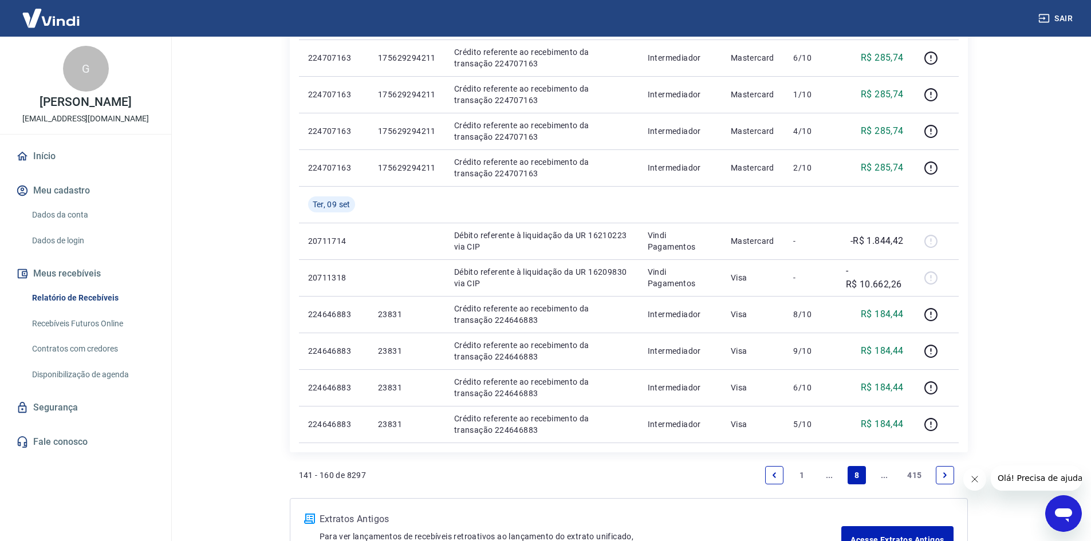
scroll to position [688, 0]
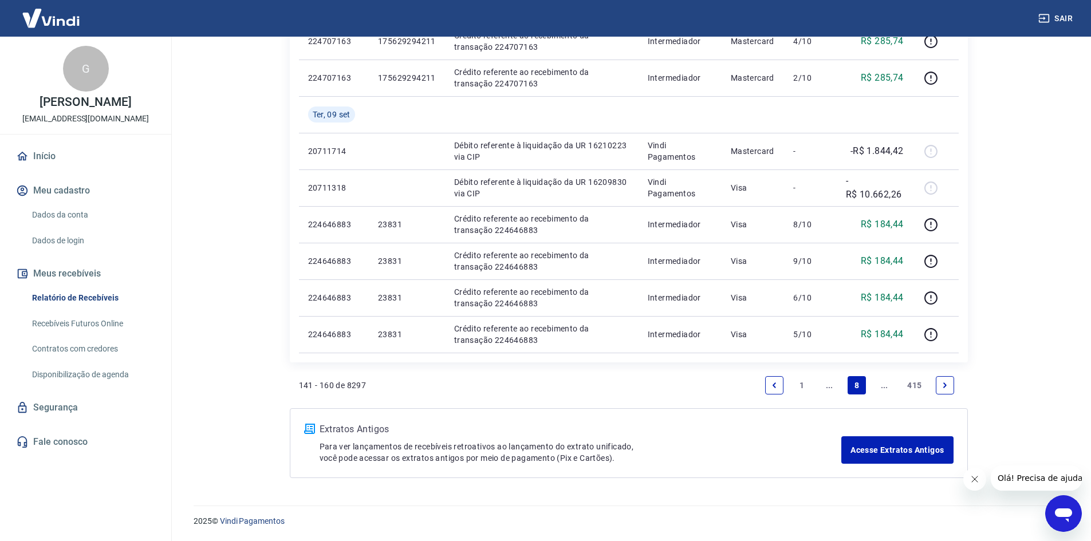
click at [942, 387] on link "Next page" at bounding box center [945, 385] width 18 height 18
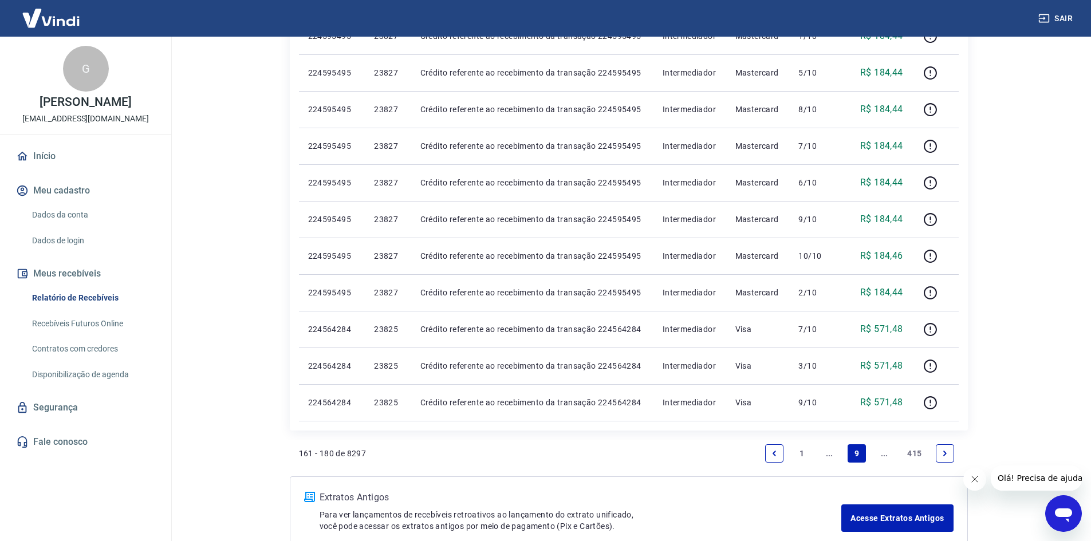
scroll to position [651, 0]
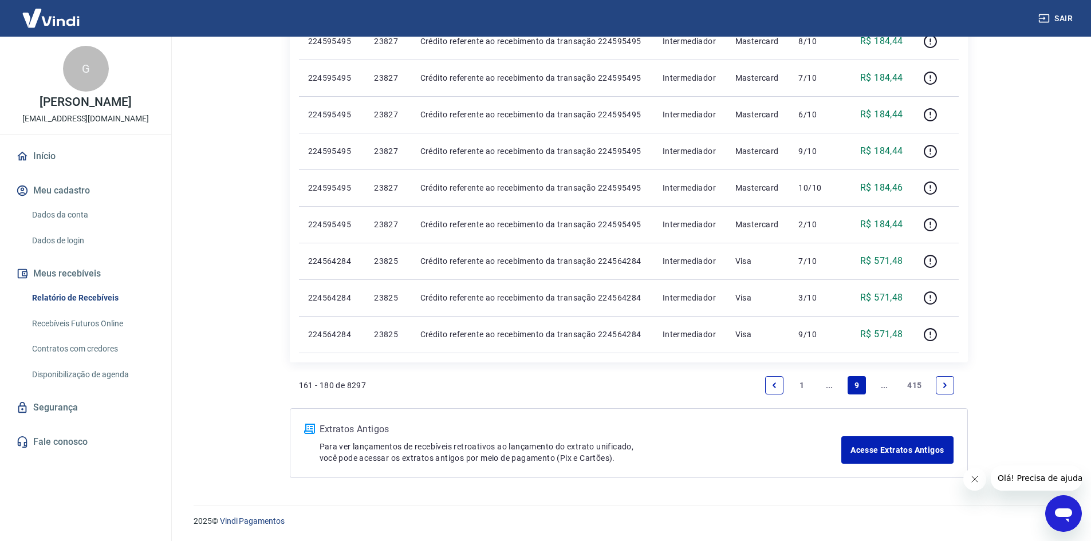
click at [771, 382] on icon "Previous page" at bounding box center [775, 386] width 8 height 8
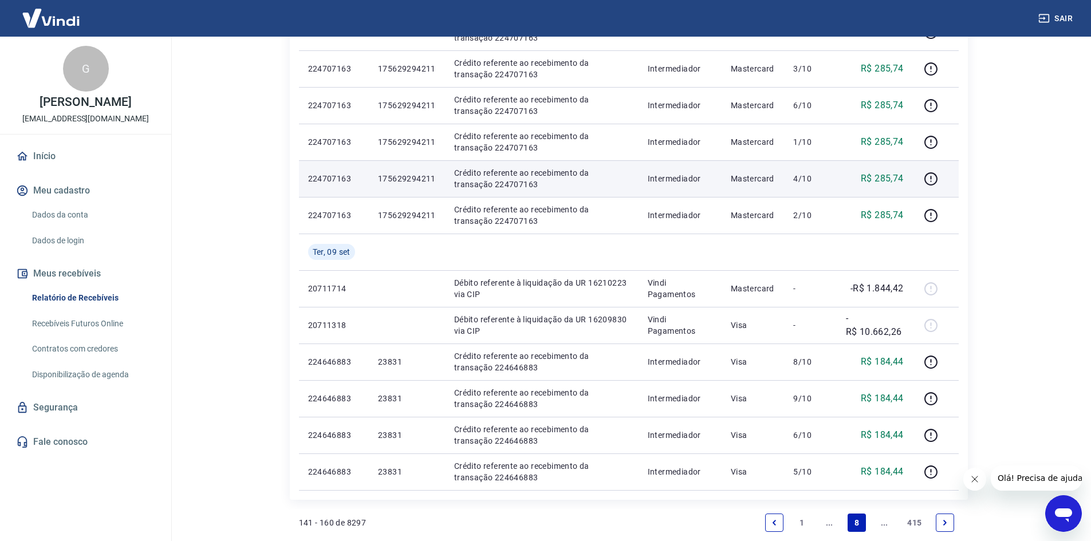
scroll to position [630, 0]
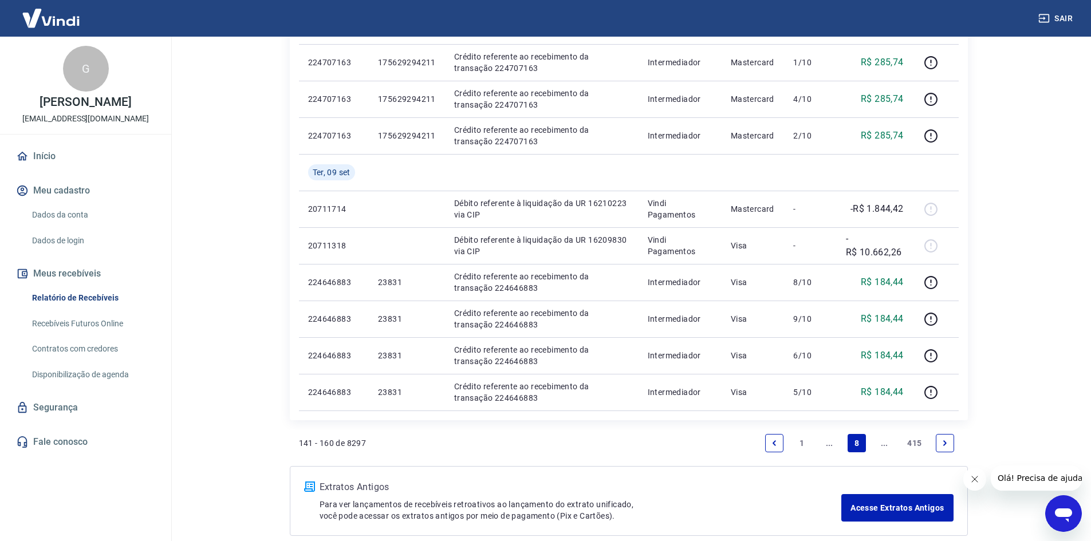
click at [768, 438] on link "Previous page" at bounding box center [774, 443] width 18 height 18
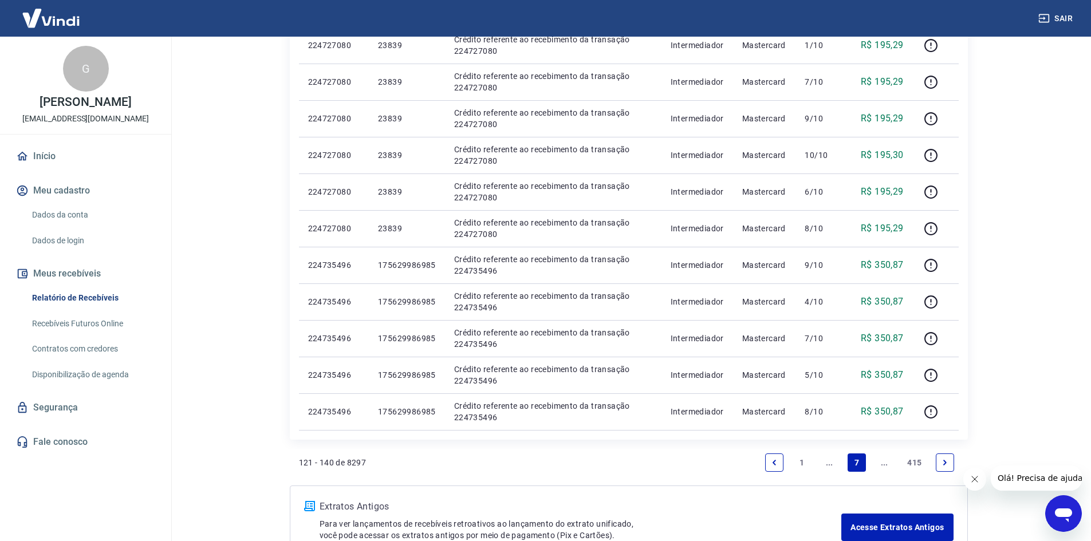
scroll to position [651, 0]
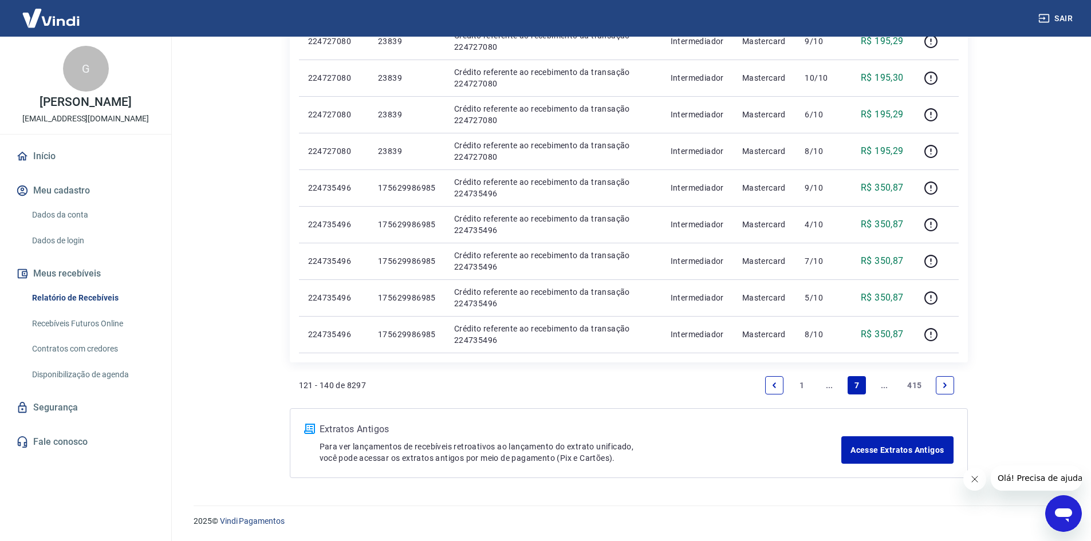
click at [780, 386] on link "Previous page" at bounding box center [774, 385] width 18 height 18
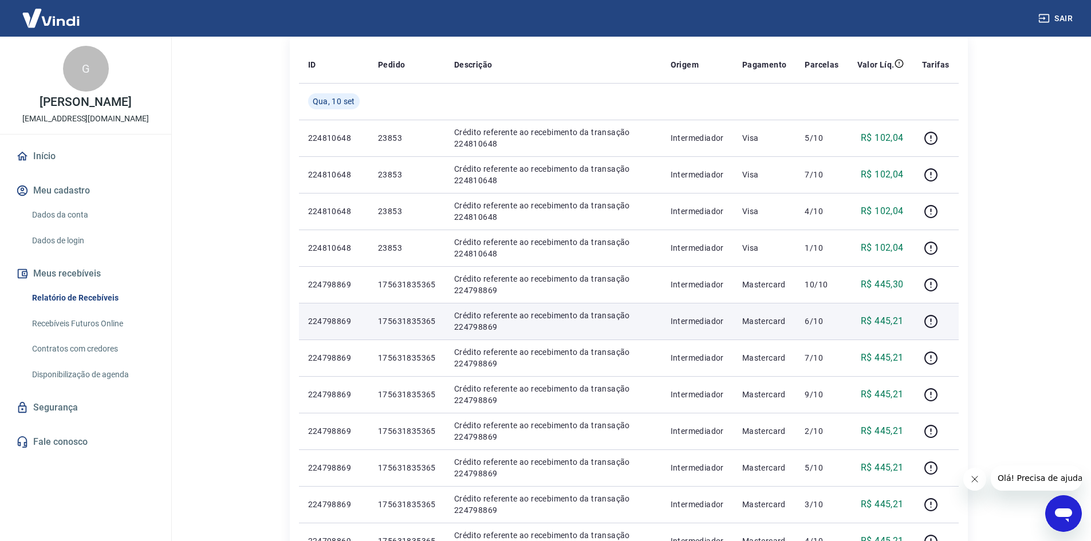
scroll to position [172, 0]
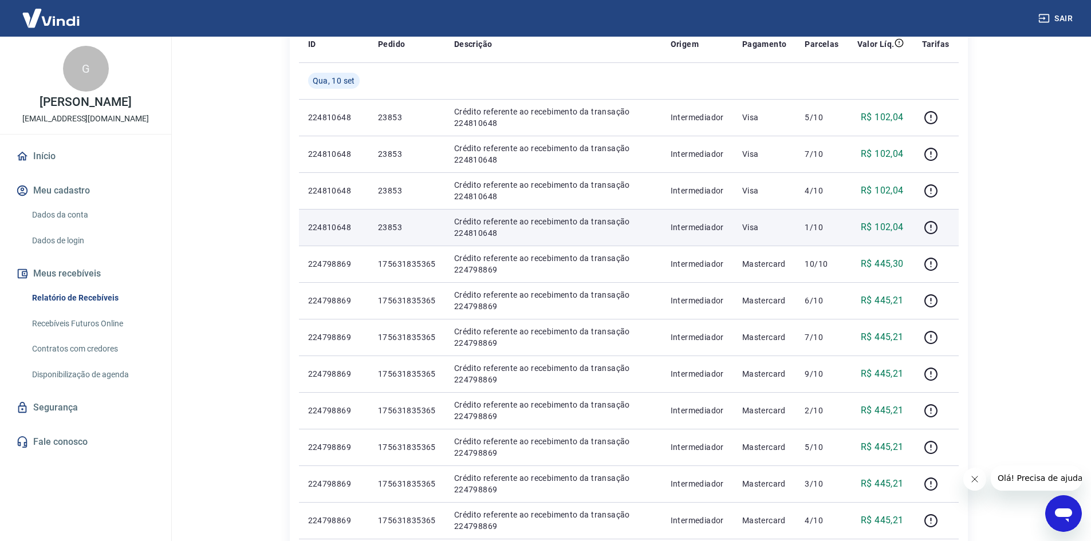
click at [391, 225] on p "23853" at bounding box center [407, 227] width 58 height 11
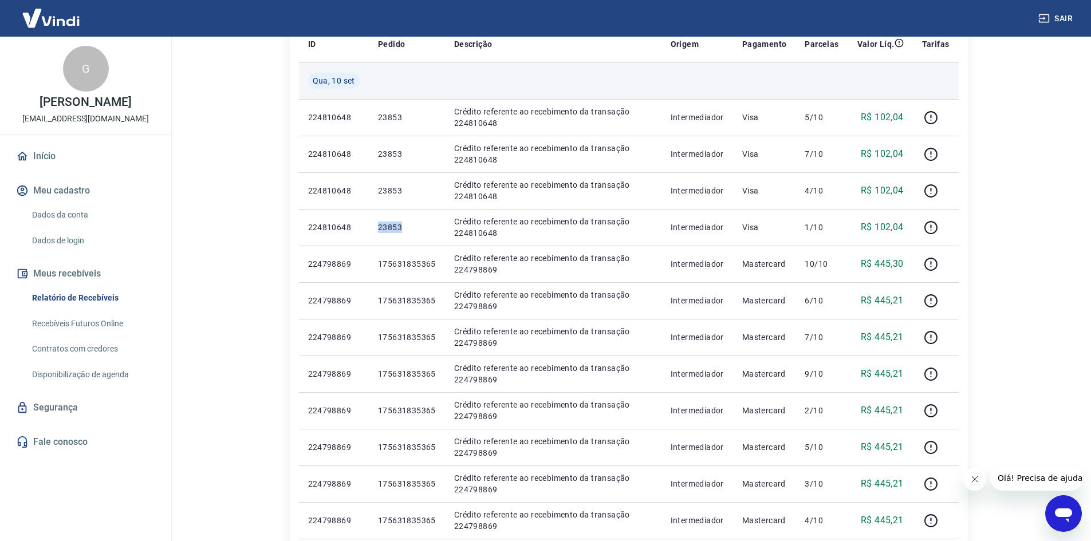
copy p "23853"
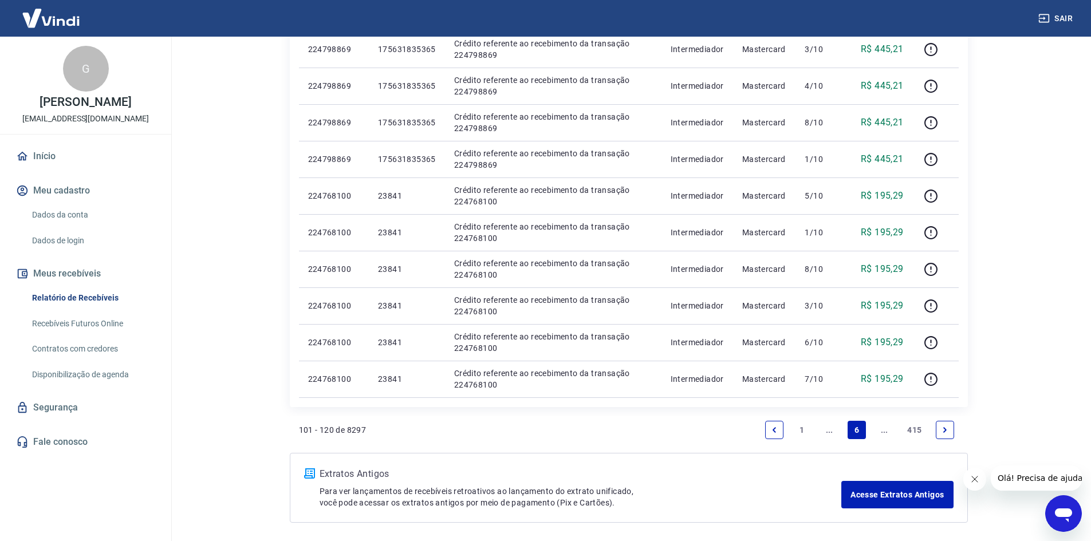
scroll to position [651, 0]
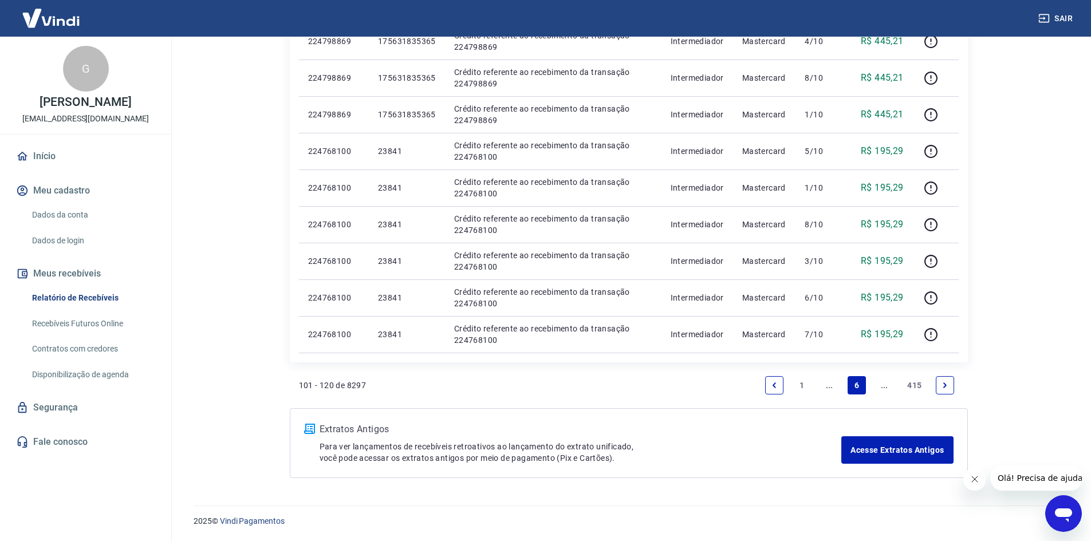
click at [768, 386] on link "Previous page" at bounding box center [774, 385] width 18 height 18
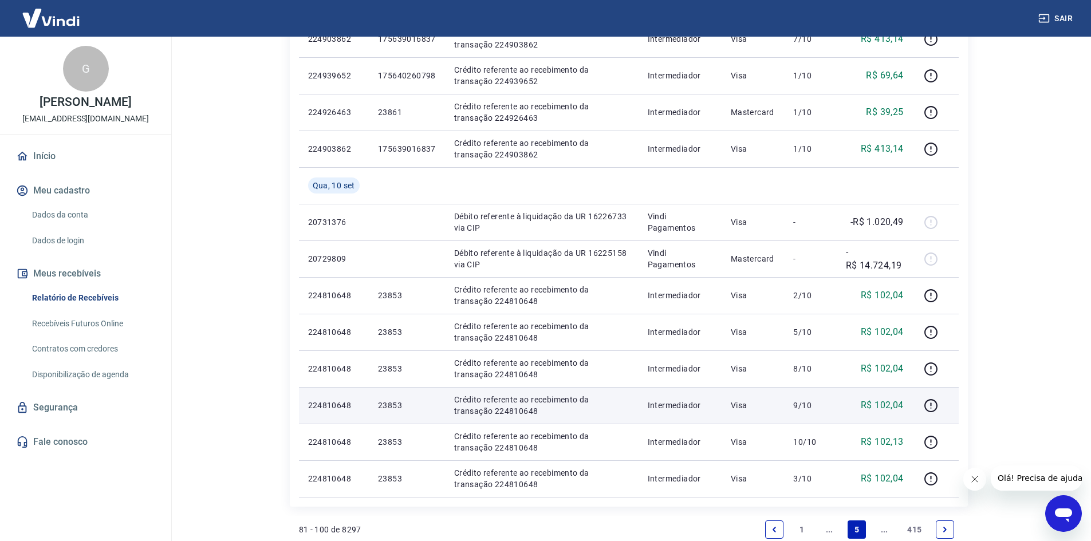
scroll to position [401, 0]
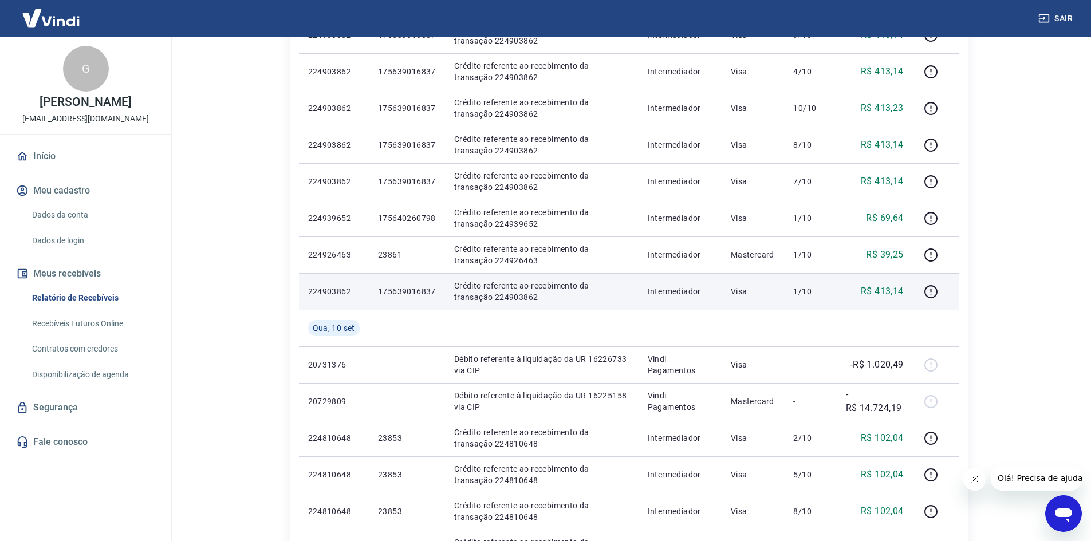
click at [399, 290] on p "175639016837" at bounding box center [407, 291] width 58 height 11
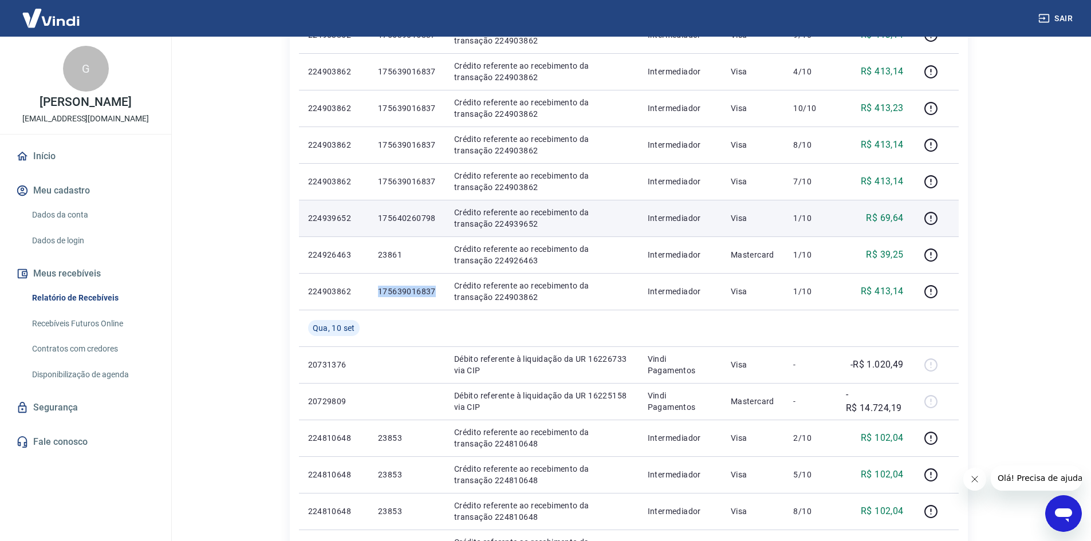
copy p "175639016837"
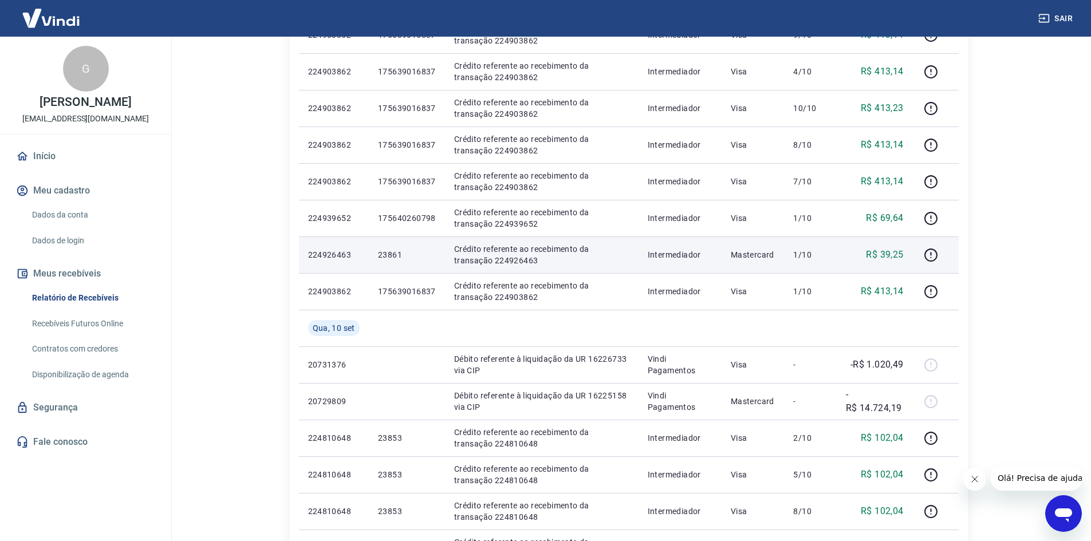
click at [392, 255] on p "23861" at bounding box center [407, 254] width 58 height 11
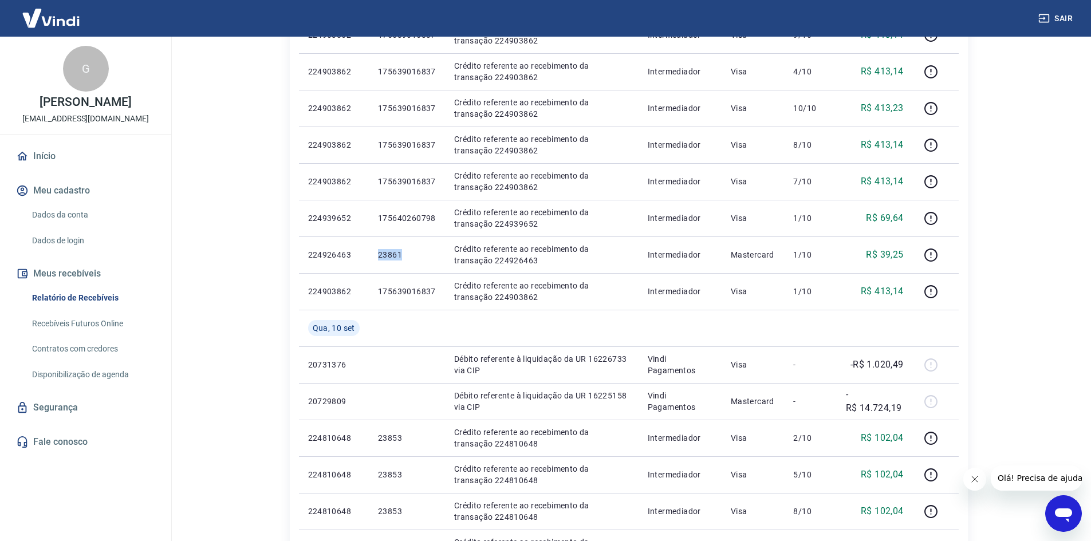
copy p "23861"
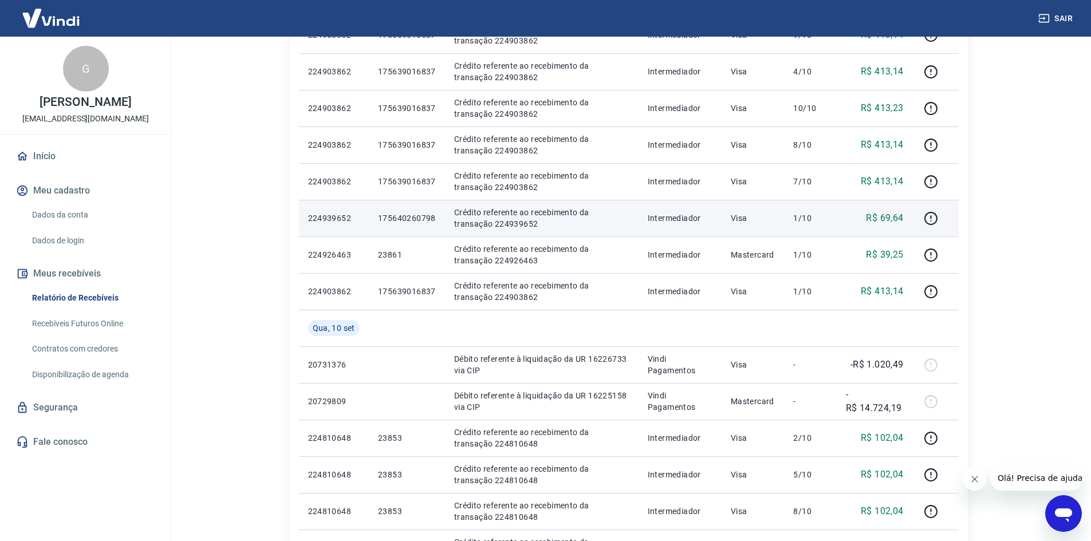
click at [395, 217] on p "175640260798" at bounding box center [407, 218] width 58 height 11
copy p "175640260798"
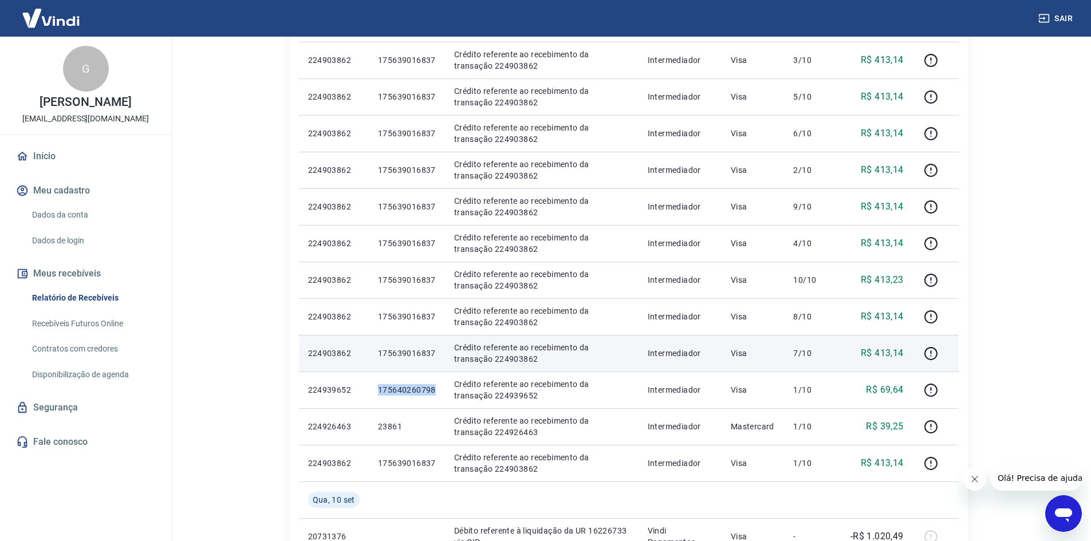
scroll to position [172, 0]
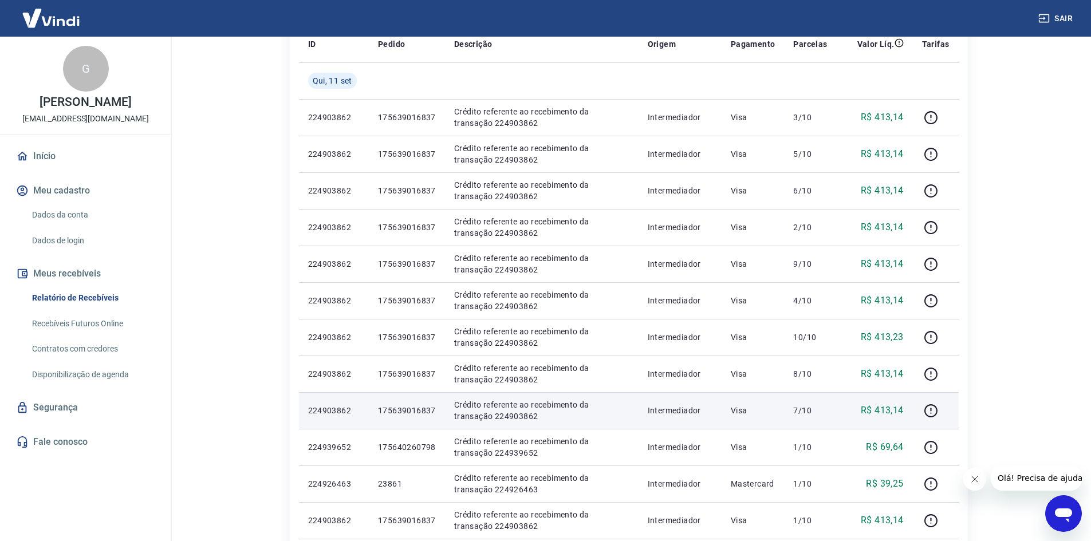
click at [410, 415] on p "175639016837" at bounding box center [407, 410] width 58 height 11
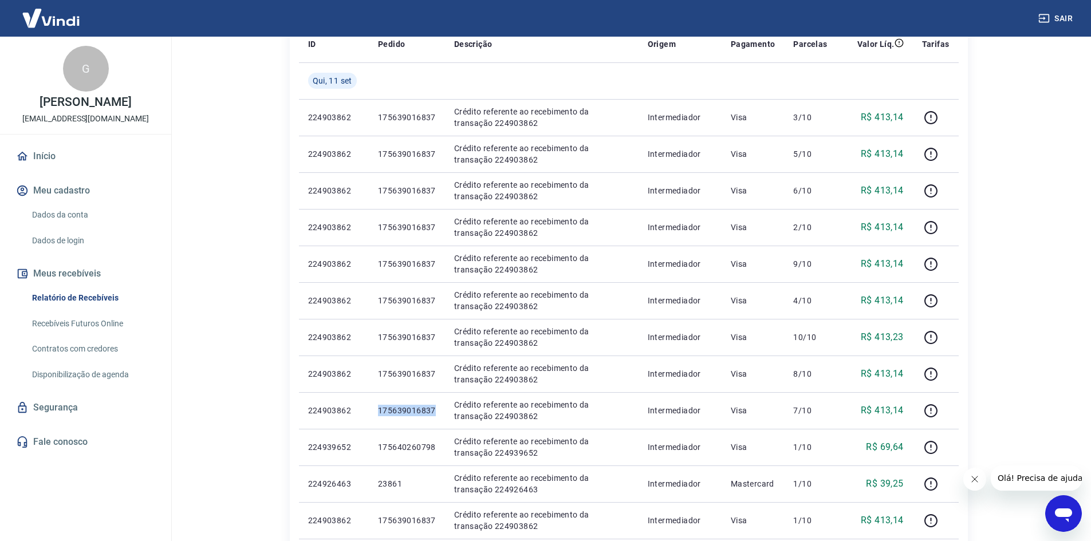
copy p "175639016837"
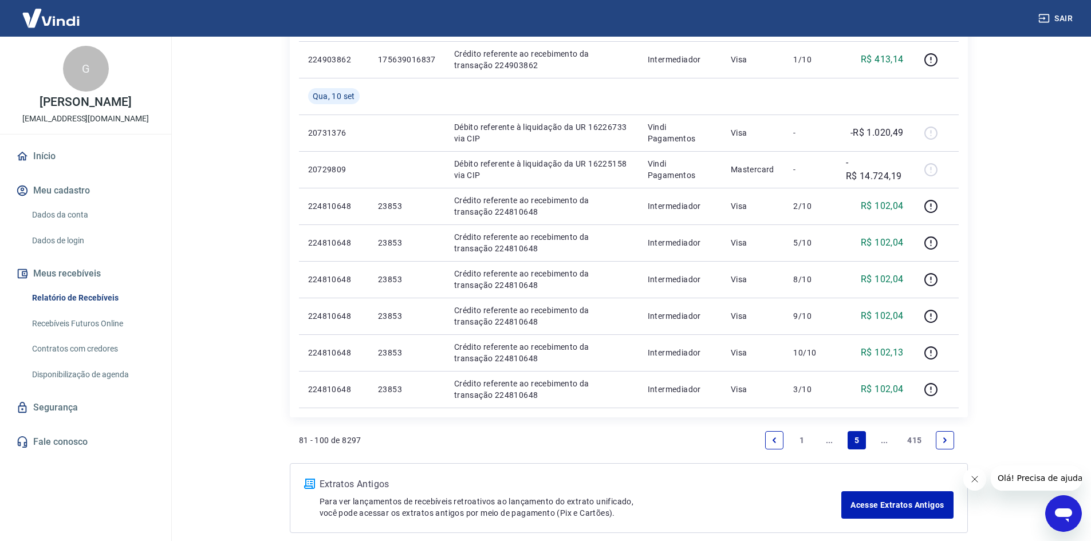
scroll to position [688, 0]
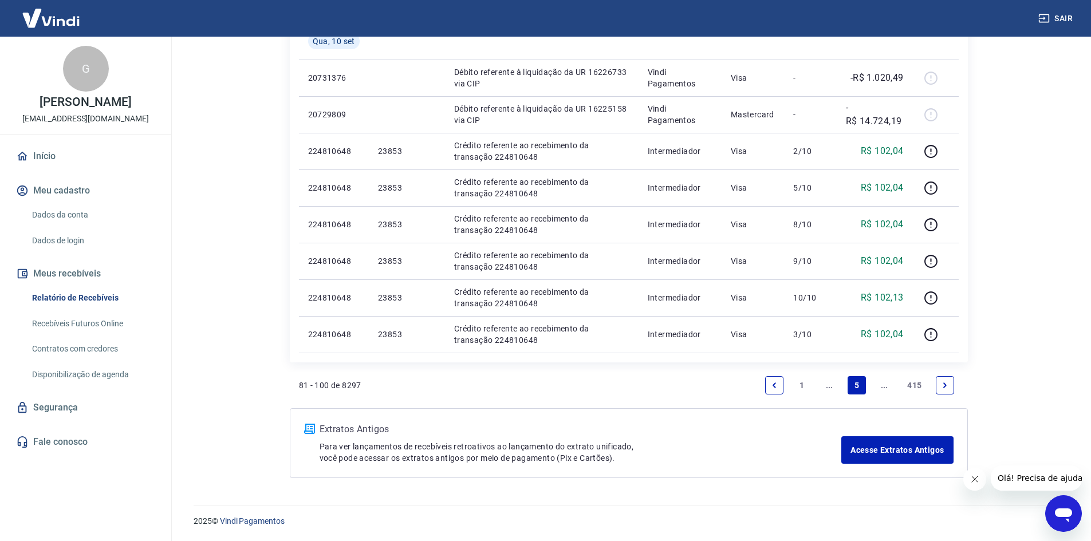
click at [777, 386] on icon "Previous page" at bounding box center [775, 386] width 8 height 8
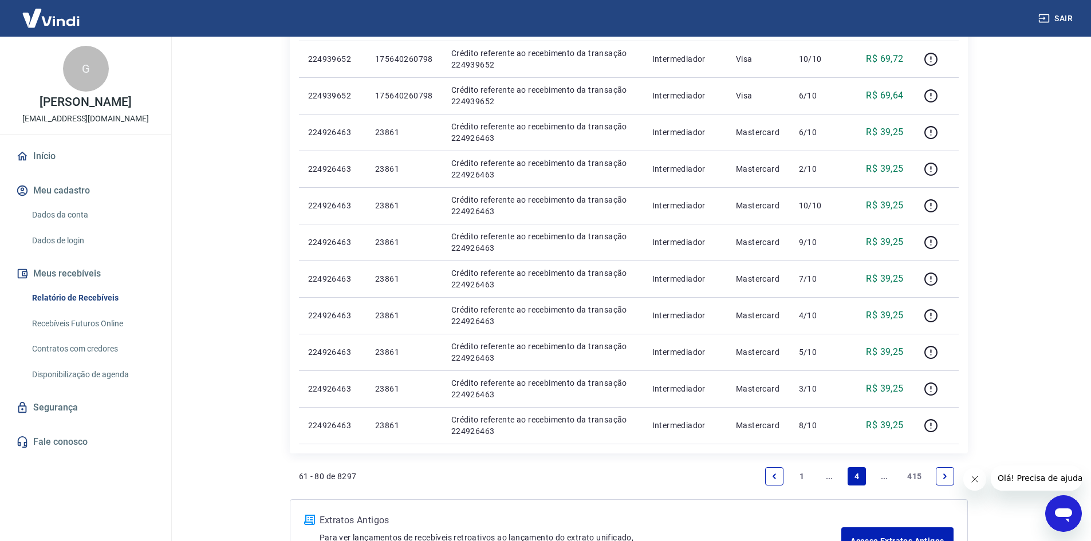
scroll to position [651, 0]
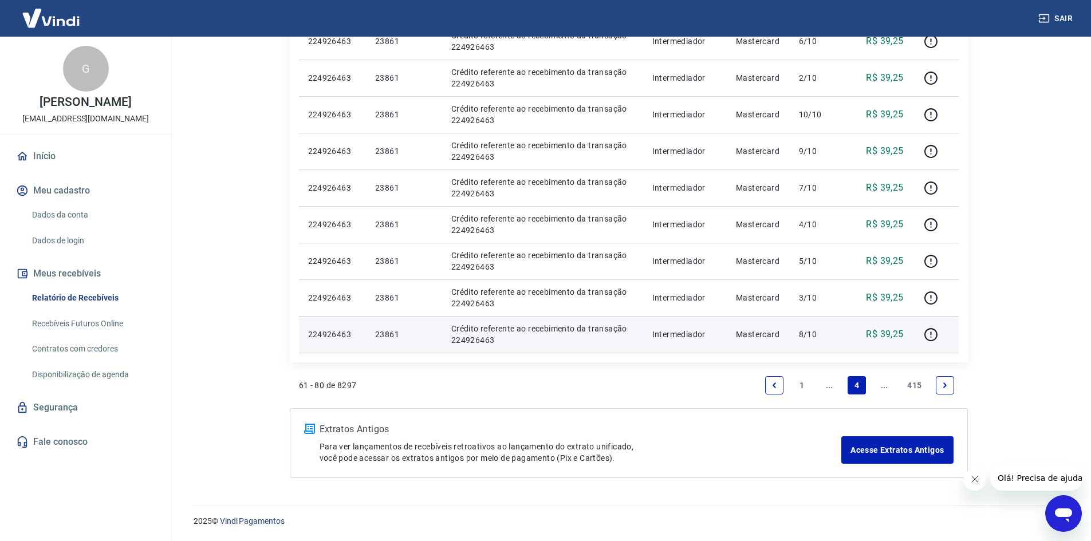
click at [376, 331] on p "23861" at bounding box center [404, 334] width 58 height 11
copy p "23861"
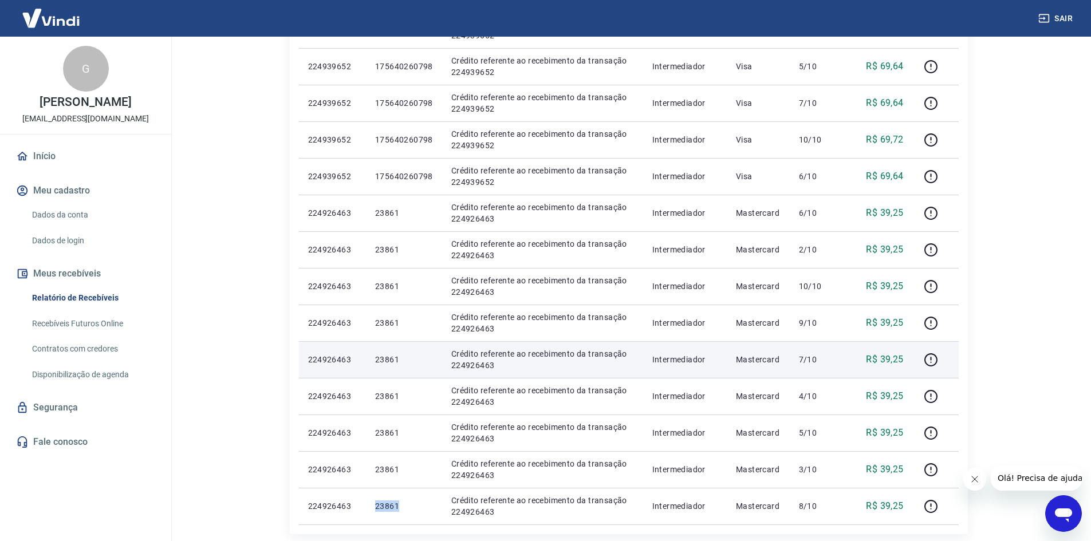
scroll to position [365, 0]
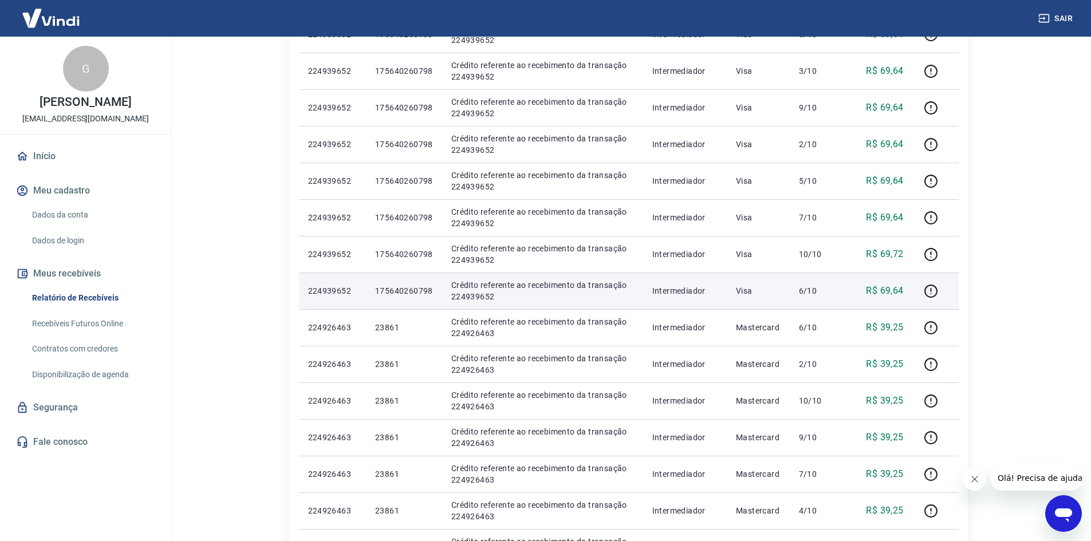
click at [425, 284] on td "175640260798" at bounding box center [404, 291] width 76 height 37
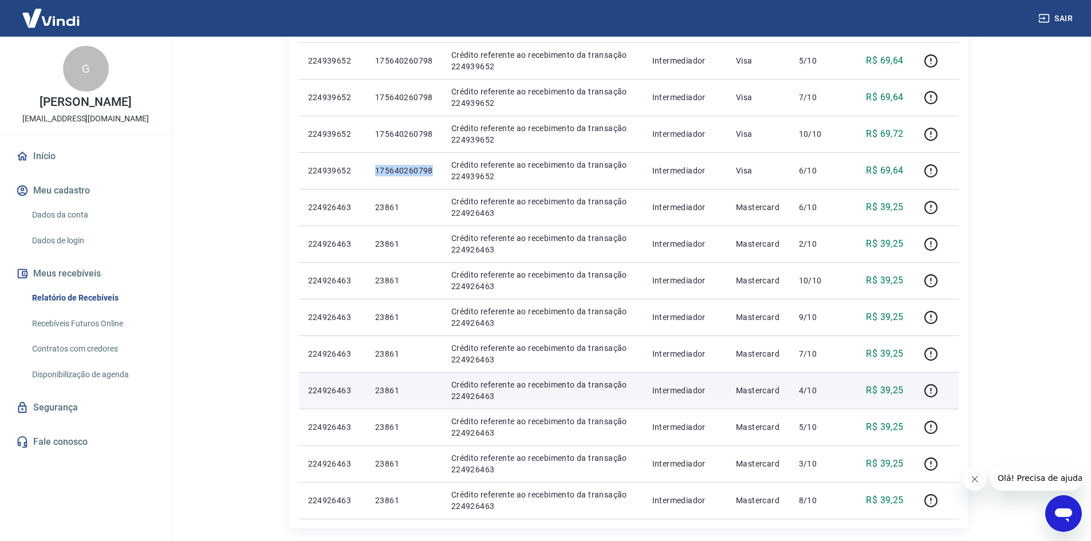
scroll to position [422, 0]
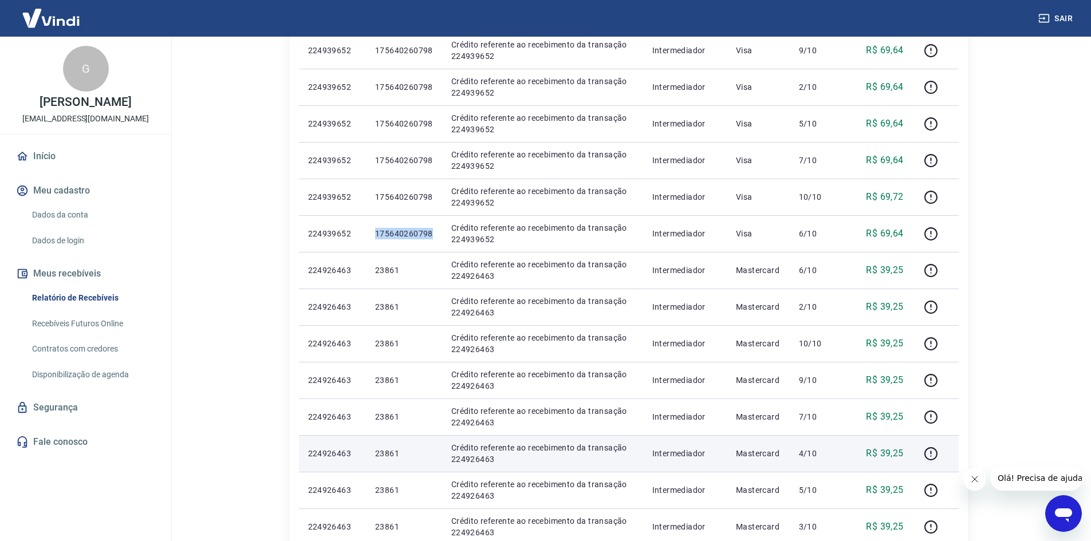
copy p "175640260798"
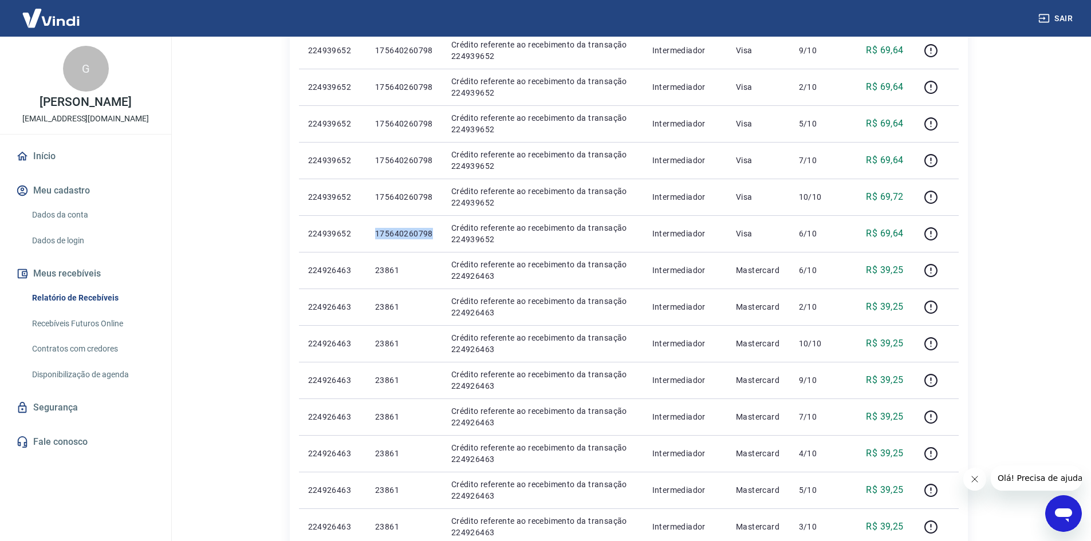
scroll to position [651, 0]
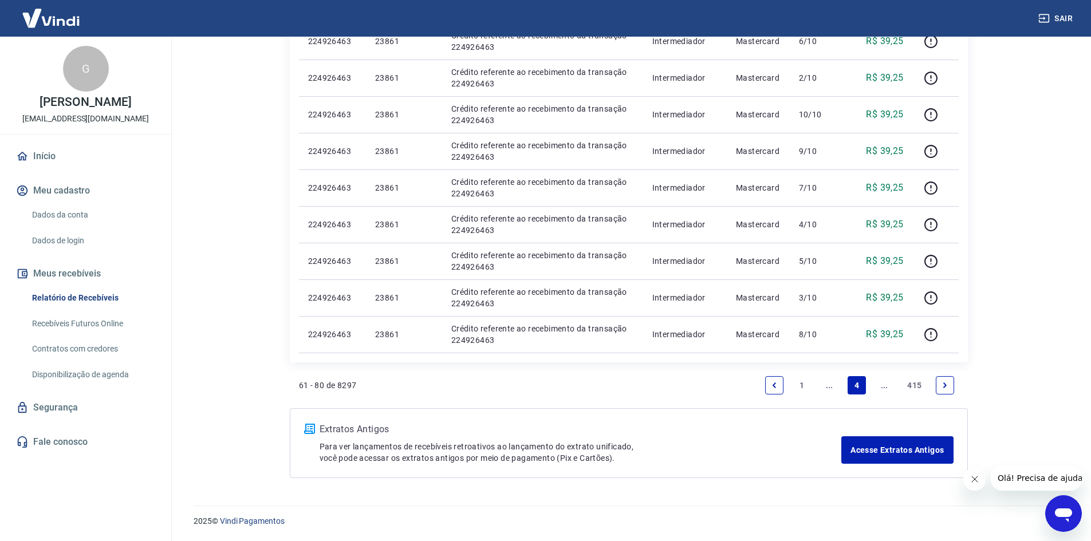
click at [778, 384] on icon "Previous page" at bounding box center [775, 386] width 8 height 8
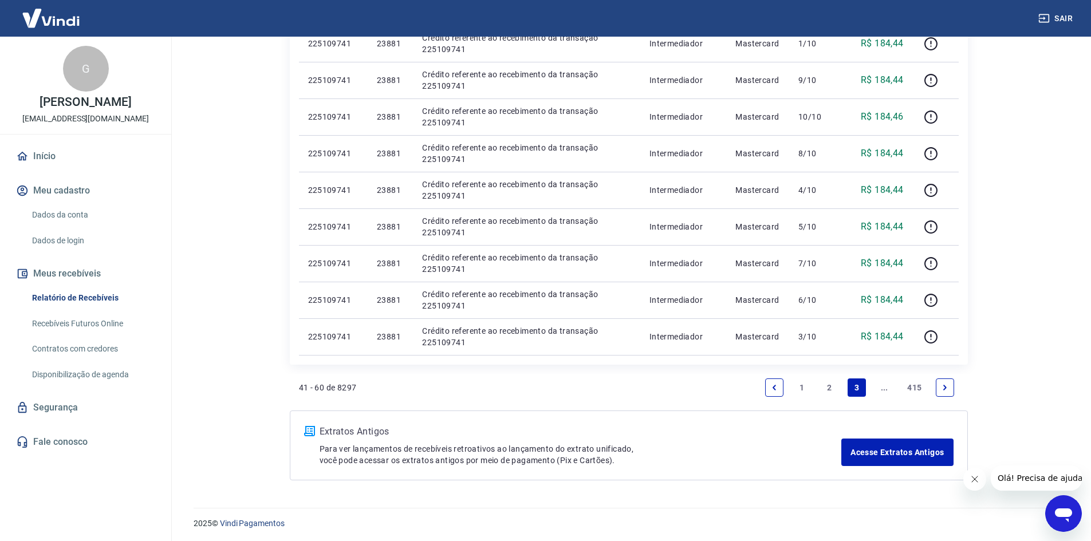
scroll to position [688, 0]
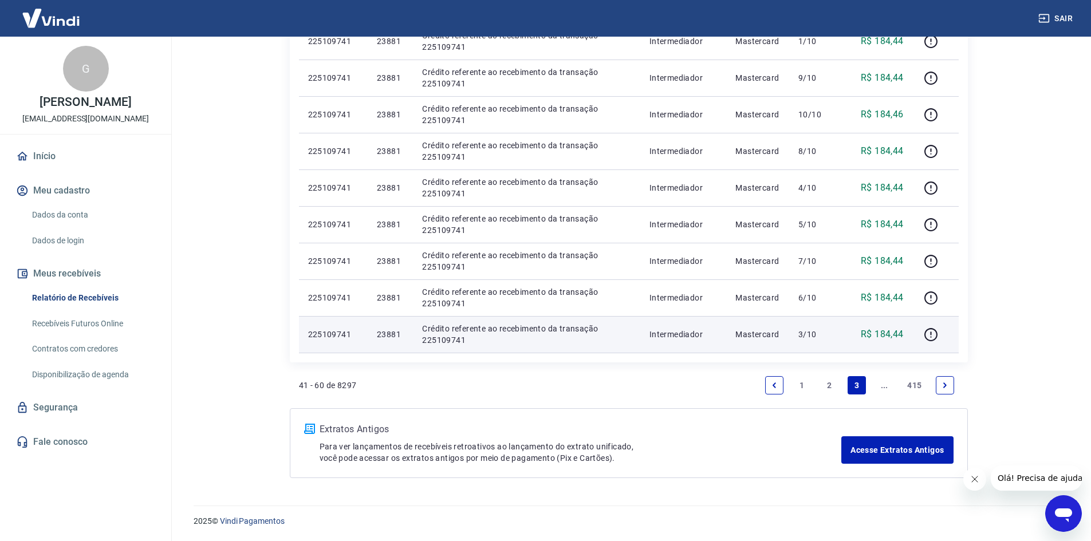
click at [386, 335] on p "23881" at bounding box center [390, 334] width 27 height 11
copy p "23881"
